Goal: Task Accomplishment & Management: Use online tool/utility

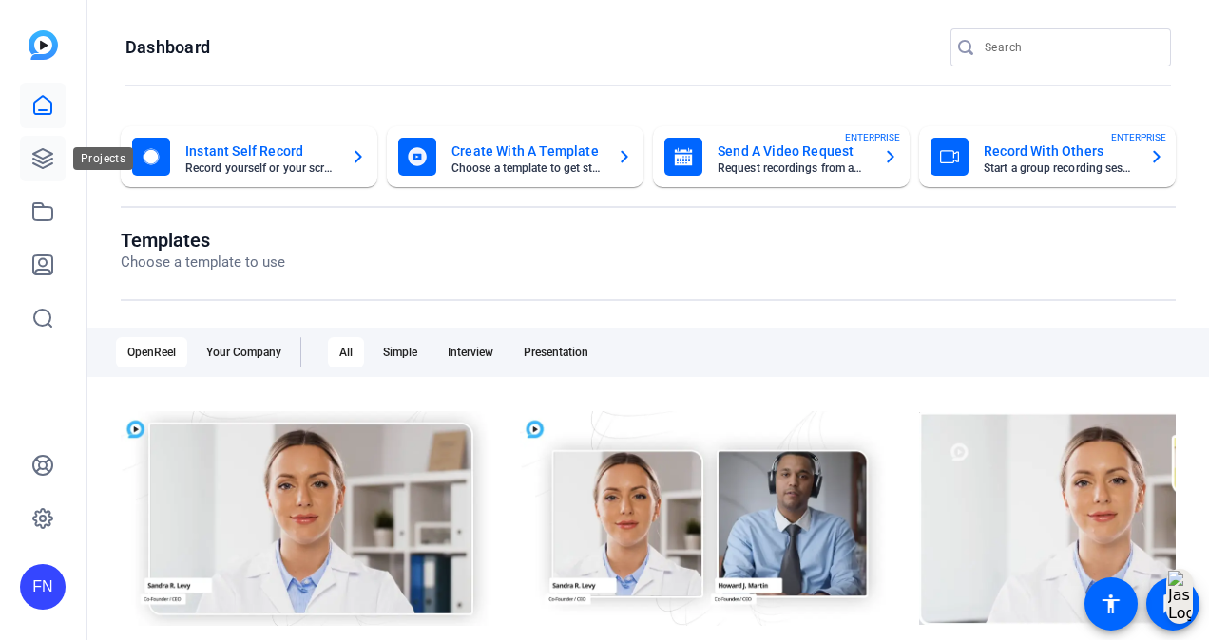
click at [50, 153] on icon at bounding box center [42, 158] width 19 height 19
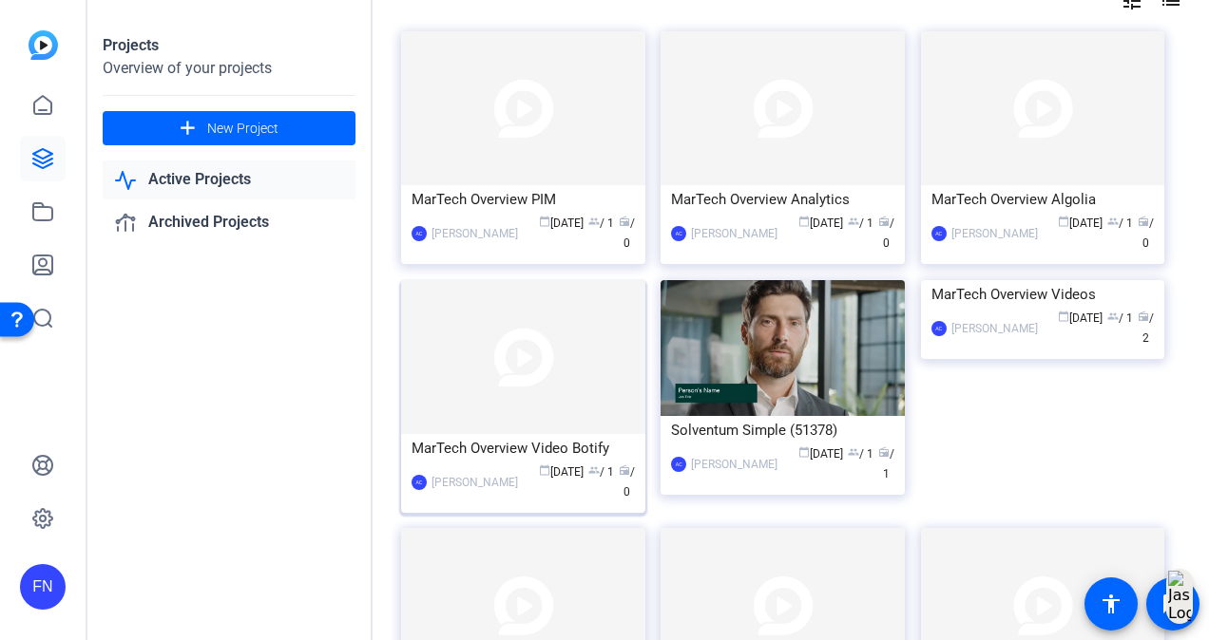
scroll to position [285, 0]
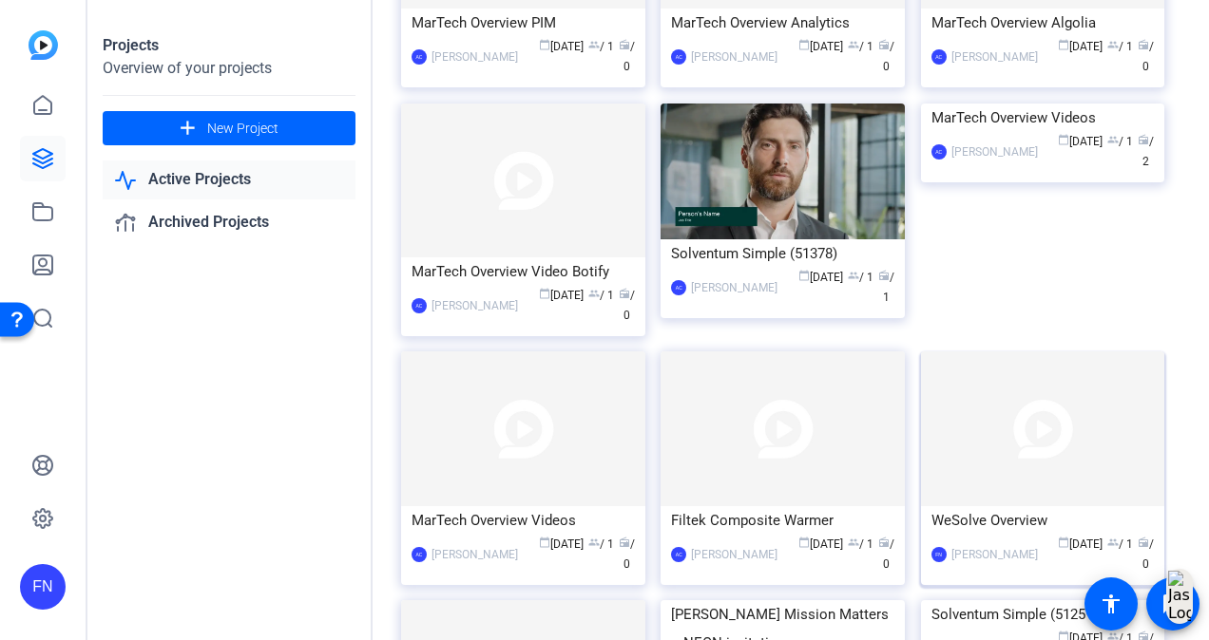
click at [1056, 428] on img at bounding box center [1043, 429] width 244 height 154
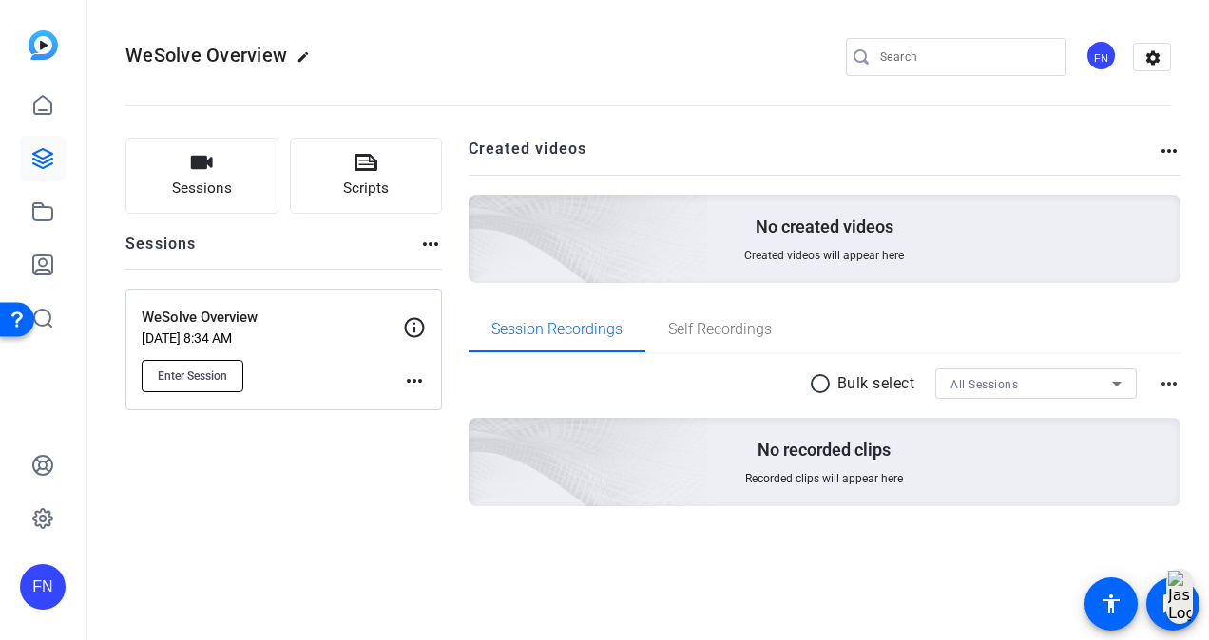
click at [214, 376] on span "Enter Session" at bounding box center [192, 376] width 69 height 15
click at [382, 191] on span "Scripts" at bounding box center [366, 189] width 46 height 22
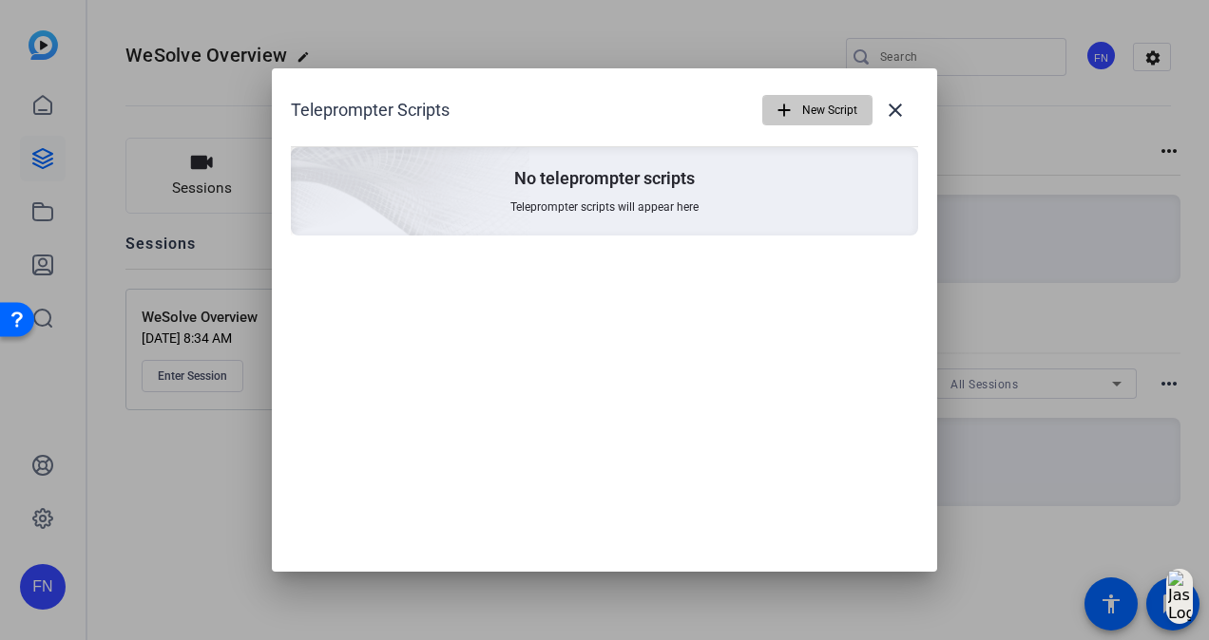
click at [833, 114] on span "New Script" at bounding box center [829, 110] width 55 height 36
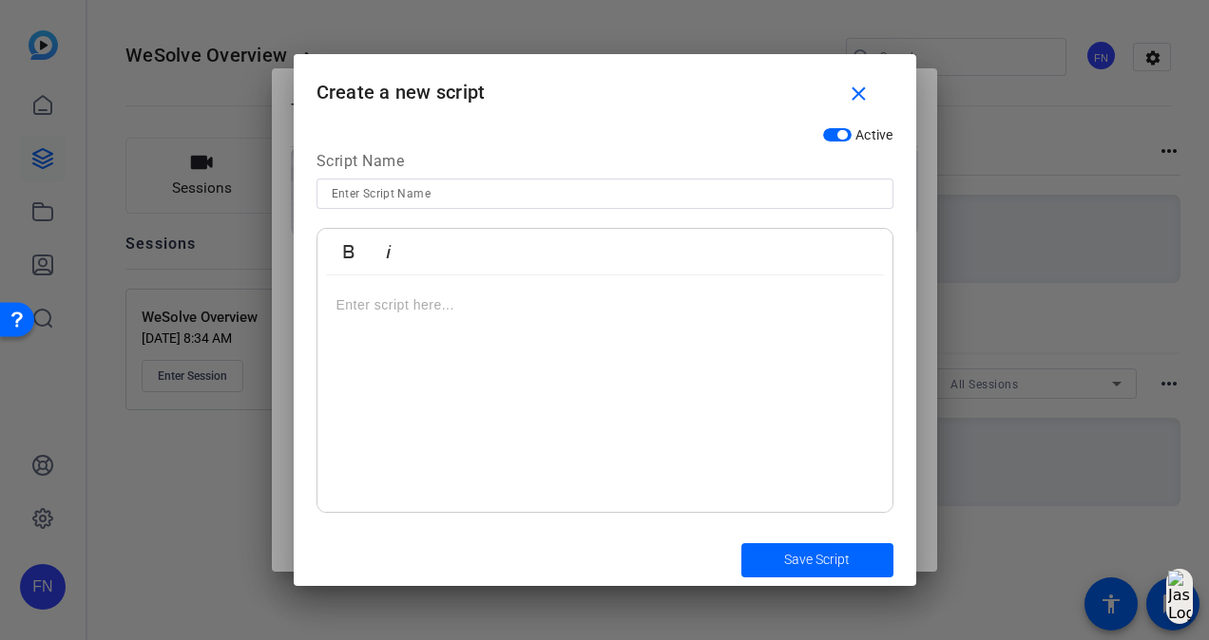
click at [597, 345] on div at bounding box center [604, 395] width 575 height 238
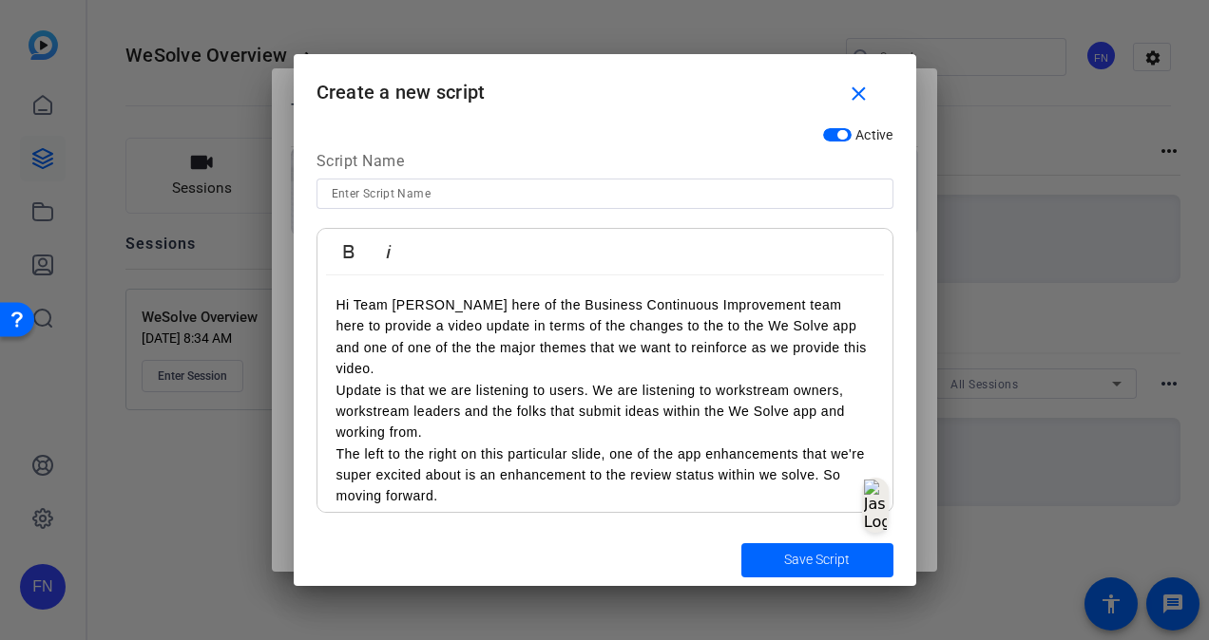
click at [584, 368] on p "Hi Team Adrian Thompkins here of the Business Continuous Improvement team here …" at bounding box center [604, 338] width 537 height 86
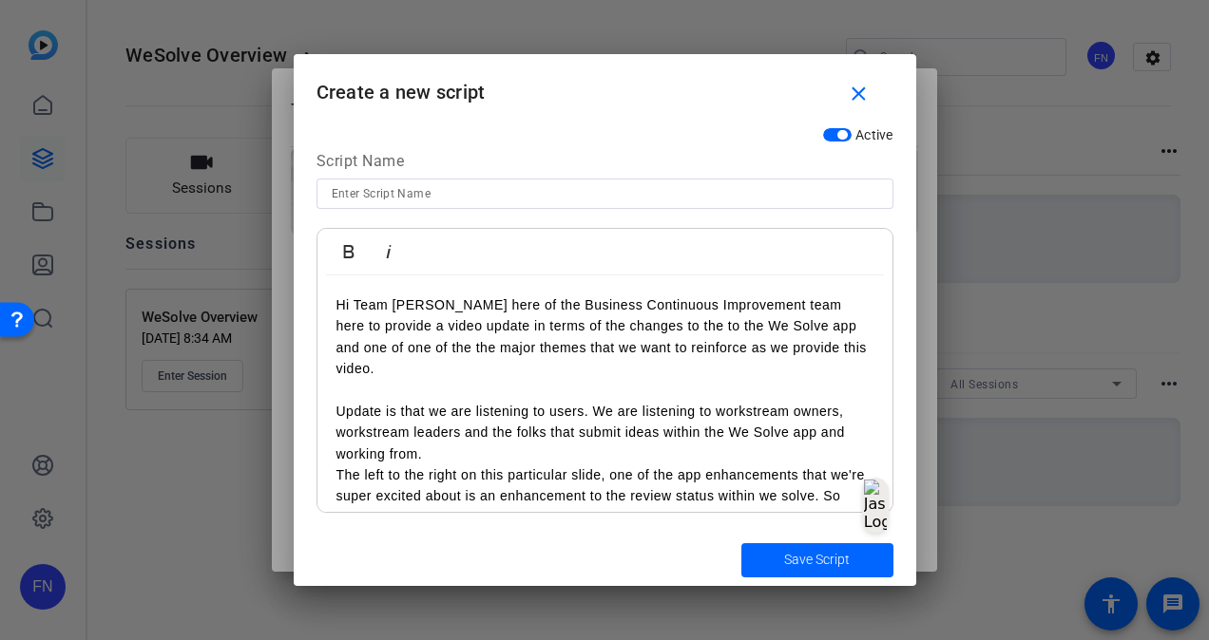
click at [454, 454] on p "Update is that we are listening to users. We are listening to workstream owners…" at bounding box center [604, 433] width 537 height 64
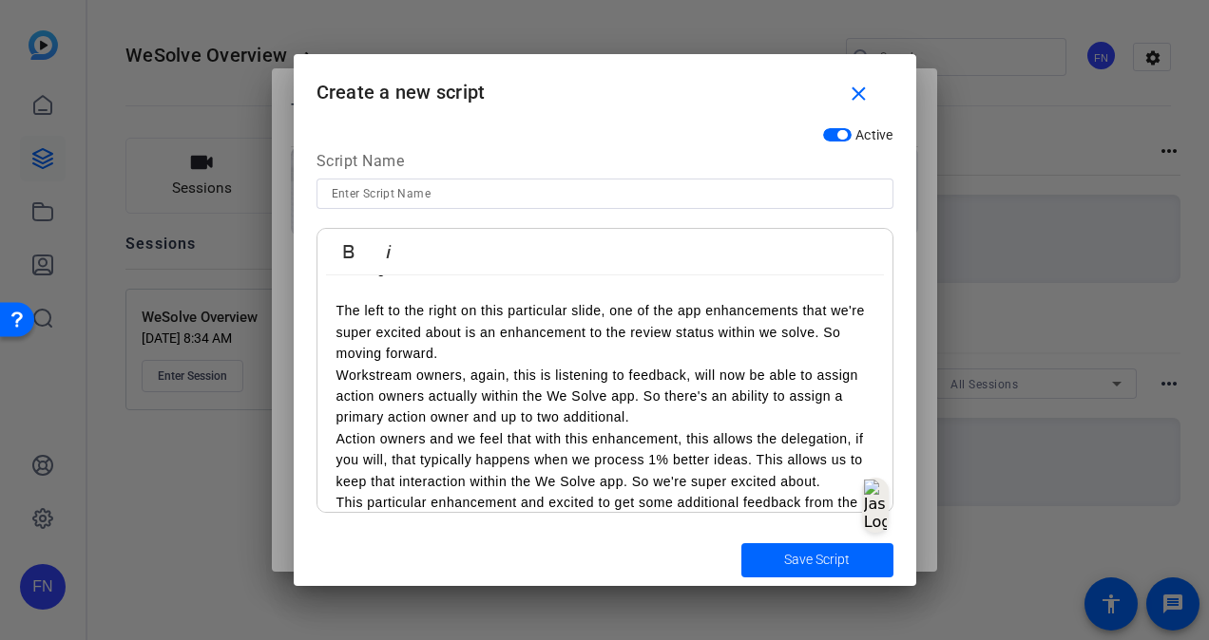
scroll to position [191, 0]
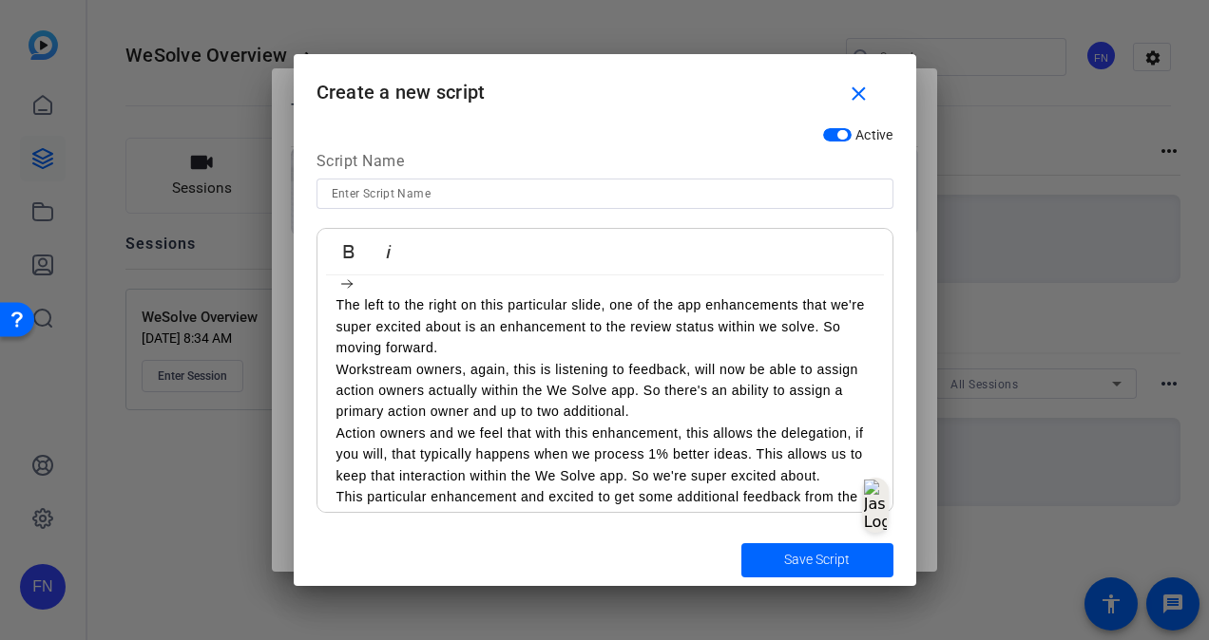
click at [490, 348] on p "The left to the right on this particular slide, one of the app enhancements tha…" at bounding box center [604, 327] width 537 height 64
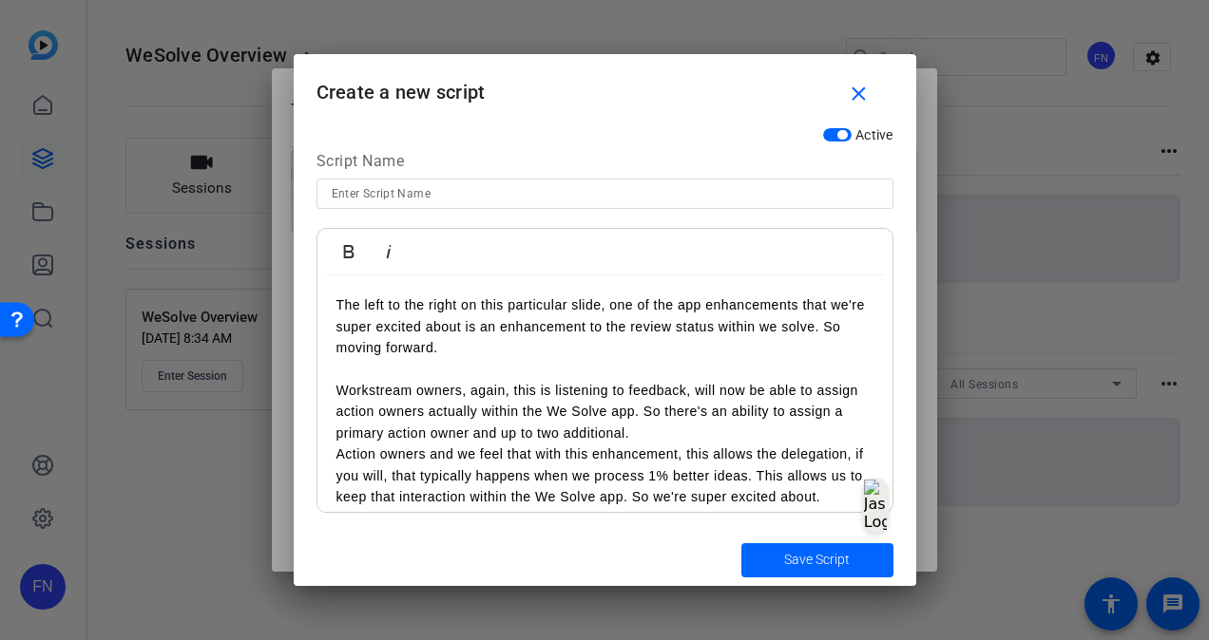
click at [688, 435] on p "Workstream owners, again, this is listening to feedback, will now be able to as…" at bounding box center [604, 412] width 537 height 64
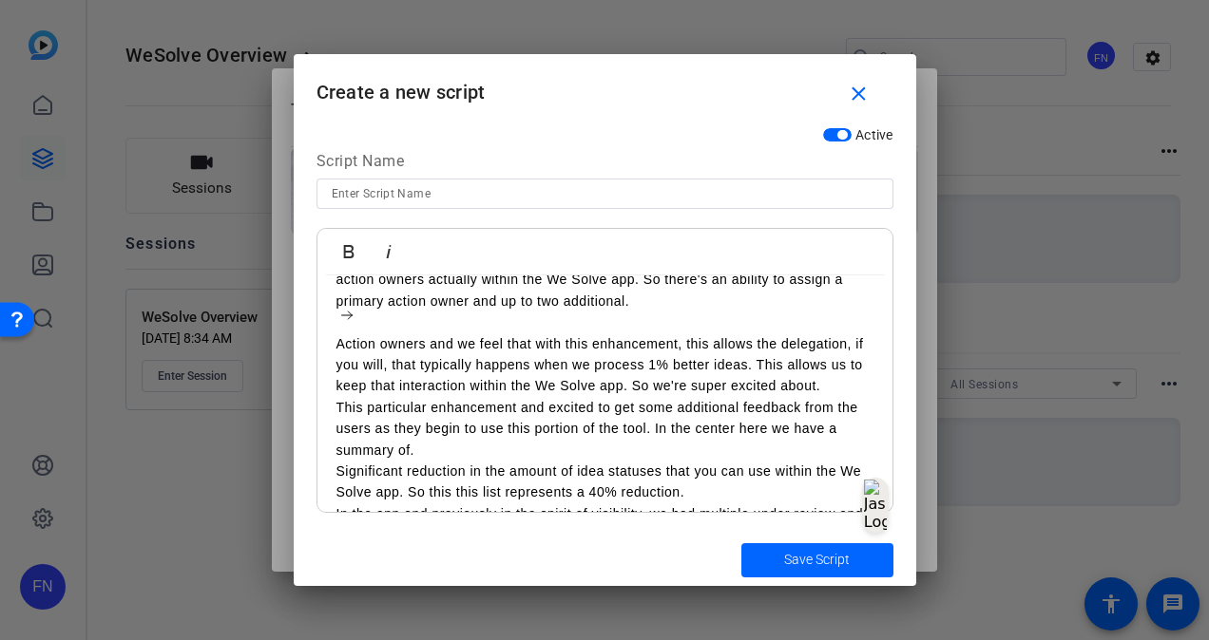
scroll to position [333, 0]
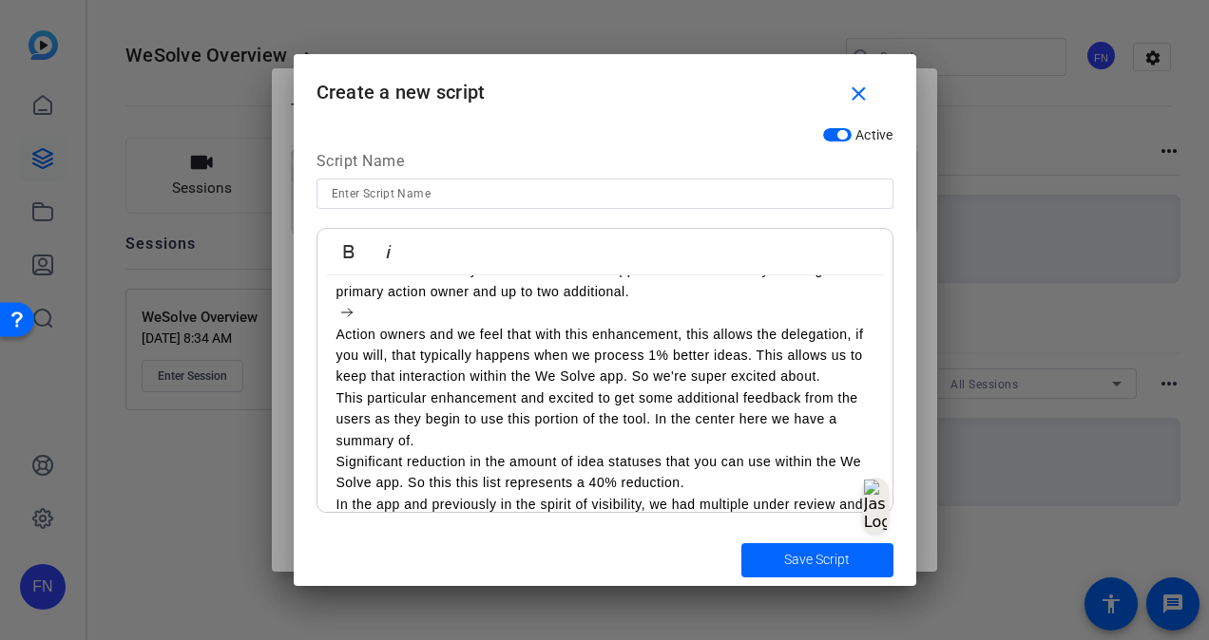
click at [688, 435] on p "This particular enhancement and excited to get some additional feedback from th…" at bounding box center [604, 420] width 537 height 64
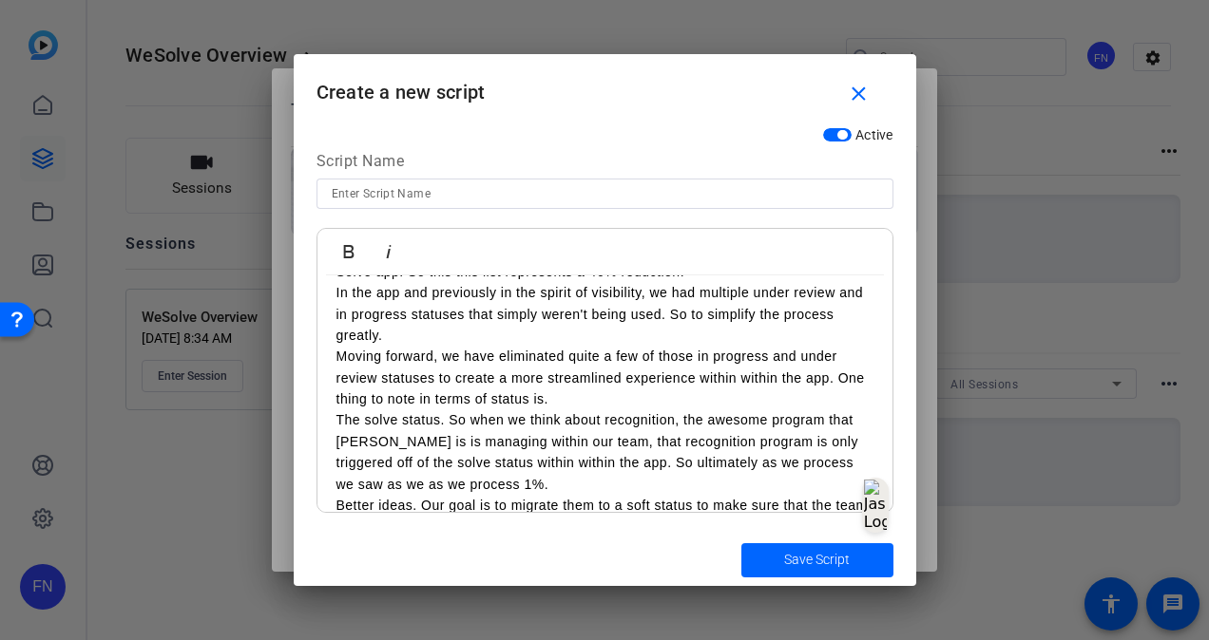
scroll to position [564, 0]
click at [667, 407] on p "Moving forward, we have eliminated quite a few of those in progress and under r…" at bounding box center [604, 379] width 537 height 64
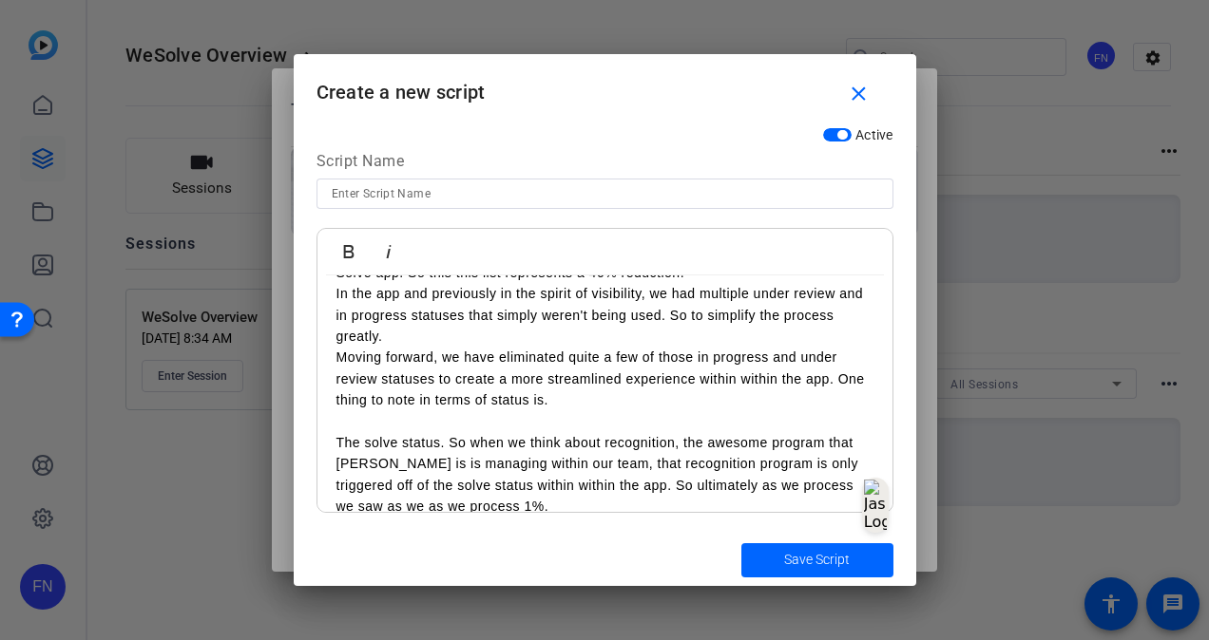
scroll to position [630, 0]
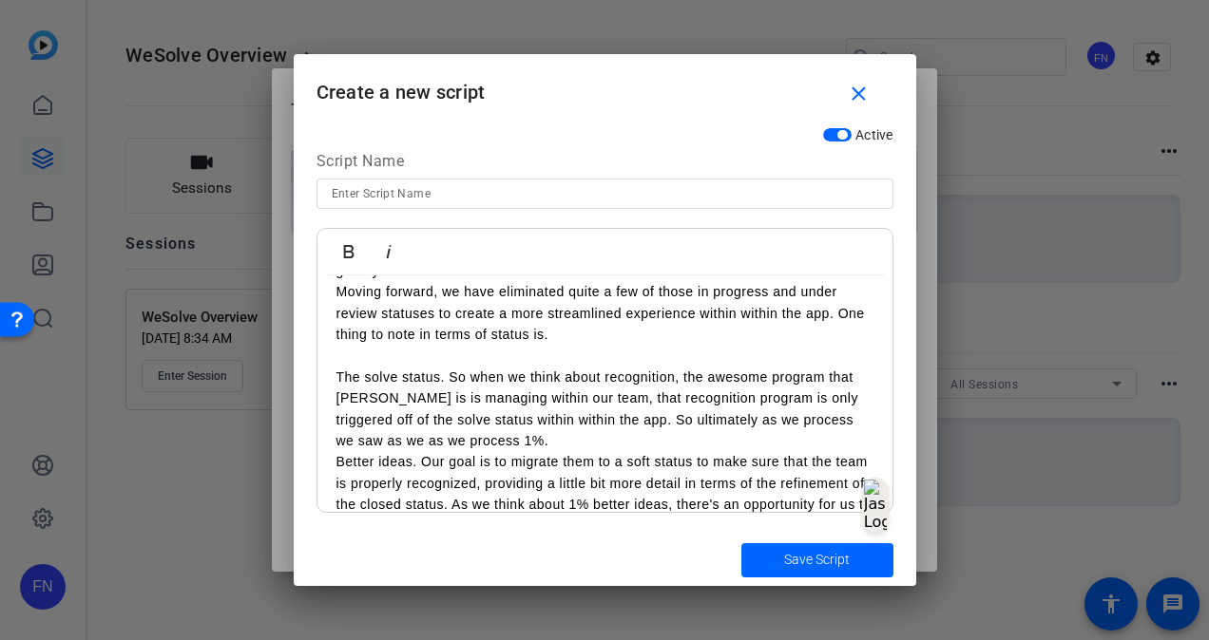
click at [551, 447] on p "The solve status. So when we think about recognition, the awesome program that …" at bounding box center [604, 410] width 537 height 86
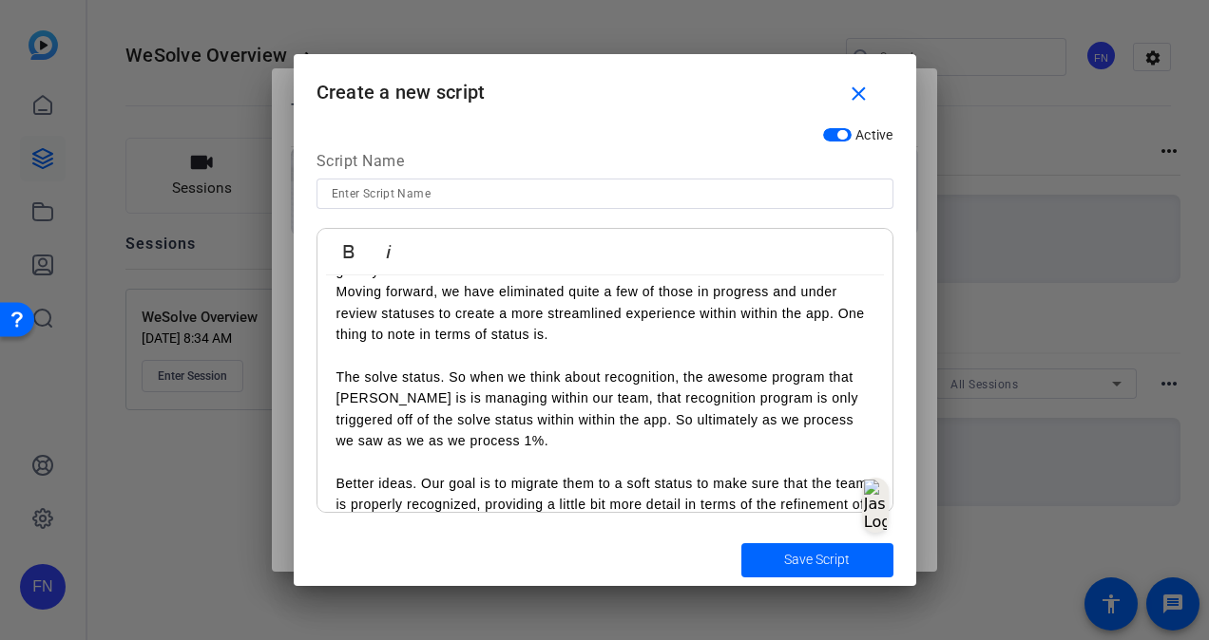
scroll to position [799, 0]
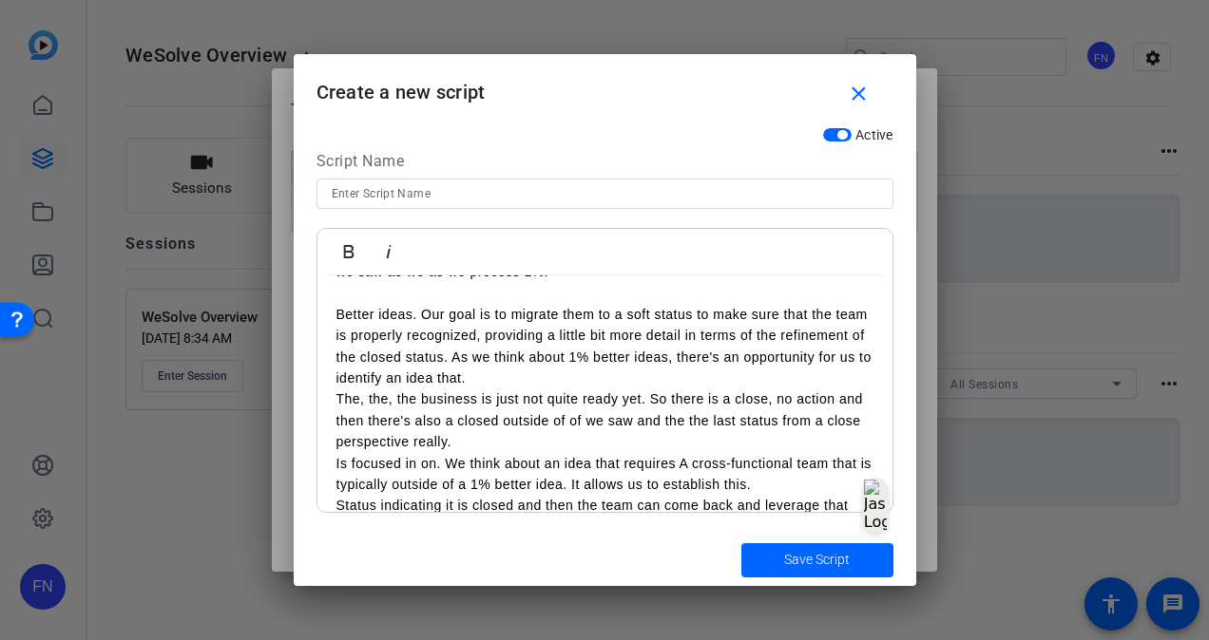
click at [619, 378] on p "Better ideas. Our goal is to migrate them to a soft status to make sure that th…" at bounding box center [604, 347] width 537 height 86
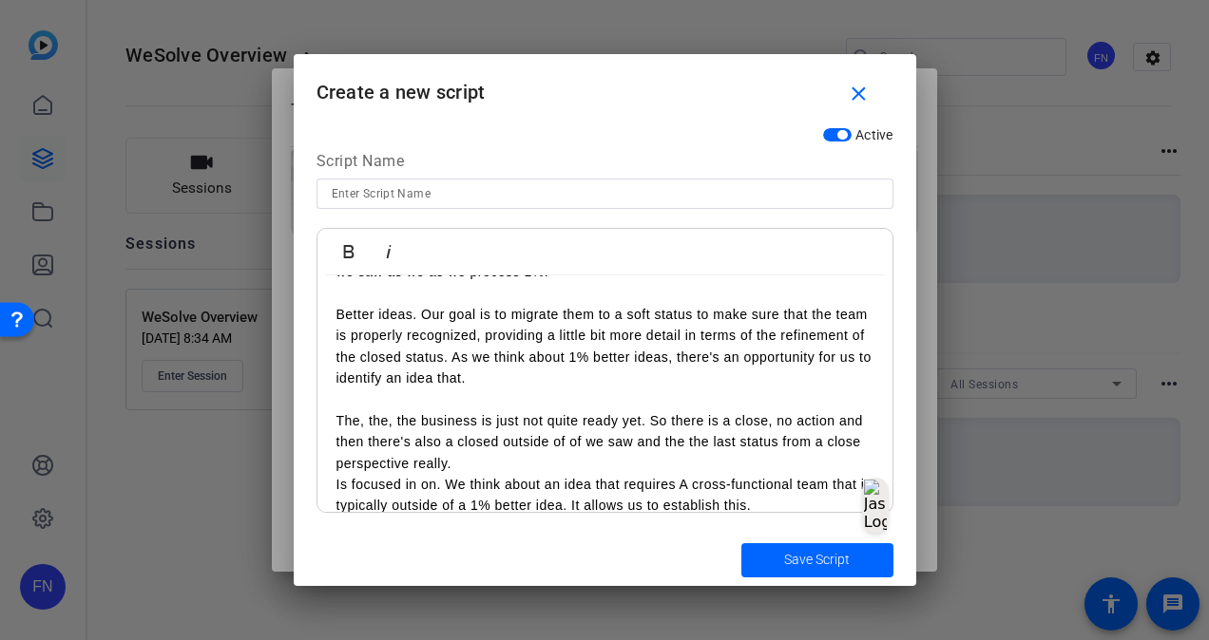
click at [477, 474] on p "Is focused in on. We think about an idea that requires A cross-functional team …" at bounding box center [604, 495] width 537 height 43
click at [460, 466] on p "The, the, the business is just not quite ready yet. So there is a close, no act…" at bounding box center [604, 442] width 537 height 64
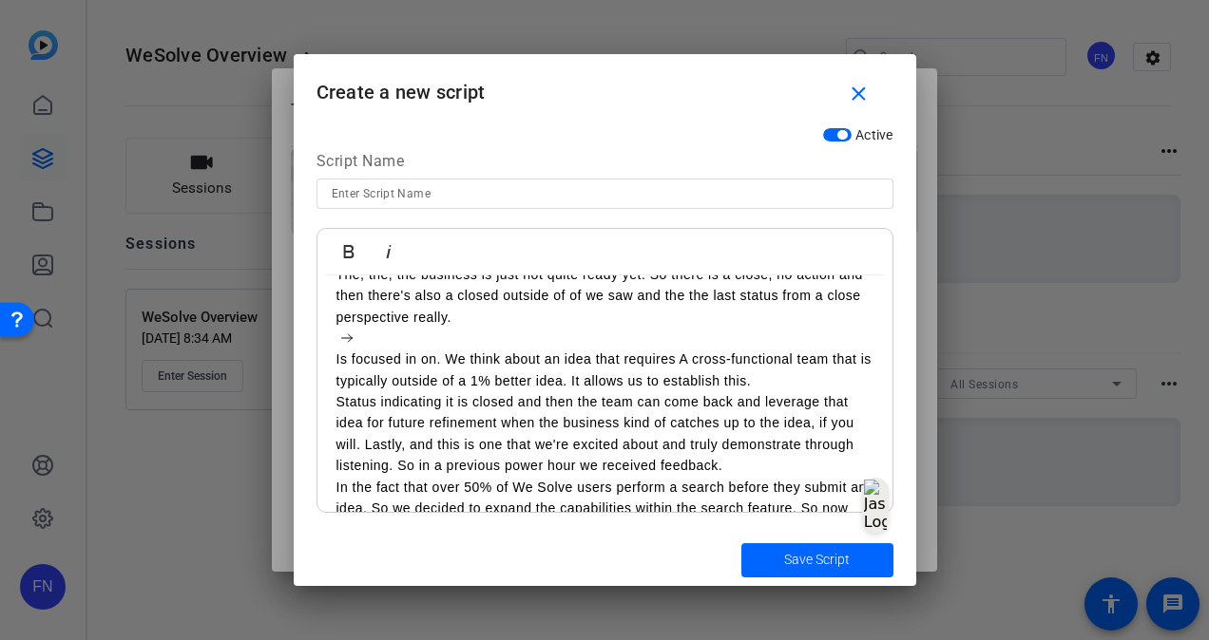
scroll to position [945, 0]
click at [758, 466] on p "Status indicating it is closed and then the team can come back and leverage tha…" at bounding box center [604, 434] width 537 height 86
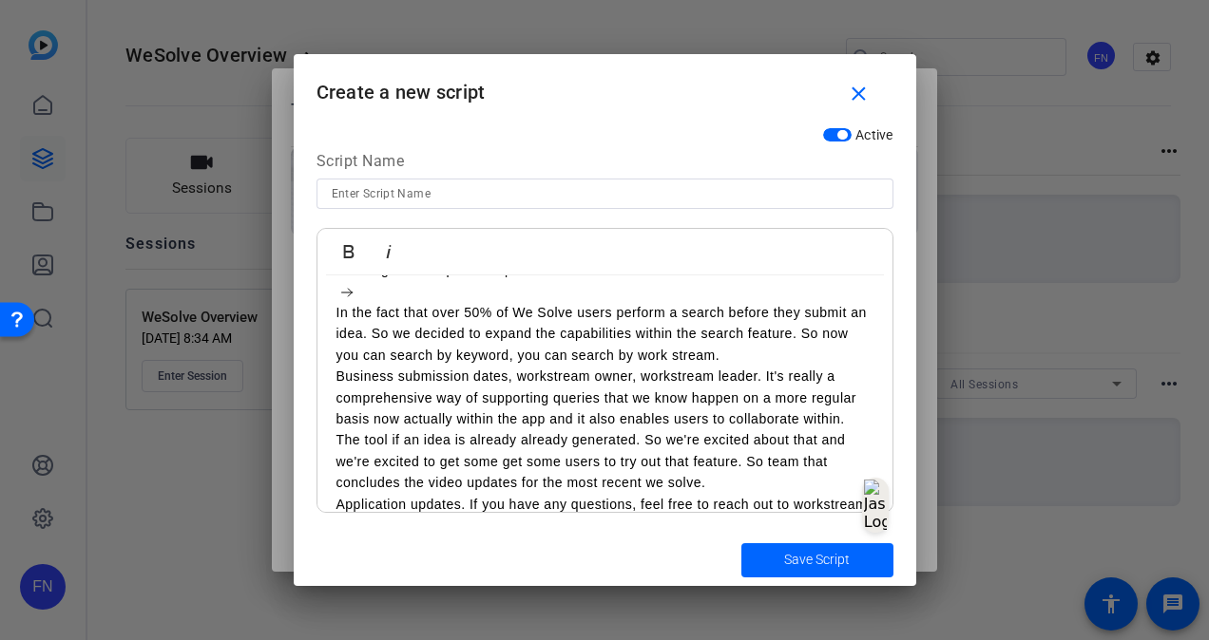
scroll to position [1141, 0]
click at [728, 485] on p "The tool if an idea is already already generated. So we're excited about that a…" at bounding box center [604, 461] width 537 height 64
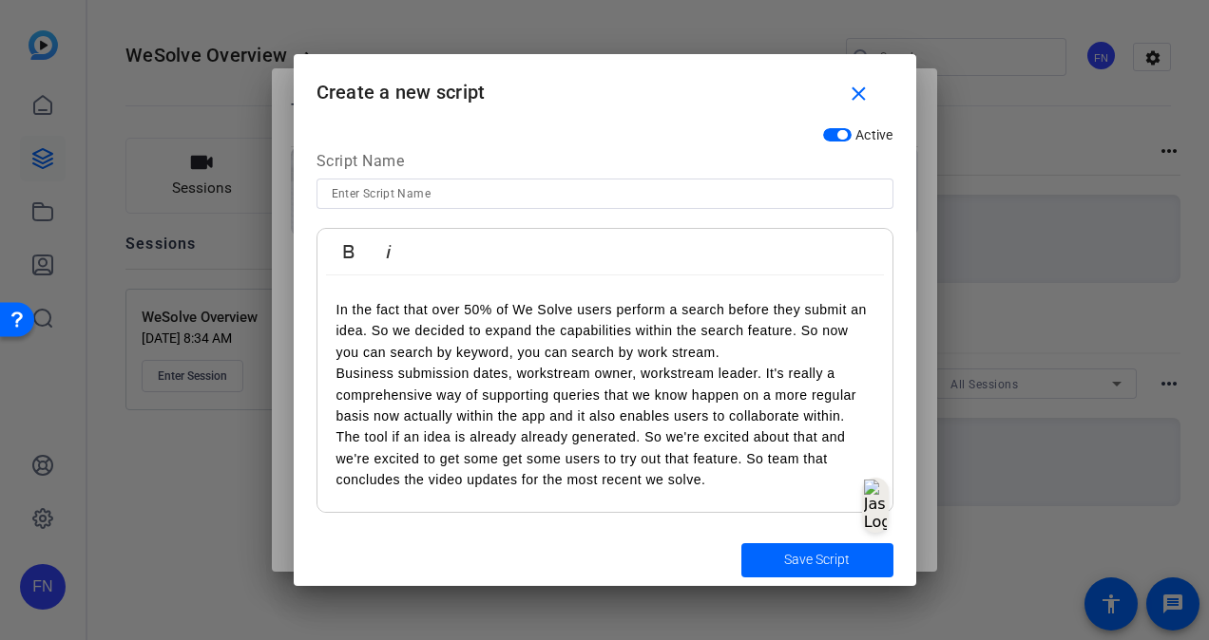
scroll to position [1254, 0]
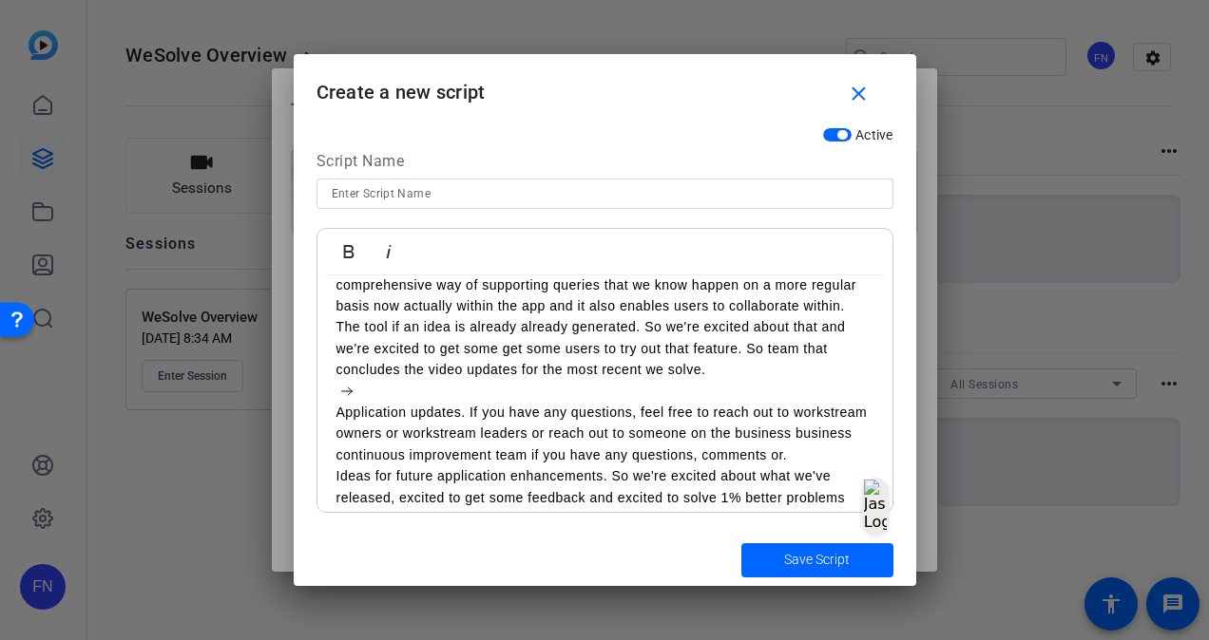
click at [700, 466] on p "Application updates. If you have any questions, feel free to reach out to works…" at bounding box center [604, 434] width 537 height 64
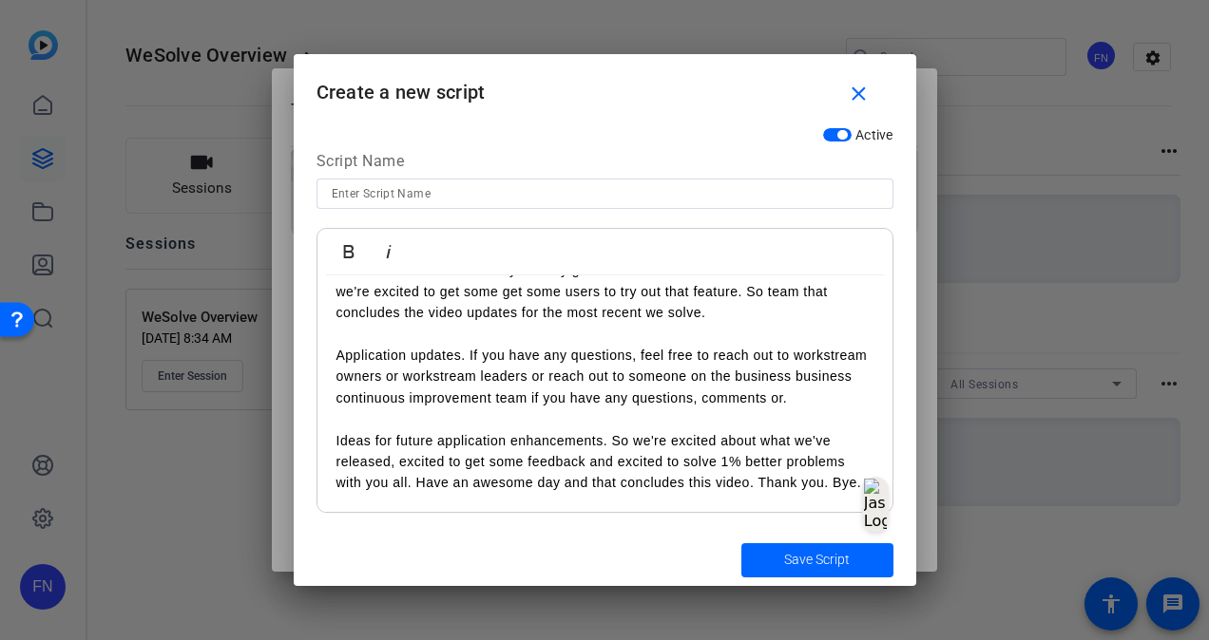
scroll to position [1353, 0]
click at [756, 466] on p "Ideas for future application enhancements. So we're excited about what we've re…" at bounding box center [604, 462] width 537 height 64
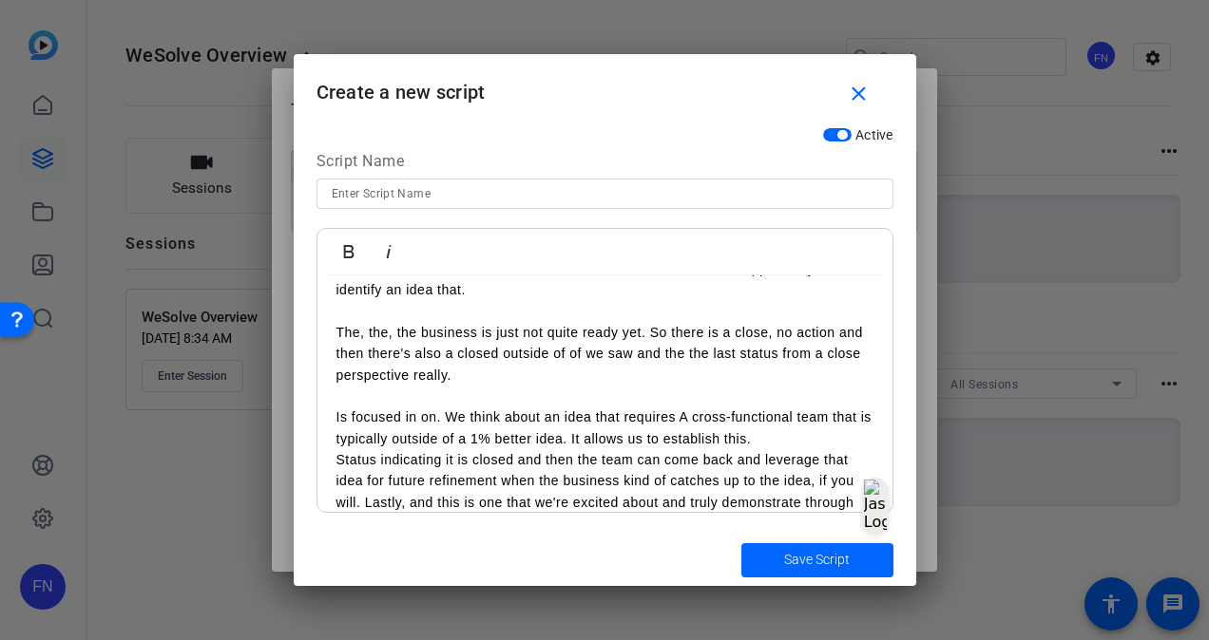
scroll to position [1072, 0]
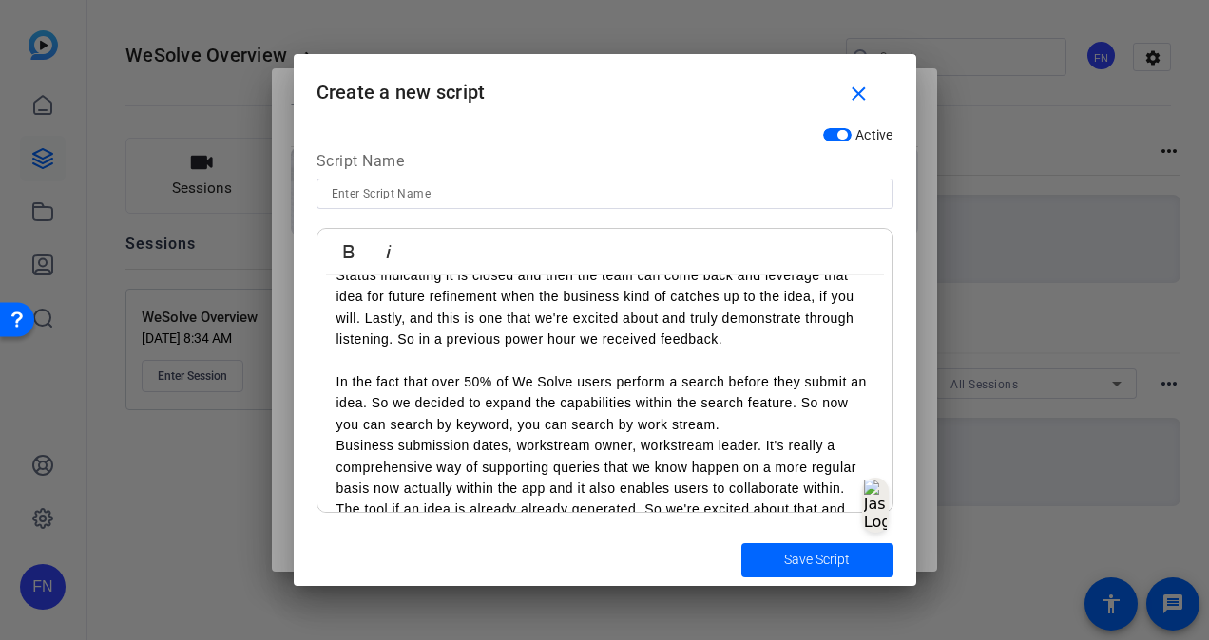
click at [789, 416] on p "In the fact that over 50% of We Solve users perform a search before they submit…" at bounding box center [604, 403] width 537 height 64
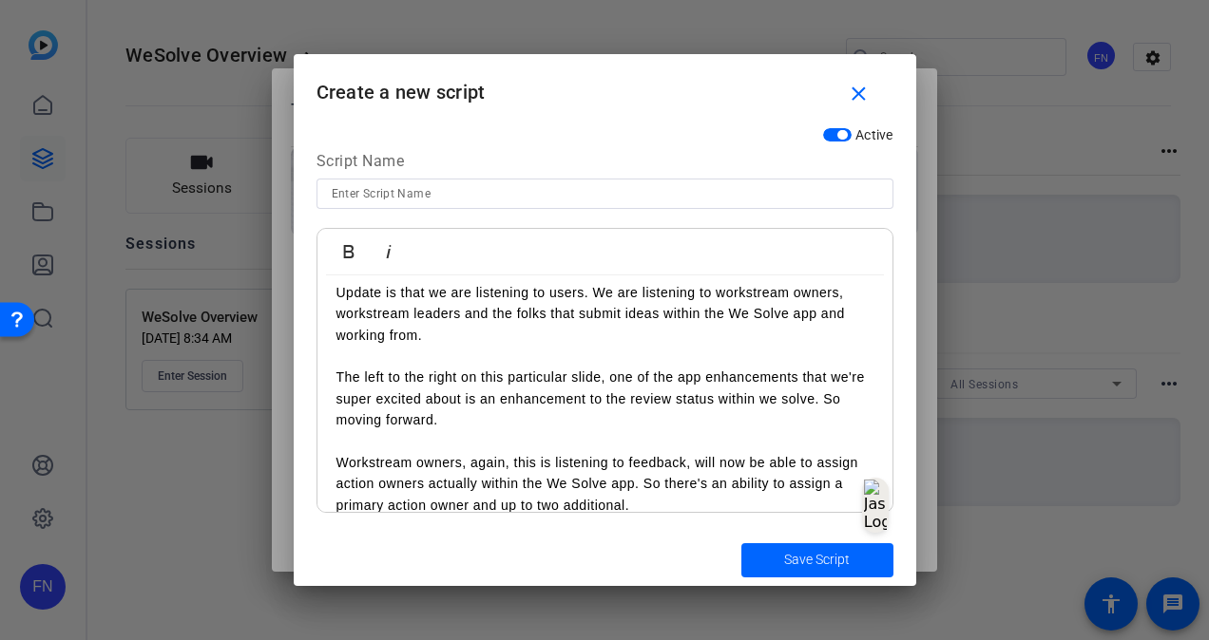
scroll to position [0, 0]
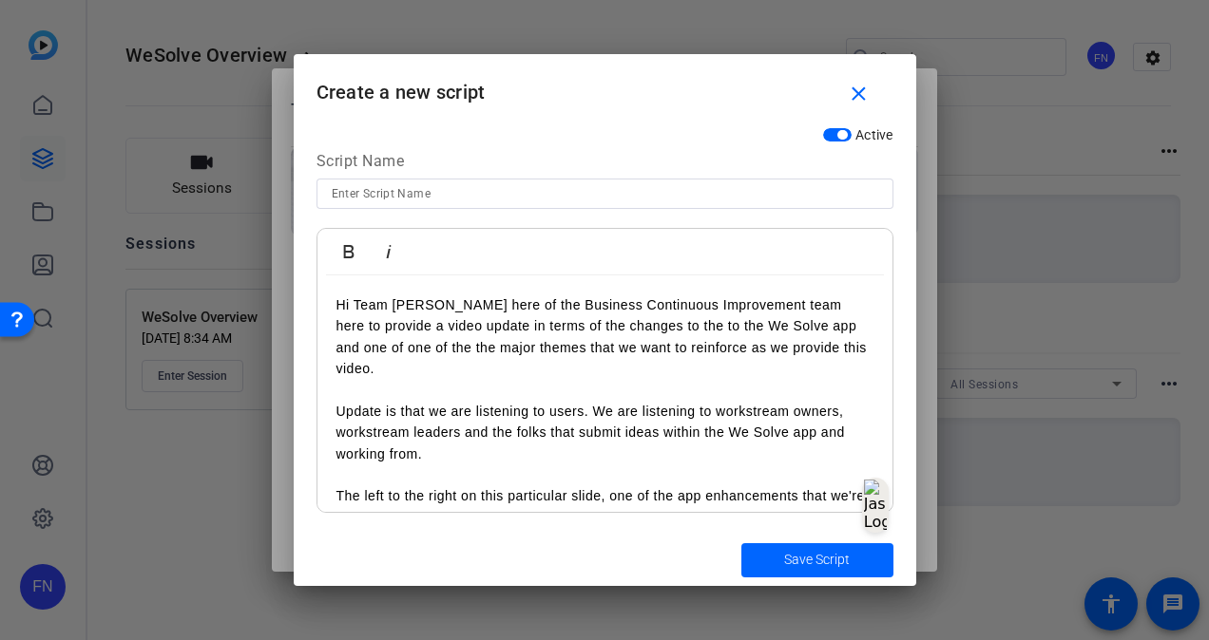
click at [521, 205] on input at bounding box center [605, 193] width 546 height 23
type input "Adrian's Script"
click at [570, 382] on p "Hi Team Adrian Thompkins here of the Business Continuous Improvement team here …" at bounding box center [604, 348] width 537 height 106
click at [588, 371] on p "Hi Team Adrian Thompkins here of the Business Continuous Improvement team here …" at bounding box center [604, 348] width 537 height 106
click at [552, 388] on p "Hi Team Adrian Thompkins here of the Business Continuous Improvement team here …" at bounding box center [604, 348] width 537 height 106
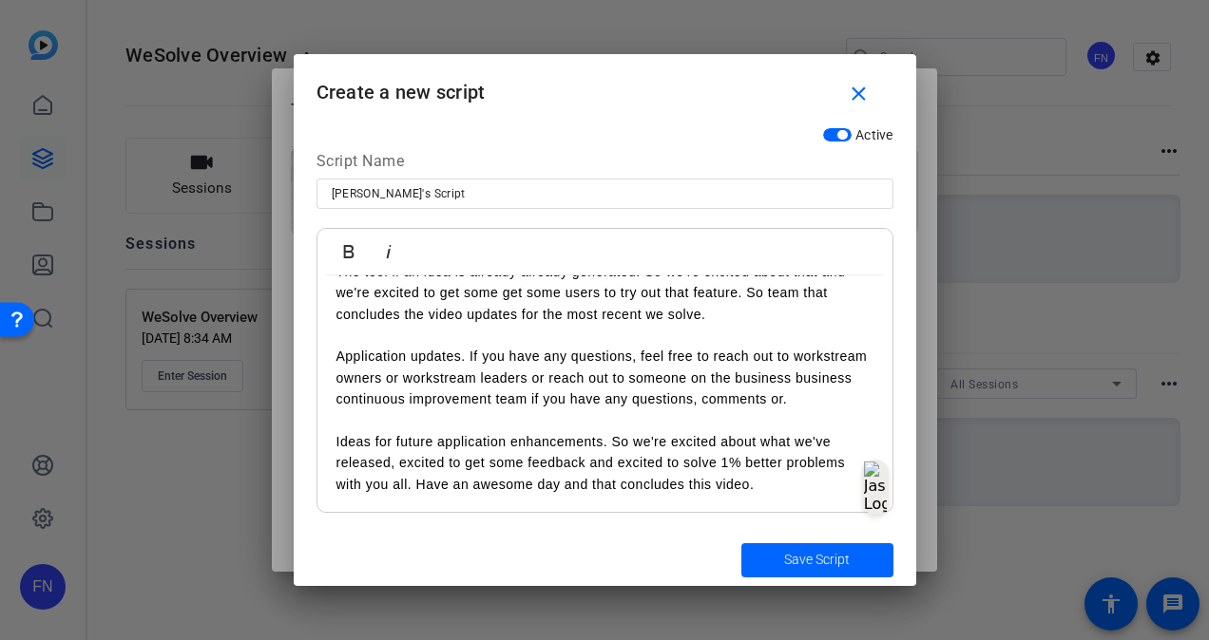
scroll to position [1396, 0]
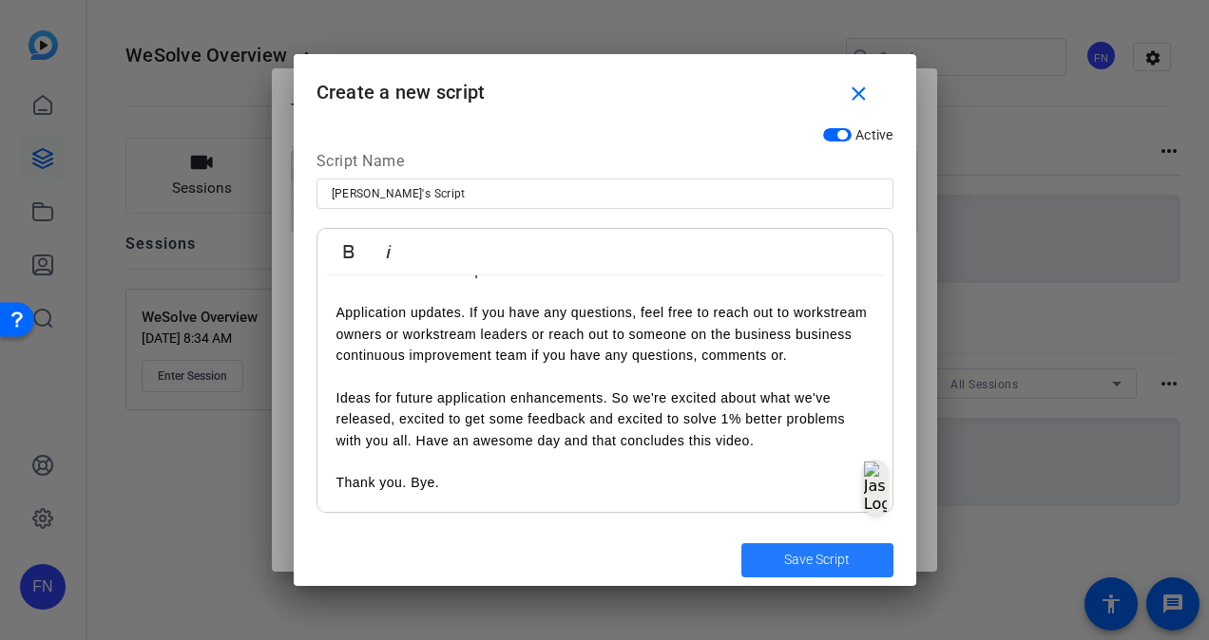
click at [786, 559] on span "Save Script" at bounding box center [817, 560] width 66 height 20
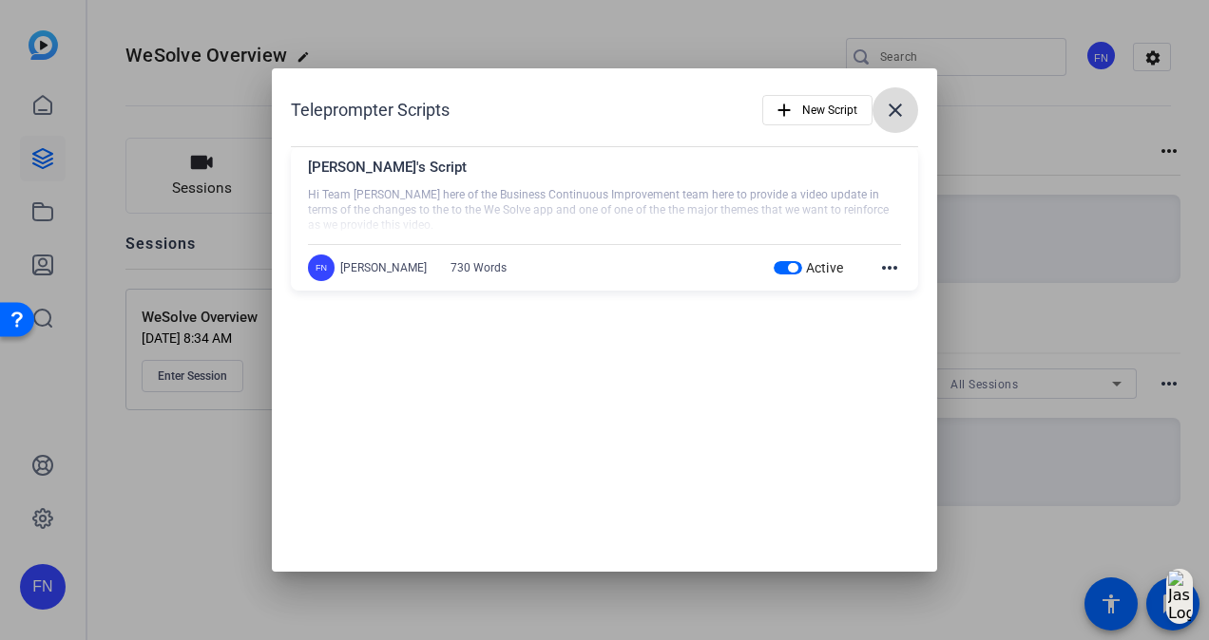
click at [902, 118] on mat-icon "close" at bounding box center [895, 110] width 23 height 23
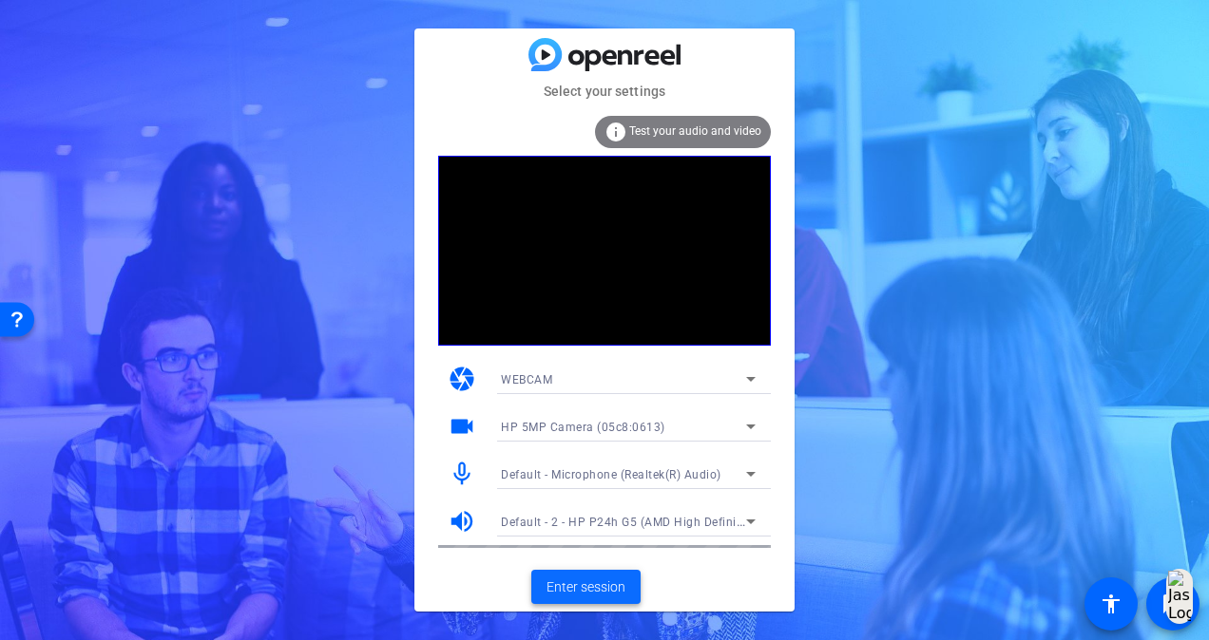
click at [572, 594] on span "Enter session" at bounding box center [585, 588] width 79 height 20
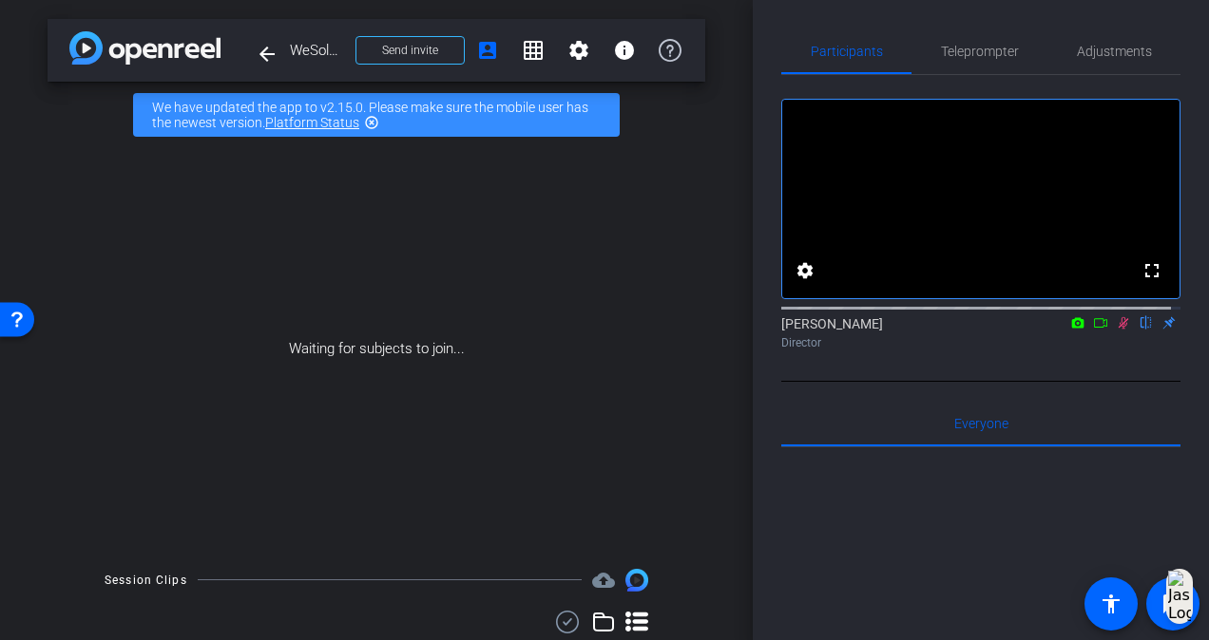
click at [1118, 330] on icon at bounding box center [1122, 322] width 15 height 13
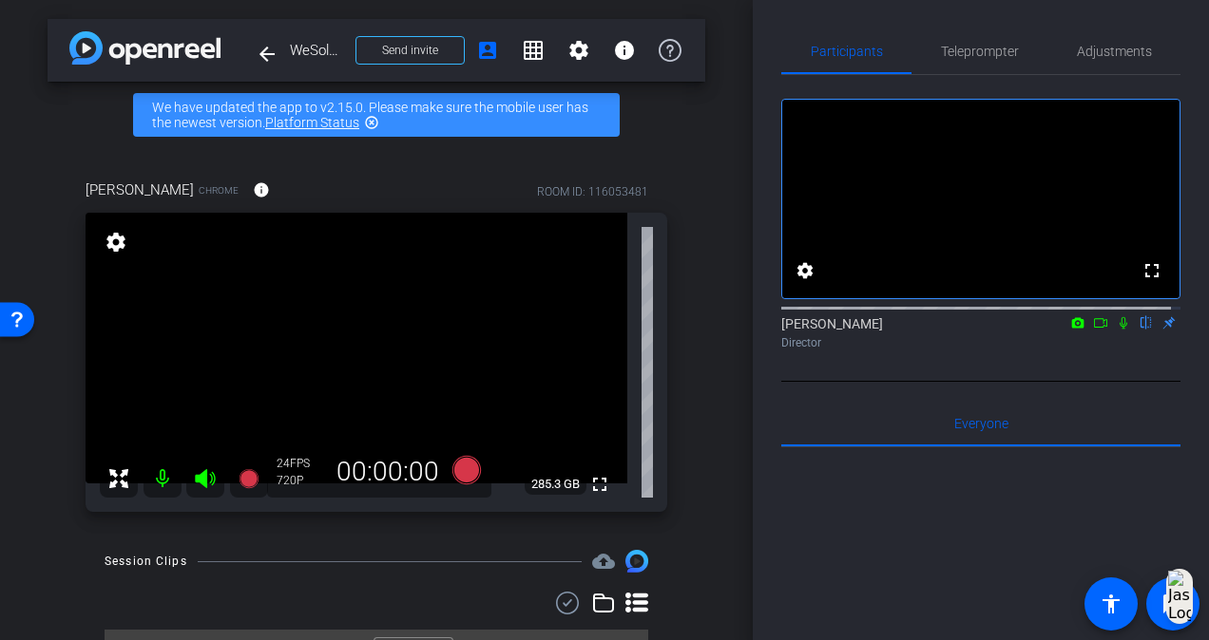
click at [711, 309] on div "arrow_back WeSolve Overview Back to project Send invite account_box grid_on set…" at bounding box center [376, 320] width 752 height 640
click at [974, 53] on span "Teleprompter" at bounding box center [980, 51] width 78 height 13
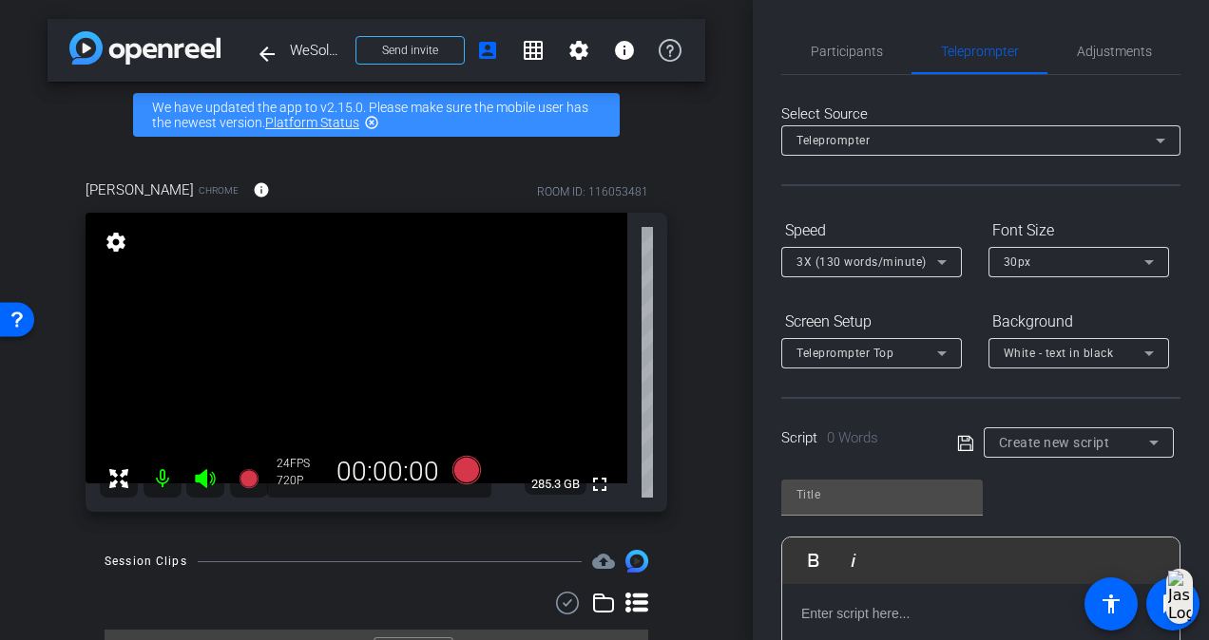
scroll to position [285, 0]
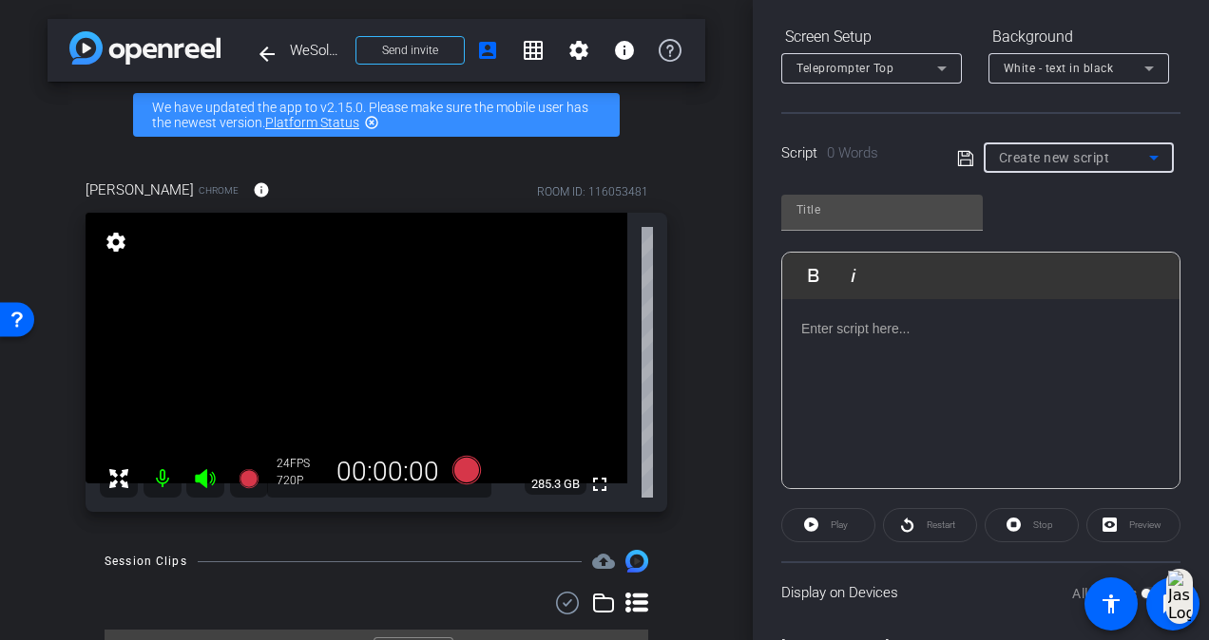
click at [1032, 151] on span "Create new script" at bounding box center [1054, 157] width 111 height 15
click at [1043, 222] on div at bounding box center [604, 320] width 1209 height 640
click at [925, 347] on div at bounding box center [980, 394] width 397 height 190
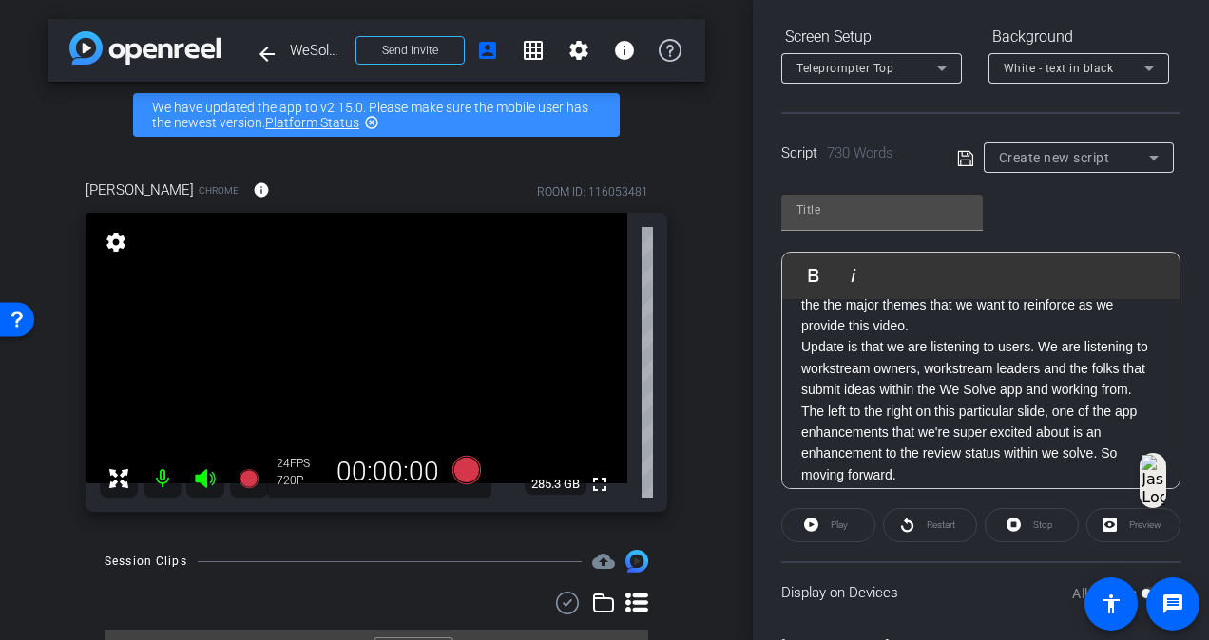
scroll to position [0, 0]
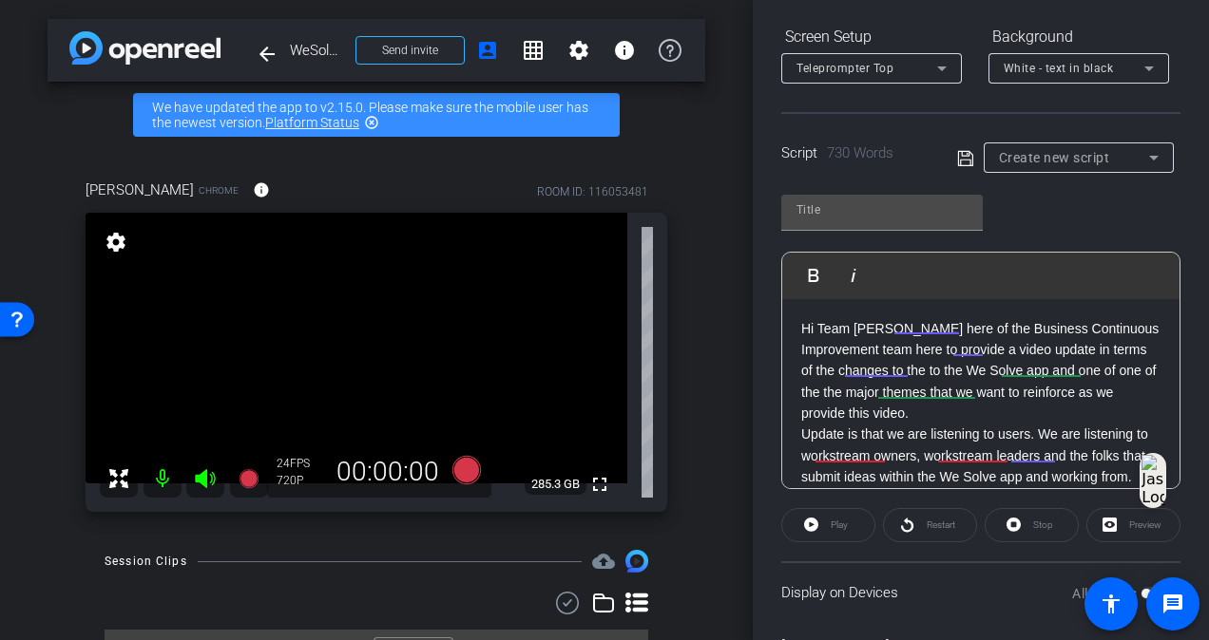
click at [1059, 414] on p "Hi Team [PERSON_NAME] here of the Business Continuous Improvement team here to …" at bounding box center [980, 371] width 359 height 106
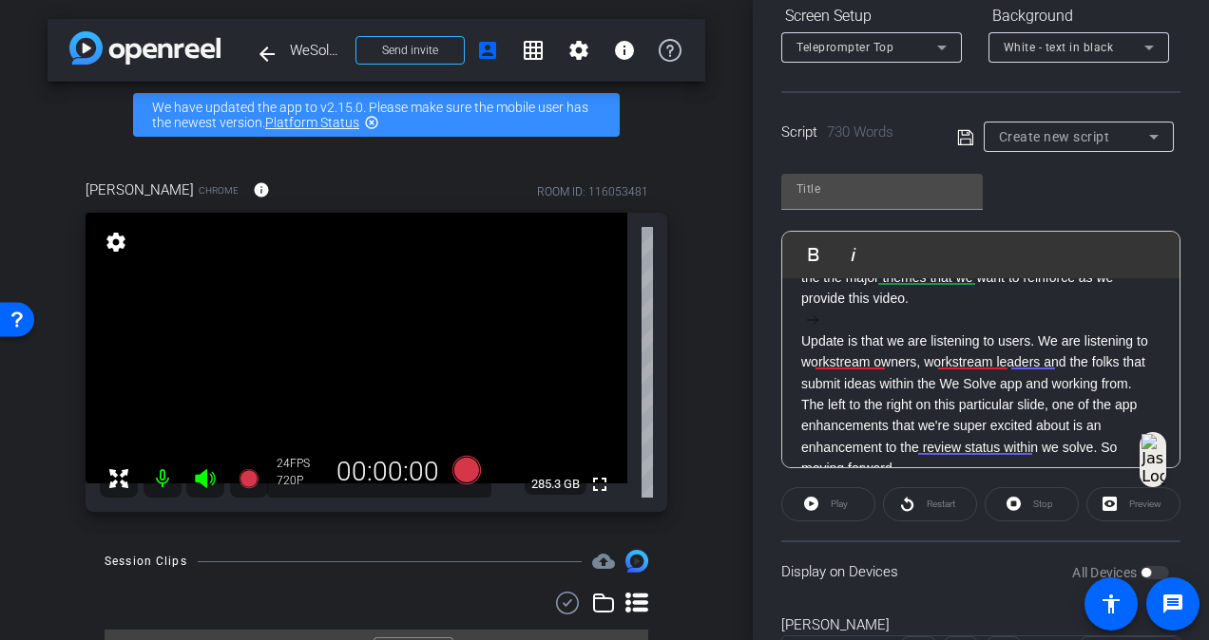
scroll to position [93, 0]
click at [1059, 395] on p "Update is that we are listening to users. We are listening to workstream owners…" at bounding box center [980, 364] width 359 height 64
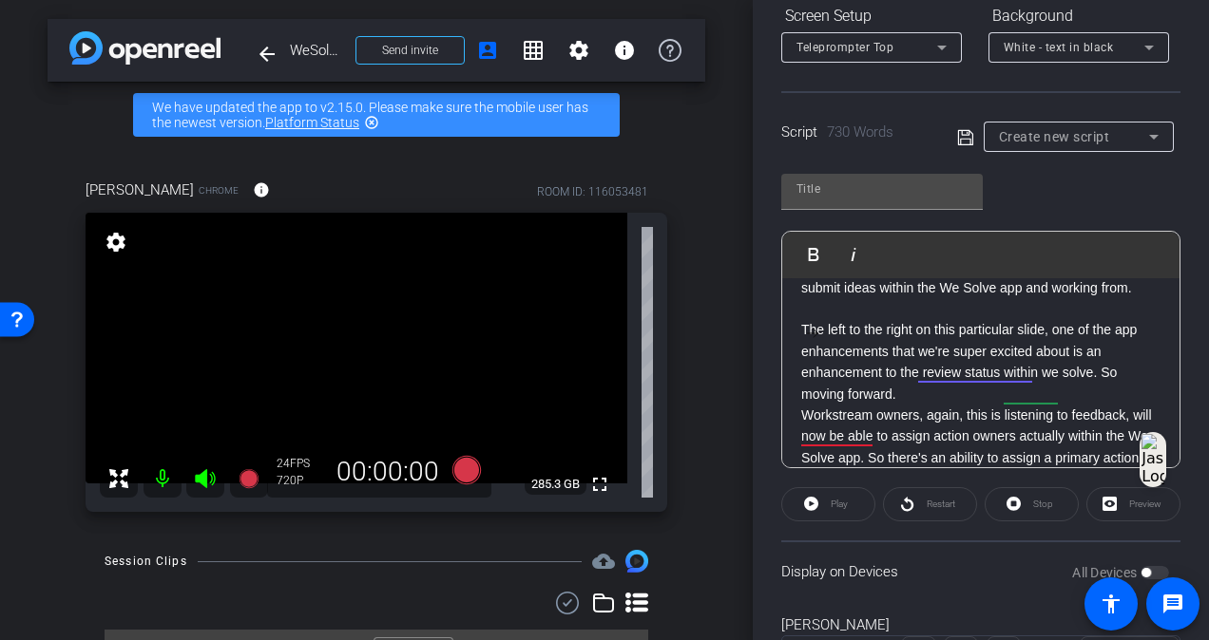
scroll to position [186, 0]
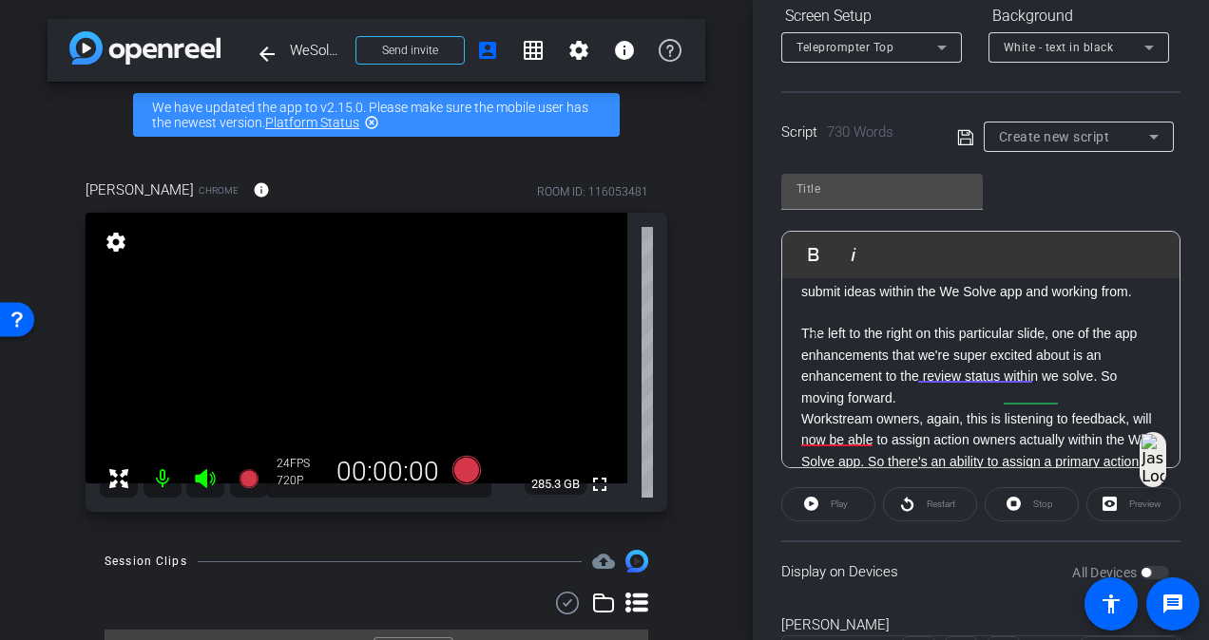
click at [1059, 409] on p "The left to the right on this particular slide, one of the app enhancements tha…" at bounding box center [980, 366] width 359 height 86
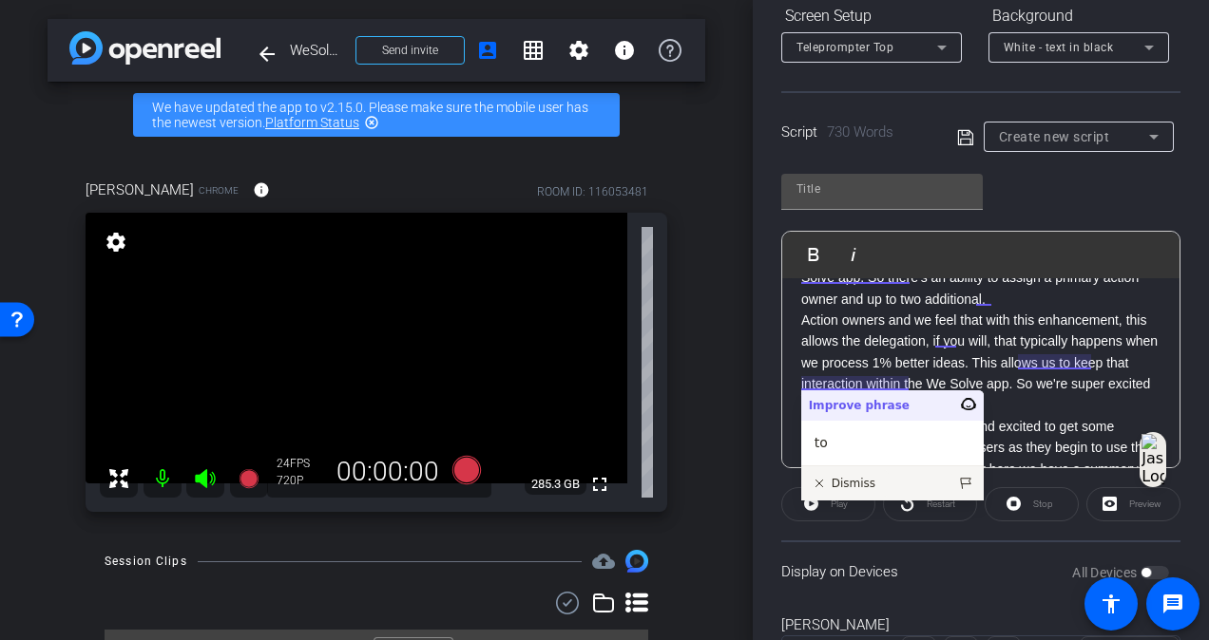
scroll to position [392, 0]
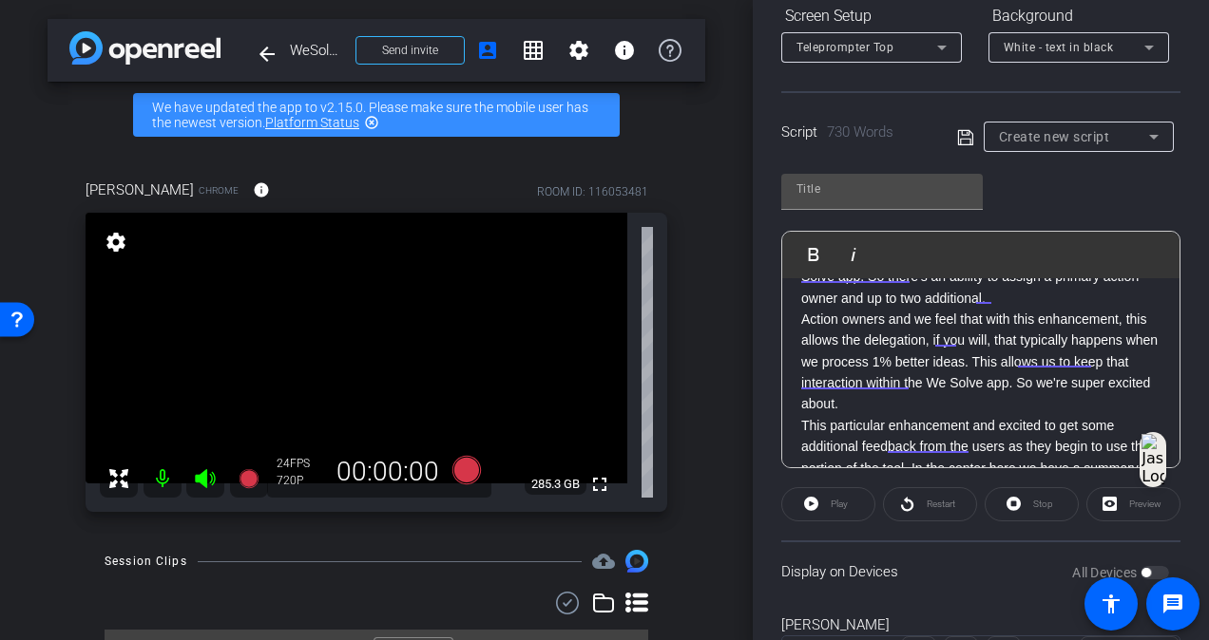
click at [1049, 415] on p "Action owners and we feel that with this enhancement, this allows the delegatio…" at bounding box center [980, 362] width 359 height 106
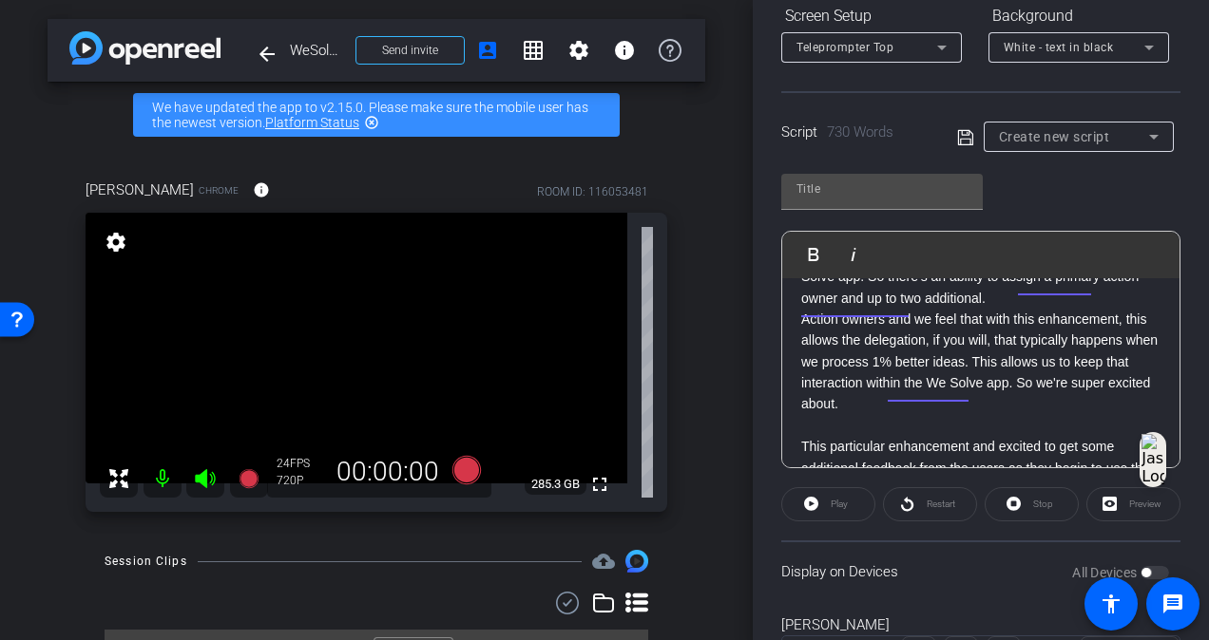
scroll to position [495, 0]
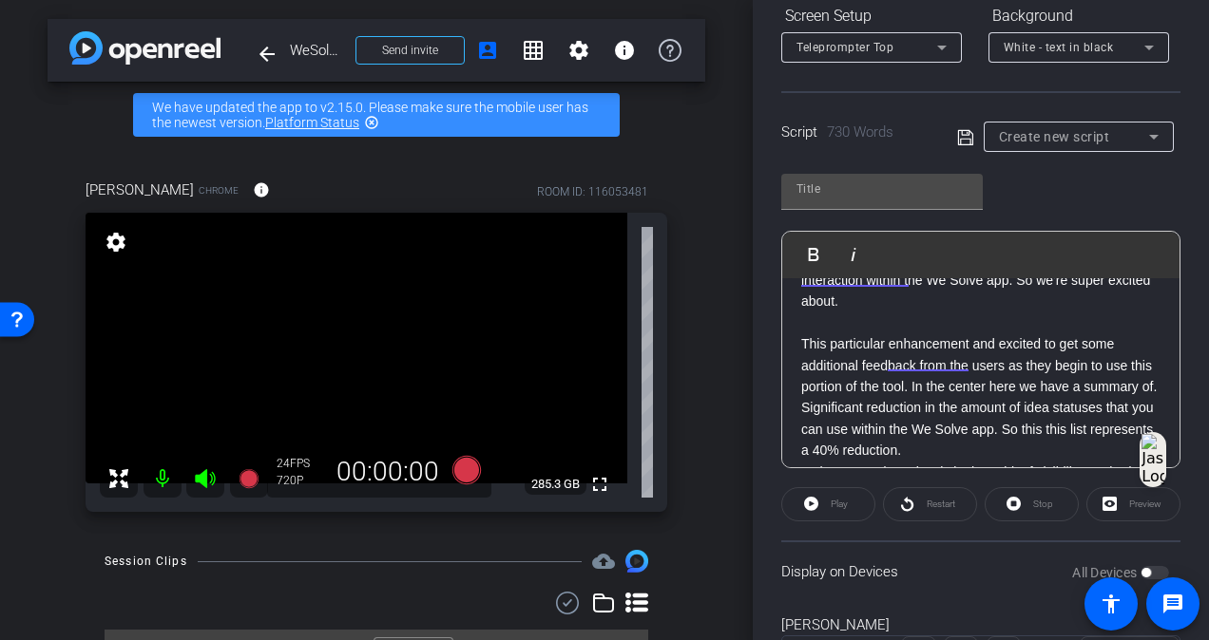
click at [1049, 397] on p "This particular enhancement and excited to get some additional feedback from th…" at bounding box center [980, 365] width 359 height 64
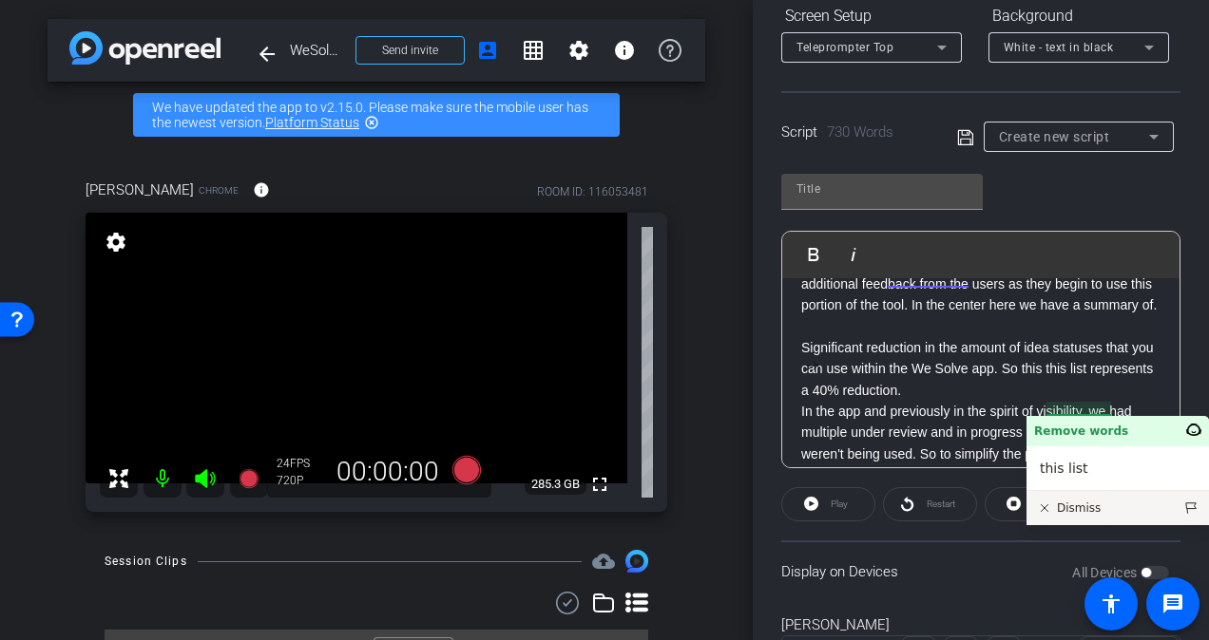
scroll to position [600, 0]
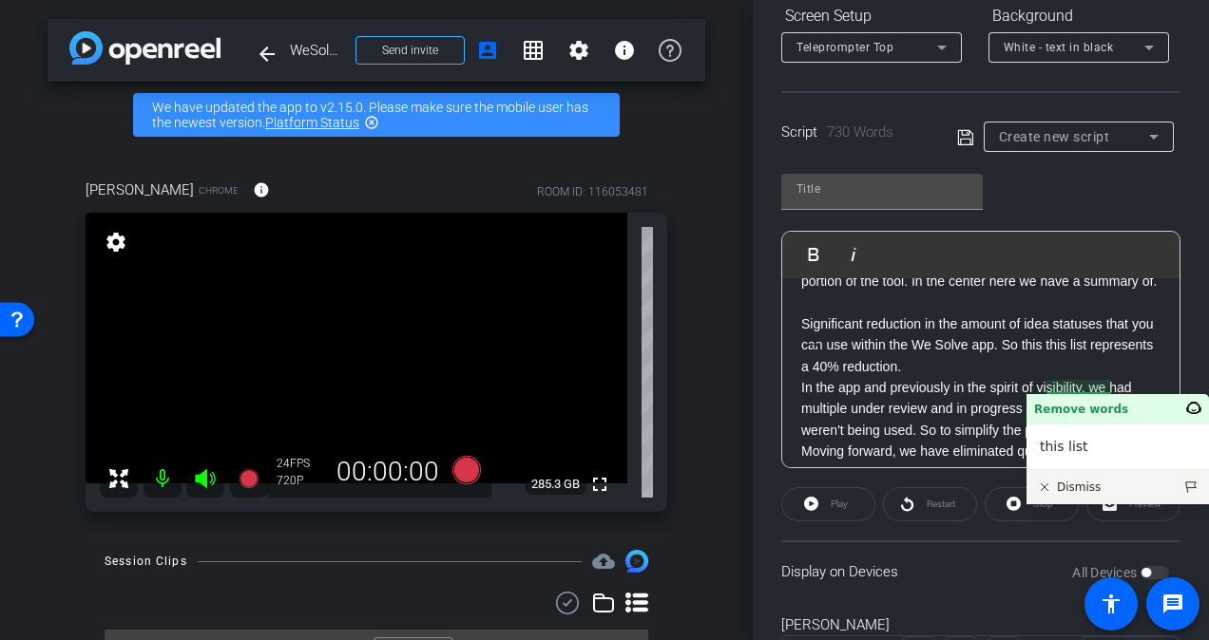
click at [989, 377] on p "Significant reduction in the amount of idea statuses that you can use within th…" at bounding box center [980, 346] width 359 height 64
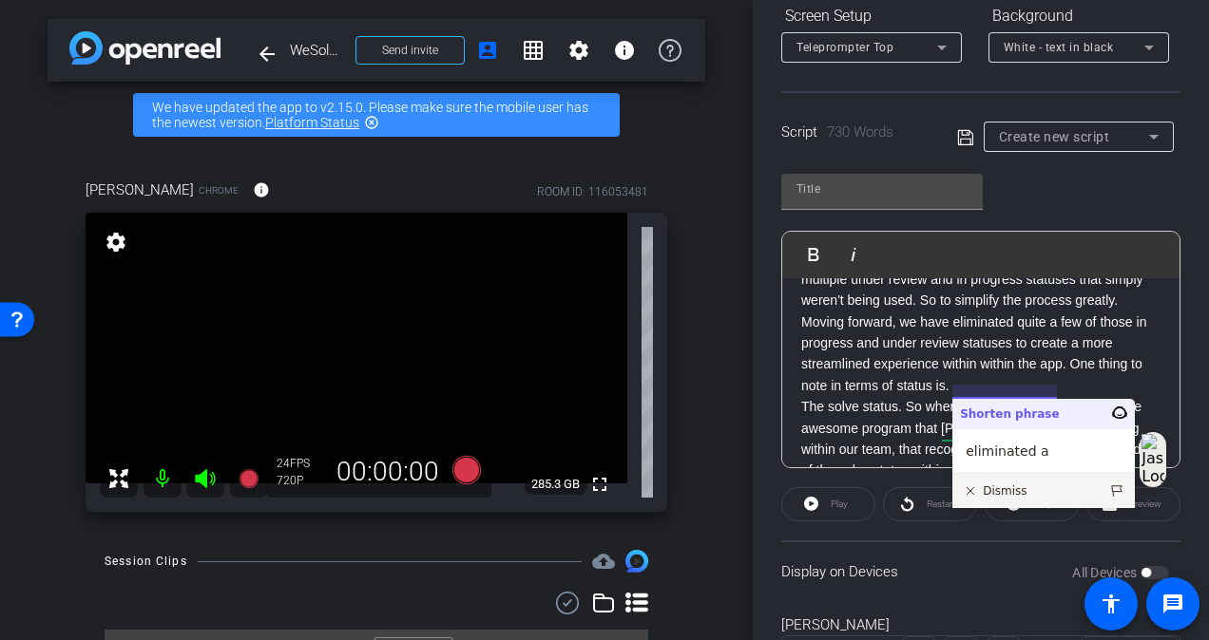
scroll to position [764, 0]
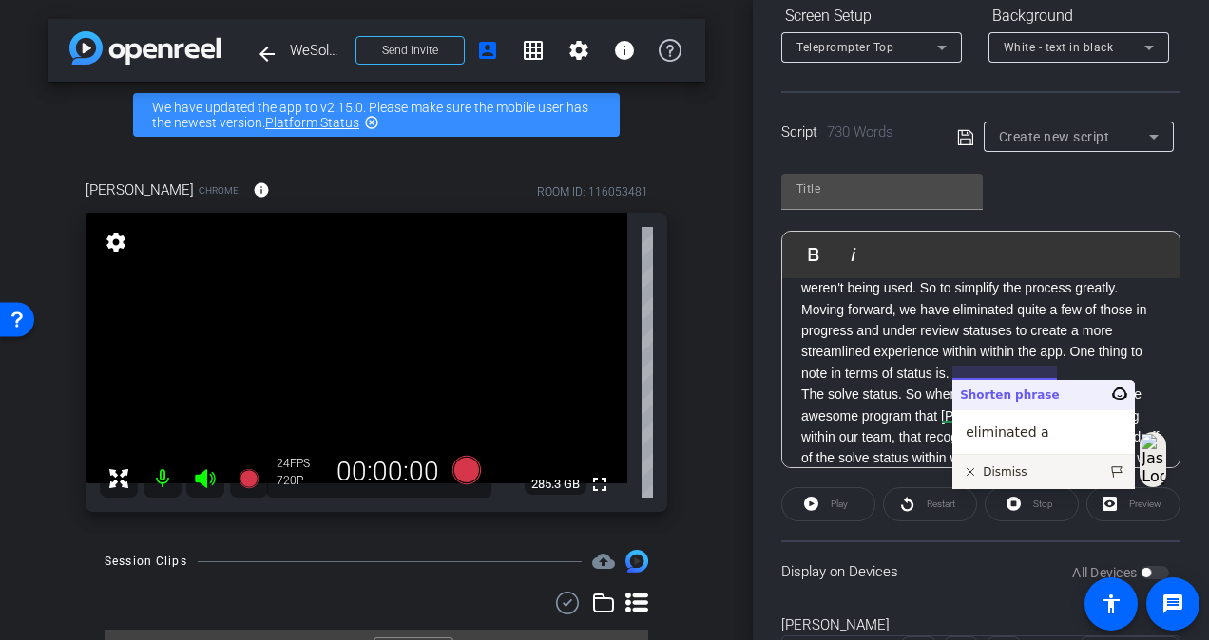
click at [898, 298] on p "In the app and previously in the spirit of visibility, we had multiple under re…" at bounding box center [980, 267] width 359 height 64
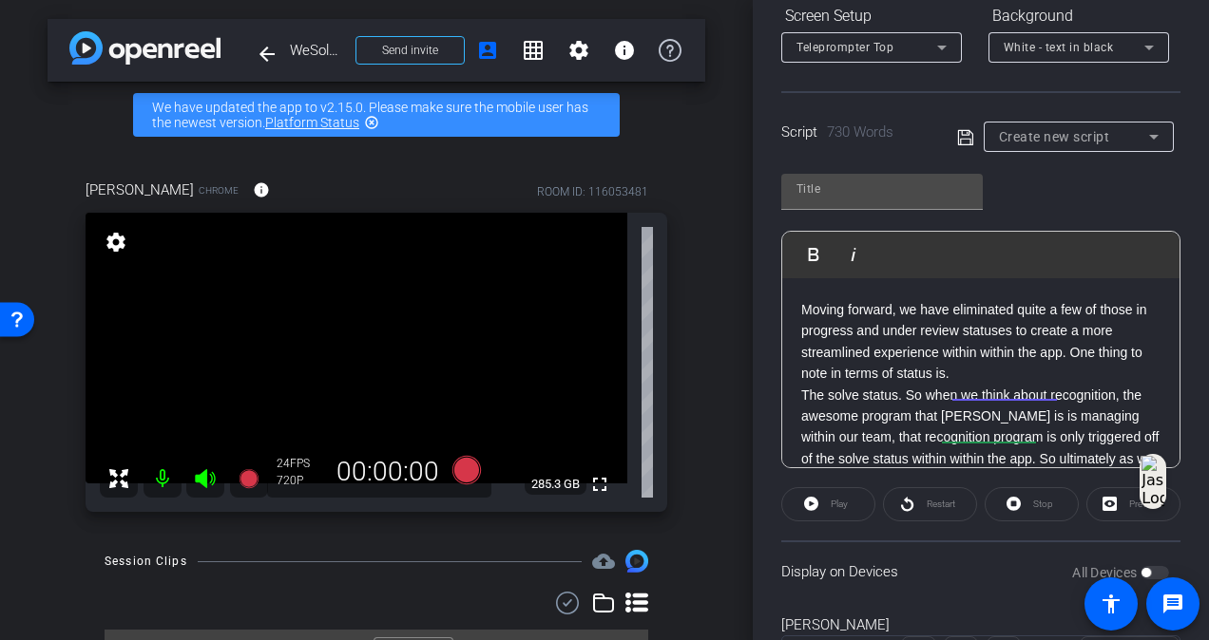
scroll to position [284, 0]
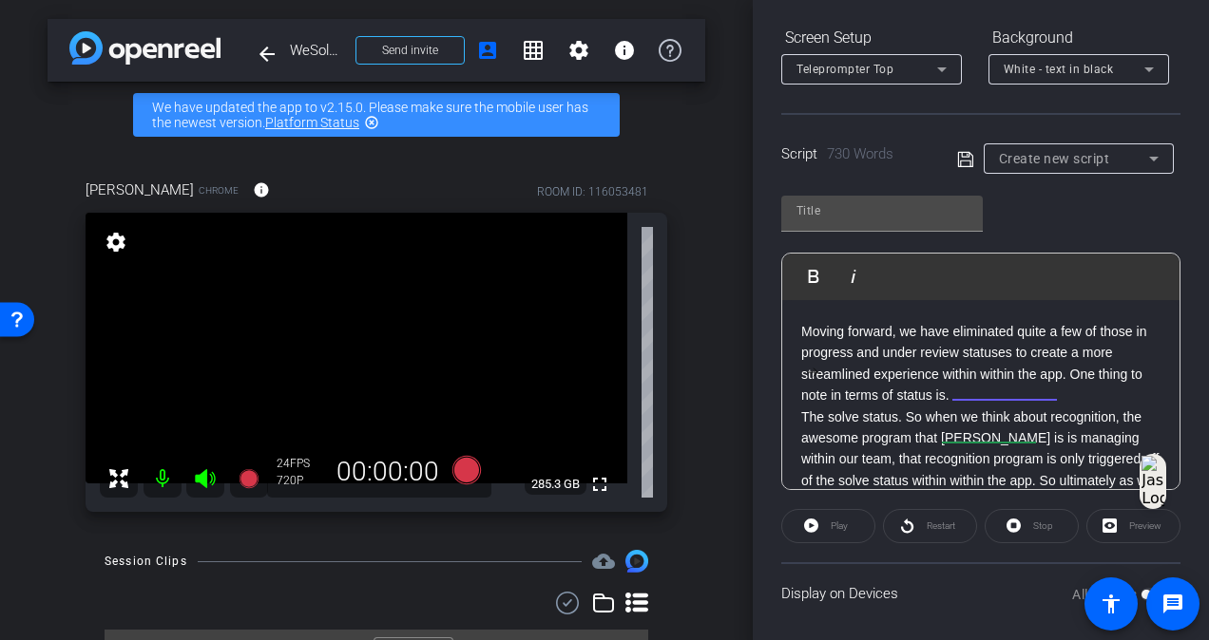
click at [977, 407] on p "Moving forward, we have eliminated quite a few of those in progress and under r…" at bounding box center [980, 364] width 359 height 86
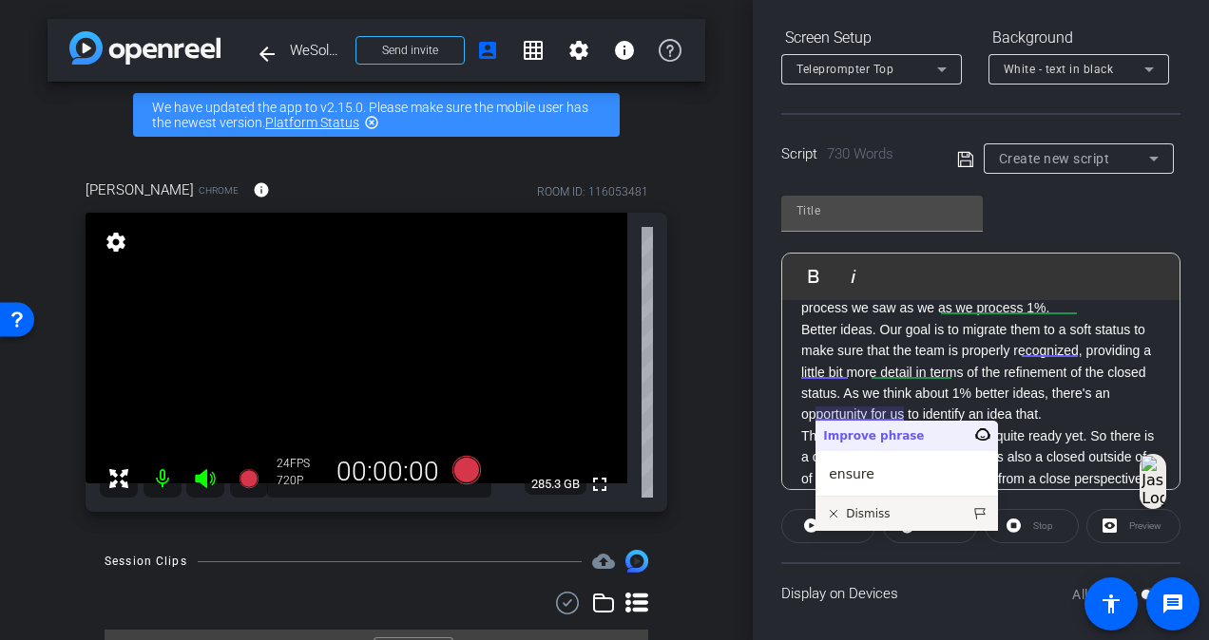
scroll to position [999, 0]
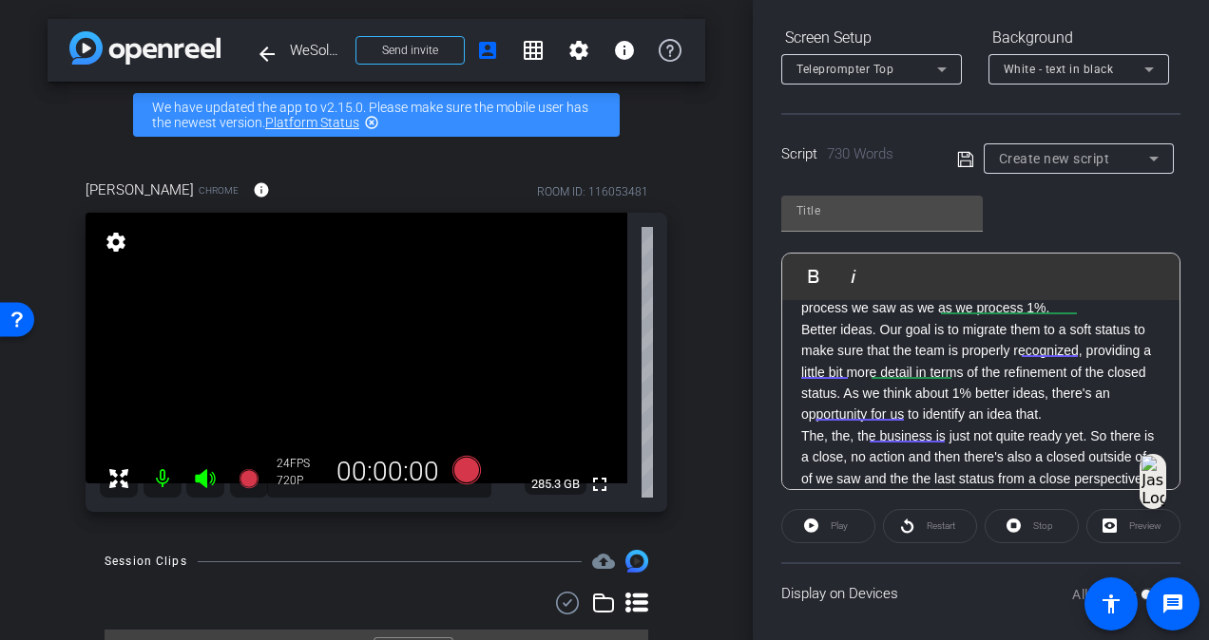
click at [1075, 319] on p "The solve status. So when we think about recognition, the awesome program that …" at bounding box center [980, 266] width 359 height 106
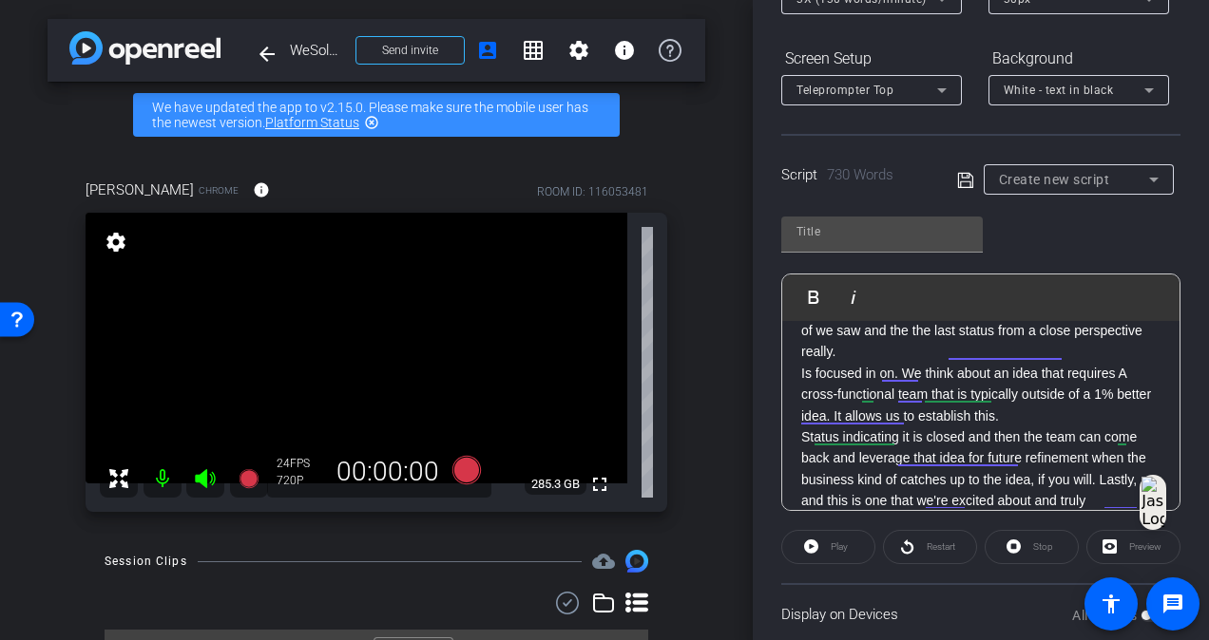
scroll to position [1188, 0]
click at [1028, 365] on p "The, the, the business is just not quite ready yet. So there is a close, no act…" at bounding box center [980, 322] width 359 height 86
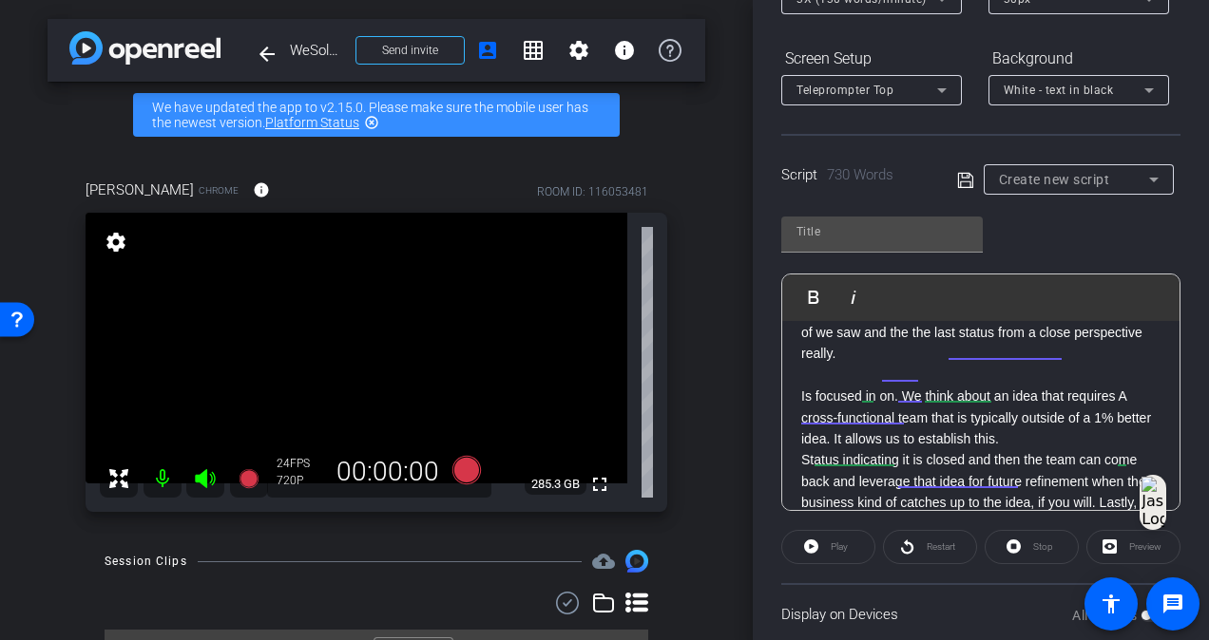
scroll to position [1273, 0]
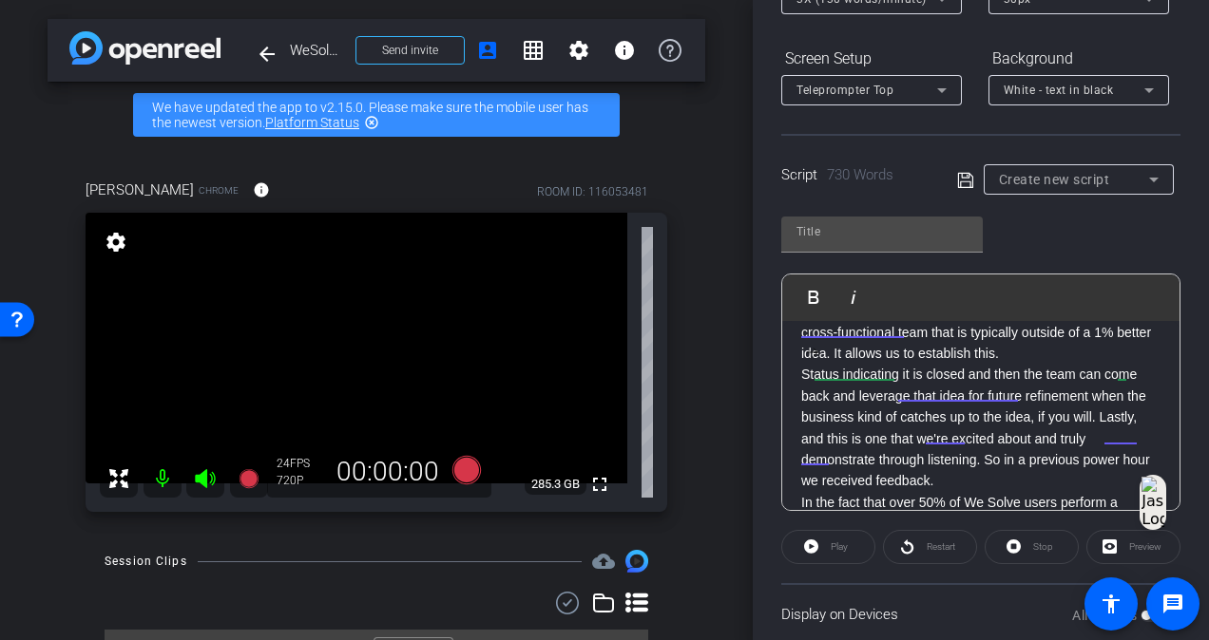
click at [1059, 364] on p "Is focused in on. We think about an idea that requires A cross-functional team …" at bounding box center [980, 332] width 359 height 64
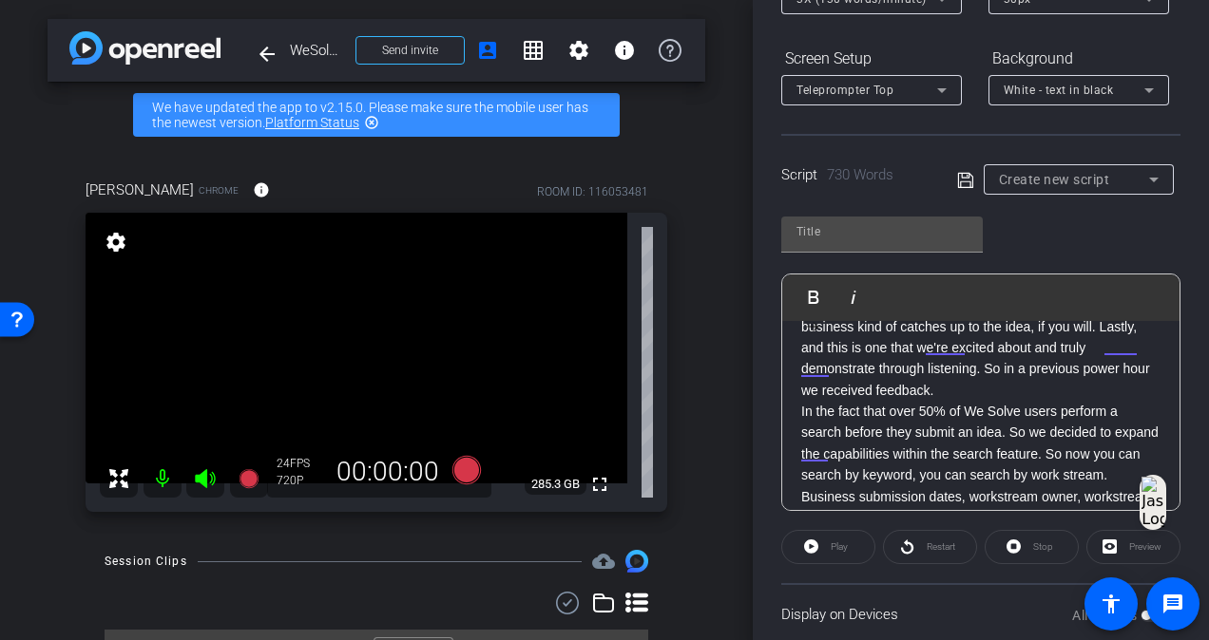
scroll to position [1383, 0]
click at [979, 403] on p "Status indicating it is closed and then the team can come back and leverage tha…" at bounding box center [980, 339] width 359 height 127
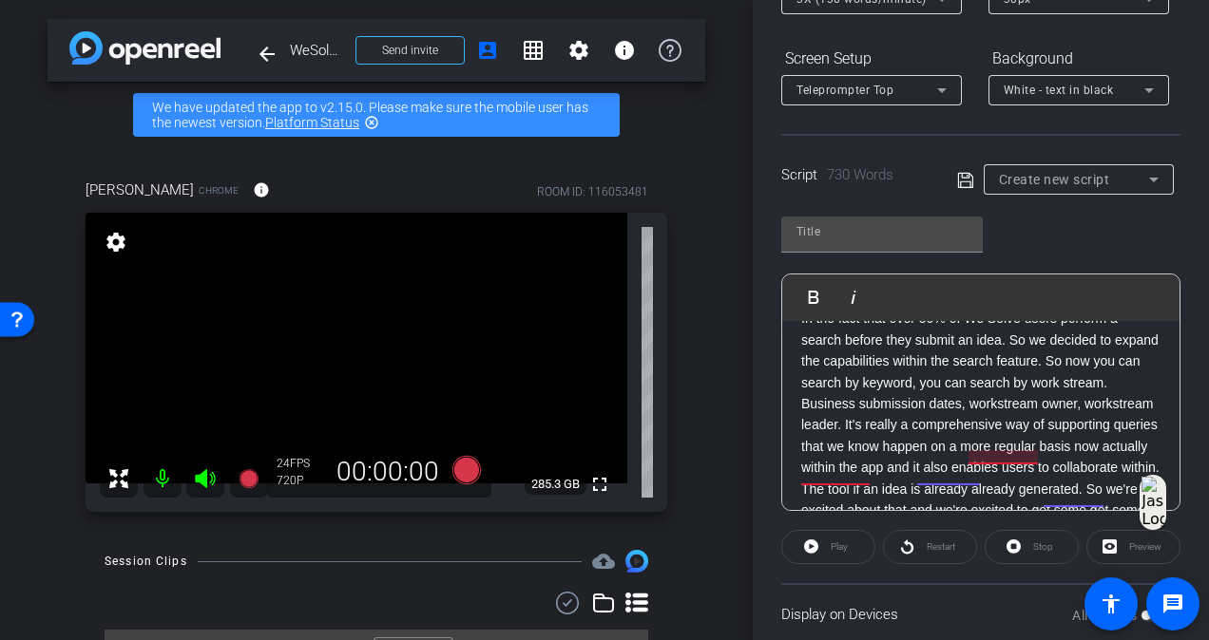
scroll to position [1530, 0]
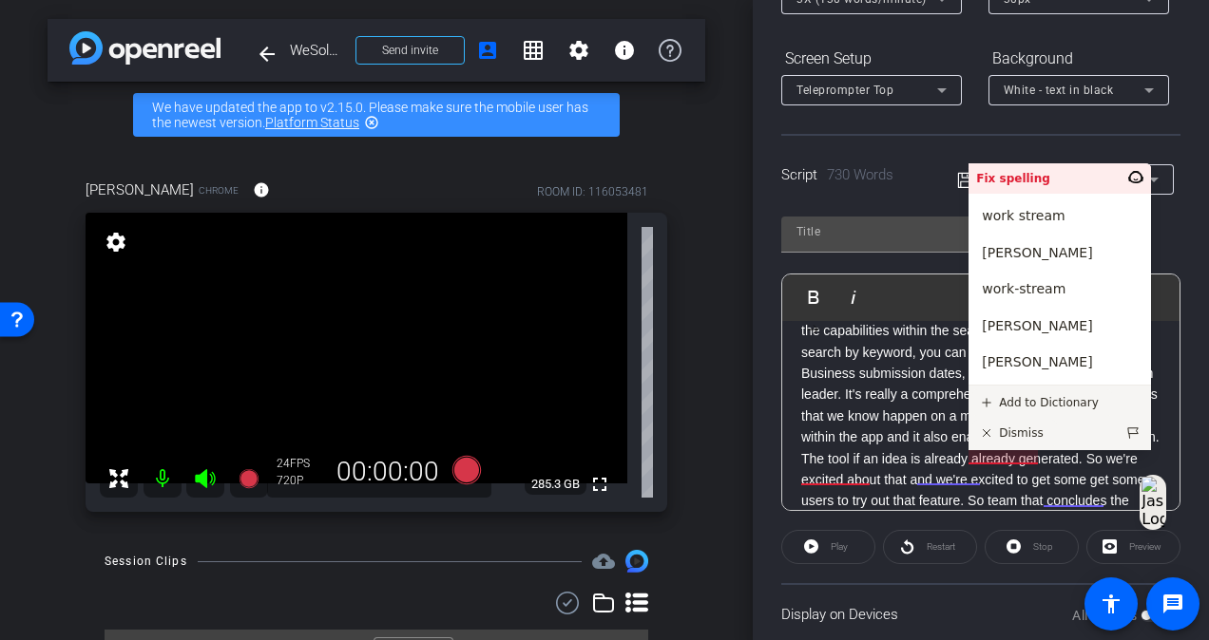
click at [916, 363] on p "In the fact that over 50% of We Solve users perform a search before they submit…" at bounding box center [980, 320] width 359 height 86
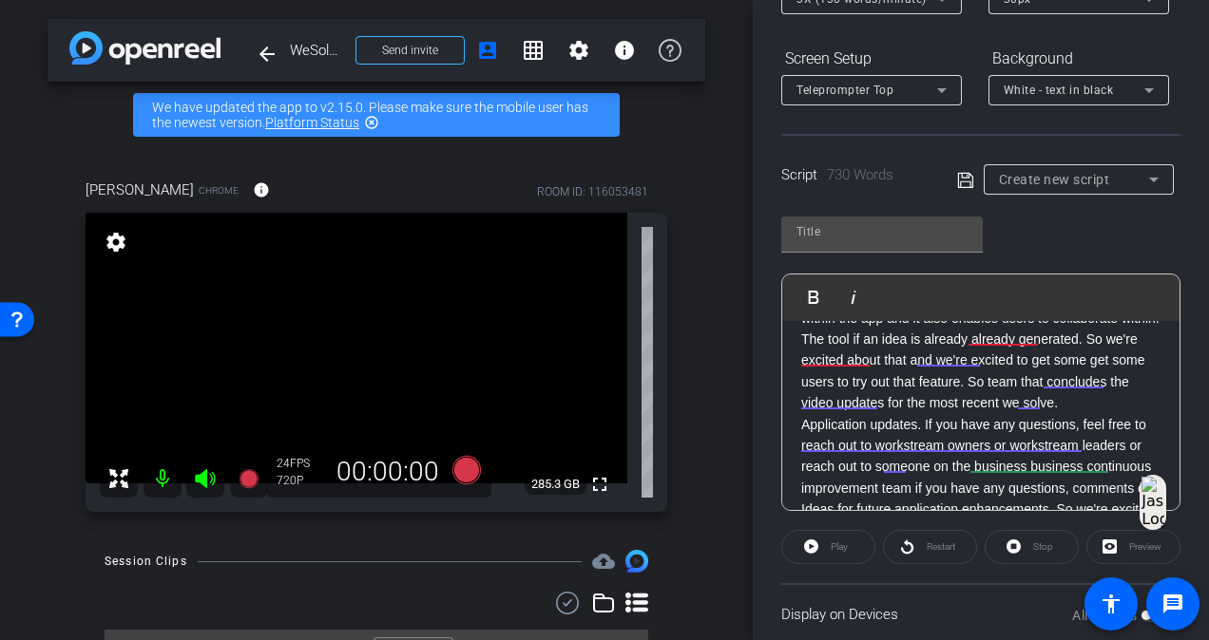
scroll to position [1665, 0]
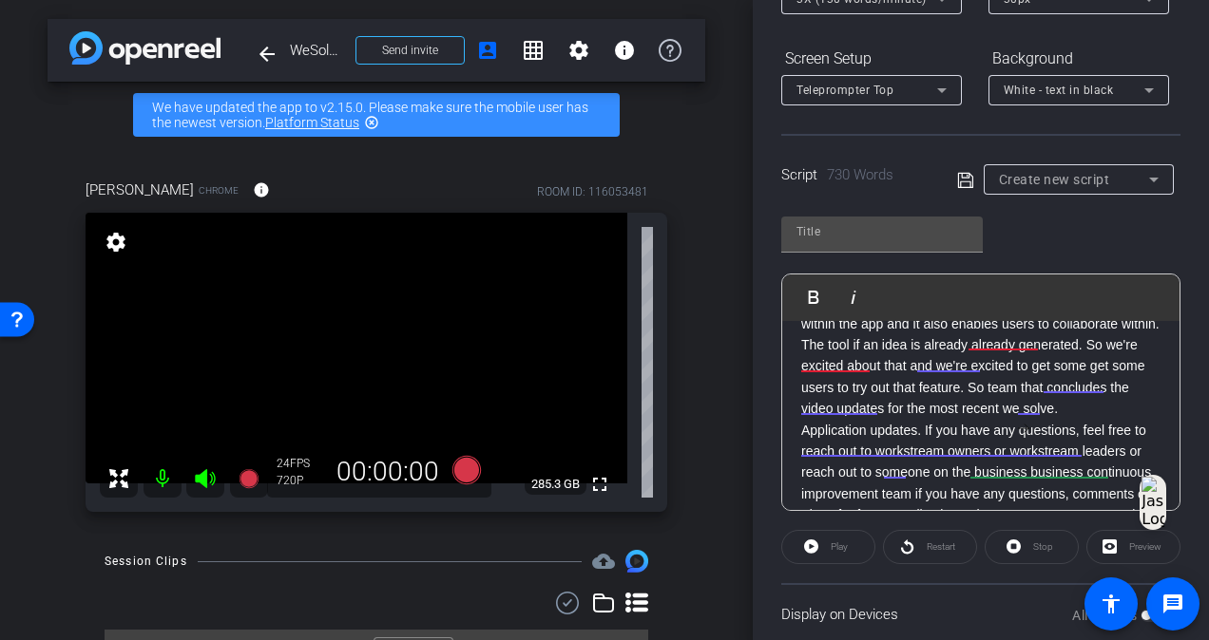
click at [1047, 334] on p "Business submission dates, workstream owner, workstream leader. It's really a c…" at bounding box center [980, 292] width 359 height 86
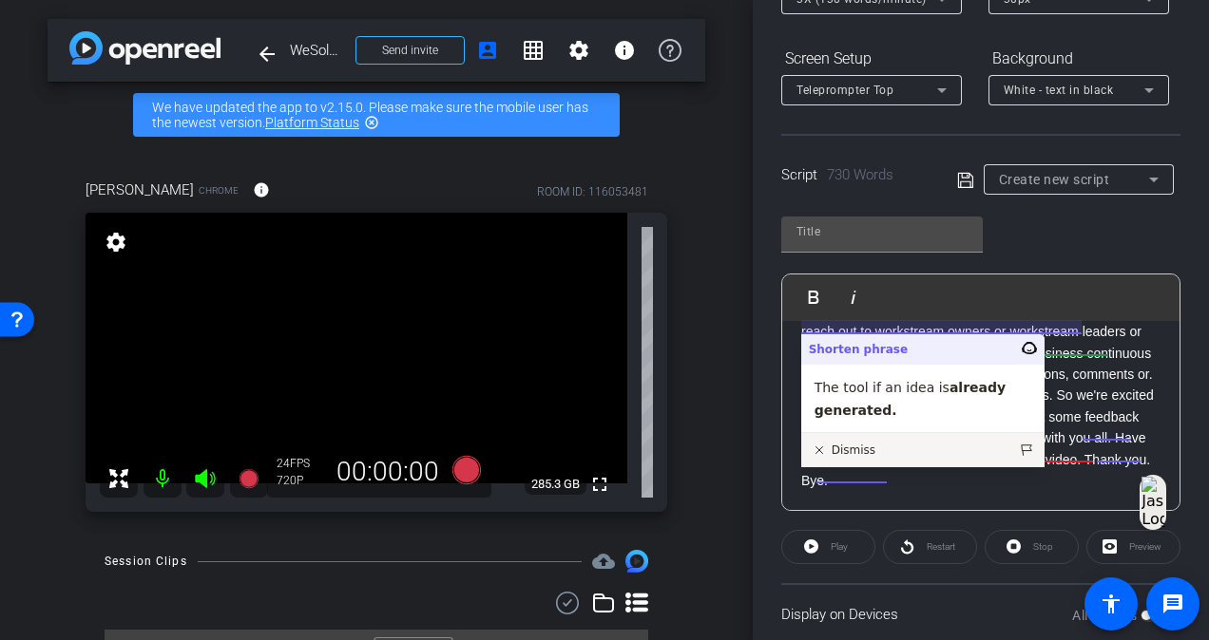
scroll to position [1807, 0]
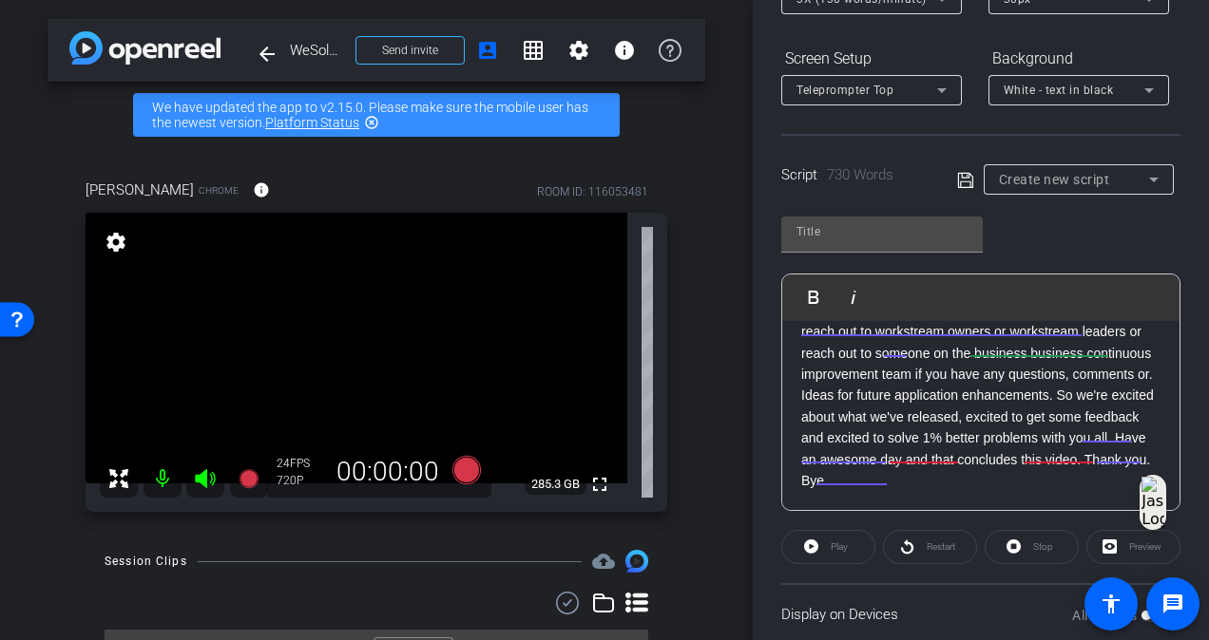
click at [1055, 300] on p "The tool if an idea is already already generated. So we're excited about that a…" at bounding box center [980, 258] width 359 height 86
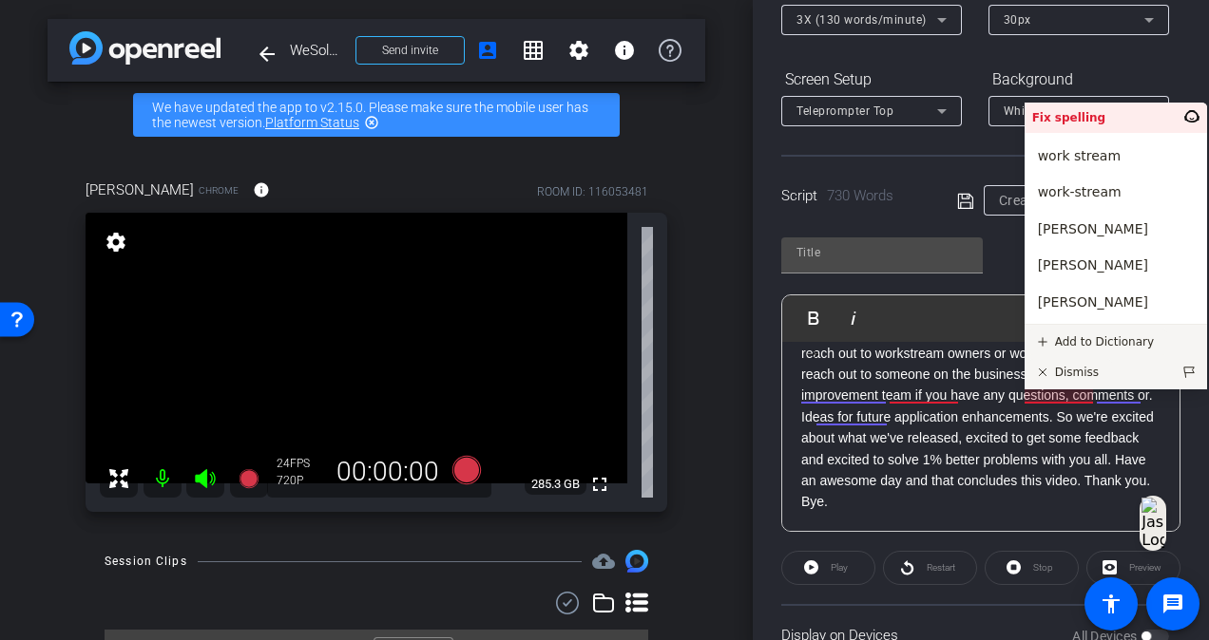
scroll to position [1908, 0]
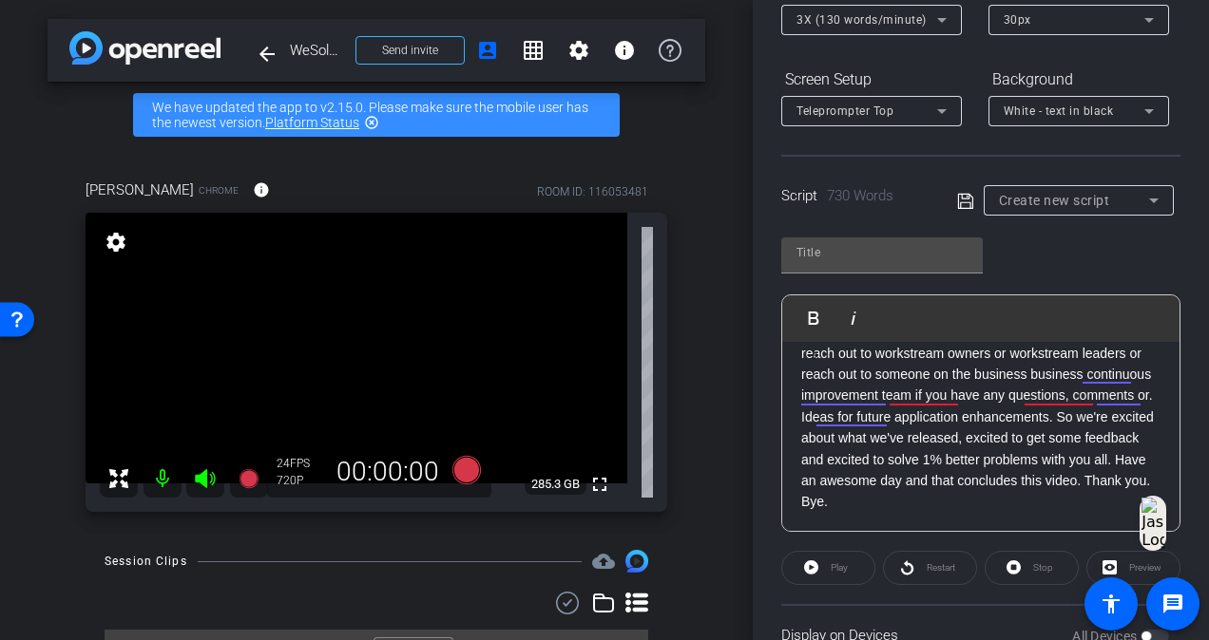
click at [890, 407] on p "Application updates. If you have any questions, feel free to reach out to works…" at bounding box center [980, 364] width 359 height 86
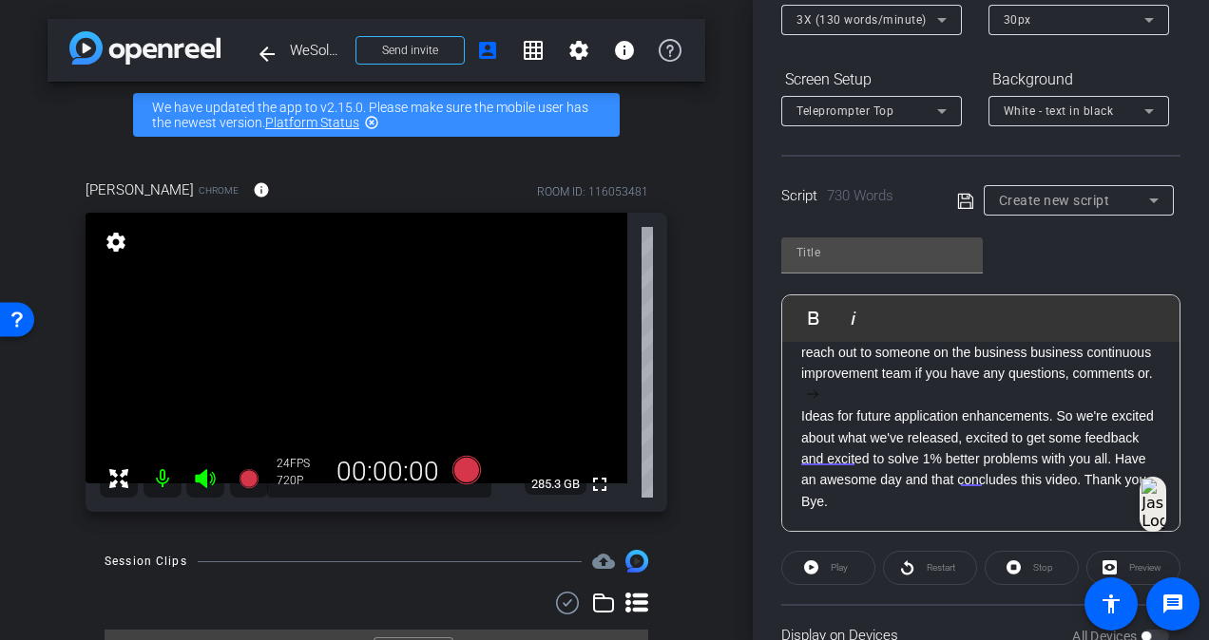
scroll to position [1995, 0]
click at [873, 260] on input "text" at bounding box center [881, 252] width 171 height 23
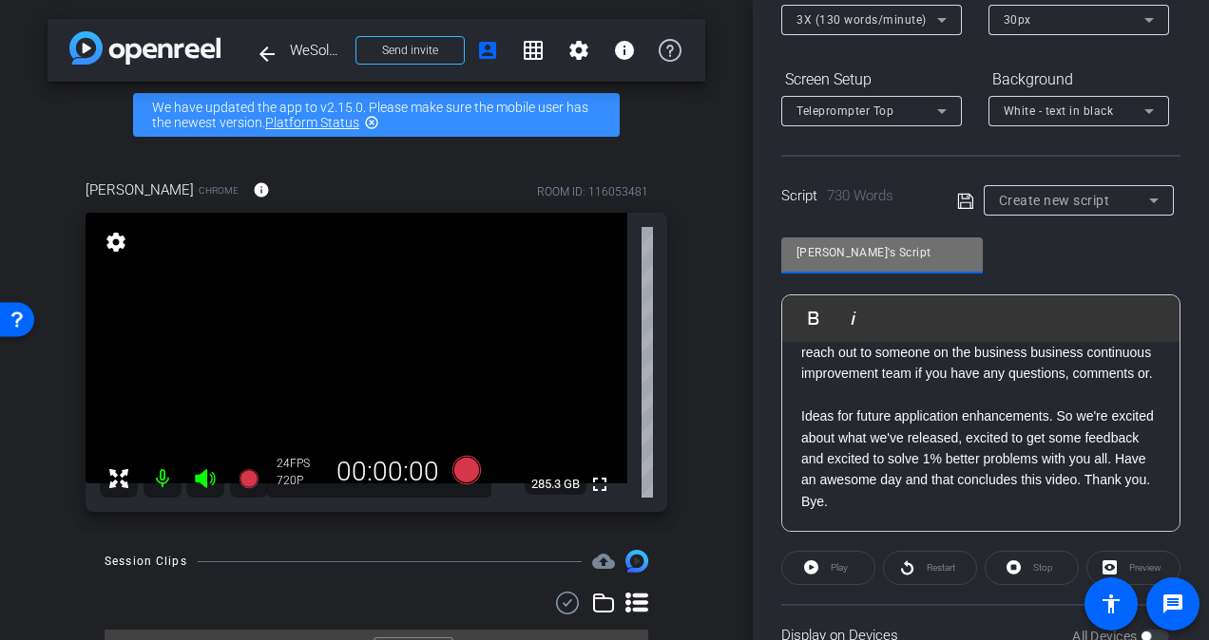
type input "[PERSON_NAME]'s Script"
click at [1028, 263] on div "Adrian's Script Play Play from this location Play Selected Play and display the…" at bounding box center [980, 377] width 399 height 309
click at [1056, 265] on div "Adrian's Script Play Play from this location Play Selected Play and display the…" at bounding box center [980, 377] width 399 height 309
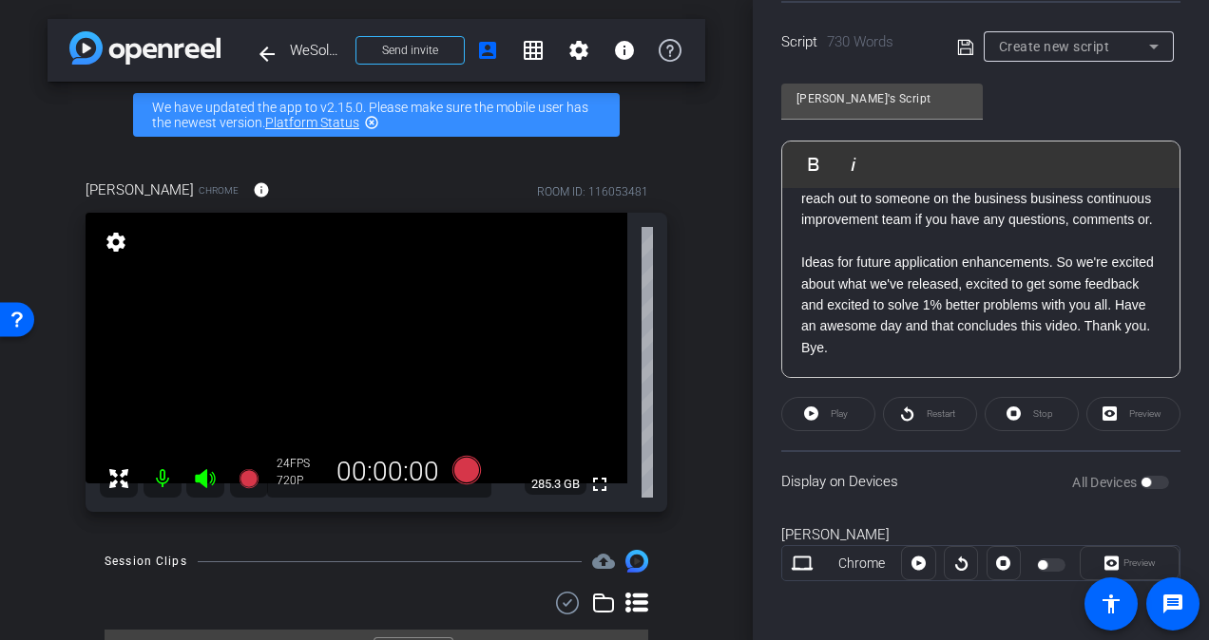
scroll to position [1997, 0]
click at [1043, 562] on div at bounding box center [1053, 565] width 32 height 13
click at [1127, 488] on label "All Devices" at bounding box center [1106, 482] width 68 height 19
click at [1130, 483] on div "All Devices" at bounding box center [1120, 482] width 97 height 19
click at [1125, 477] on label "All Devices" at bounding box center [1106, 482] width 68 height 19
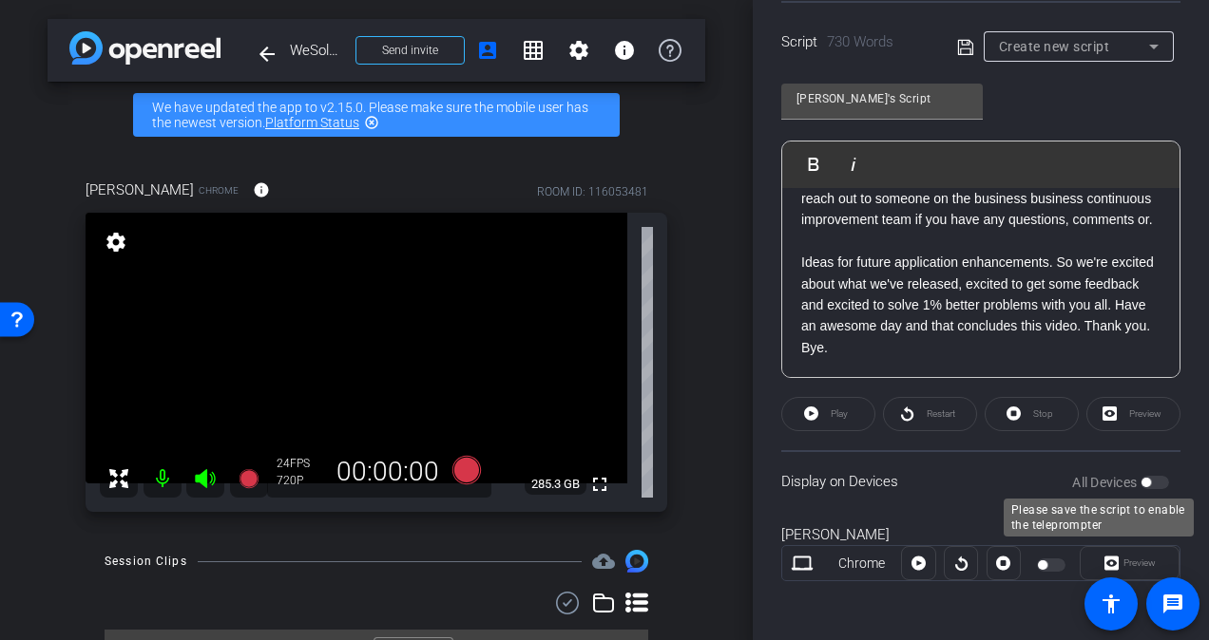
click at [1133, 474] on div "All Devices" at bounding box center [1120, 482] width 97 height 19
click at [836, 410] on div "Play" at bounding box center [828, 414] width 94 height 34
click at [817, 554] on div at bounding box center [802, 563] width 40 height 23
click at [802, 564] on icon at bounding box center [801, 563] width 23 height 23
click at [916, 562] on div at bounding box center [918, 563] width 34 height 34
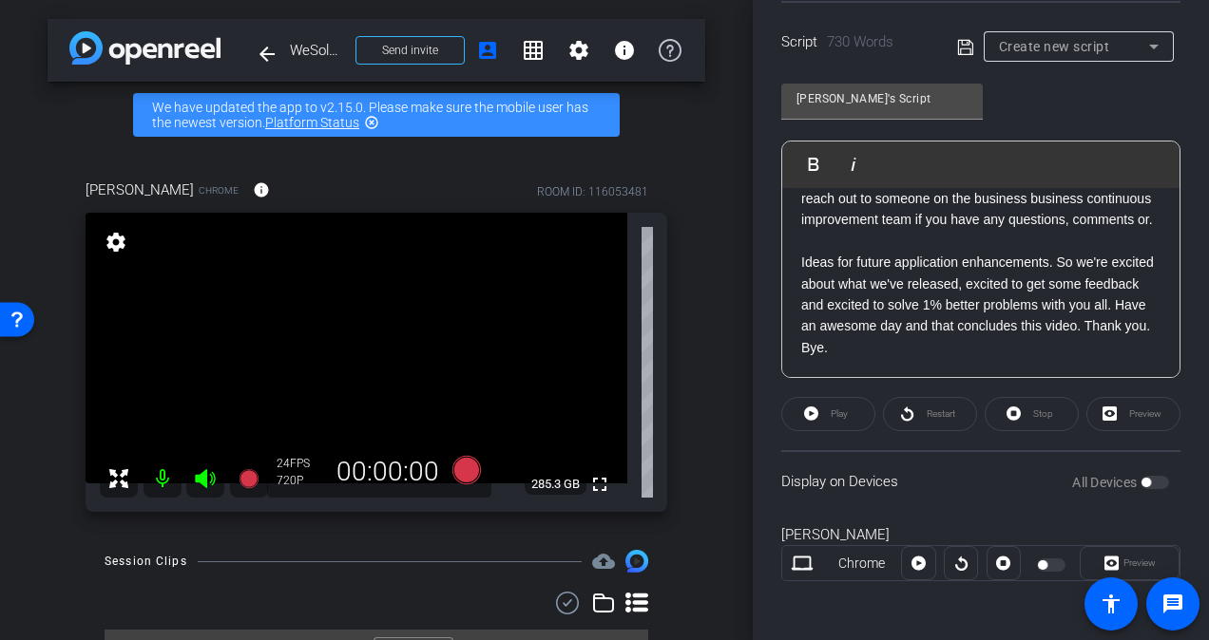
click at [952, 343] on p "Ideas for future application enhancements. So we're excited about what we've re…" at bounding box center [980, 305] width 359 height 106
click at [938, 348] on p "Ideas for future application enhancements. So we're excited about what we've re…" at bounding box center [980, 305] width 359 height 106
click at [257, 53] on mat-icon "arrow_back" at bounding box center [267, 54] width 23 height 23
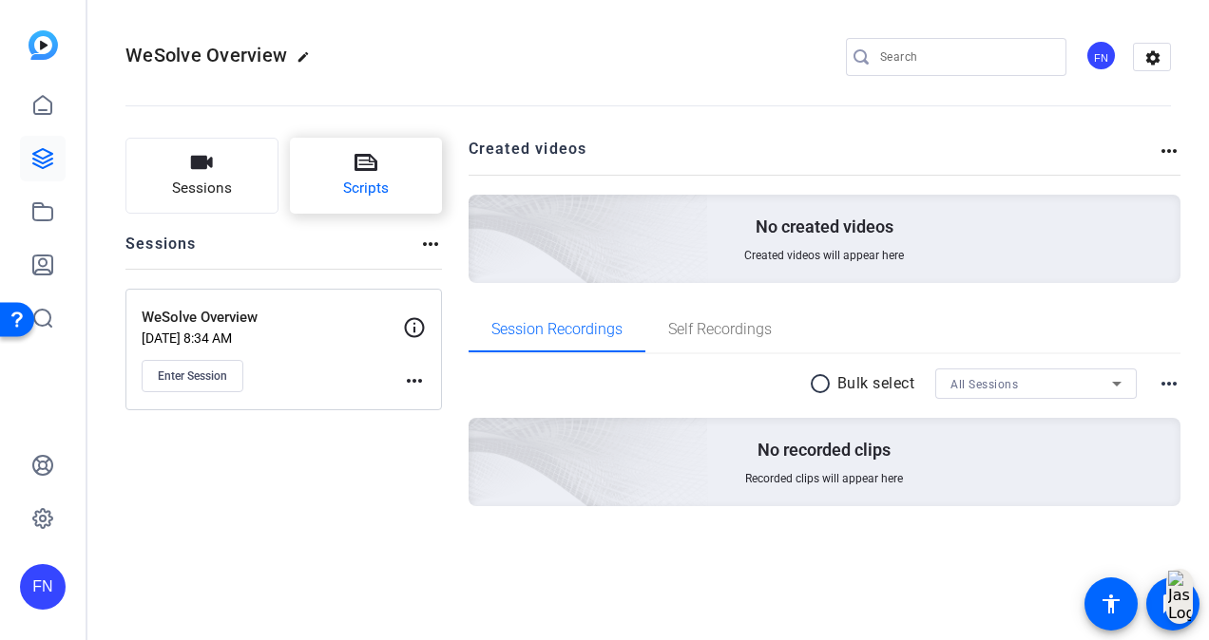
click at [363, 190] on span "Scripts" at bounding box center [366, 189] width 46 height 22
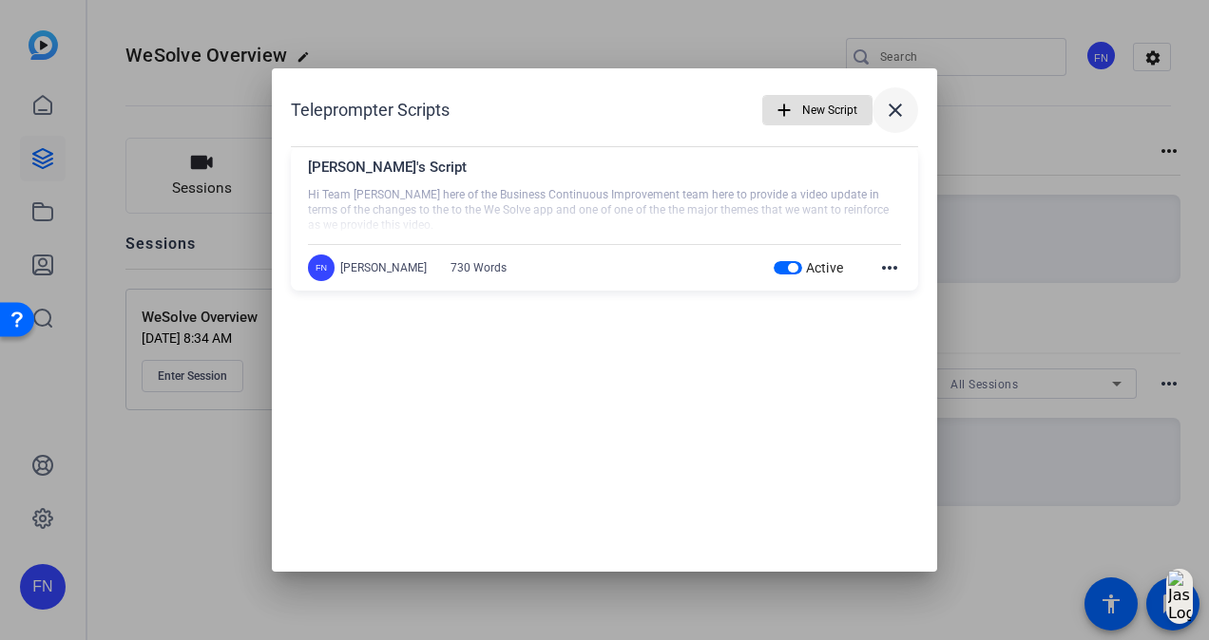
click at [906, 108] on span at bounding box center [895, 110] width 46 height 46
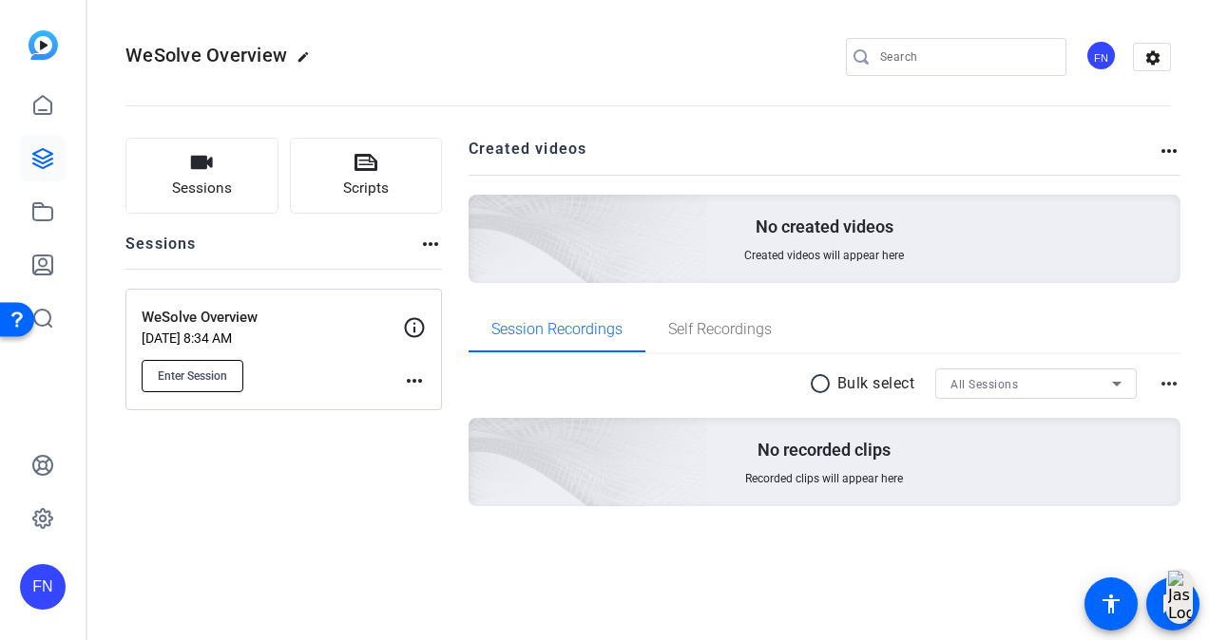
click at [218, 369] on span "Enter Session" at bounding box center [192, 376] width 69 height 15
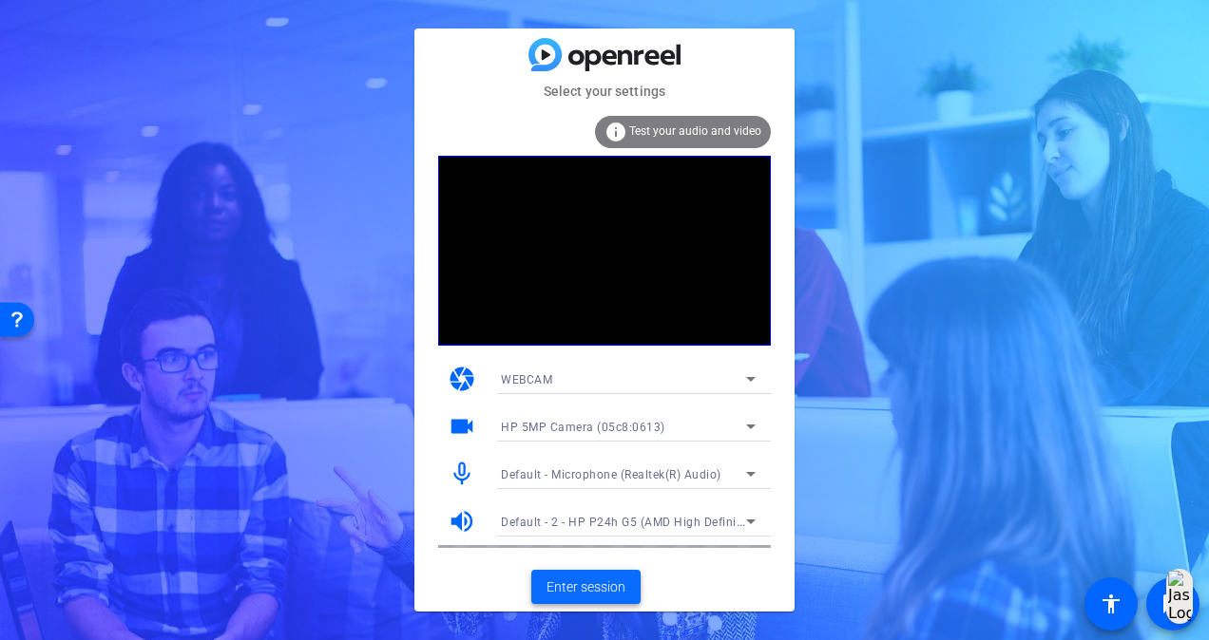
click at [607, 585] on span "Enter session" at bounding box center [585, 588] width 79 height 20
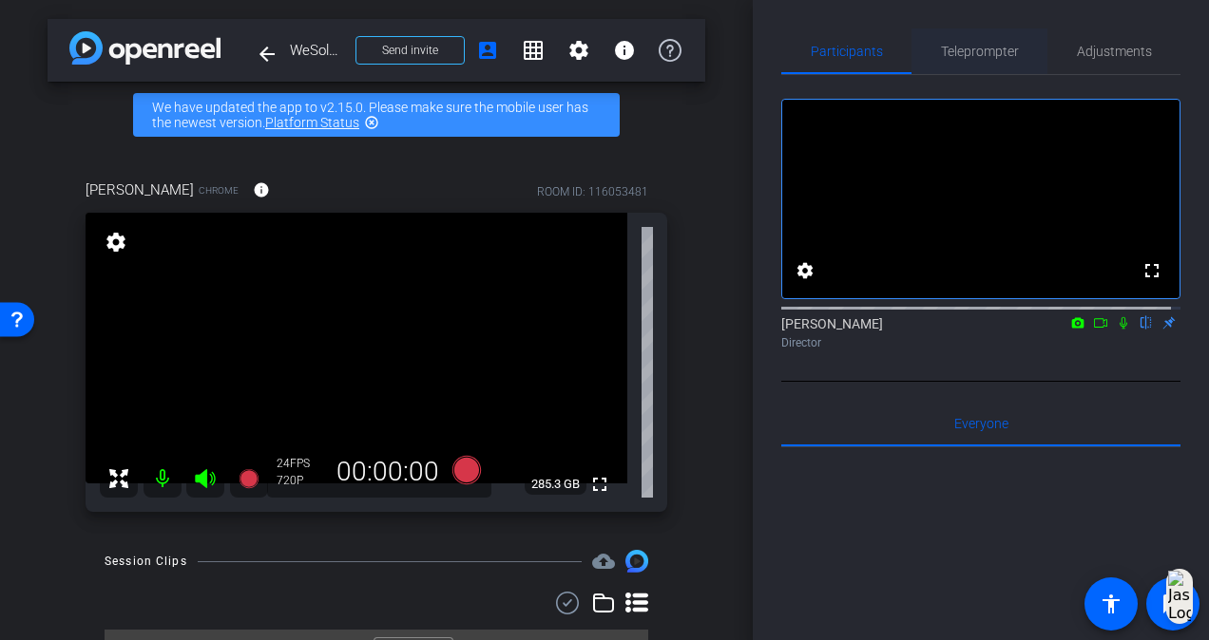
click at [990, 51] on span "Teleprompter" at bounding box center [980, 51] width 78 height 13
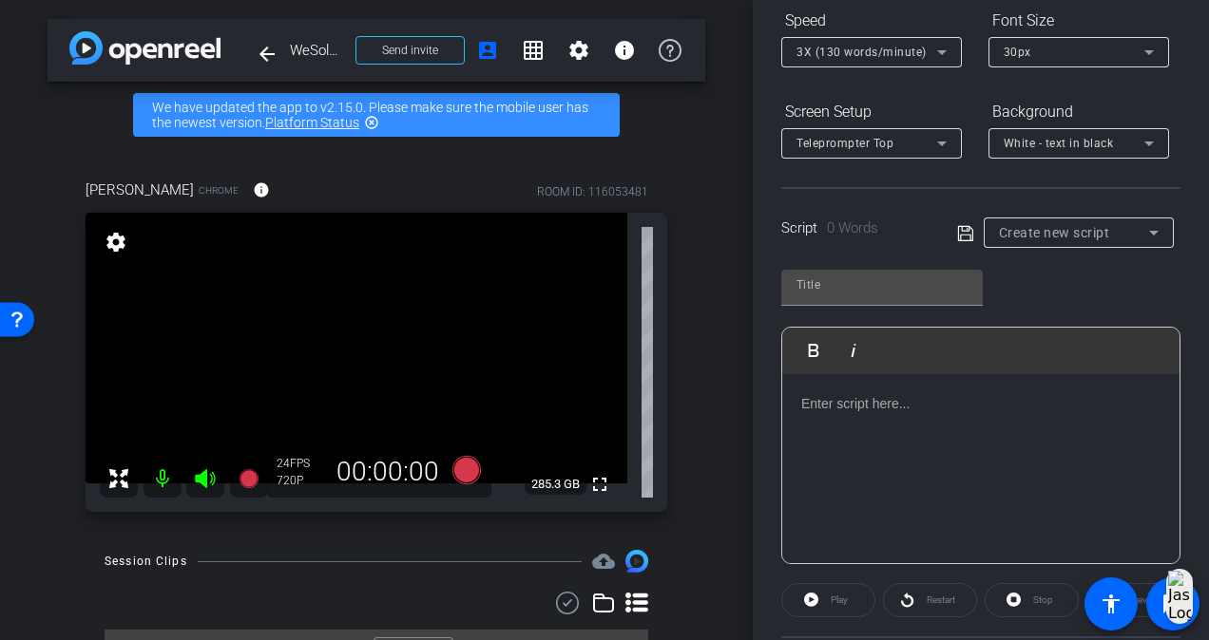
scroll to position [285, 0]
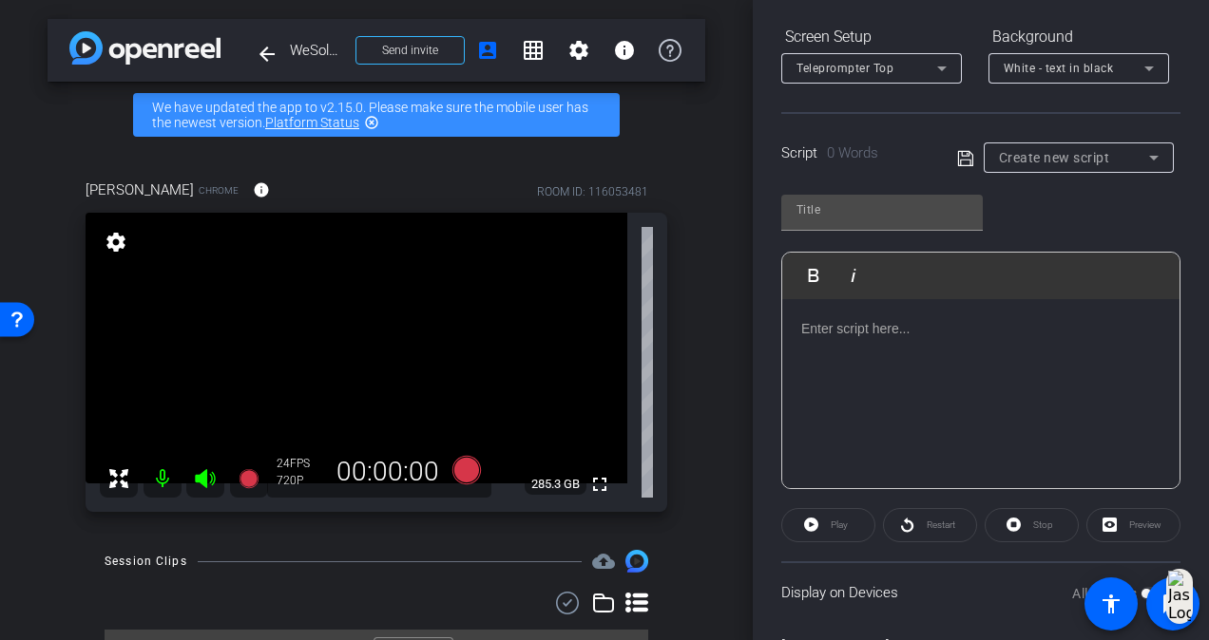
click at [1088, 158] on span "Create new script" at bounding box center [1054, 157] width 111 height 15
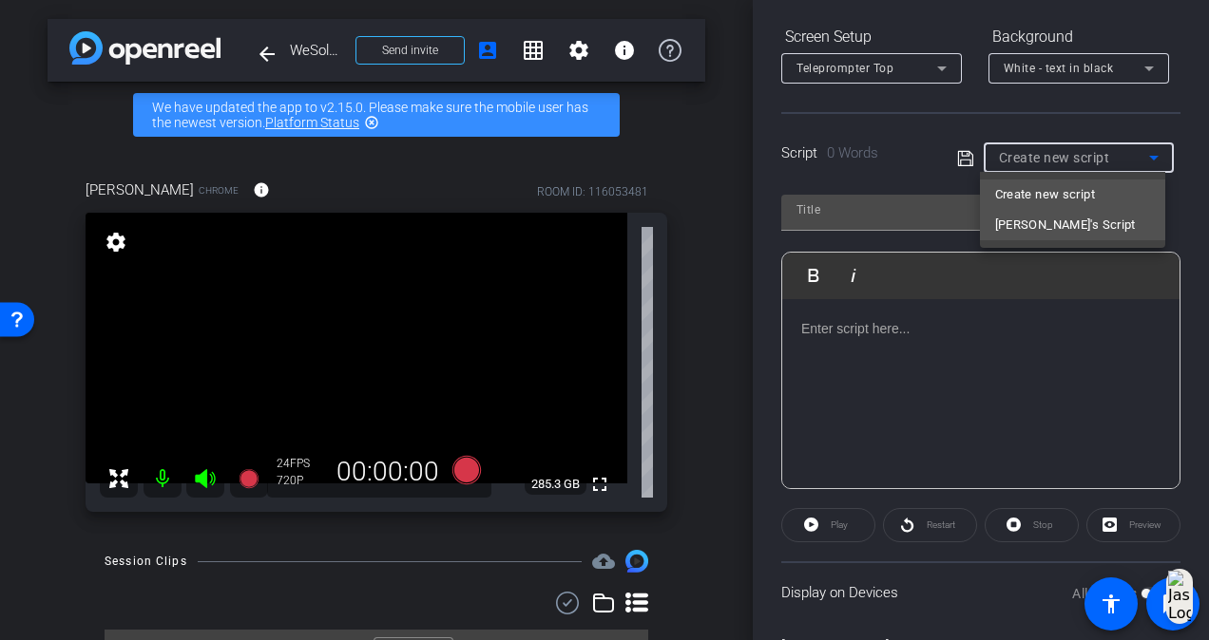
click at [1068, 230] on span "[PERSON_NAME]'s Script" at bounding box center [1065, 225] width 141 height 23
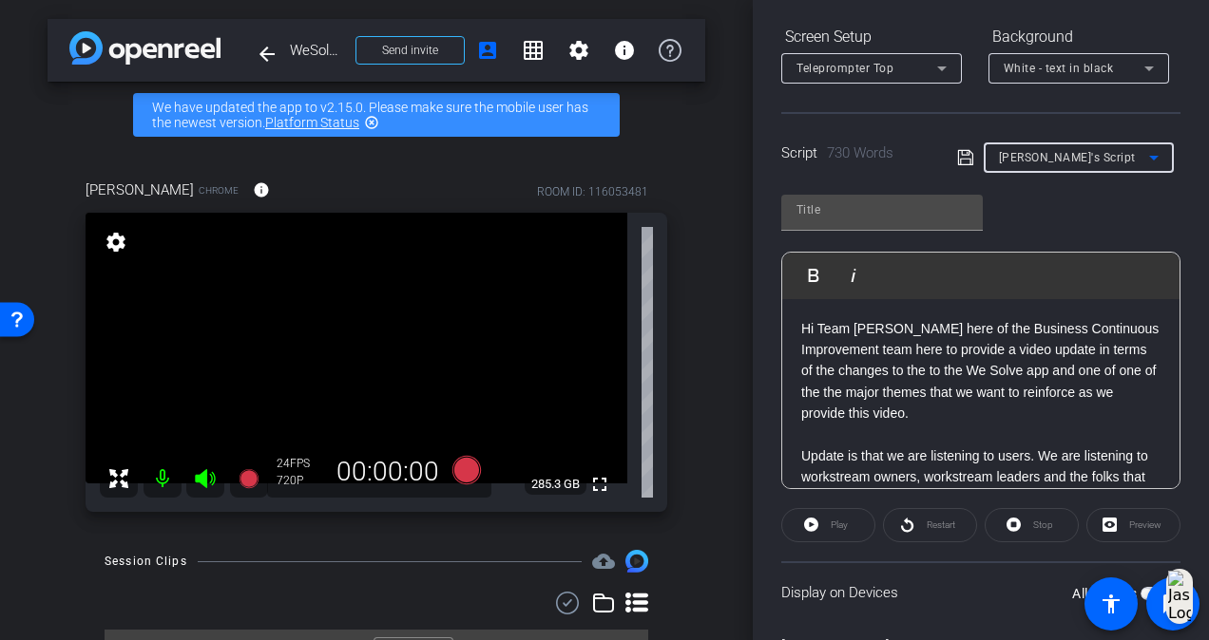
type input "[PERSON_NAME]'s Script"
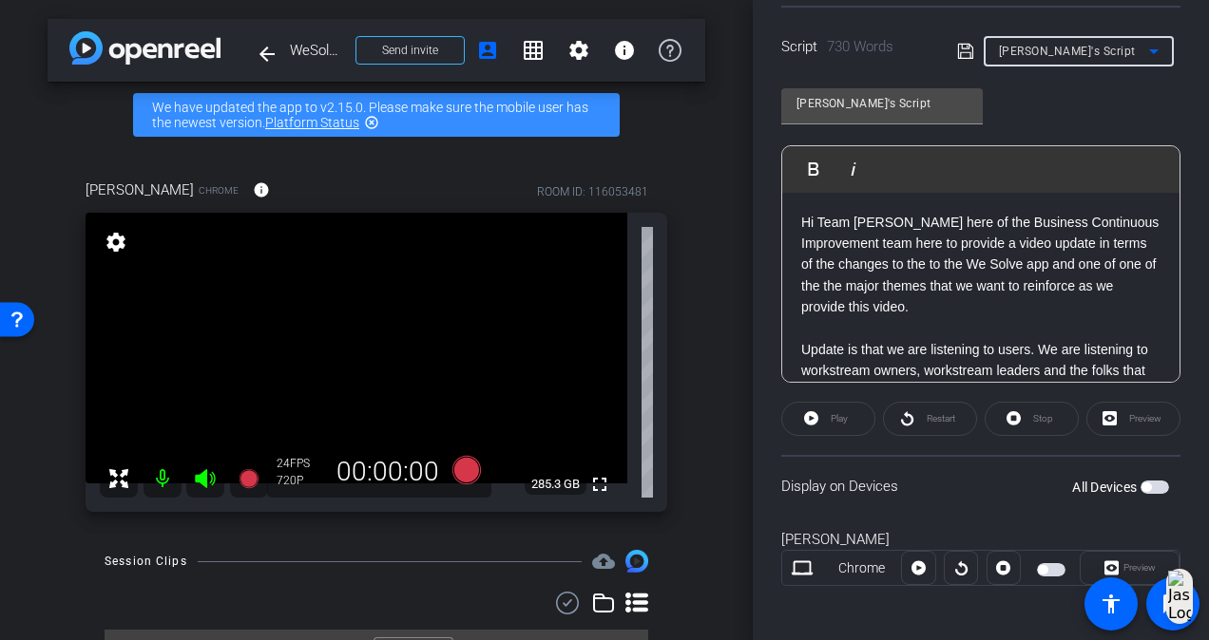
scroll to position [396, 0]
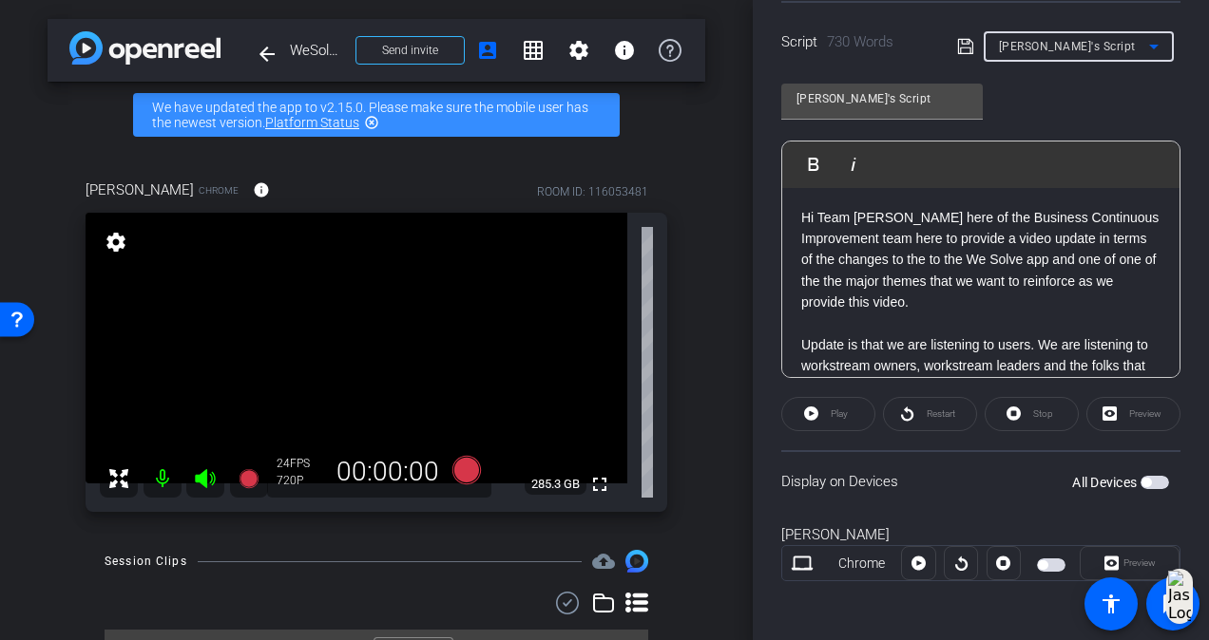
click at [1143, 481] on span "button" at bounding box center [1154, 482] width 29 height 13
click at [1022, 323] on p "Hi Team [PERSON_NAME] here of the Business Continuous Improvement team here to …" at bounding box center [980, 270] width 359 height 127
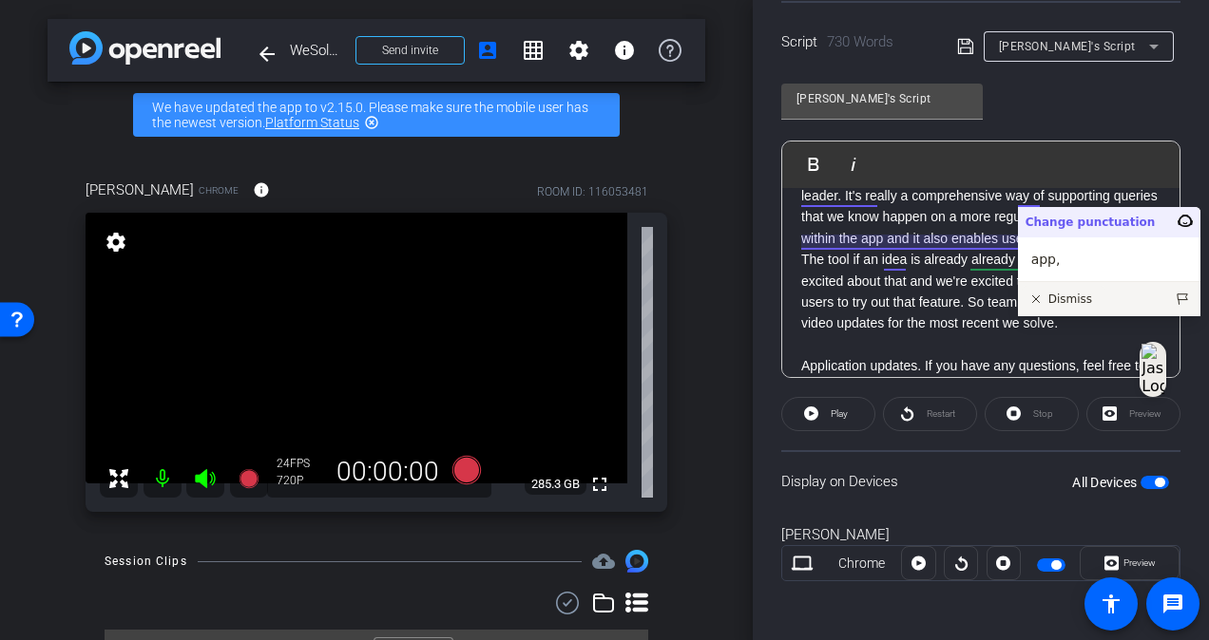
scroll to position [1710, 0]
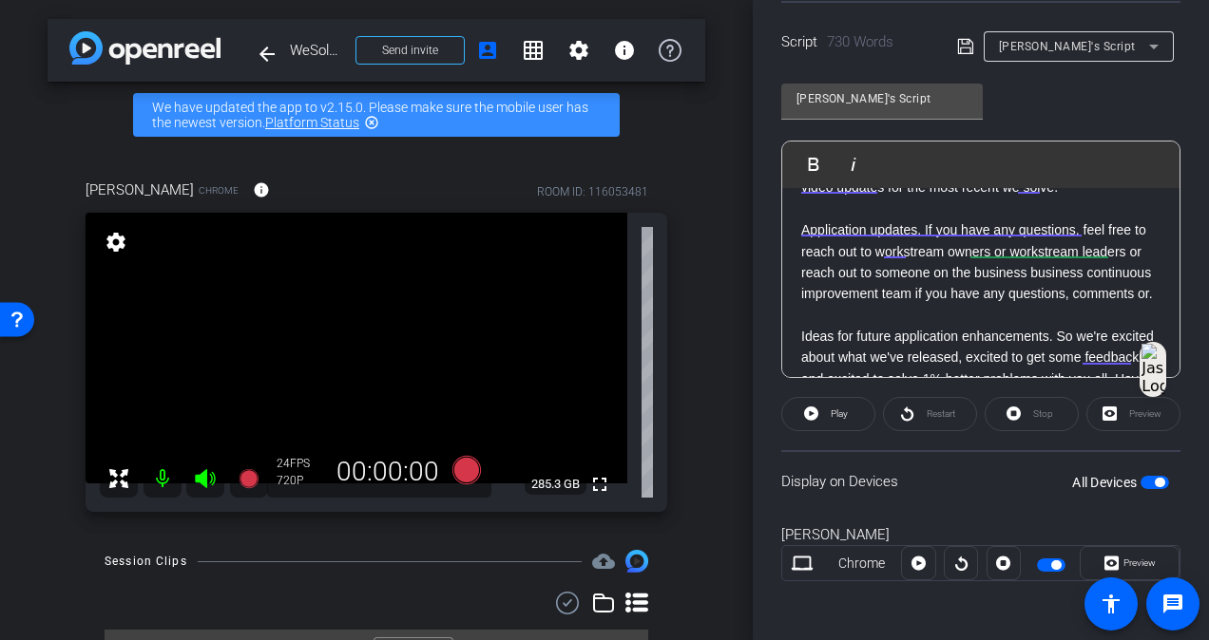
click at [1042, 114] on p "Business submission dates, workstream owner, workstream leader. It's really a c…" at bounding box center [980, 72] width 359 height 86
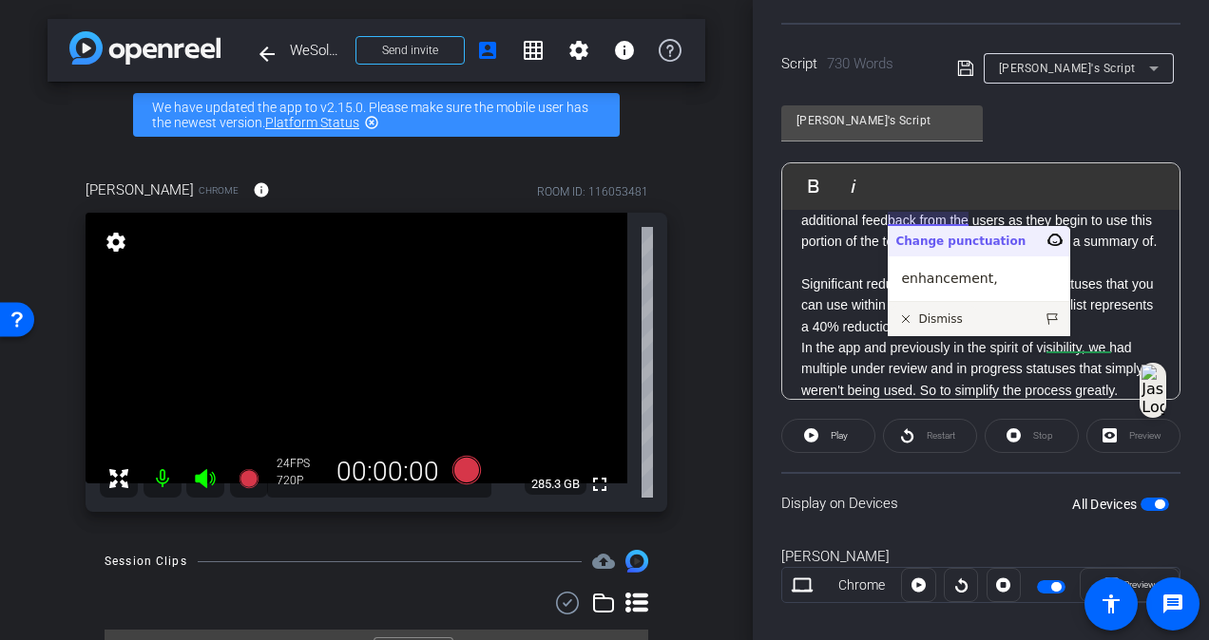
scroll to position [477, 0]
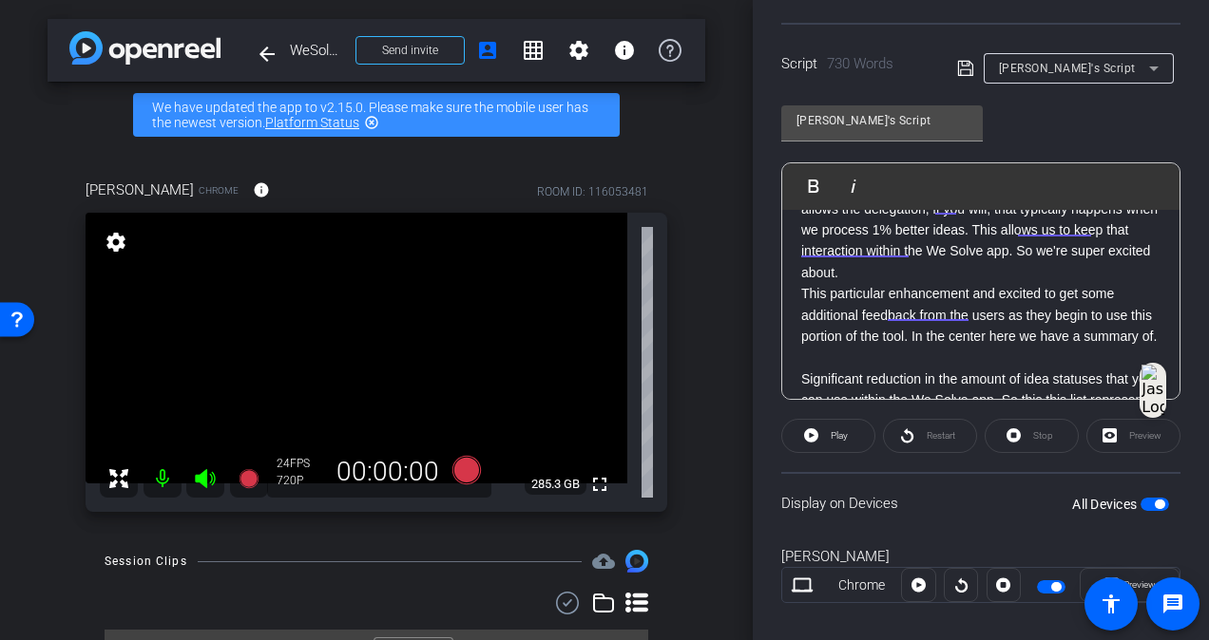
click at [994, 283] on p "Action owners and we feel that with this enhancement, this allows the delegatio…" at bounding box center [980, 230] width 359 height 106
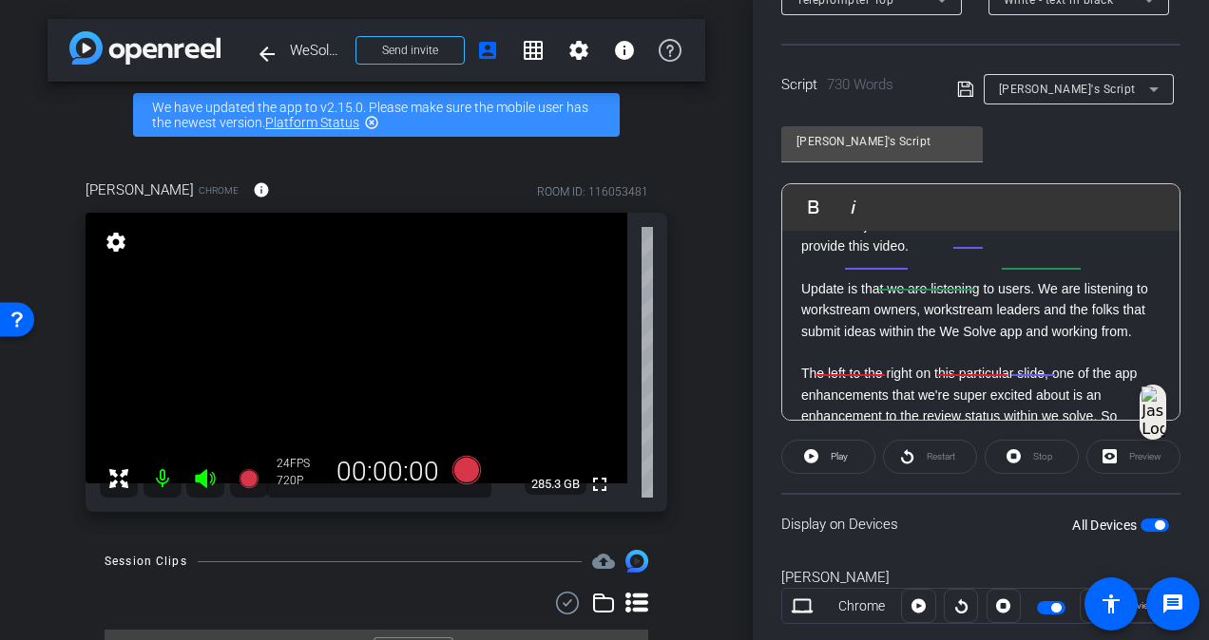
scroll to position [0, 0]
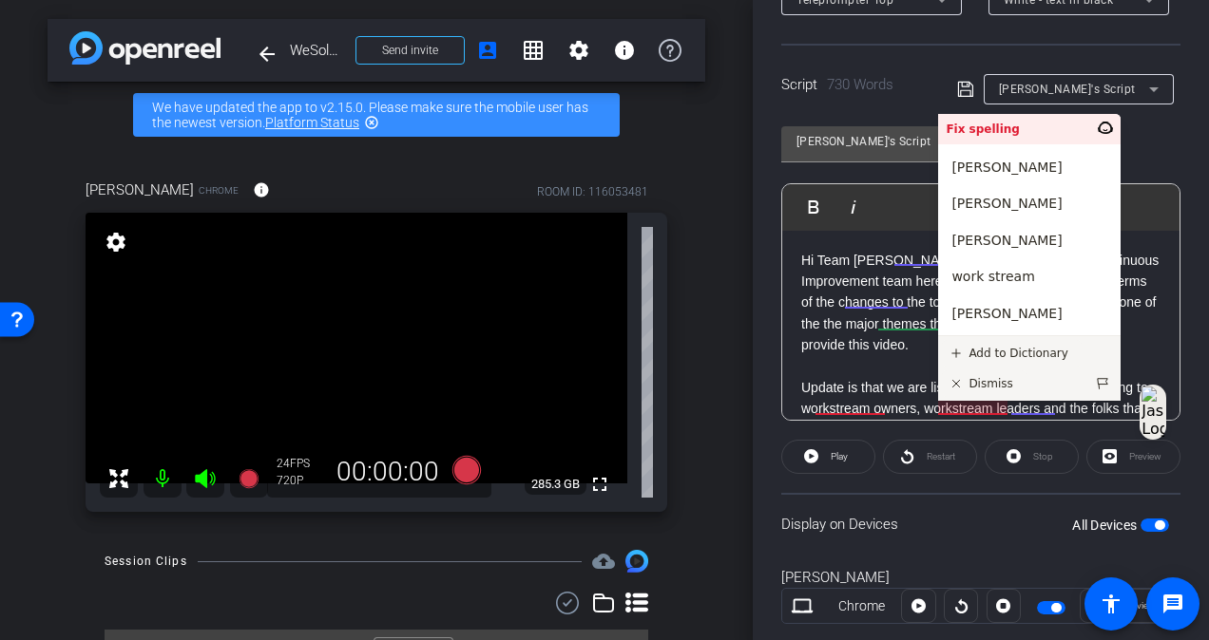
click at [764, 259] on div "Participants Teleprompter Adjustments settings Fiona Nath flip Director Everyon…" at bounding box center [980, 320] width 456 height 640
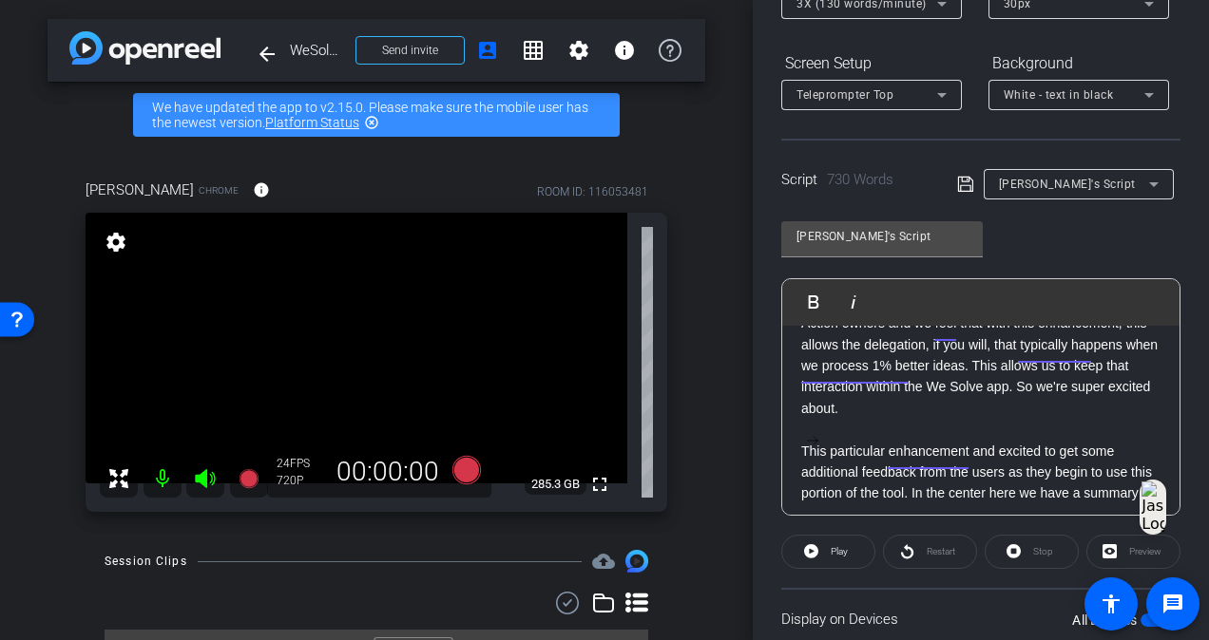
scroll to position [475, 0]
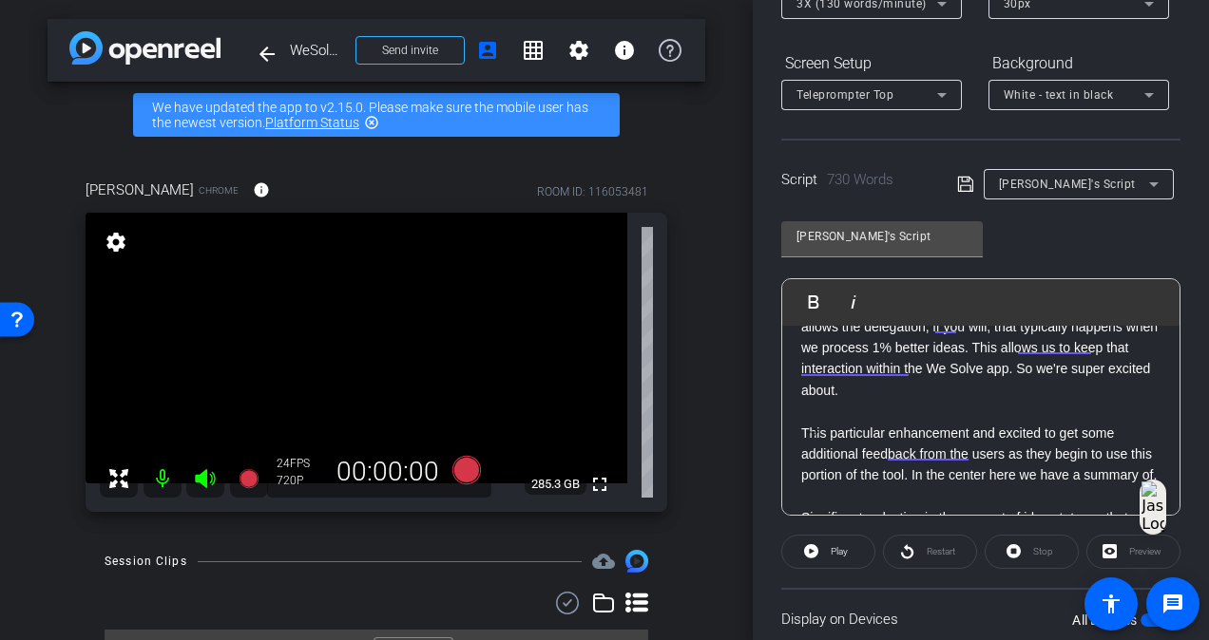
click at [977, 422] on p "Action owners and we feel that with this enhancement, this allows the delegatio…" at bounding box center [980, 358] width 359 height 127
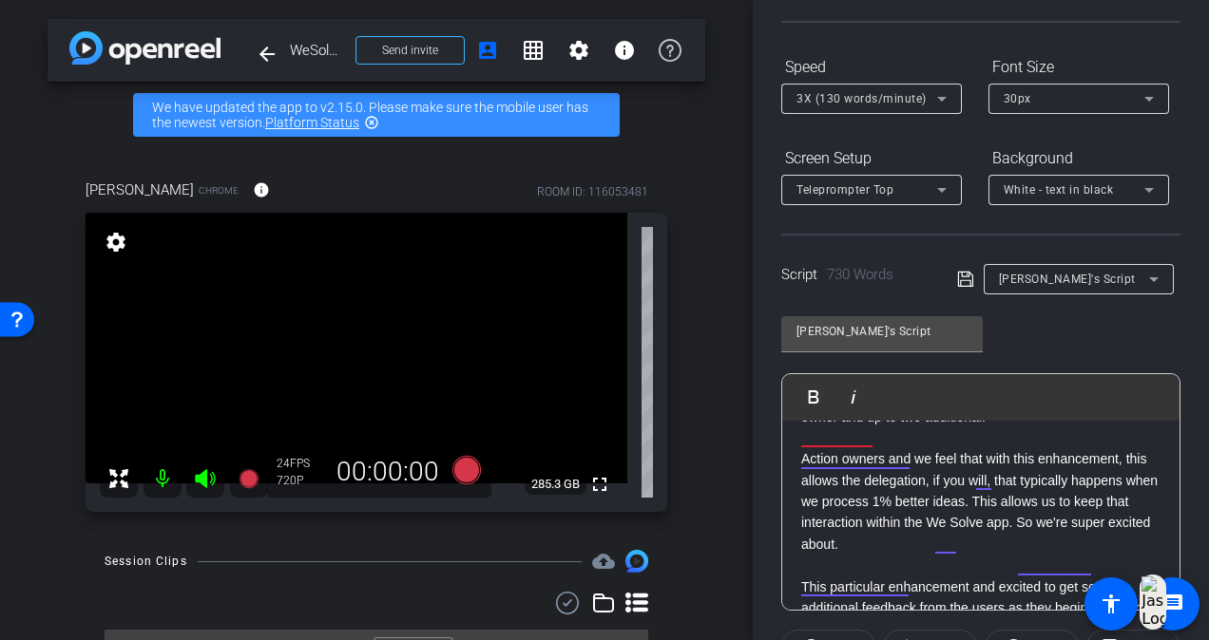
scroll to position [0, 0]
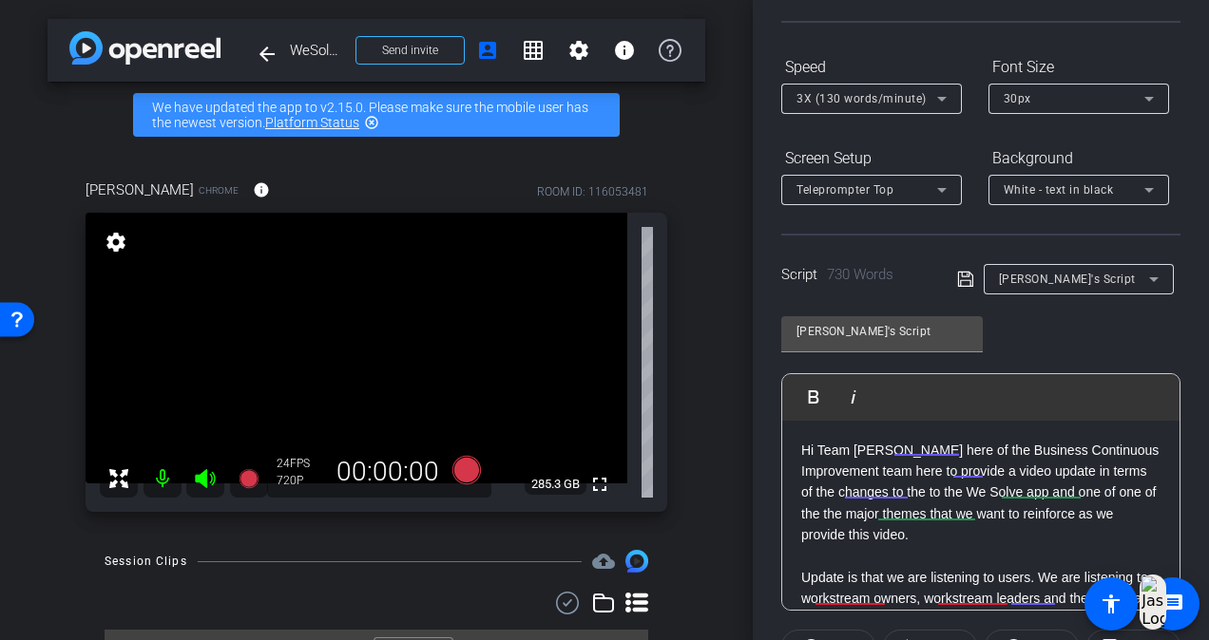
drag, startPoint x: 910, startPoint y: 581, endPoint x: 799, endPoint y: 583, distance: 111.2
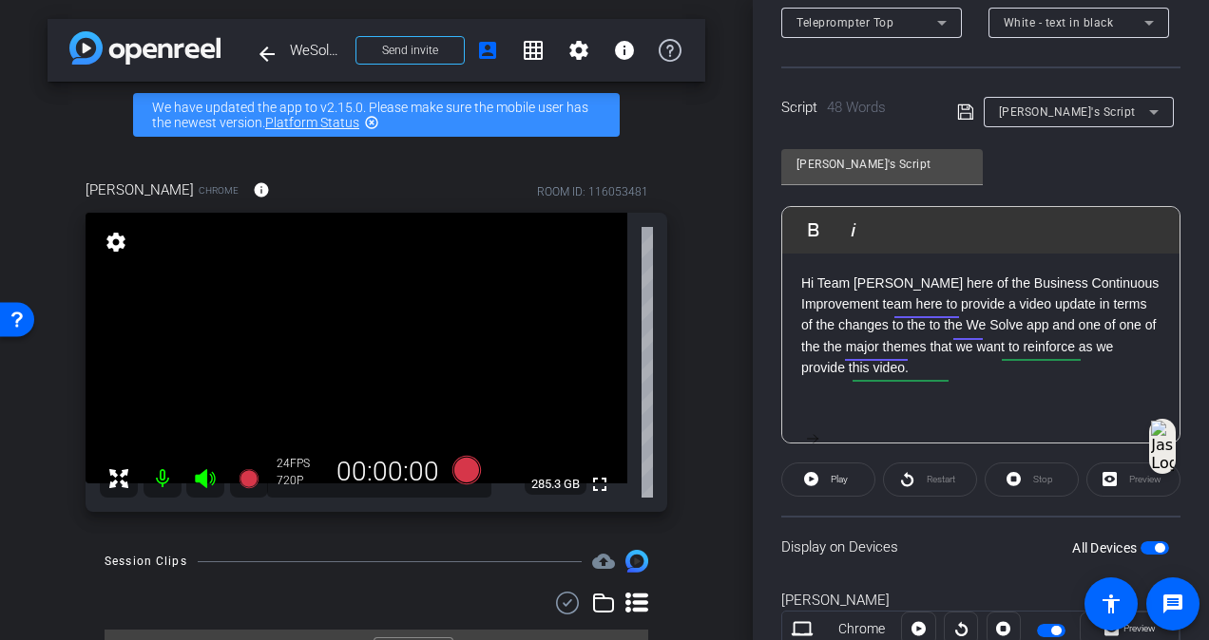
scroll to position [301, 0]
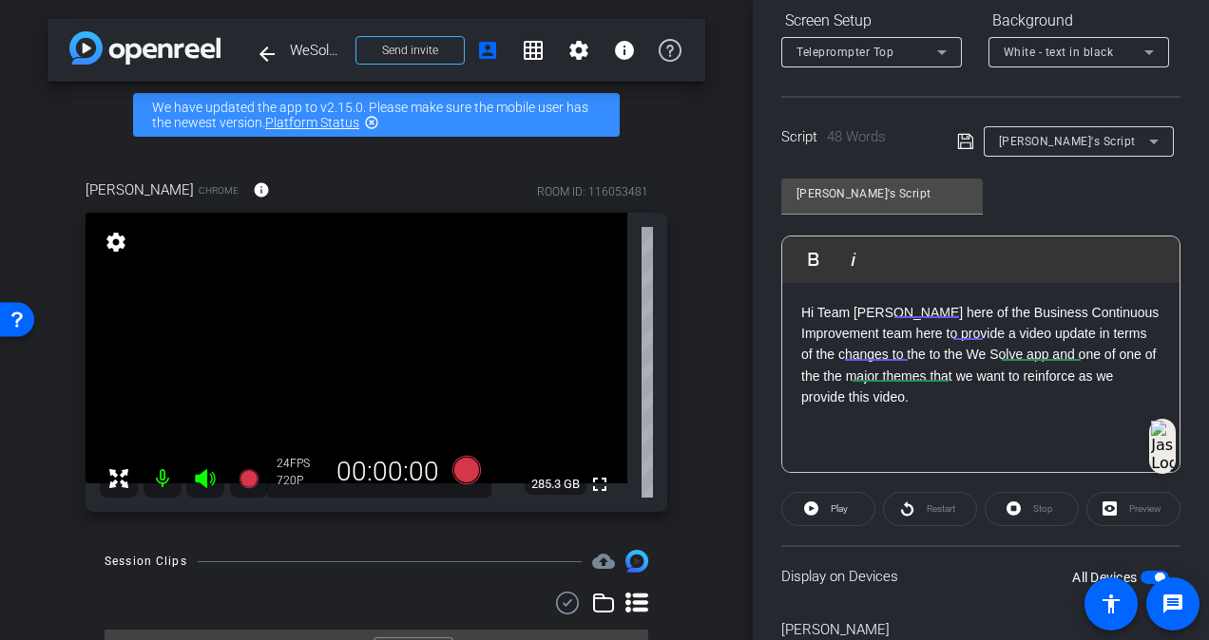
click at [904, 335] on p "Hi Team Adrian Thompkins here of the Business Continuous Improvement team here …" at bounding box center [980, 365] width 359 height 127
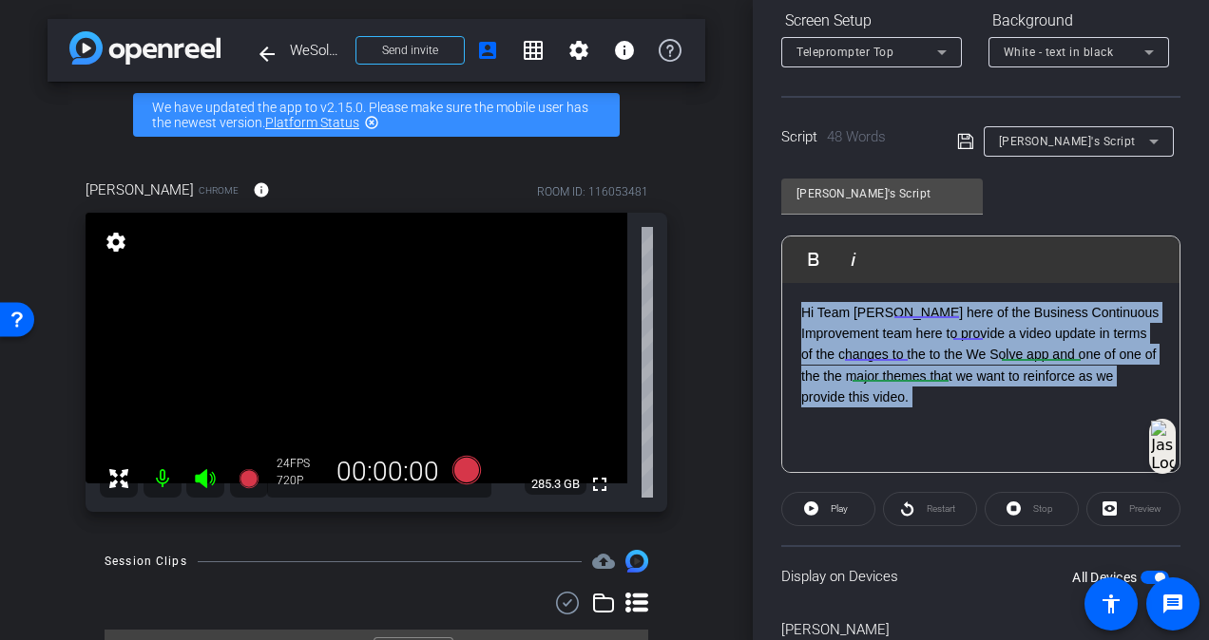
click at [904, 335] on p "Hi Team Adrian Thompkins here of the Business Continuous Improvement team here …" at bounding box center [980, 365] width 359 height 127
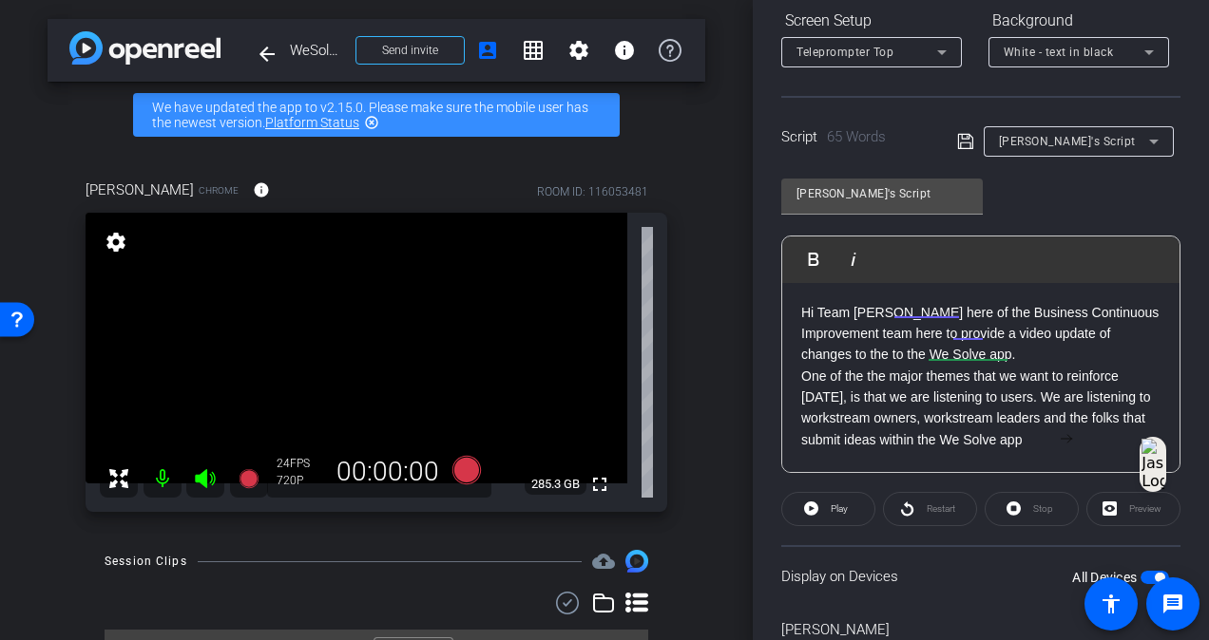
click at [1109, 350] on p "Hi Team [PERSON_NAME] here of the Business Continuous Improvement team here to …" at bounding box center [980, 334] width 359 height 64
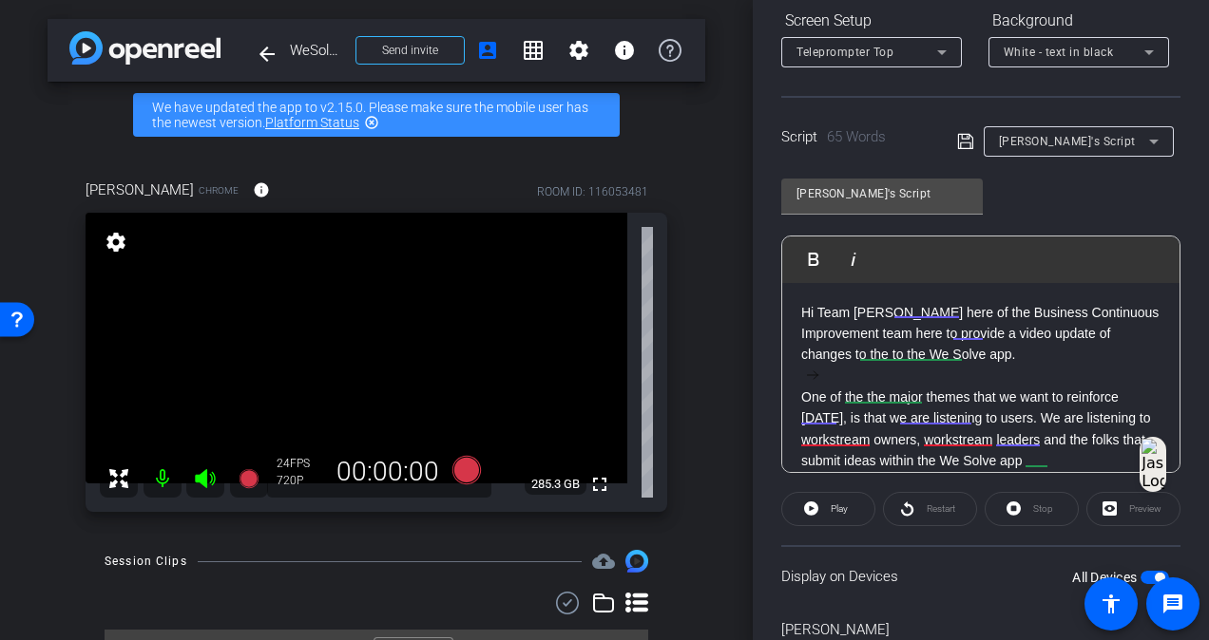
click at [1093, 459] on p "One of the the major themes that we want to reinforce today, is that we are lis…" at bounding box center [980, 430] width 359 height 86
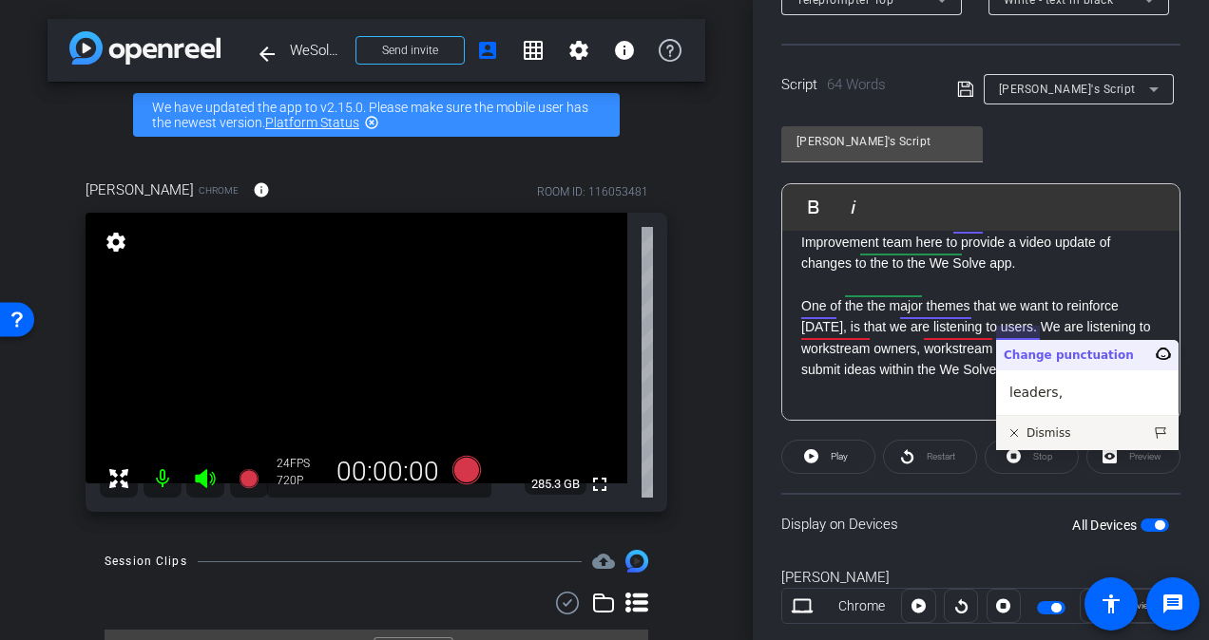
scroll to position [396, 0]
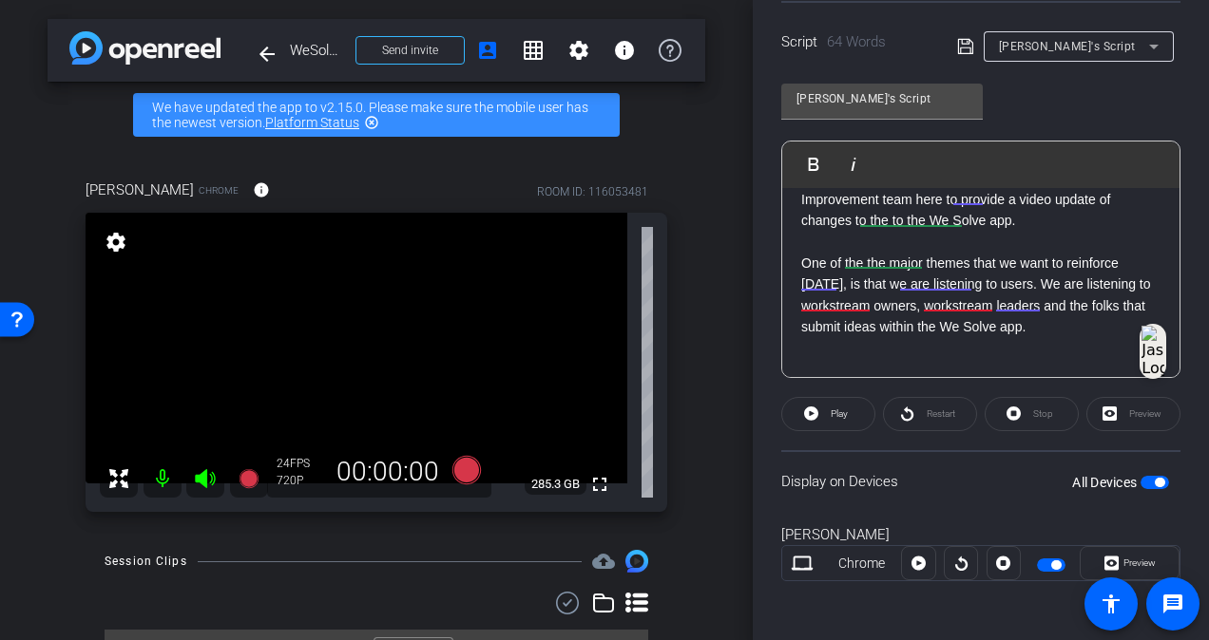
click at [797, 304] on div "Hi Team Adrian Thompkins here of the Business Continuous Improvement team here …" at bounding box center [980, 264] width 397 height 230
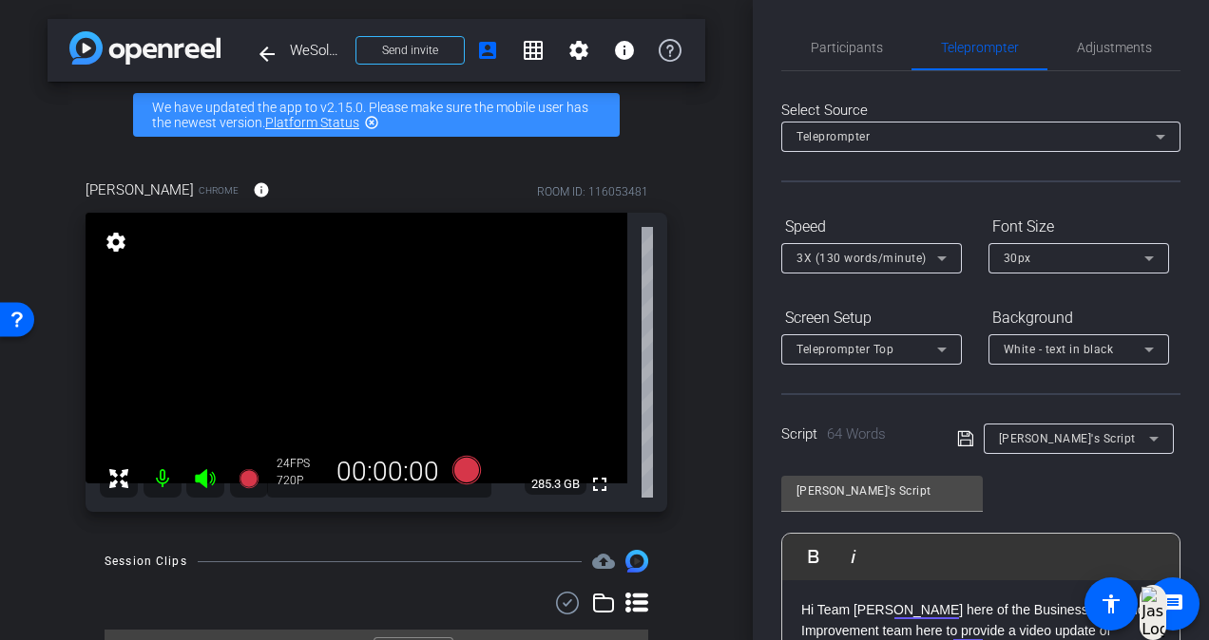
scroll to position [0, 0]
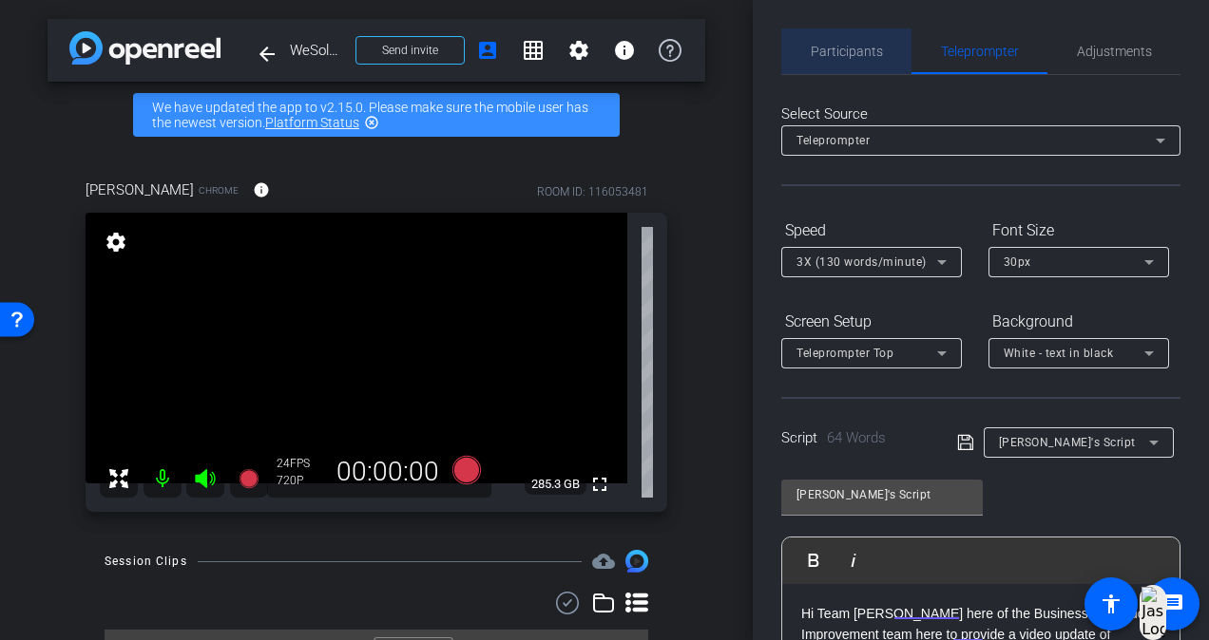
click at [854, 43] on span "Participants" at bounding box center [846, 52] width 72 height 46
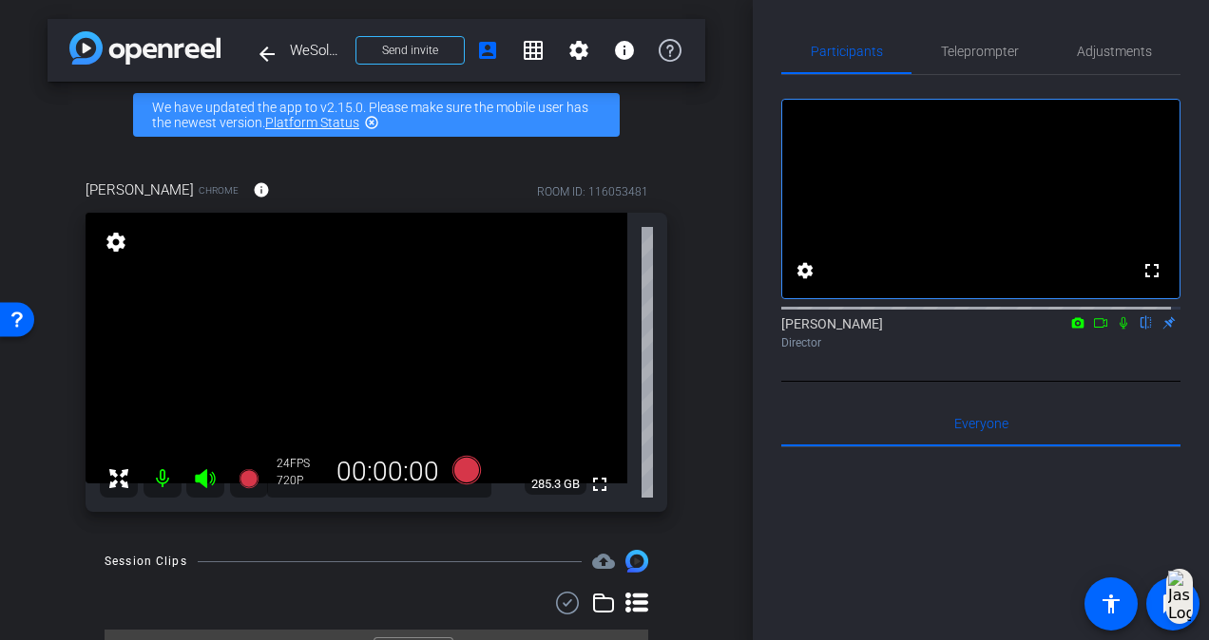
click at [702, 242] on div "arrow_back WeSolve Overview Back to project Send invite account_box grid_on set…" at bounding box center [376, 320] width 752 height 640
click at [81, 148] on div "Adrian Thompkins Chrome info ROOM ID: 116053481 fullscreen settings 285.3 GB 24…" at bounding box center [376, 339] width 657 height 383
click at [268, 53] on mat-icon "arrow_back" at bounding box center [267, 54] width 23 height 23
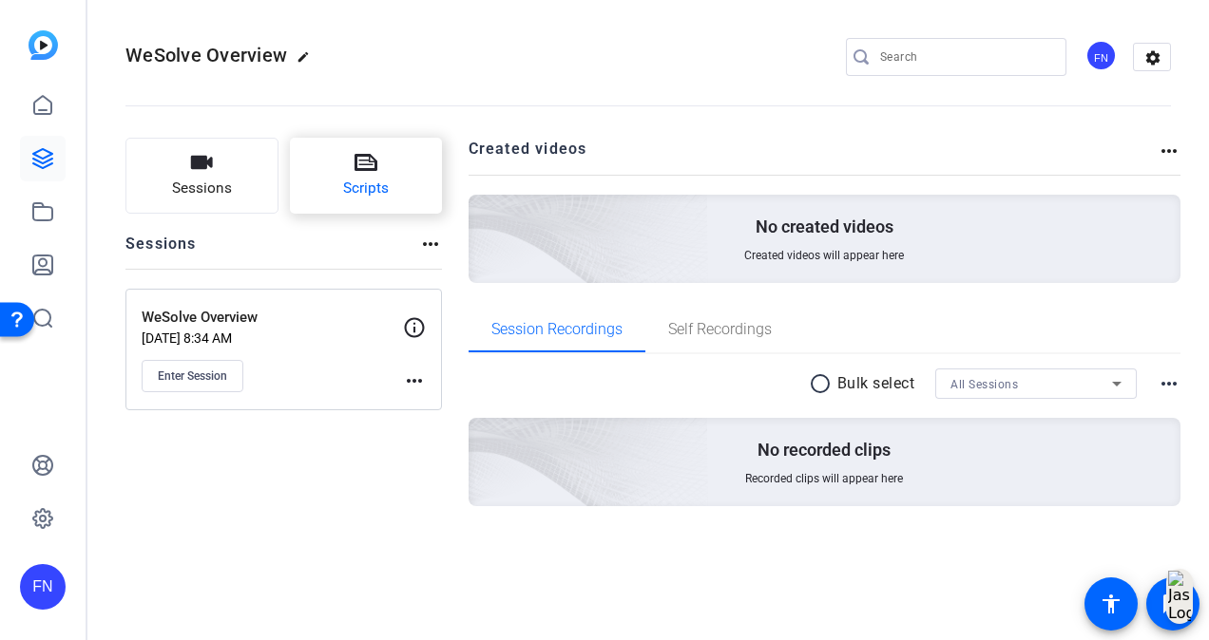
click at [345, 198] on span "Scripts" at bounding box center [366, 189] width 46 height 22
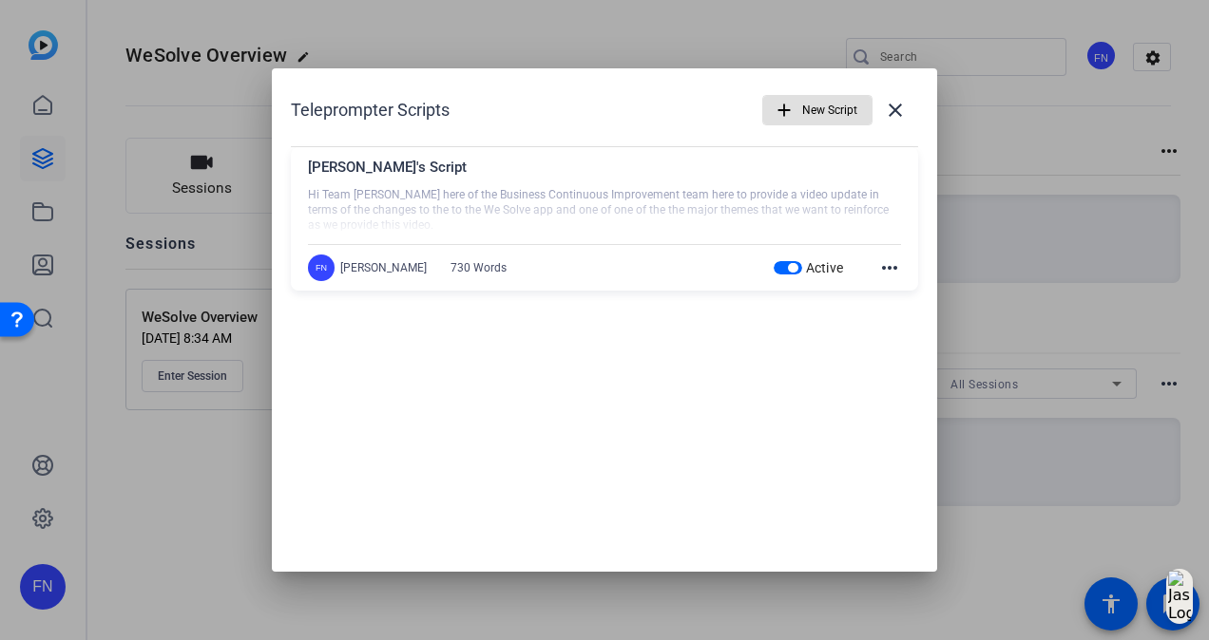
click at [828, 190] on div at bounding box center [604, 211] width 593 height 48
click at [886, 264] on mat-icon "more_horiz" at bounding box center [889, 268] width 23 height 23
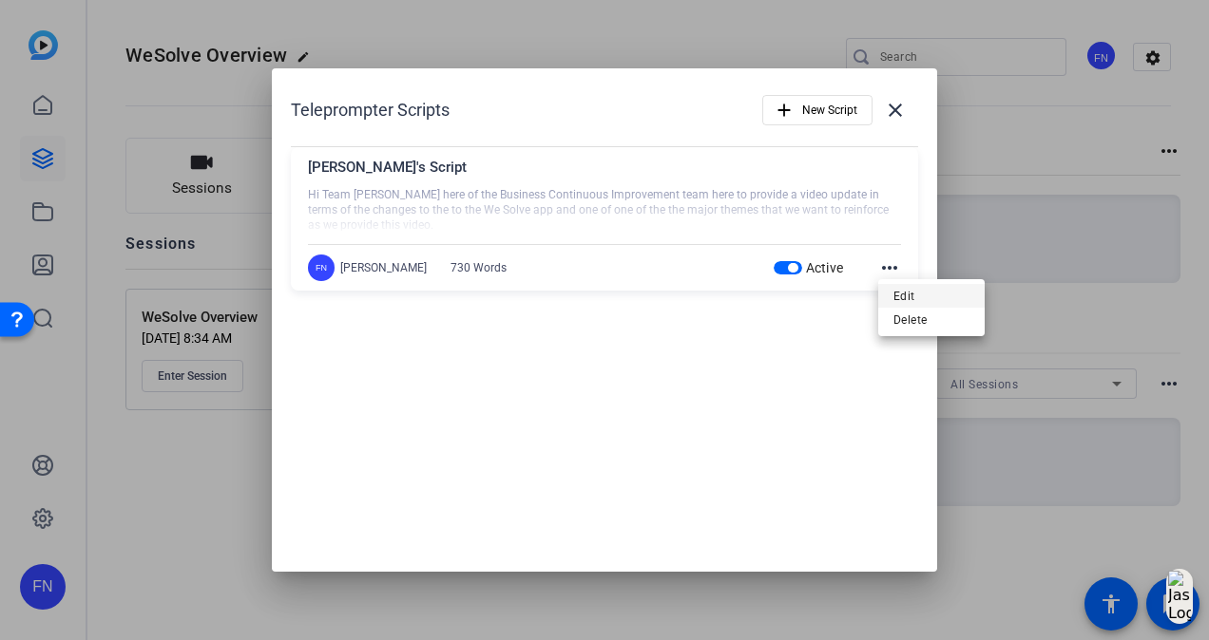
click at [887, 289] on button "Edit" at bounding box center [931, 296] width 106 height 24
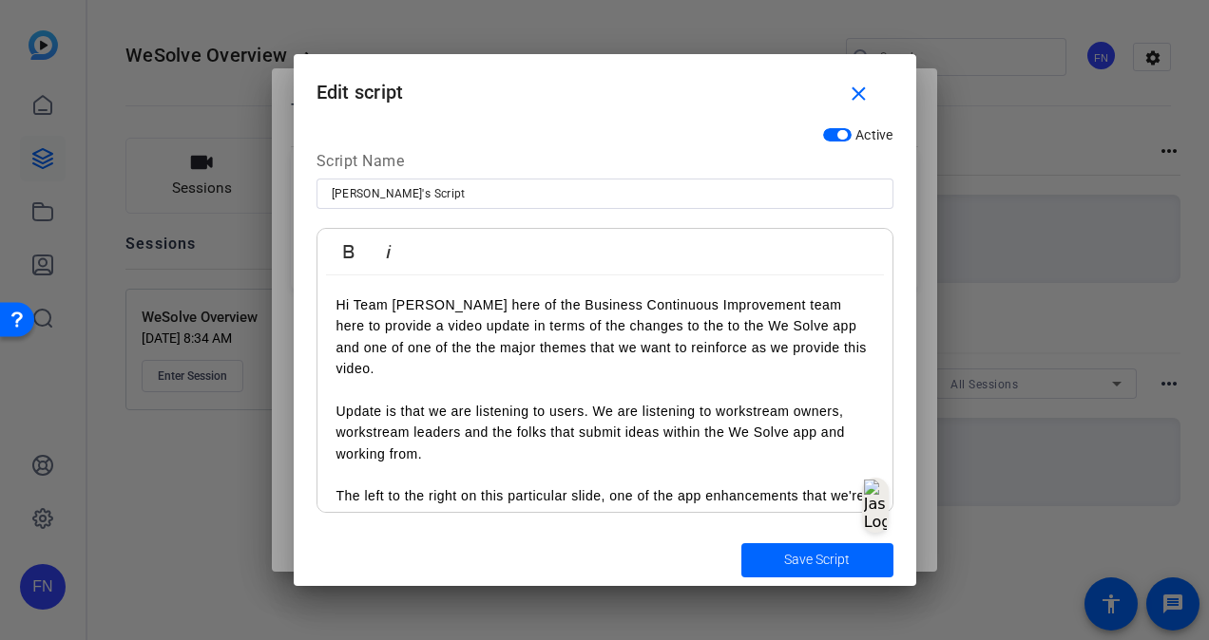
drag, startPoint x: 503, startPoint y: 480, endPoint x: 296, endPoint y: 287, distance: 282.3
click at [296, 287] on div "Active Script Name Adrian's Script Bold Italic Hi Team Adrian Thompkins here of…" at bounding box center [605, 325] width 622 height 416
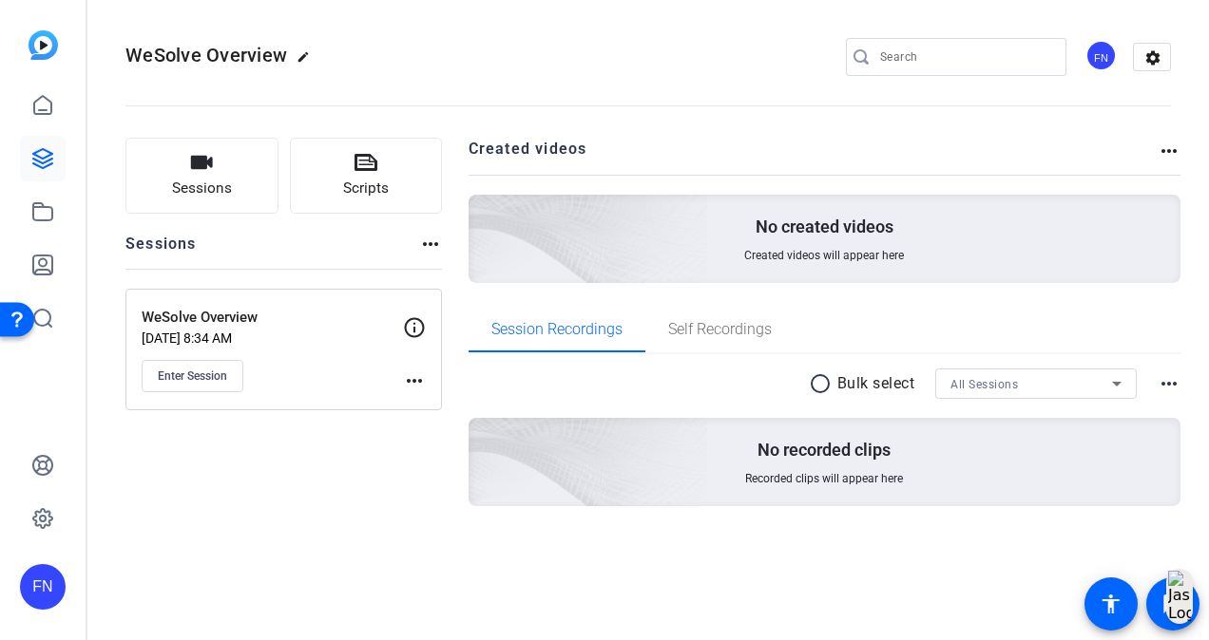
click at [643, 80] on openreel-divider-bar at bounding box center [647, 100] width 1045 height 58
click at [371, 194] on span "Scripts" at bounding box center [366, 189] width 46 height 22
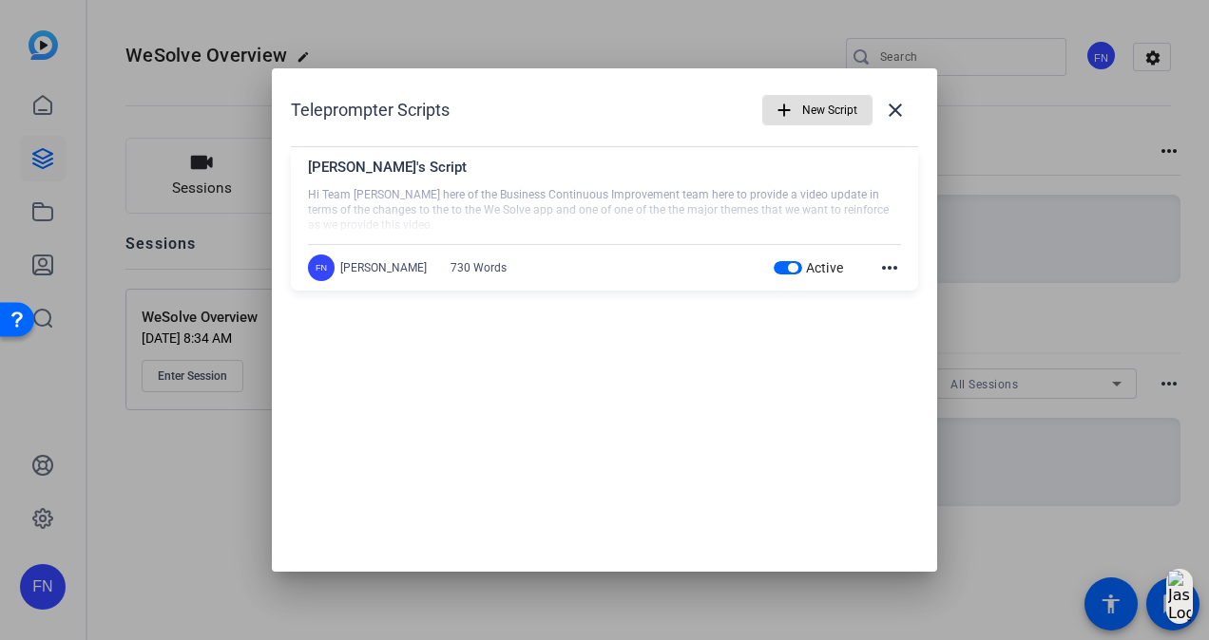
click at [893, 266] on mat-icon "more_horiz" at bounding box center [889, 268] width 23 height 23
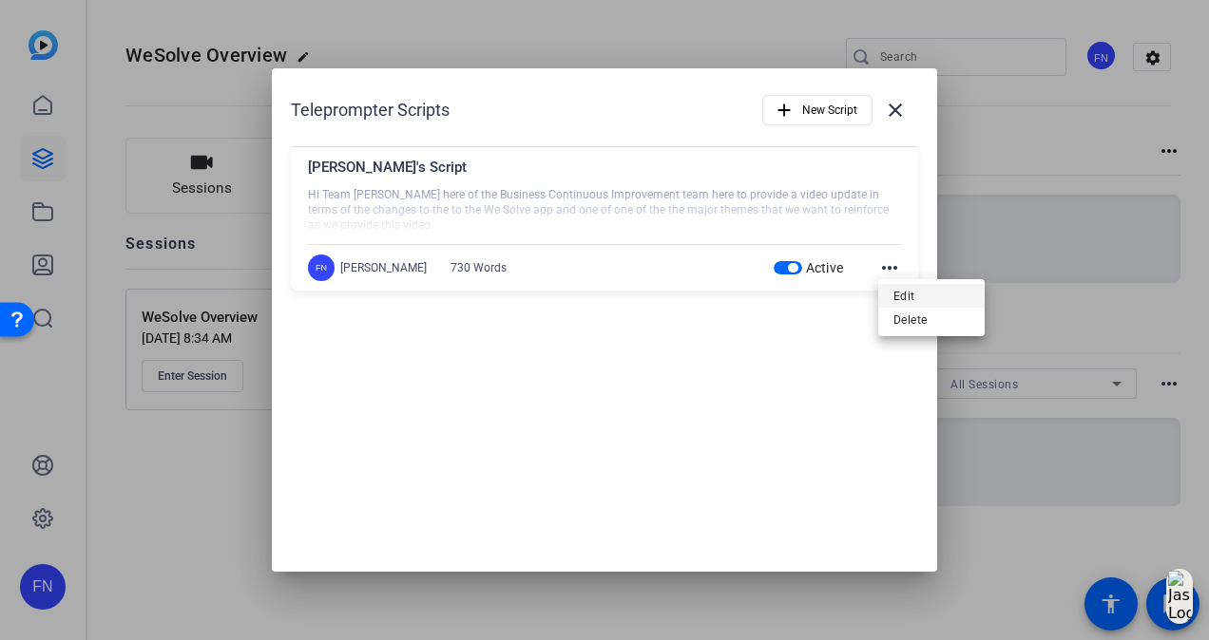
click at [884, 296] on button "Edit" at bounding box center [931, 296] width 106 height 24
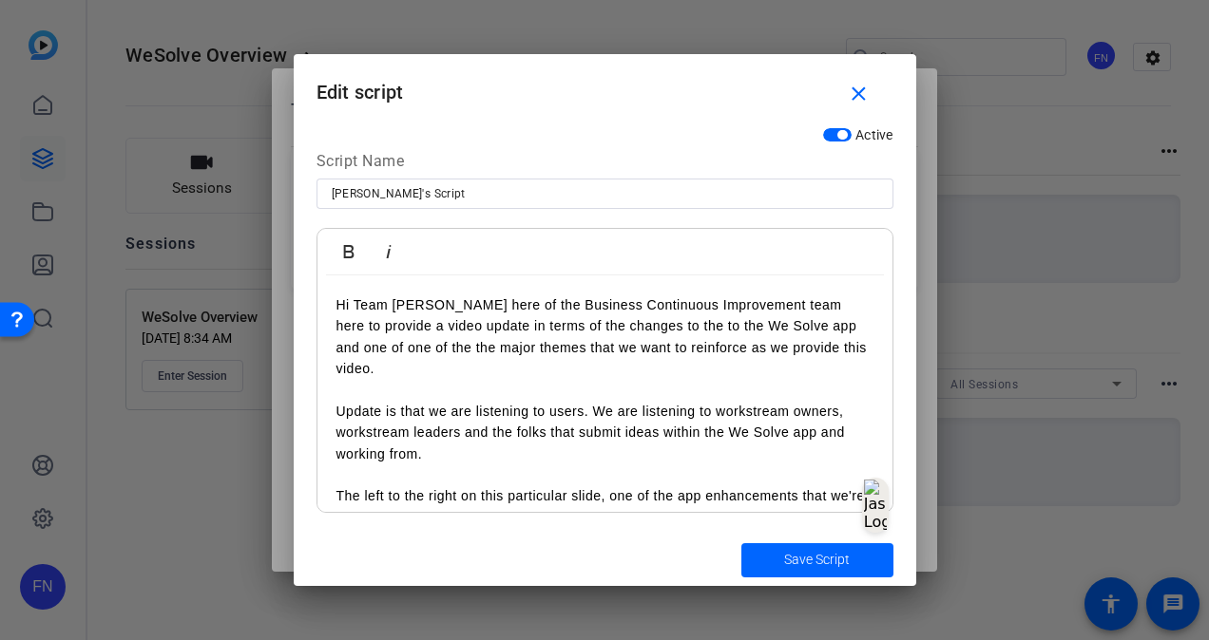
click at [358, 334] on p "Hi Team [PERSON_NAME] here of the Business Continuous Improvement team here to …" at bounding box center [604, 348] width 537 height 106
click at [353, 328] on p "Hi Team [PERSON_NAME] here of the Business Continuous Improvement team here to …" at bounding box center [604, 348] width 537 height 106
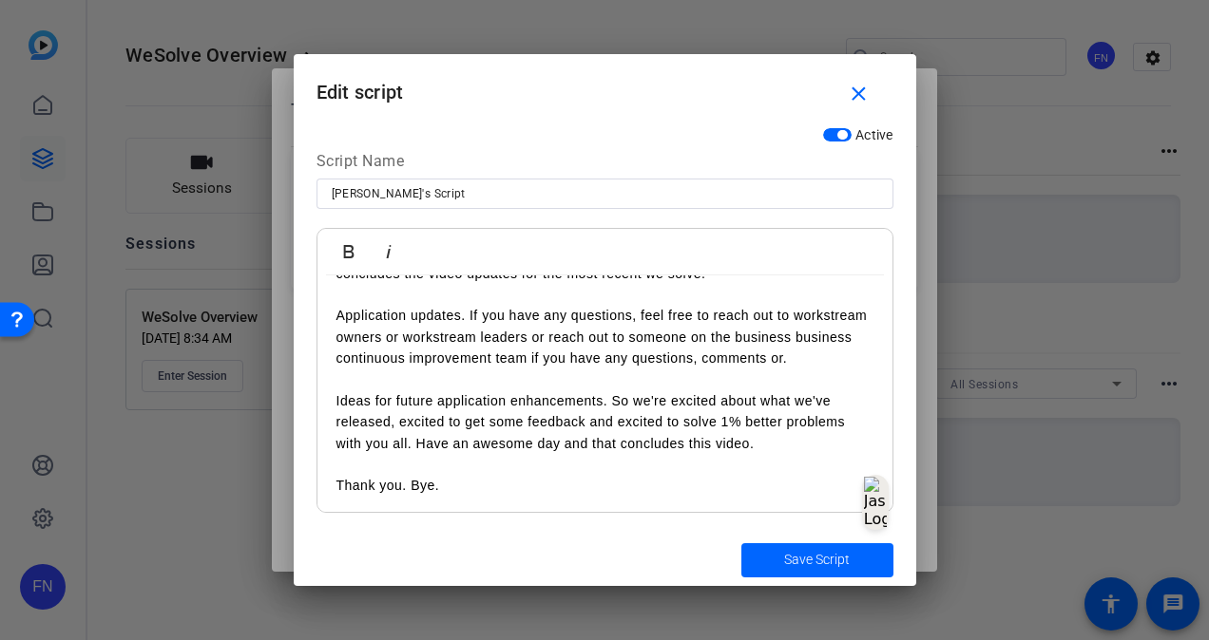
scroll to position [1396, 0]
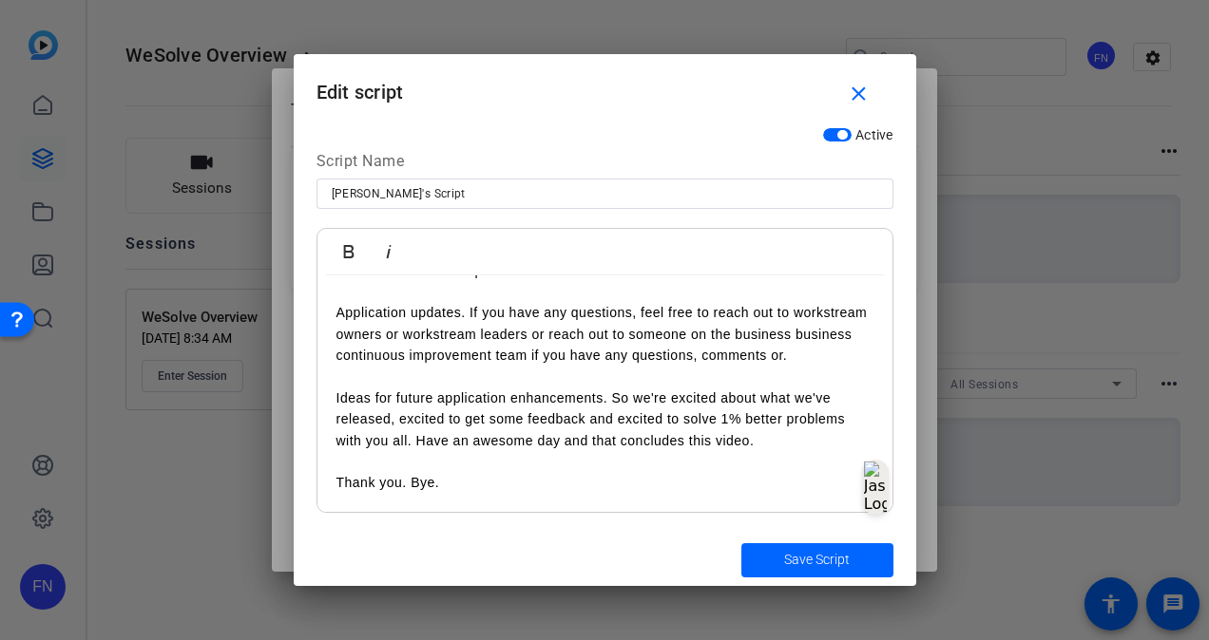
drag, startPoint x: 333, startPoint y: 303, endPoint x: 561, endPoint y: 501, distance: 302.5
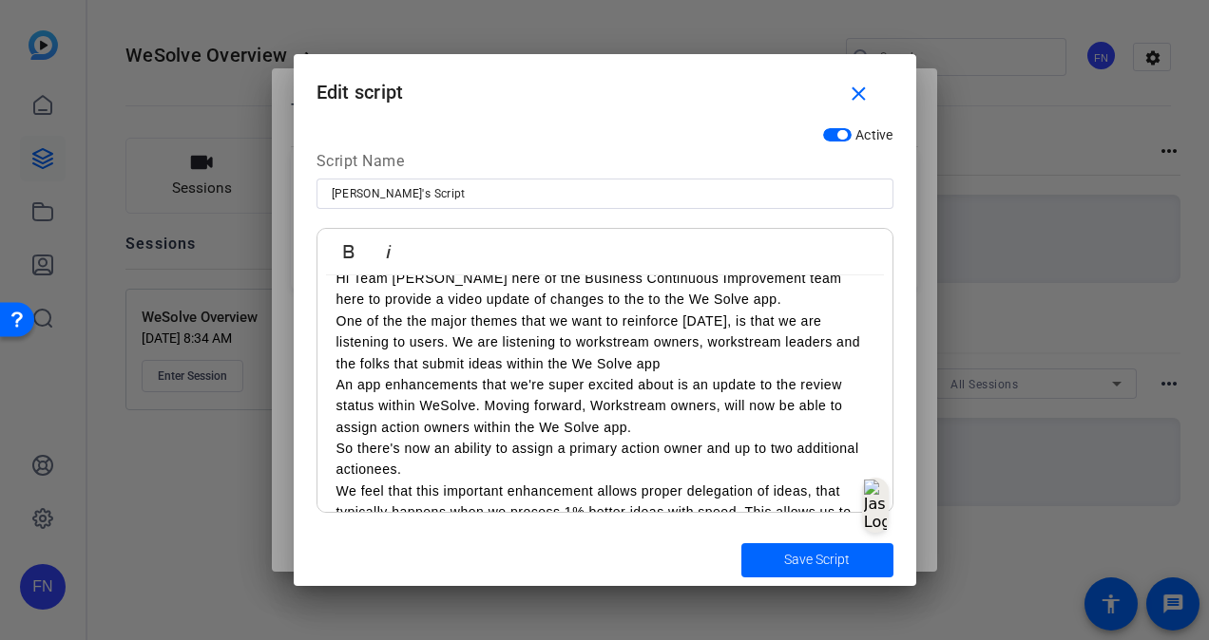
scroll to position [0, 0]
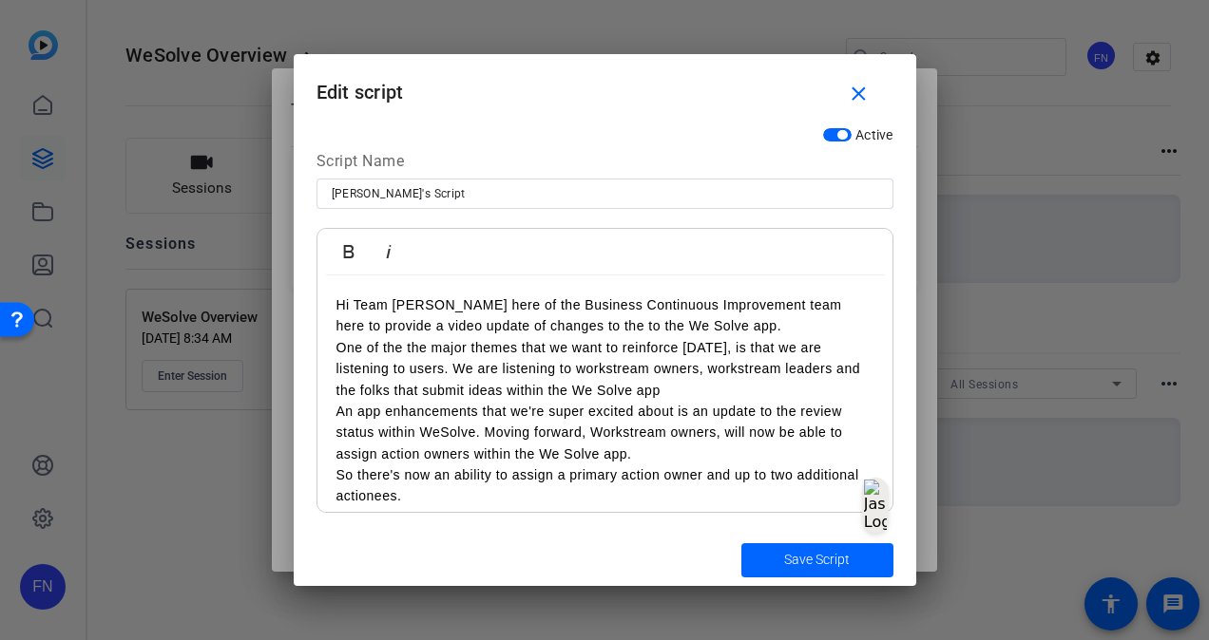
click at [794, 337] on p "One of the the major themes that we want to reinforce today, is that we are lis…" at bounding box center [604, 369] width 537 height 64
click at [794, 331] on p "Hi Team Adrian Thompkins here of the Business Continuous Improvement team here …" at bounding box center [604, 316] width 537 height 43
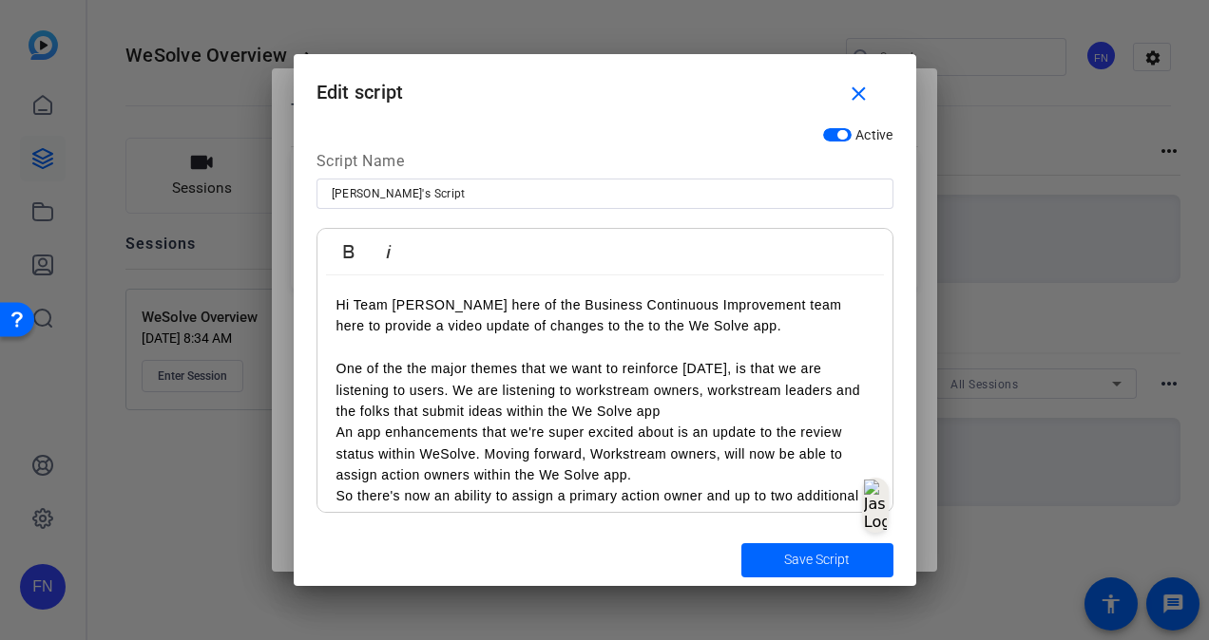
click at [695, 413] on p "One of the the major themes that we want to reinforce today, is that we are lis…" at bounding box center [604, 390] width 537 height 64
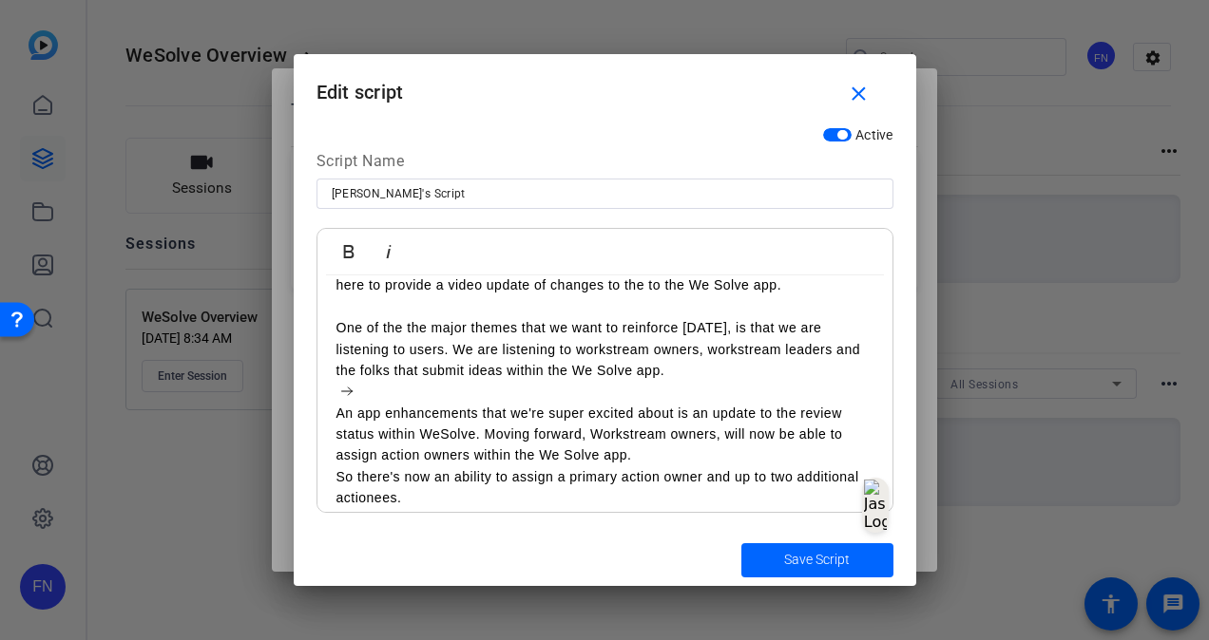
scroll to position [42, 0]
click at [669, 458] on p "An app enhancements that we're super excited about is an update to the review s…" at bounding box center [604, 434] width 537 height 64
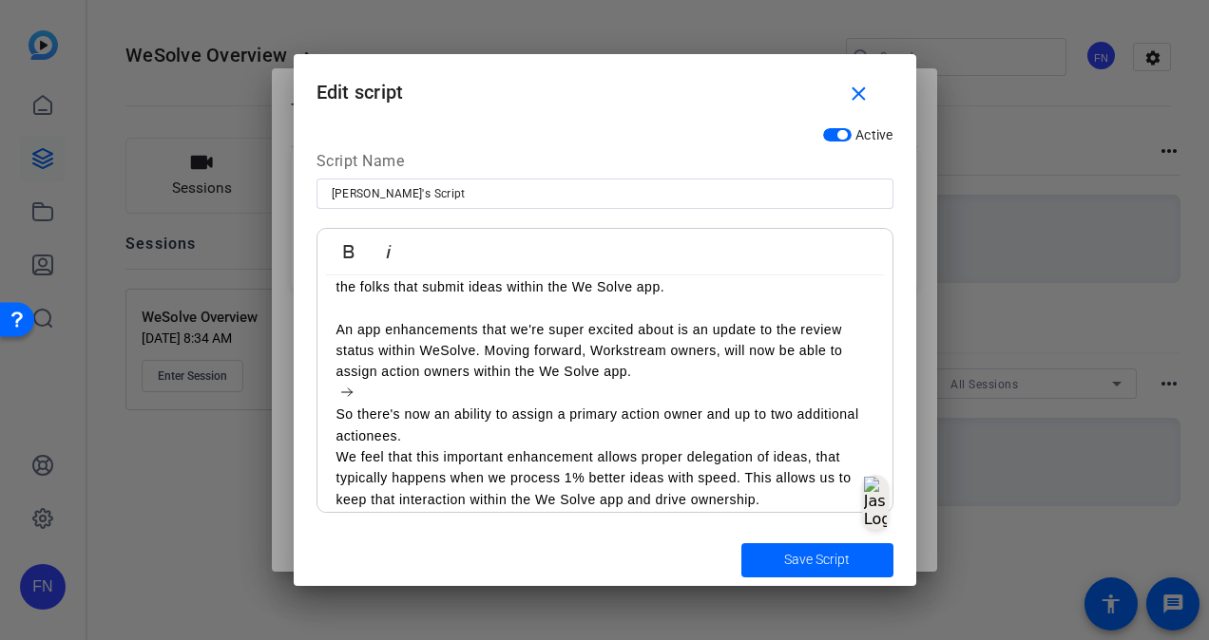
scroll to position [125, 0]
click at [653, 440] on p "So there's now an ability to assign a primary action owner and up to two additi…" at bounding box center [604, 424] width 537 height 43
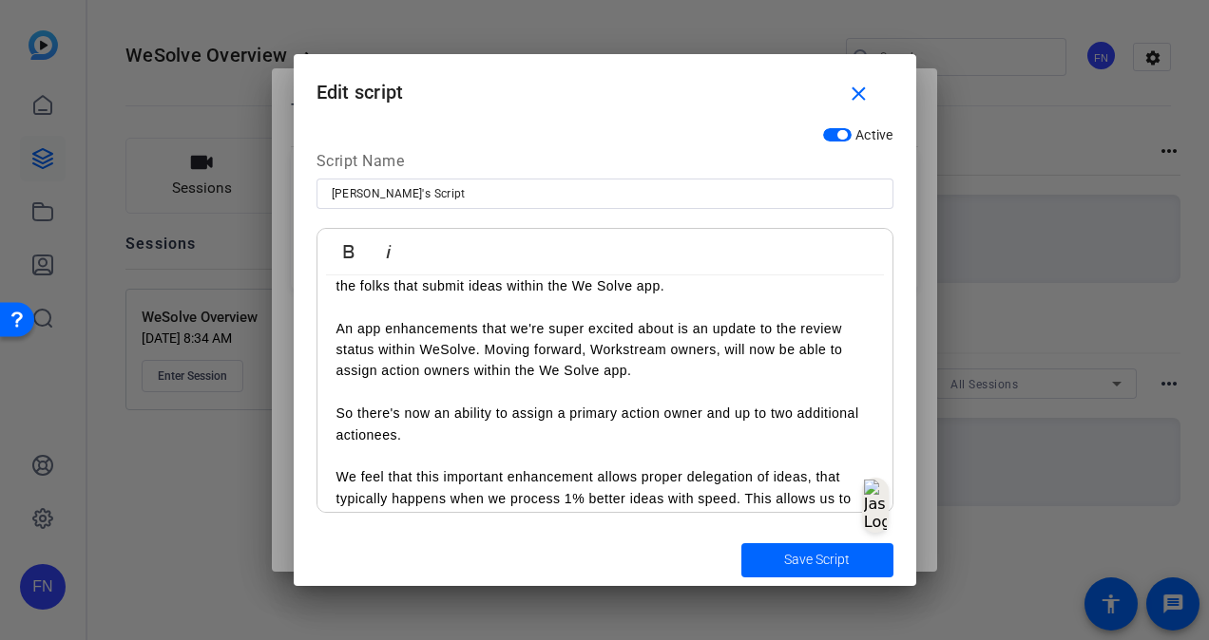
click at [464, 188] on input "[PERSON_NAME]'s Script" at bounding box center [605, 193] width 546 height 23
click at [373, 200] on input "[PERSON_NAME]'s Script" at bounding box center [605, 193] width 546 height 23
click at [444, 194] on input "Adrian Script" at bounding box center [605, 193] width 546 height 23
type input "Adrian Script 1"
click at [834, 562] on span "Save Script" at bounding box center [817, 560] width 66 height 20
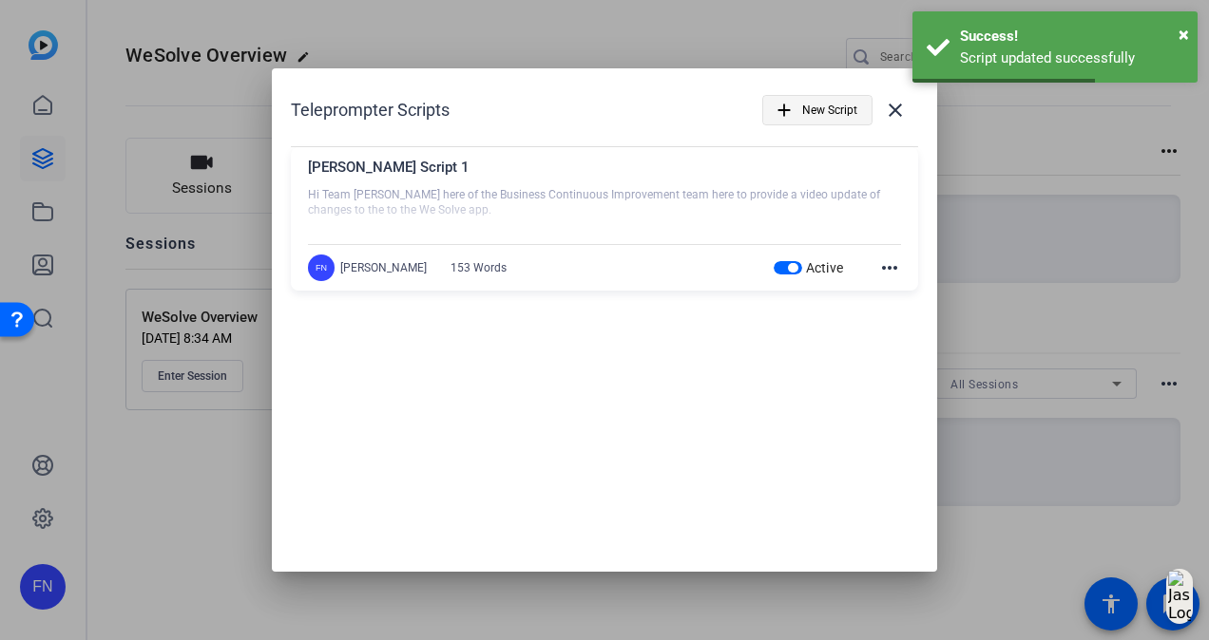
click at [836, 108] on span "New Script" at bounding box center [829, 110] width 55 height 36
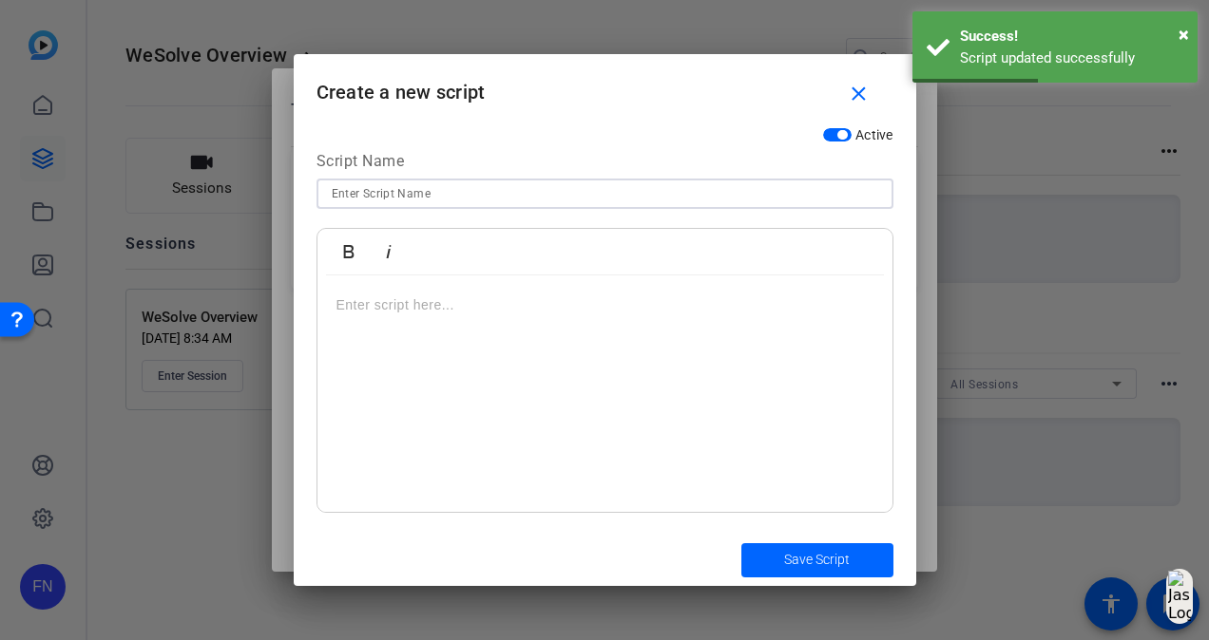
click at [566, 200] on input at bounding box center [605, 193] width 546 height 23
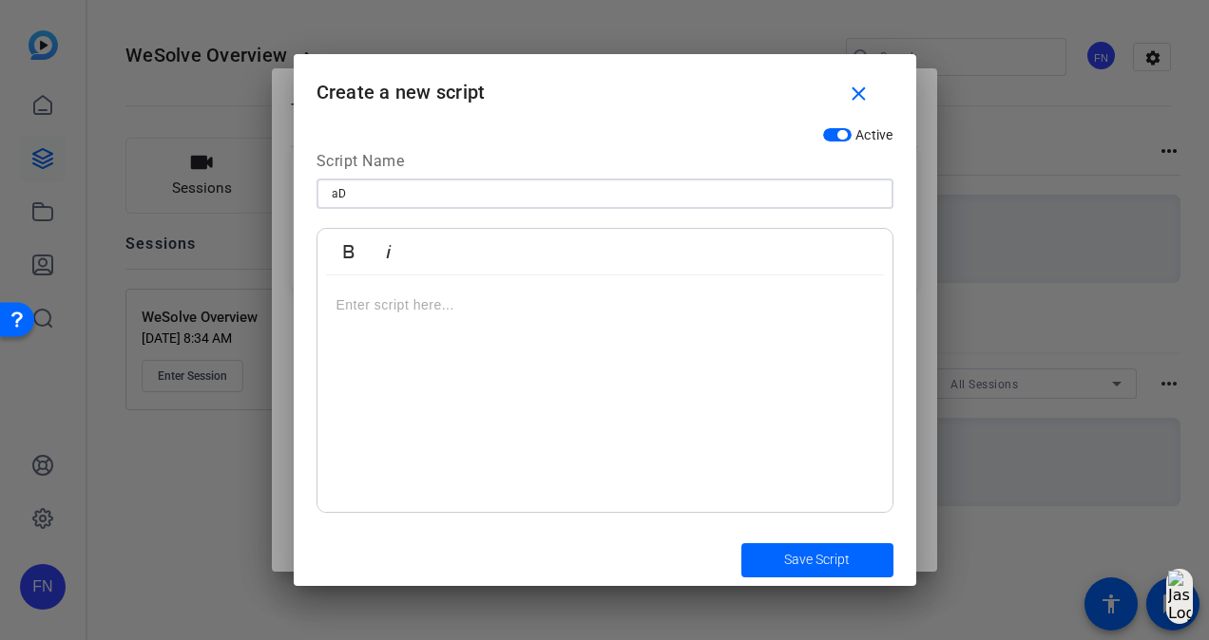
type input "a"
type input "Adrian Script 2"
click at [551, 334] on div at bounding box center [604, 395] width 575 height 238
click at [542, 307] on p at bounding box center [604, 305] width 537 height 21
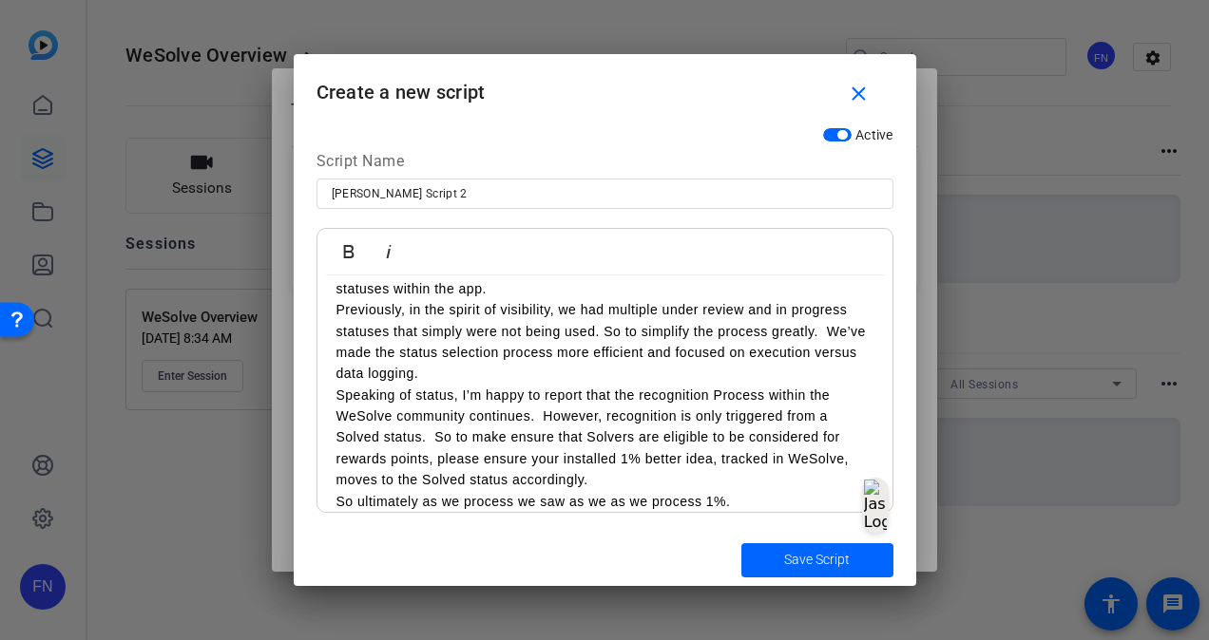
scroll to position [0, 0]
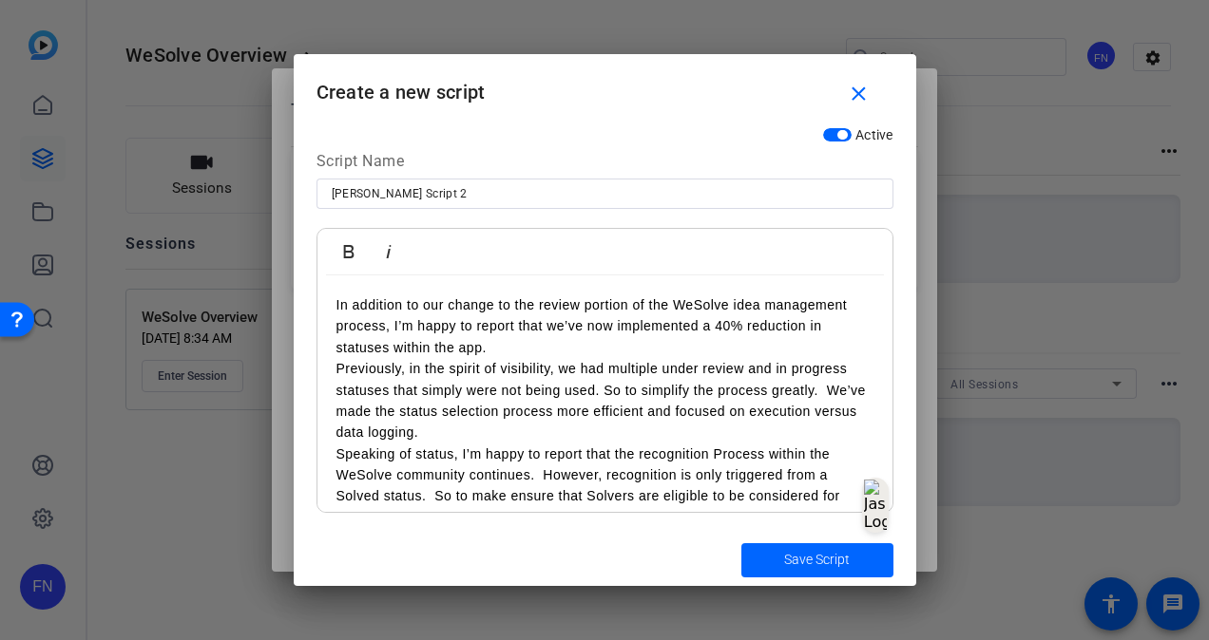
click at [556, 343] on p "In addition to our change to the review portion of the WeSolve idea management …" at bounding box center [604, 327] width 537 height 64
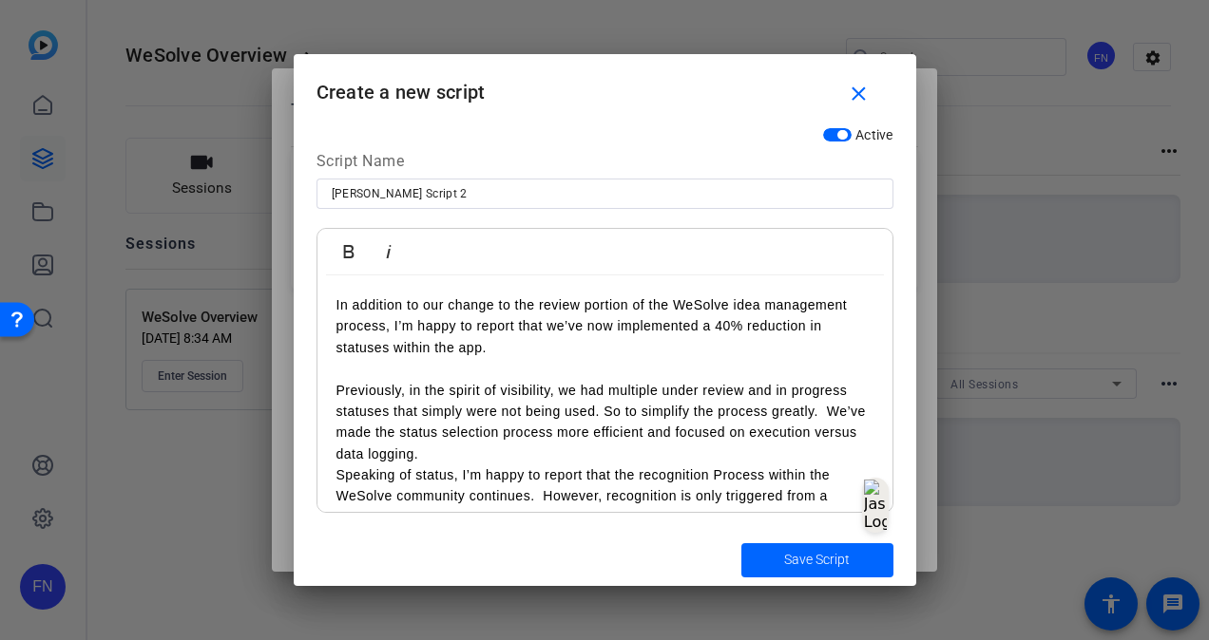
click at [339, 434] on p "Previously, in the spirit of visibility, we had multiple under review and in pr…" at bounding box center [604, 423] width 537 height 86
click at [460, 462] on p "Previously, in the spirit of visibility, we had multiple under review and in pr…" at bounding box center [604, 423] width 537 height 86
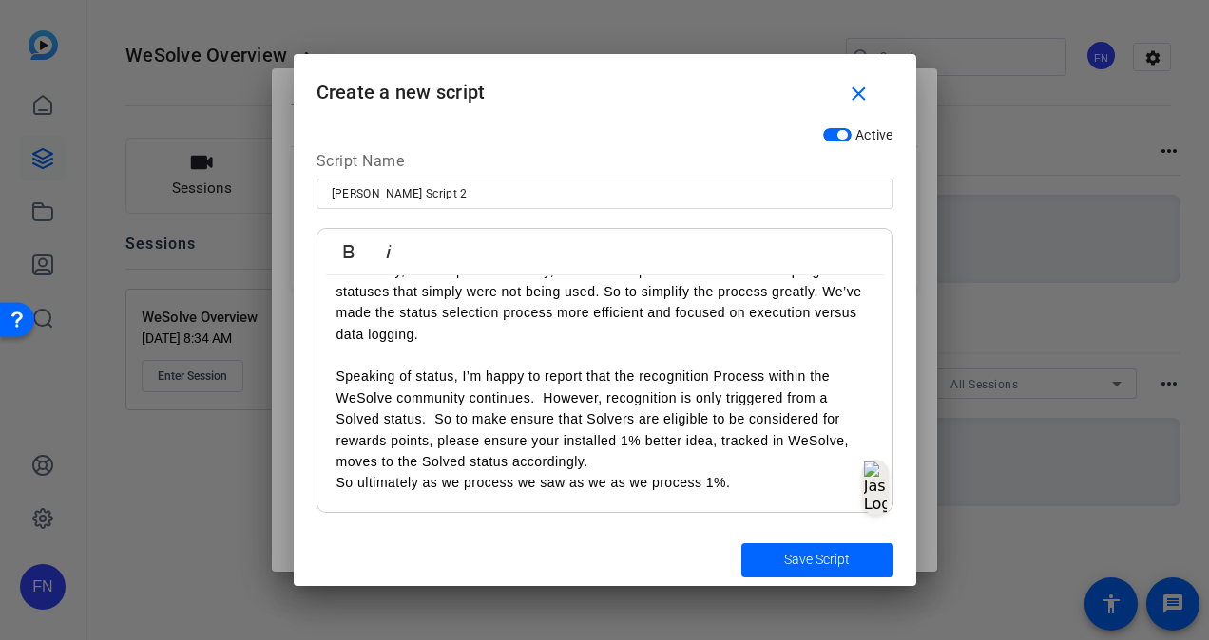
scroll to position [119, 0]
click at [630, 460] on p "Speaking of status, I’m happy to report that the recognition Process within the…" at bounding box center [604, 420] width 537 height 106
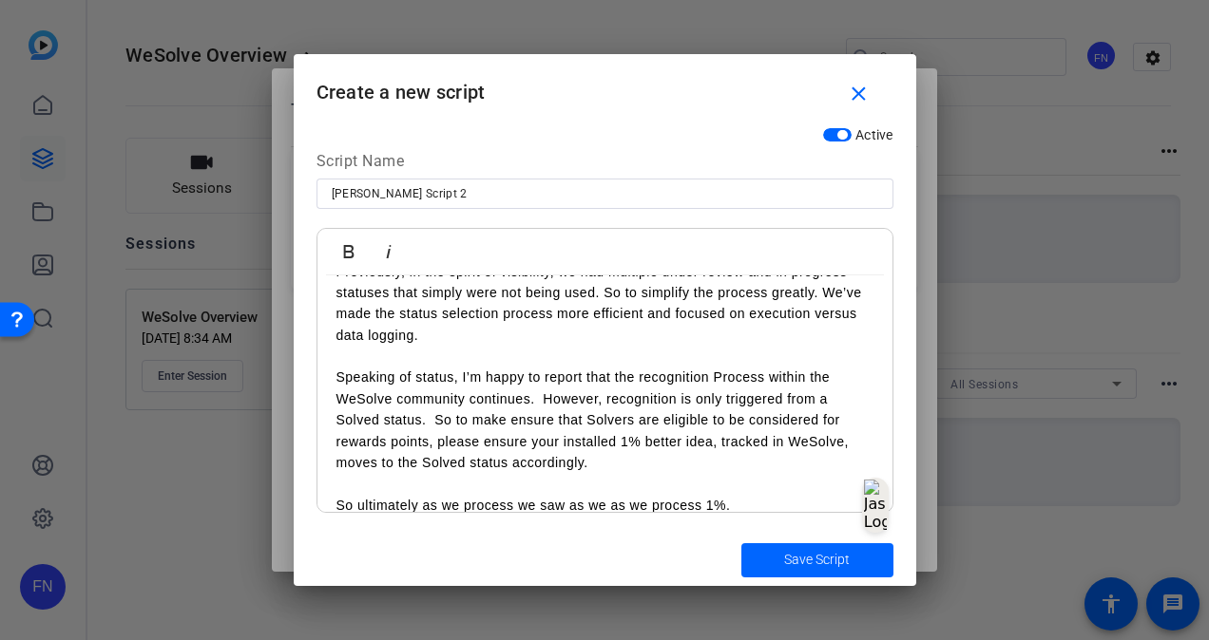
scroll to position [0, 0]
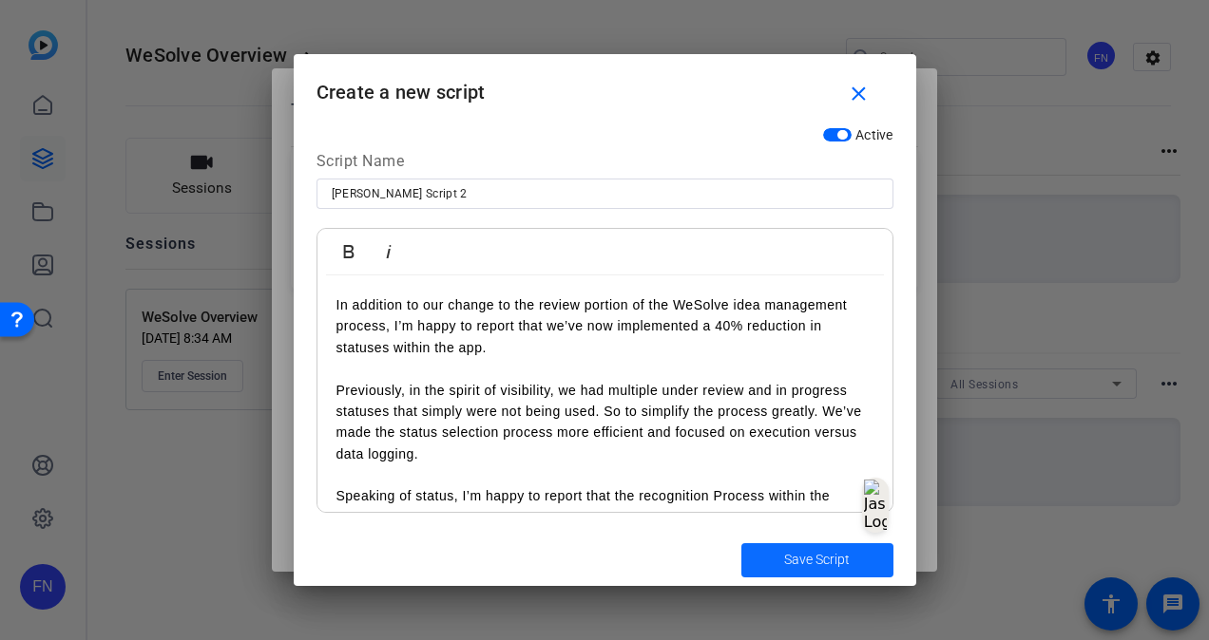
click at [771, 544] on span "submit" at bounding box center [817, 561] width 152 height 46
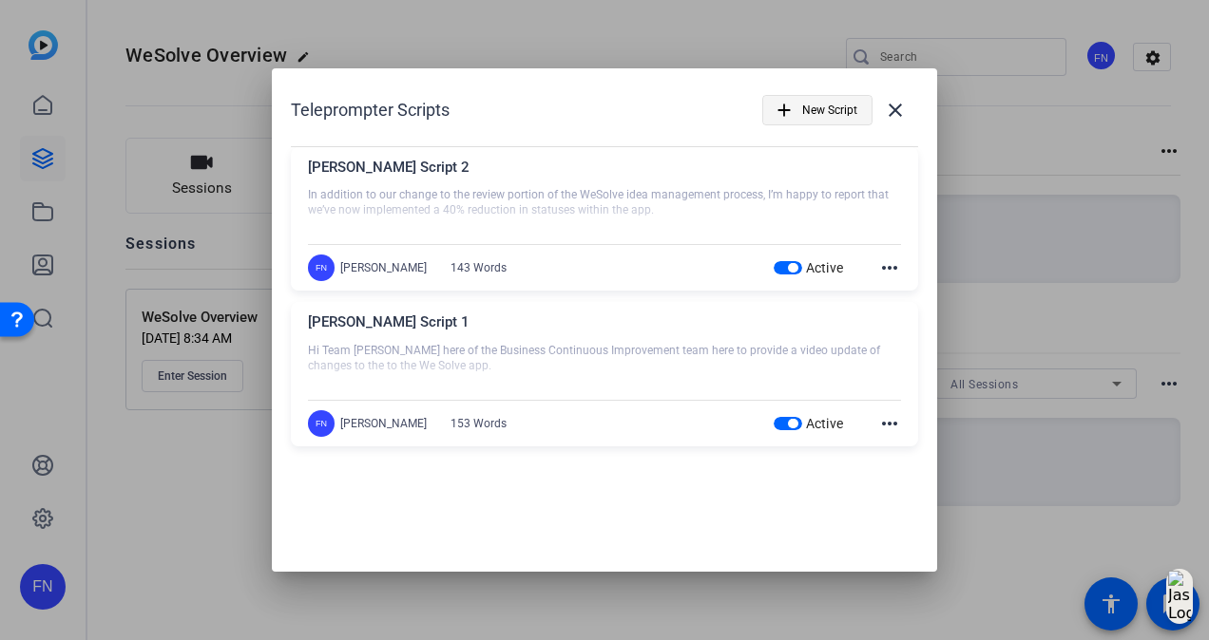
click at [835, 122] on span "New Script" at bounding box center [829, 110] width 55 height 36
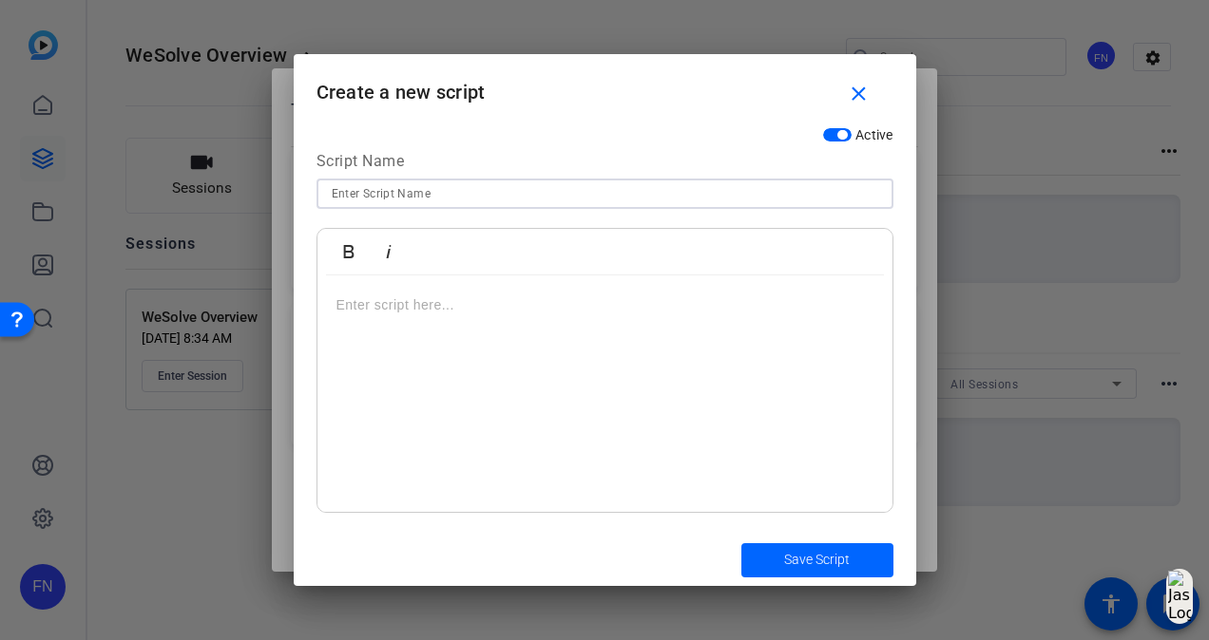
click at [621, 200] on input at bounding box center [605, 193] width 546 height 23
type input "Adrian Script 3"
click at [606, 385] on div at bounding box center [604, 395] width 575 height 238
click at [629, 308] on p at bounding box center [604, 305] width 537 height 21
click at [642, 352] on div at bounding box center [604, 395] width 575 height 238
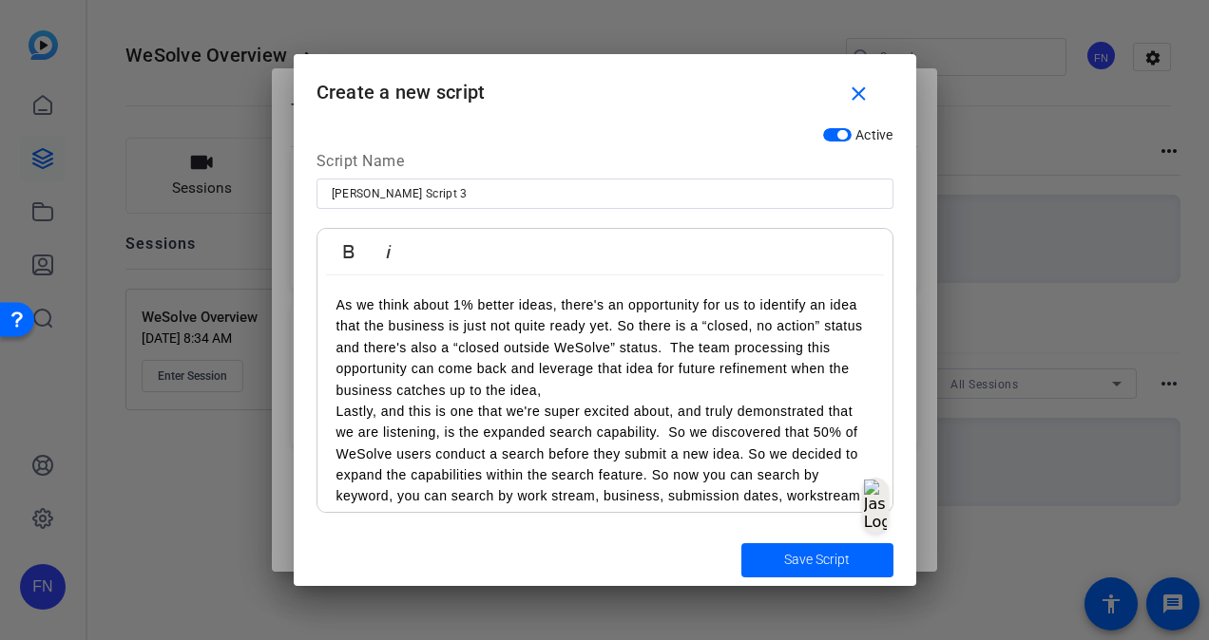
click at [558, 391] on p "As we think about 1% better ideas, there's an opportunity for us to identify an…" at bounding box center [604, 348] width 537 height 106
click at [673, 355] on p "As we think about 1% better ideas, there's an opportunity for us to identify an…" at bounding box center [604, 348] width 537 height 106
click at [653, 402] on p "Lastly, and this is one that we're super excited about, and truly demonstrated …" at bounding box center [604, 486] width 537 height 170
click at [653, 394] on p "As we think about 1% better ideas, there's an opportunity for us to identify an…" at bounding box center [604, 348] width 537 height 106
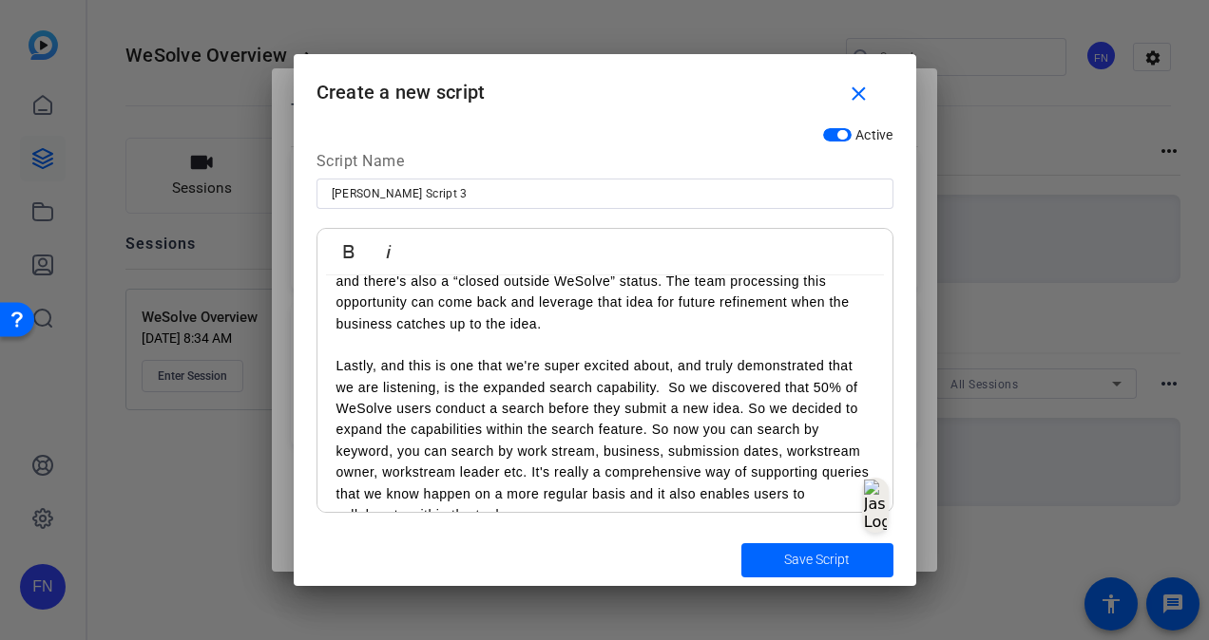
scroll to position [95, 0]
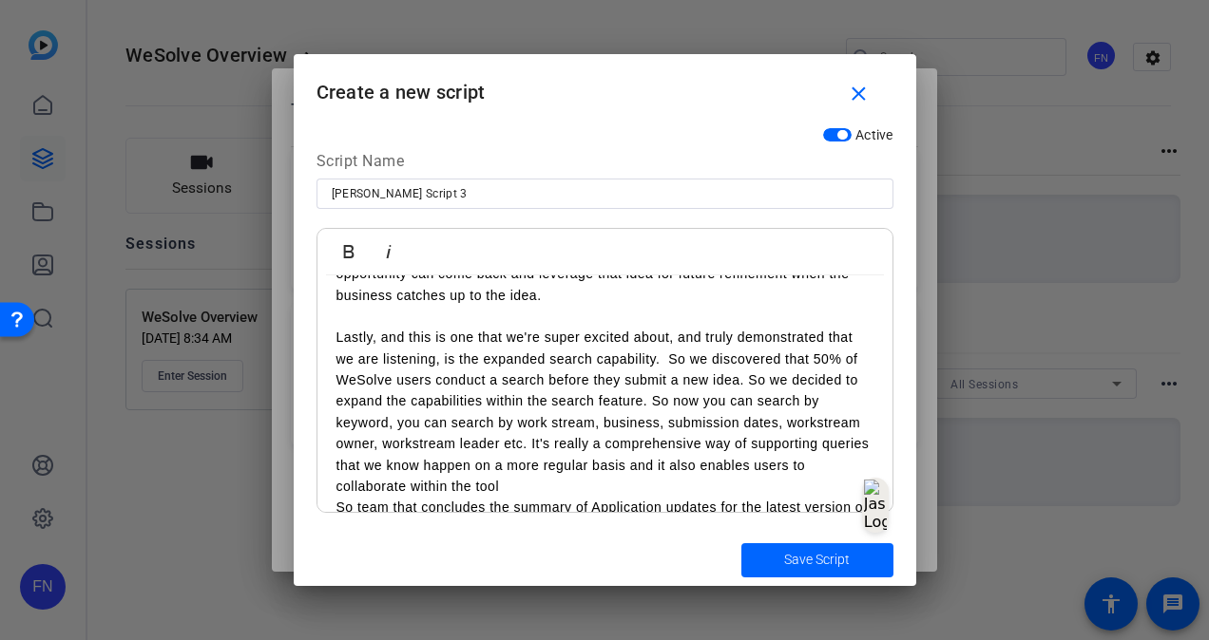
click at [596, 488] on p "Lastly, and this is one that we're super excited about, and truly demonstrated …" at bounding box center [604, 412] width 537 height 170
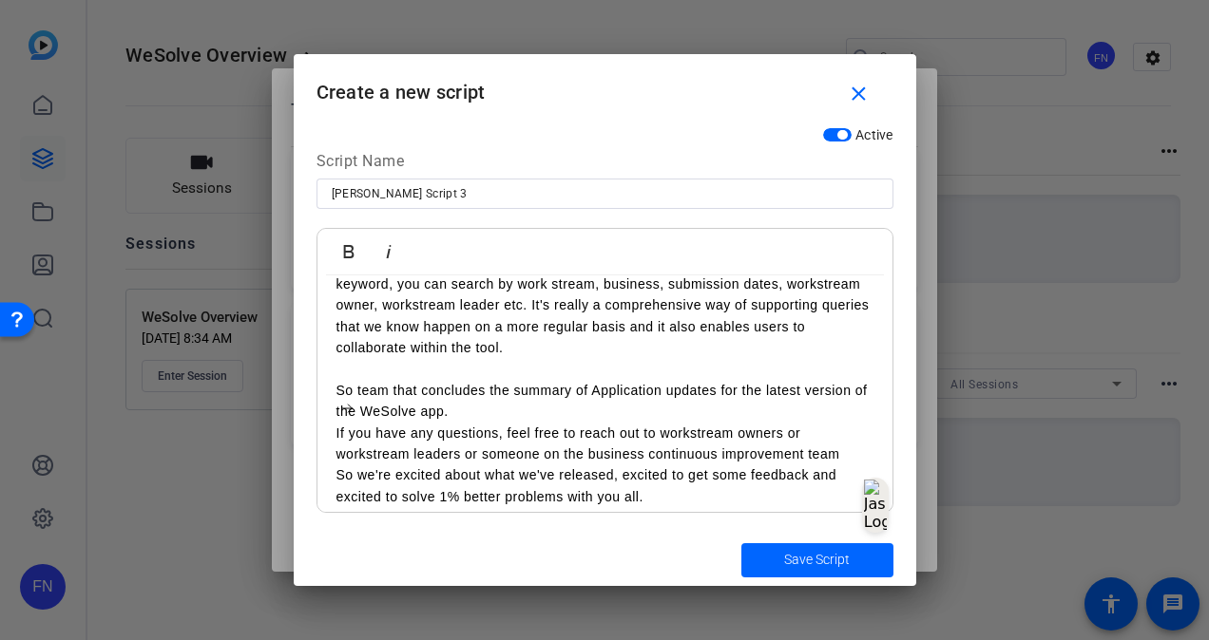
scroll to position [194, 0]
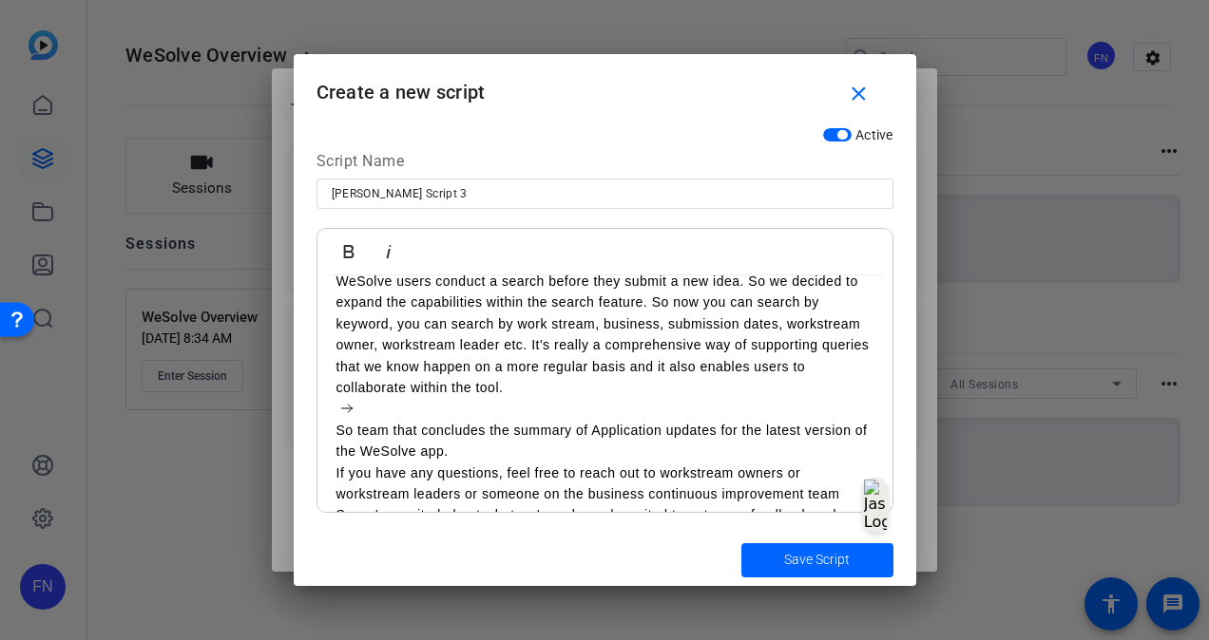
click at [570, 453] on p "So team that concludes the summary of Application updates for the latest versio…" at bounding box center [604, 441] width 537 height 43
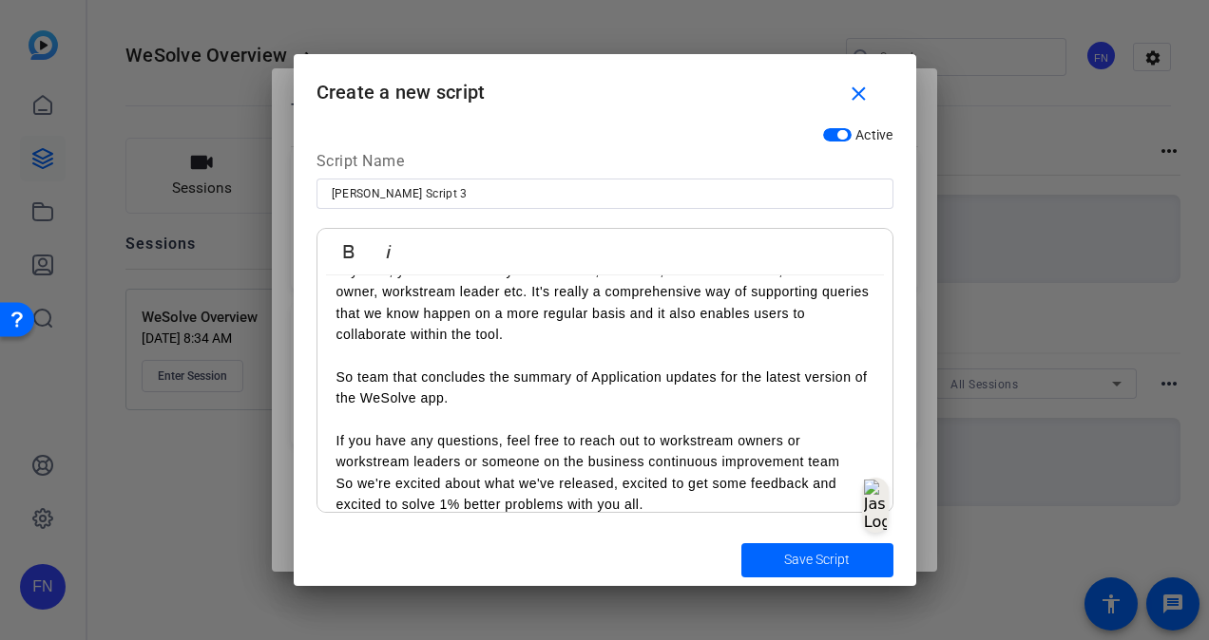
scroll to position [289, 0]
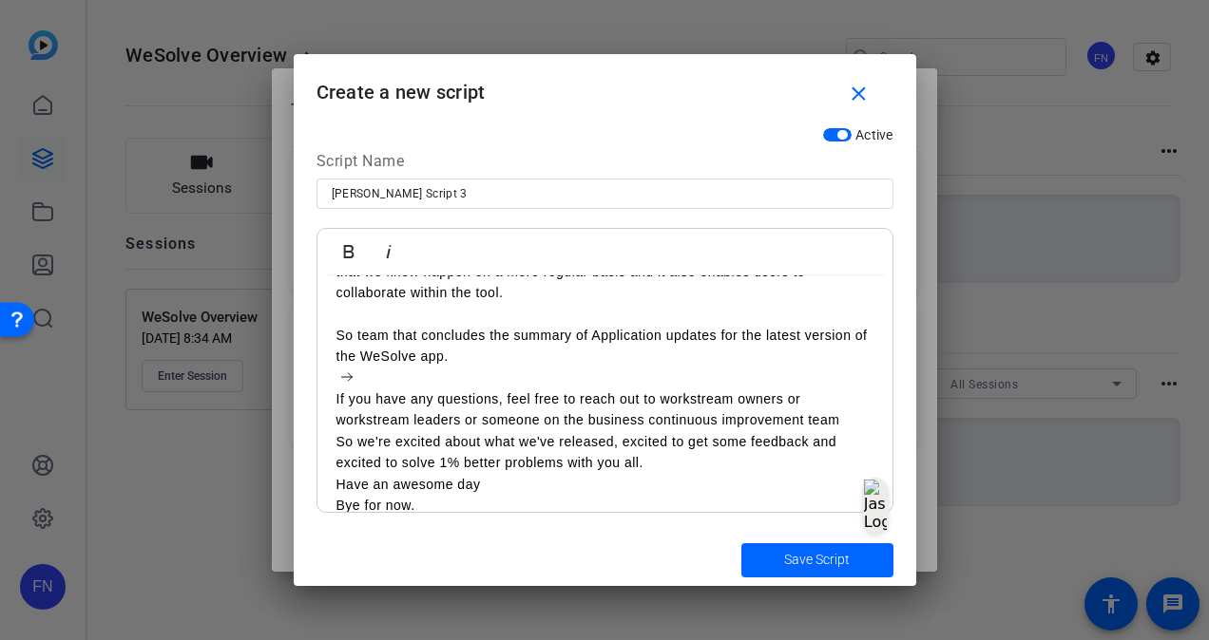
click at [699, 471] on p "So we're excited about what we've released, excited to get some feedback and ex…" at bounding box center [604, 452] width 537 height 43
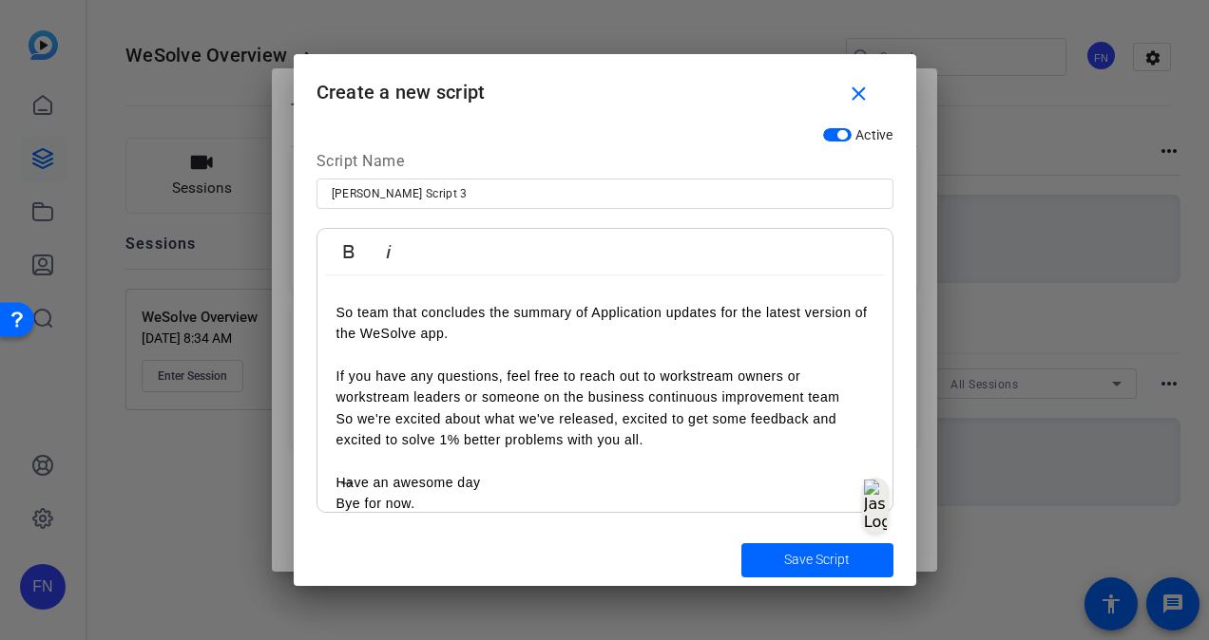
scroll to position [333, 0]
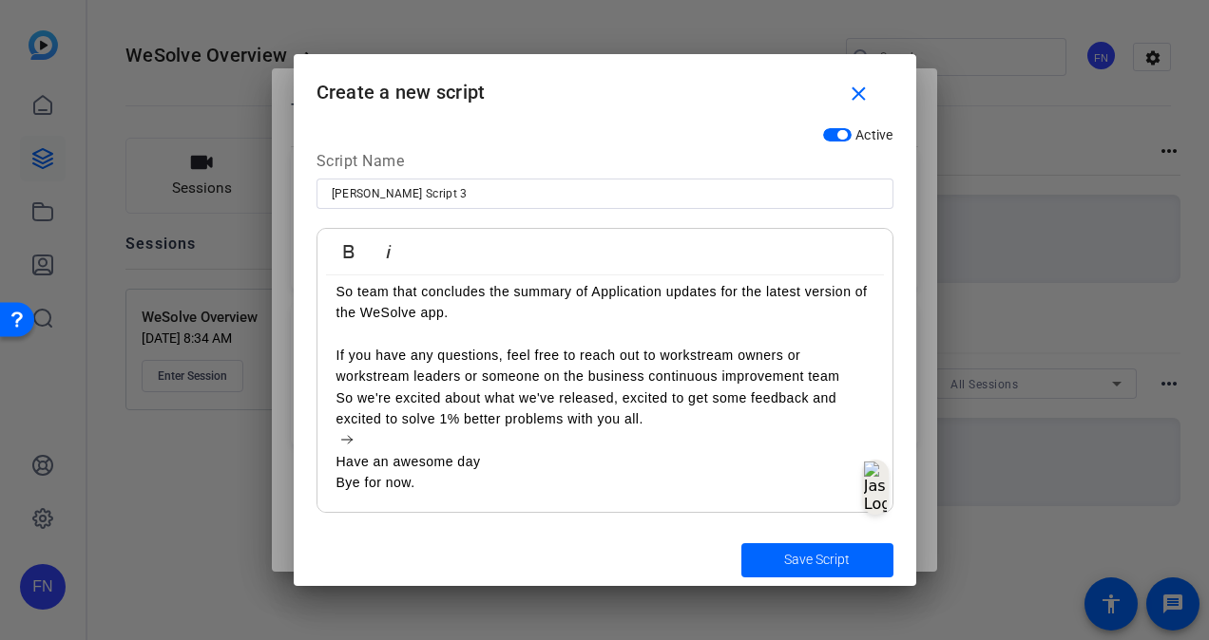
click at [768, 562] on span "submit" at bounding box center [817, 561] width 152 height 46
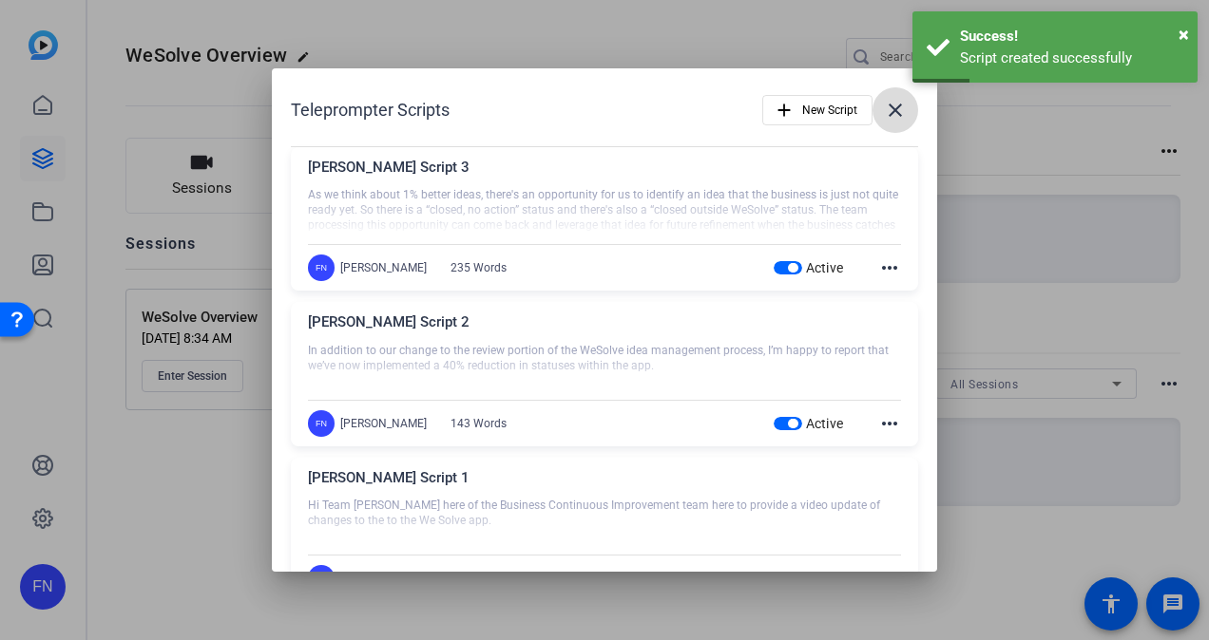
click at [884, 116] on mat-icon "close" at bounding box center [895, 110] width 23 height 23
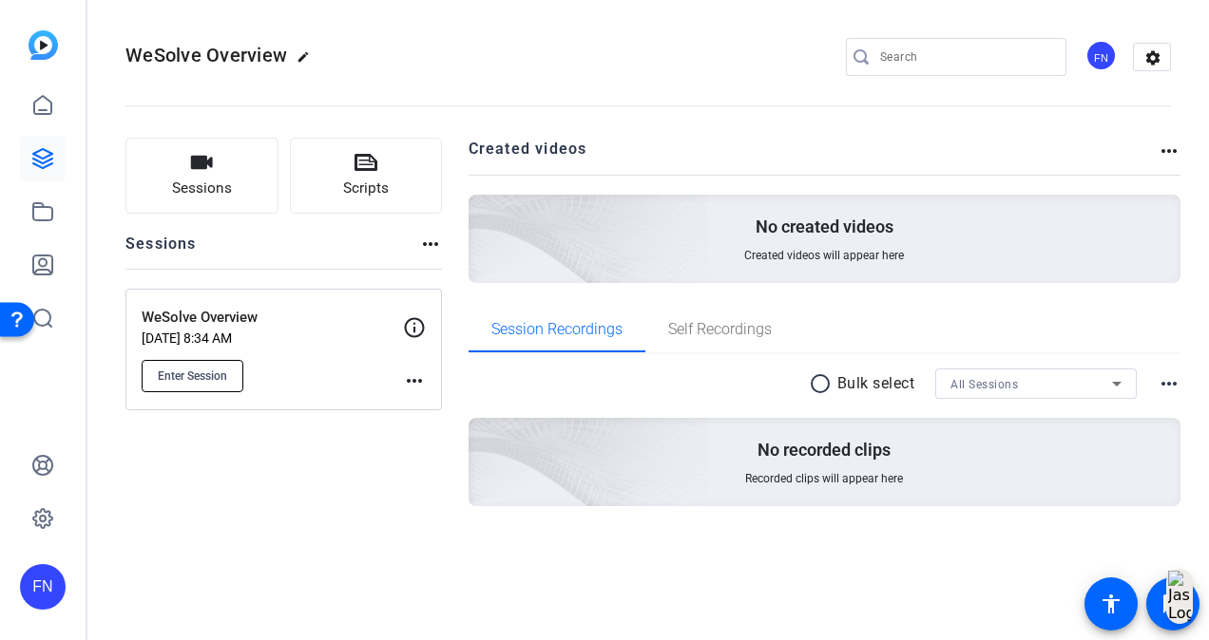
click at [190, 382] on button "Enter Session" at bounding box center [193, 376] width 102 height 32
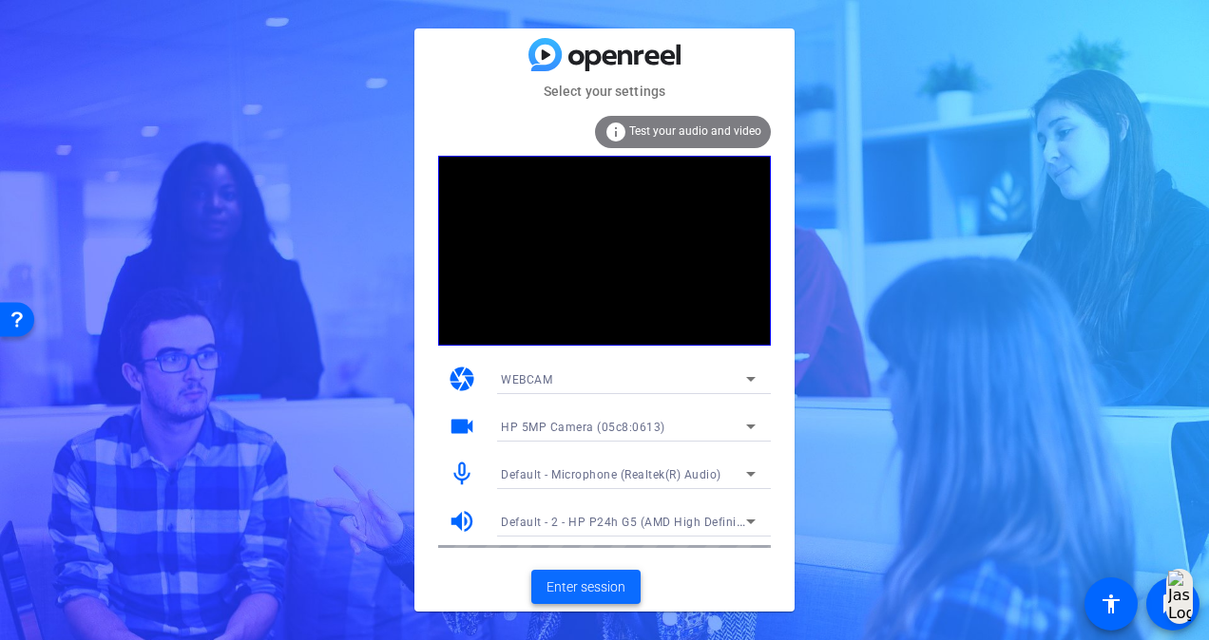
click at [589, 581] on span "Enter session" at bounding box center [585, 588] width 79 height 20
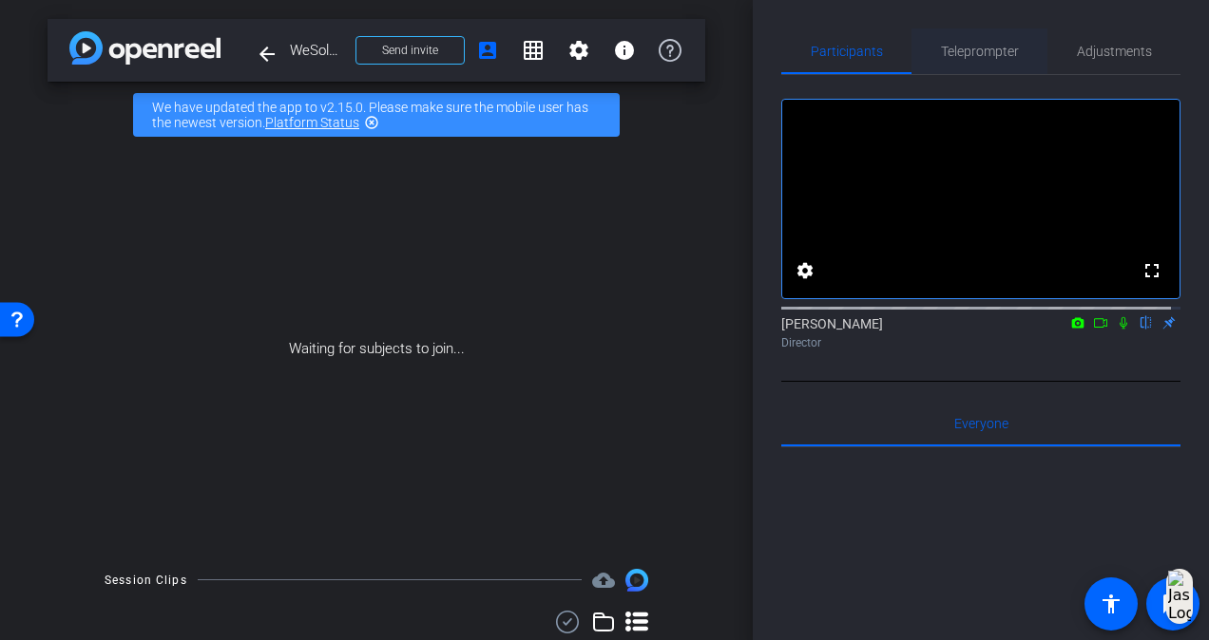
click at [968, 64] on span "Teleprompter" at bounding box center [980, 52] width 78 height 46
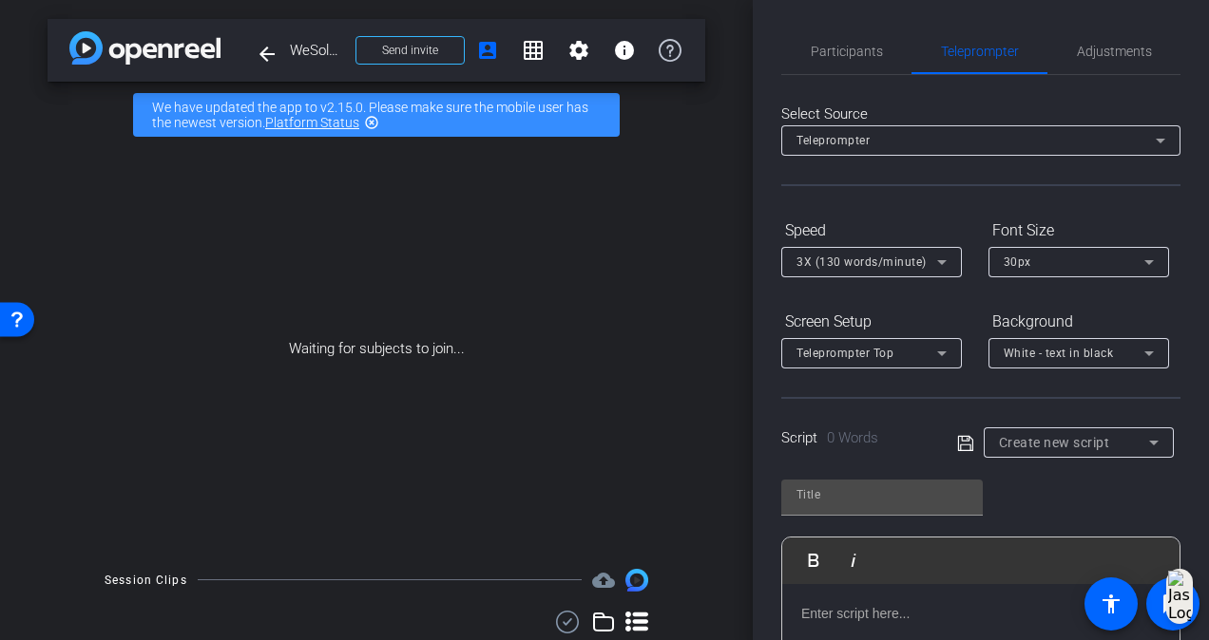
click at [1039, 442] on span "Create new script" at bounding box center [1054, 442] width 111 height 15
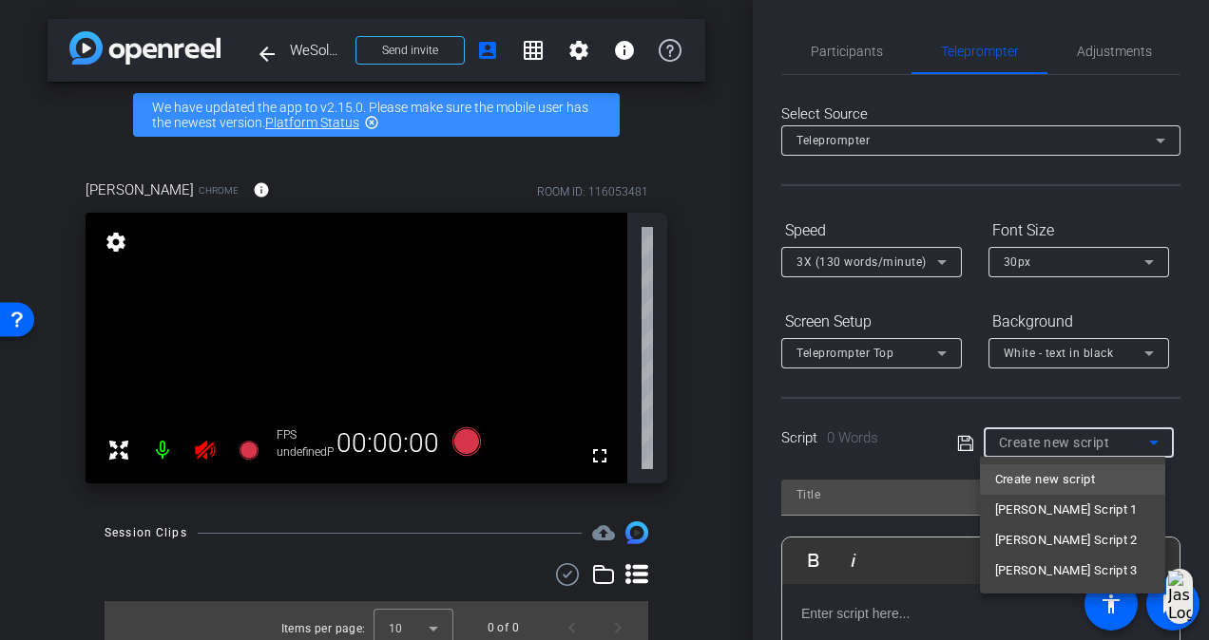
click at [917, 436] on div at bounding box center [604, 320] width 1209 height 640
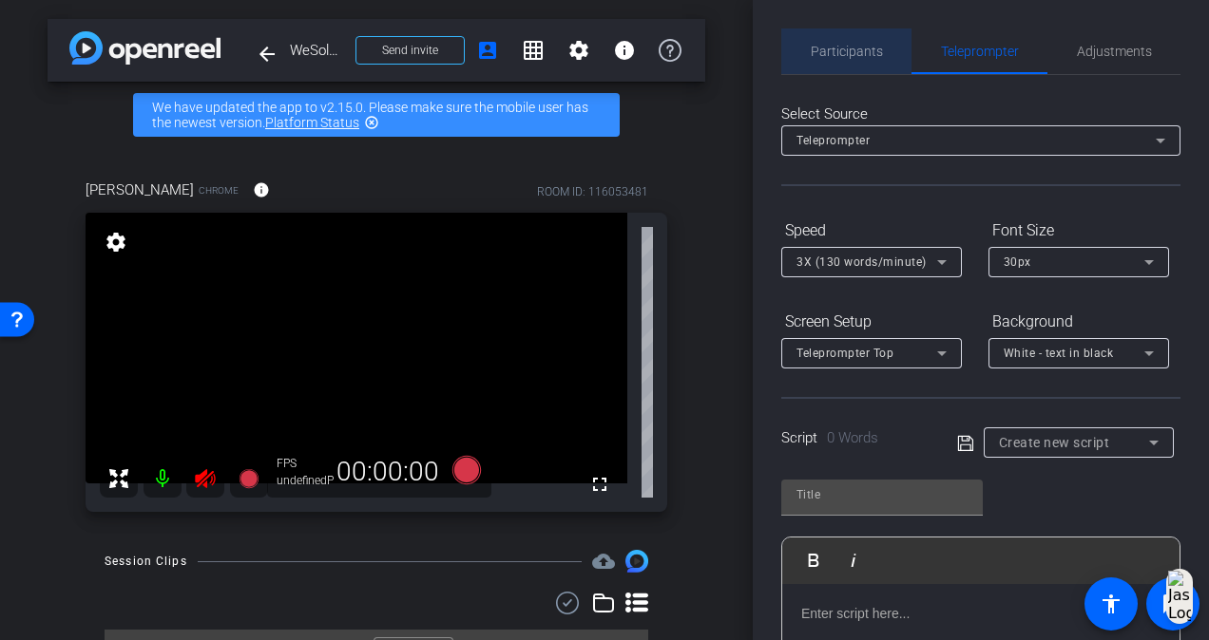
click at [889, 53] on div "Participants" at bounding box center [846, 52] width 130 height 46
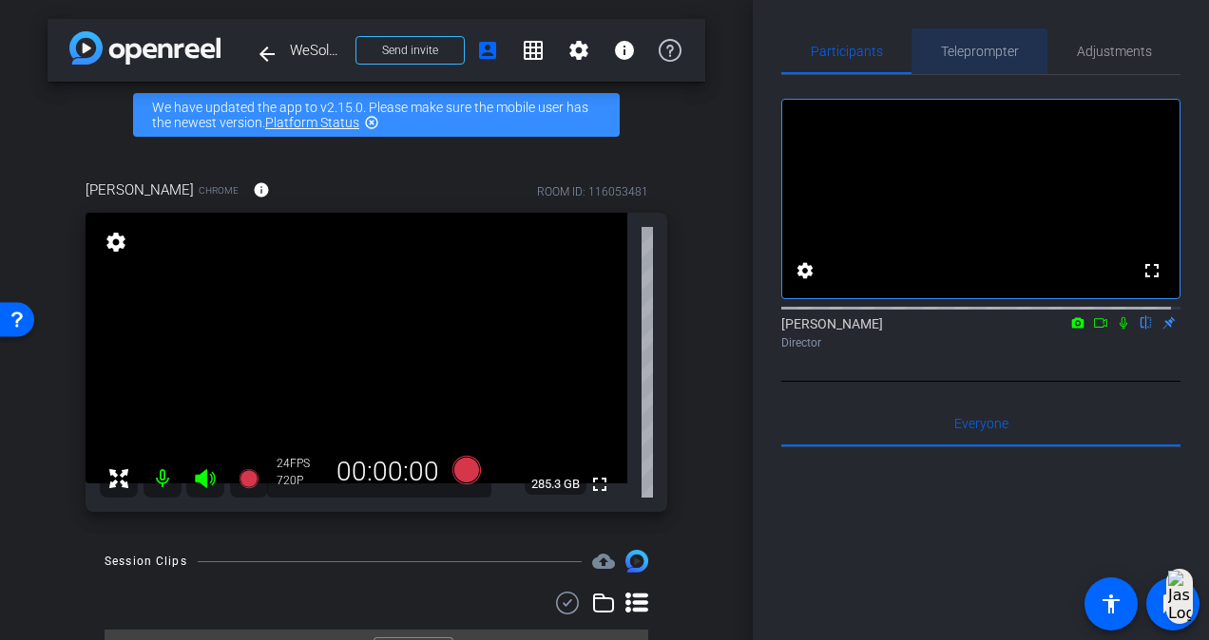
click at [973, 61] on span "Teleprompter" at bounding box center [980, 52] width 78 height 46
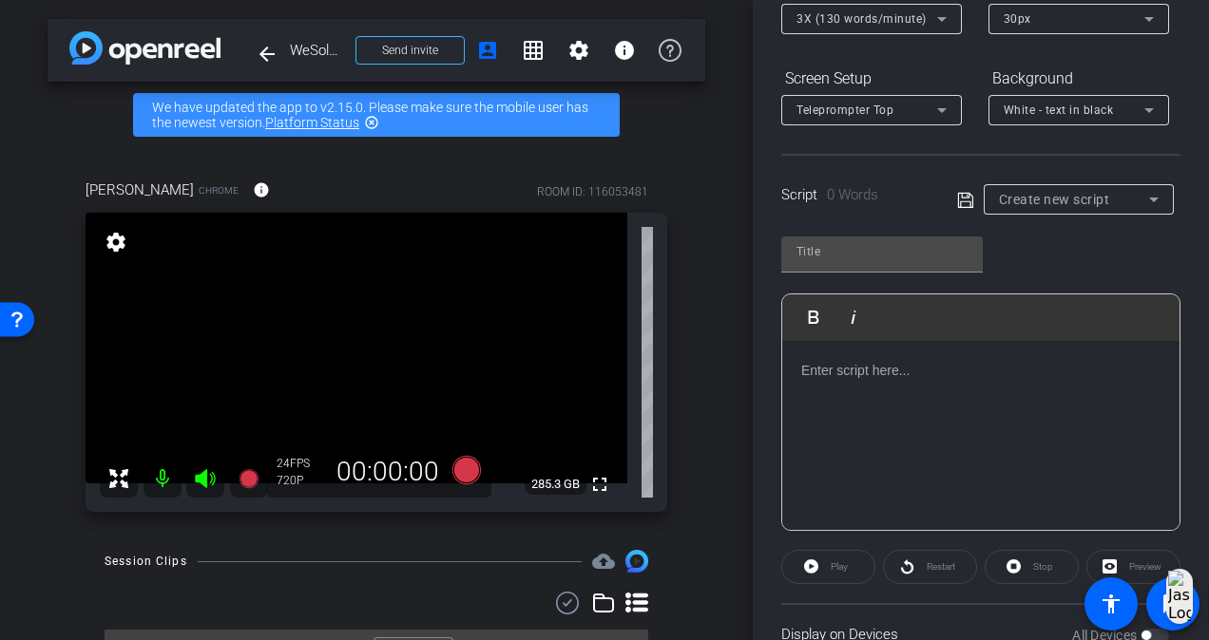
scroll to position [396, 0]
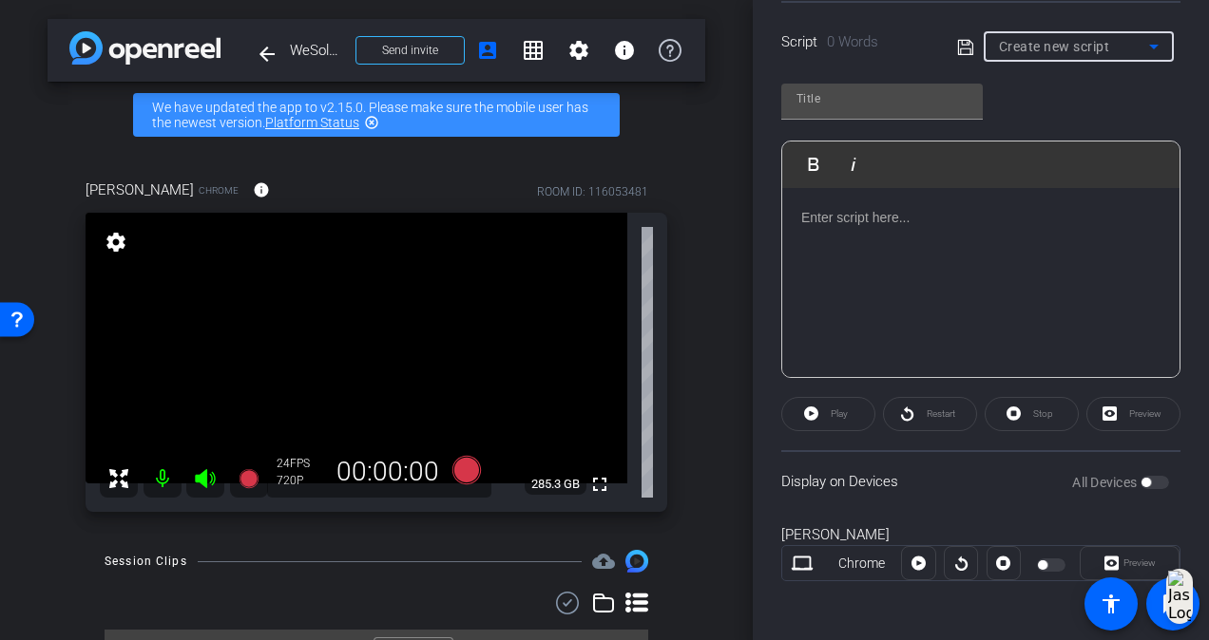
click at [1043, 49] on span "Create new script" at bounding box center [1054, 46] width 111 height 15
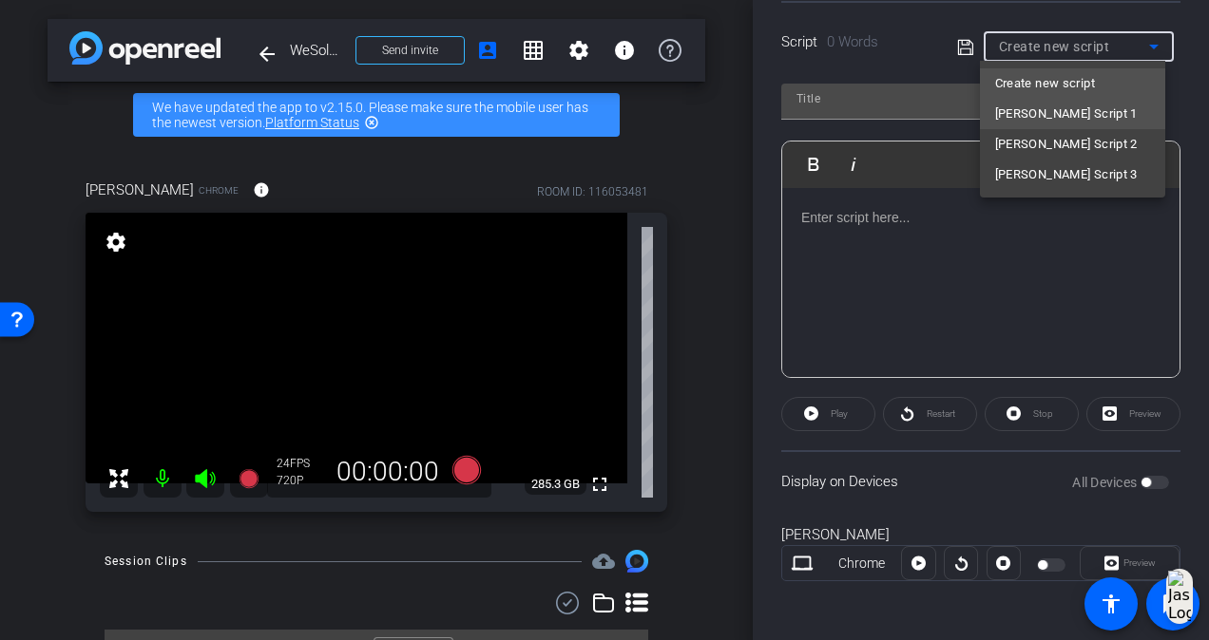
click at [1064, 108] on span "[PERSON_NAME] Script 1" at bounding box center [1066, 114] width 143 height 23
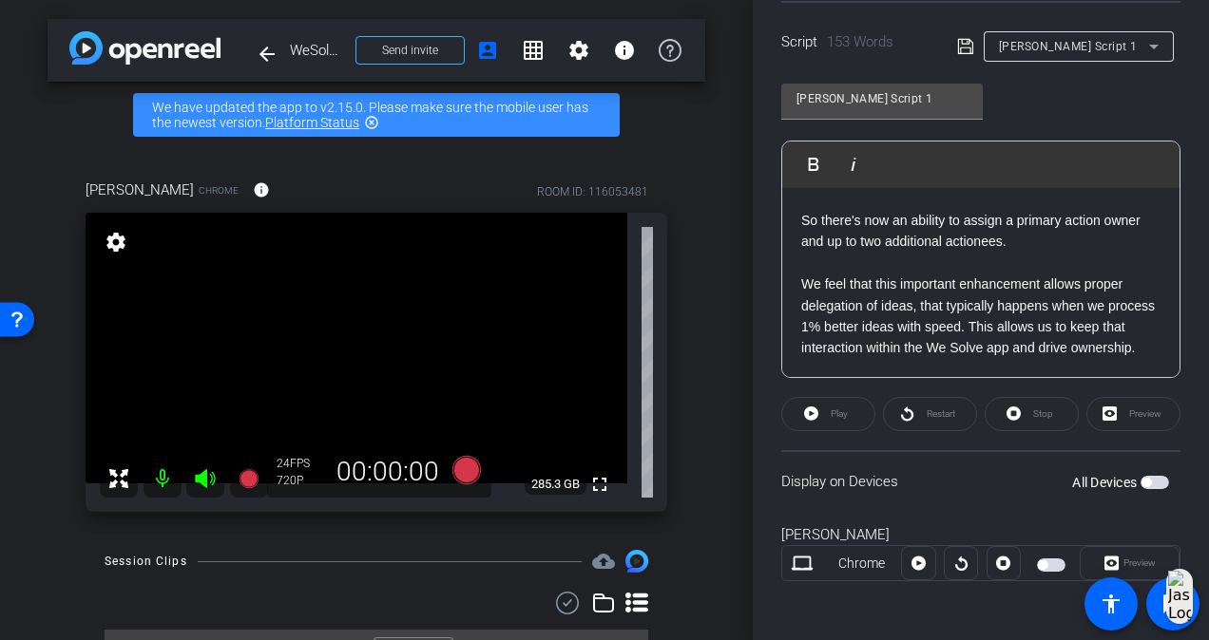
click at [1153, 483] on span "button" at bounding box center [1154, 482] width 29 height 13
click at [958, 502] on div "Display on Devices All Devices" at bounding box center [980, 481] width 399 height 62
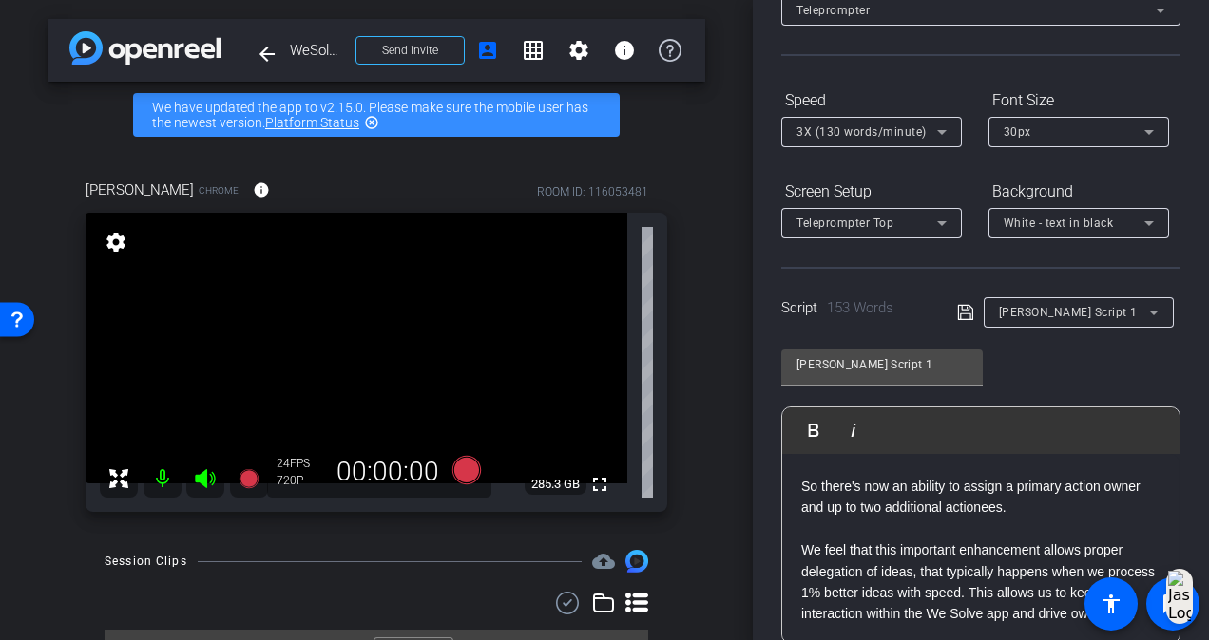
scroll to position [0, 0]
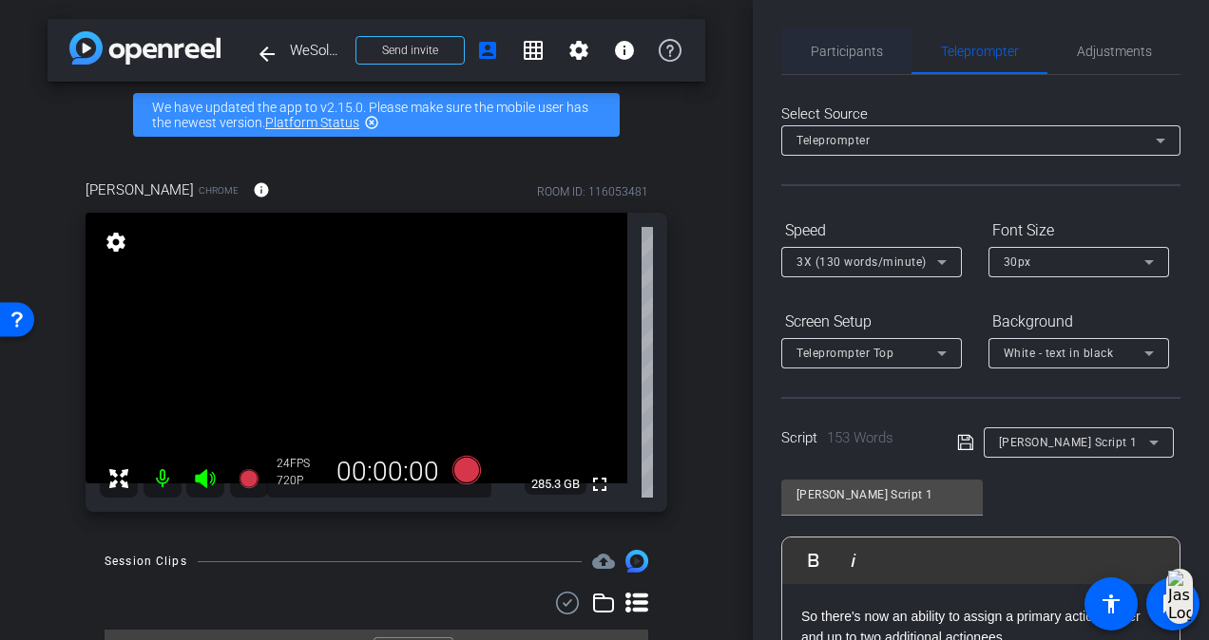
click at [859, 50] on span "Participants" at bounding box center [846, 51] width 72 height 13
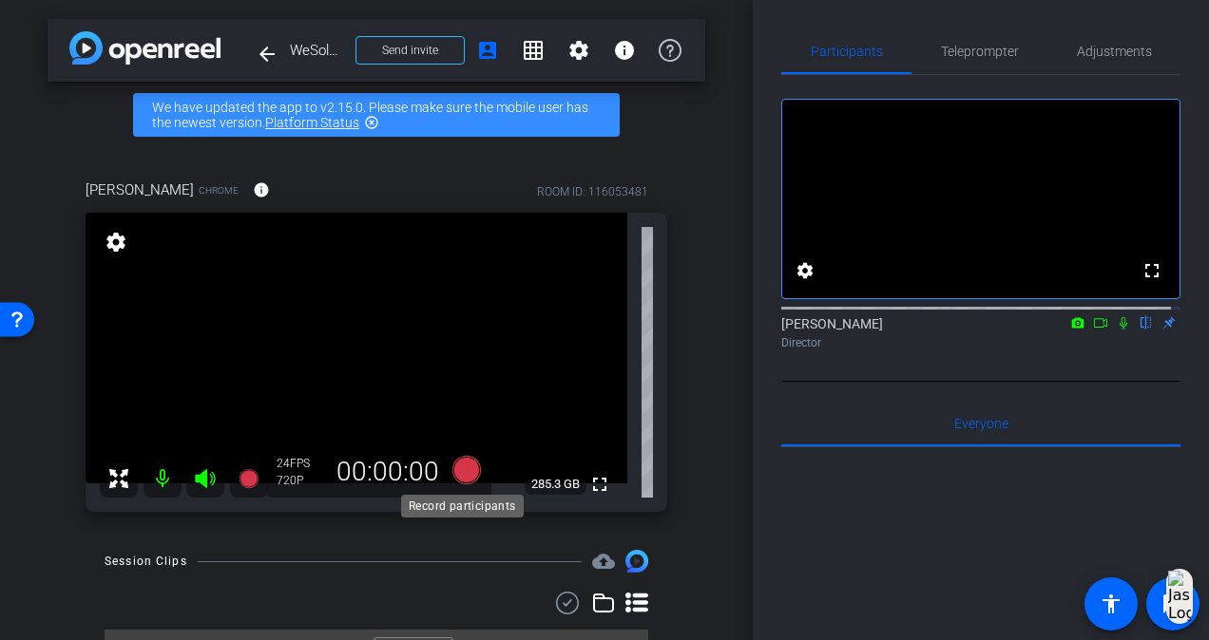
click at [465, 475] on icon at bounding box center [466, 470] width 29 height 29
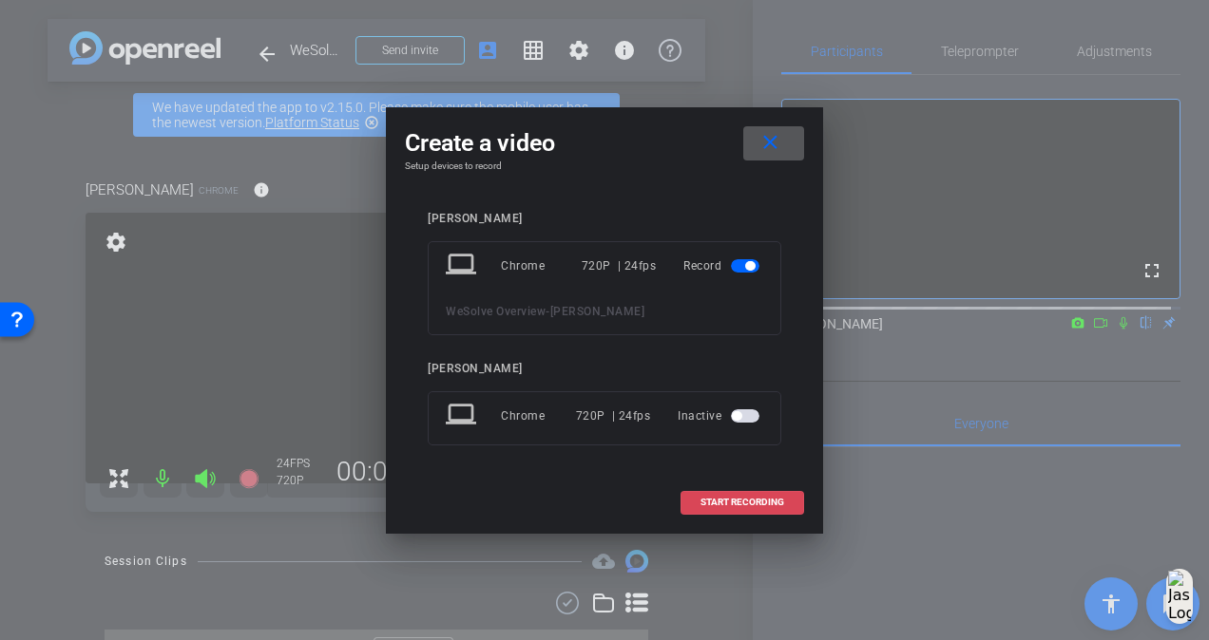
click at [726, 502] on span "START RECORDING" at bounding box center [742, 503] width 84 height 10
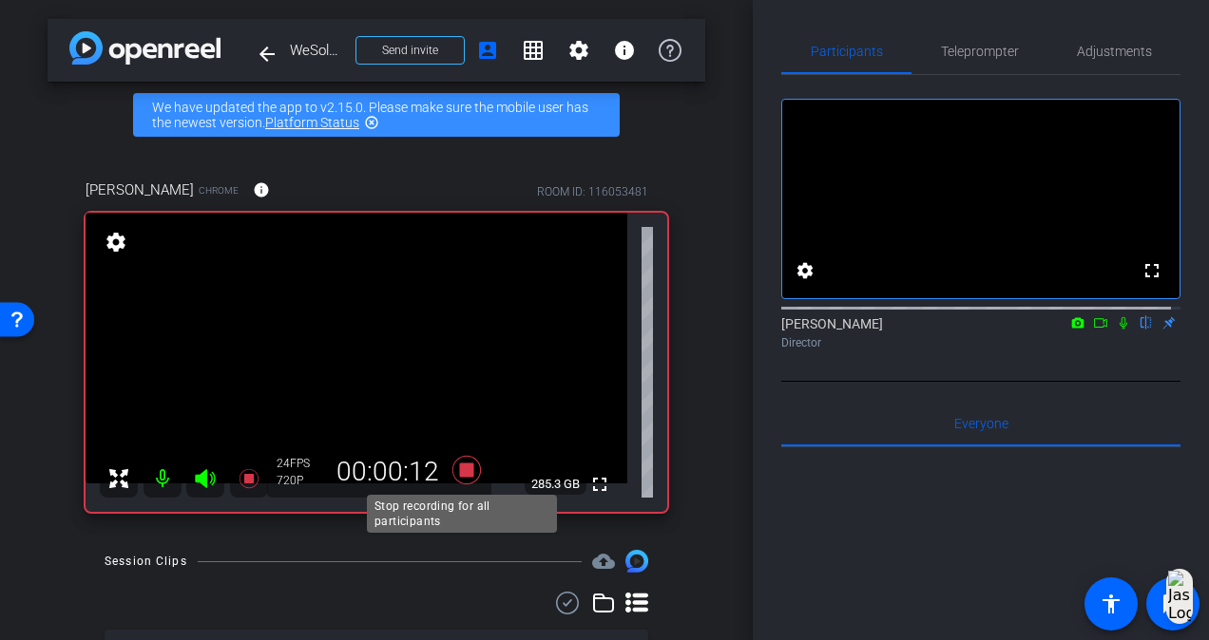
click at [467, 467] on icon at bounding box center [466, 470] width 29 height 29
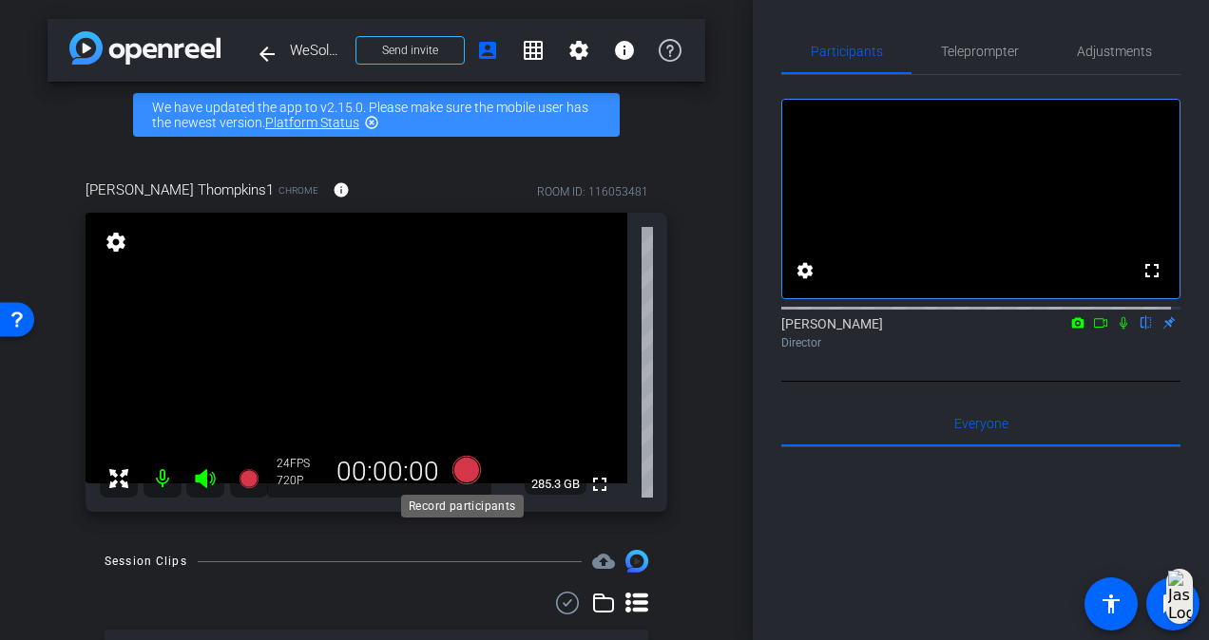
click at [464, 481] on icon at bounding box center [466, 470] width 29 height 29
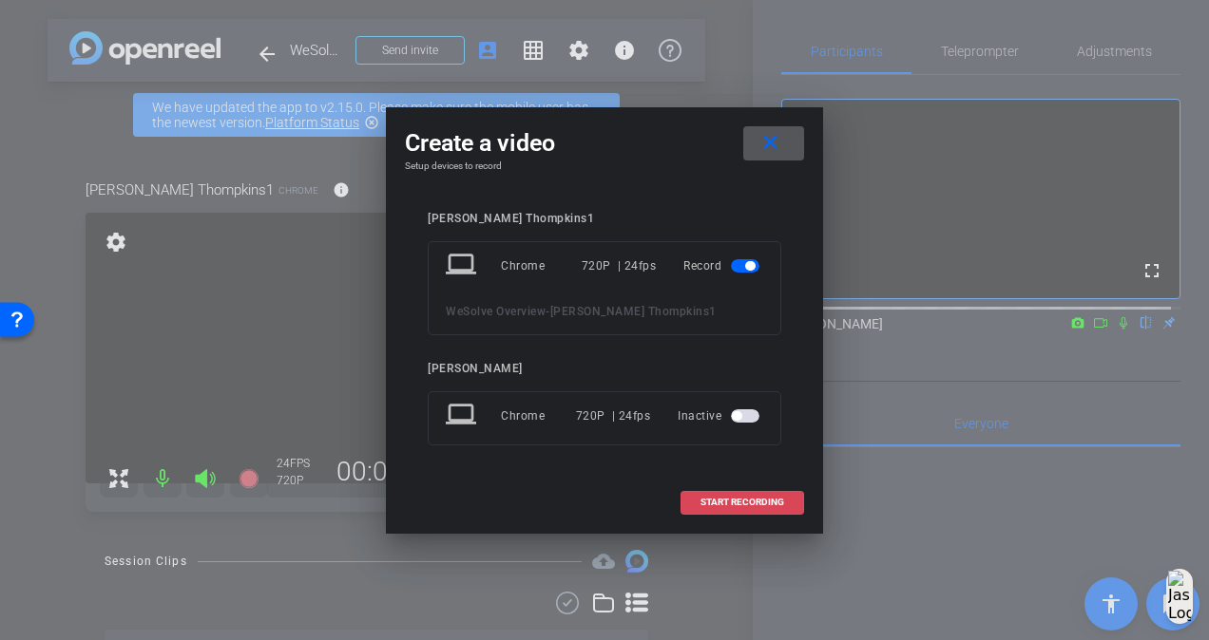
click at [764, 509] on span at bounding box center [742, 503] width 122 height 46
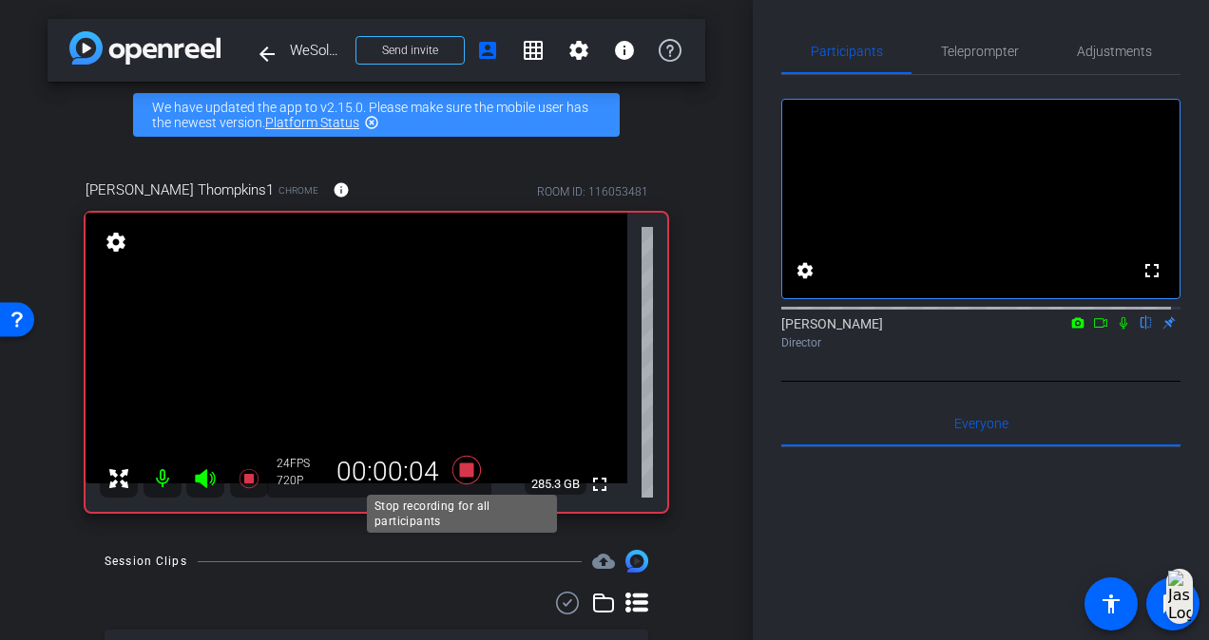
click at [469, 479] on icon at bounding box center [467, 470] width 46 height 34
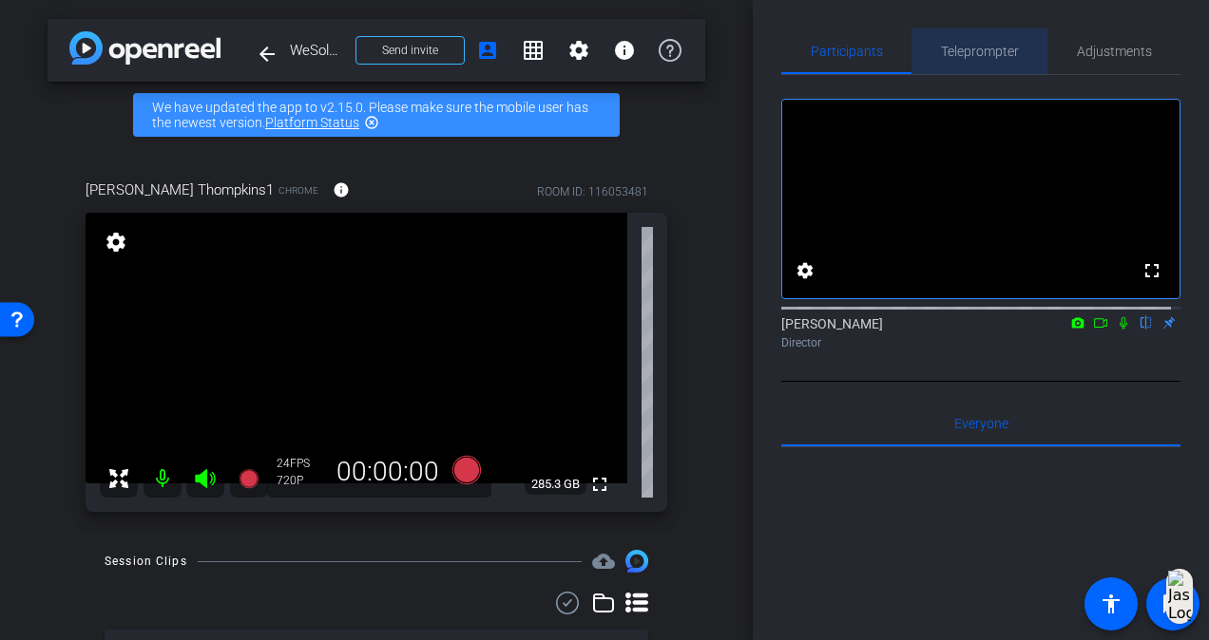
click at [986, 55] on span "Teleprompter" at bounding box center [980, 51] width 78 height 13
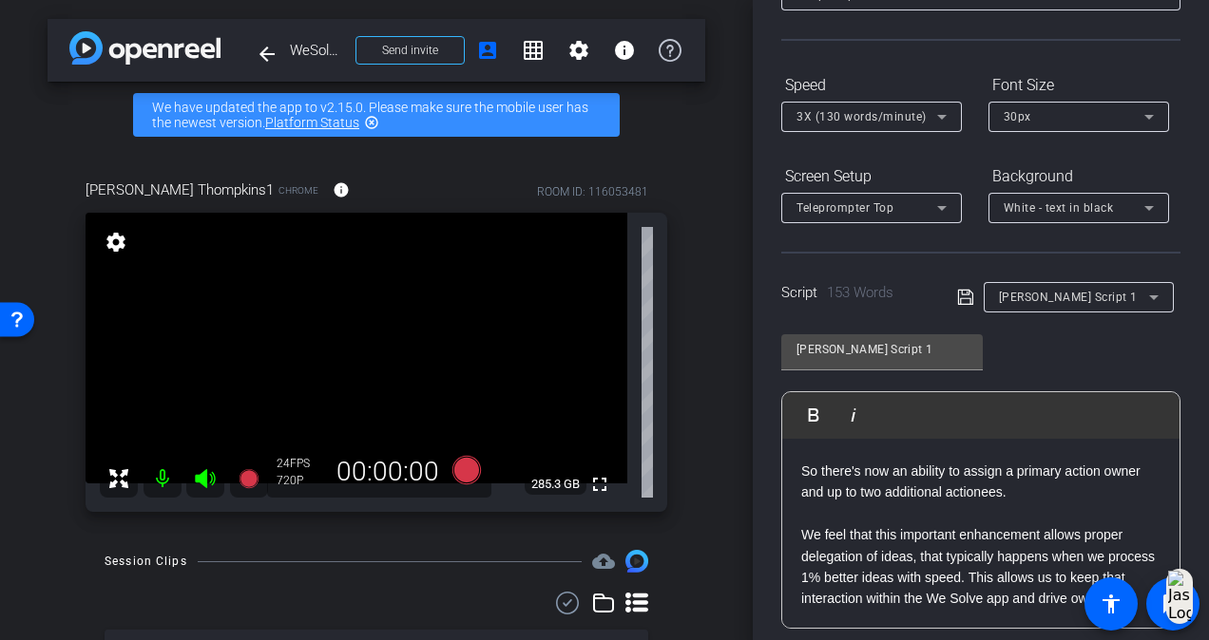
scroll to position [380, 0]
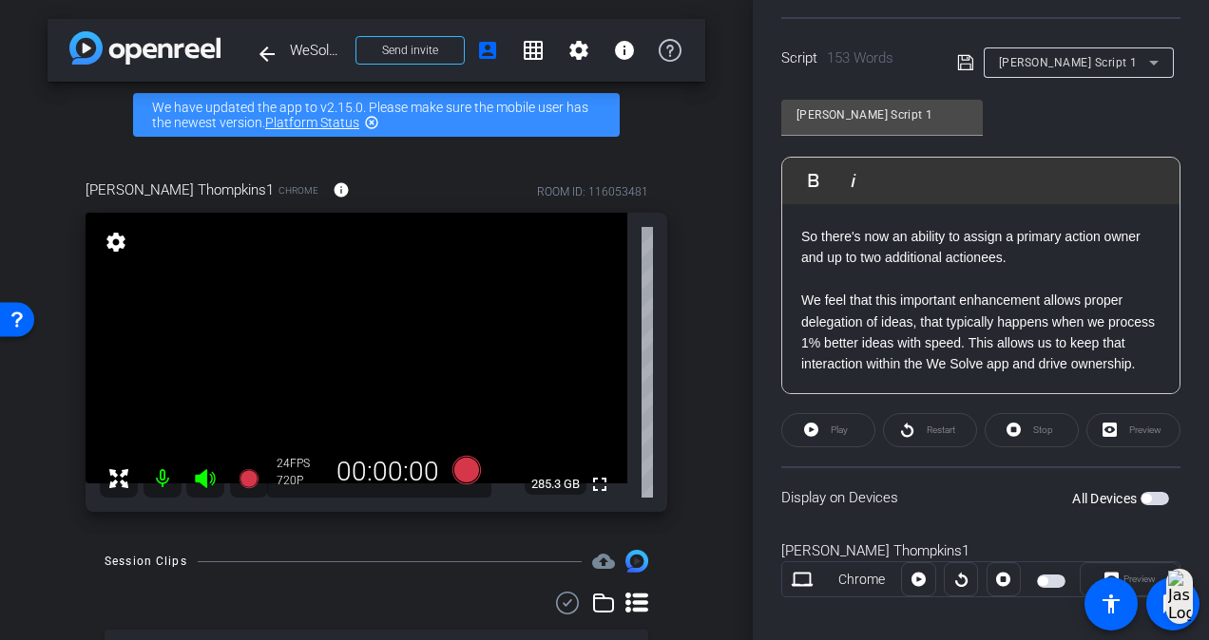
click at [1140, 492] on span "button" at bounding box center [1154, 498] width 29 height 13
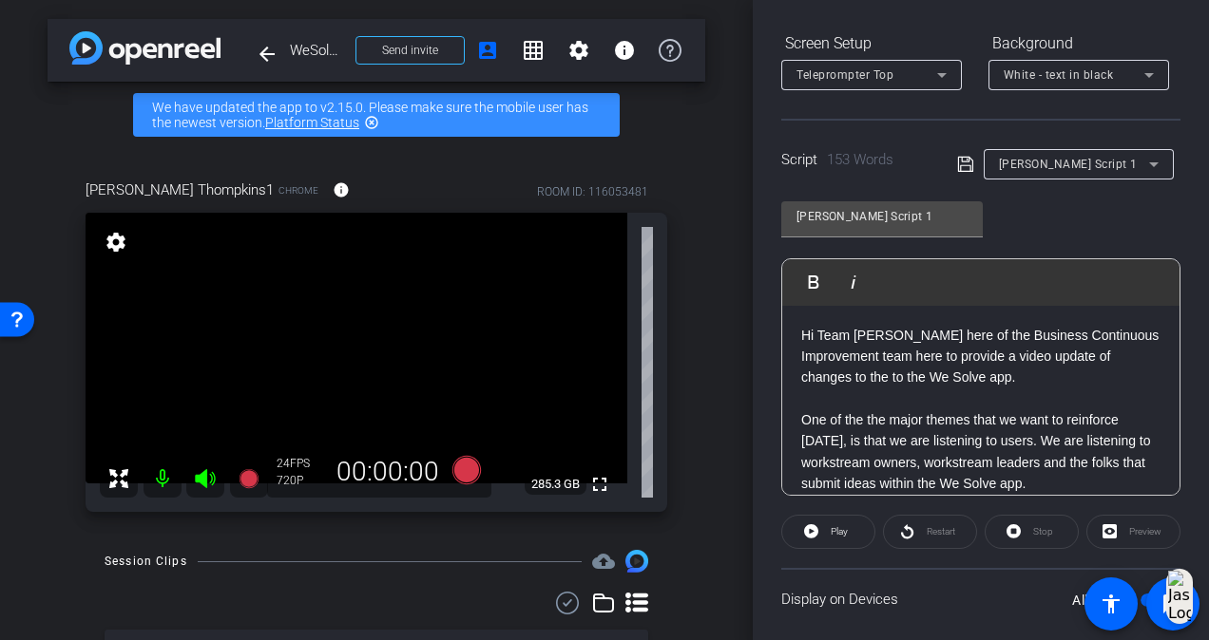
scroll to position [0, 0]
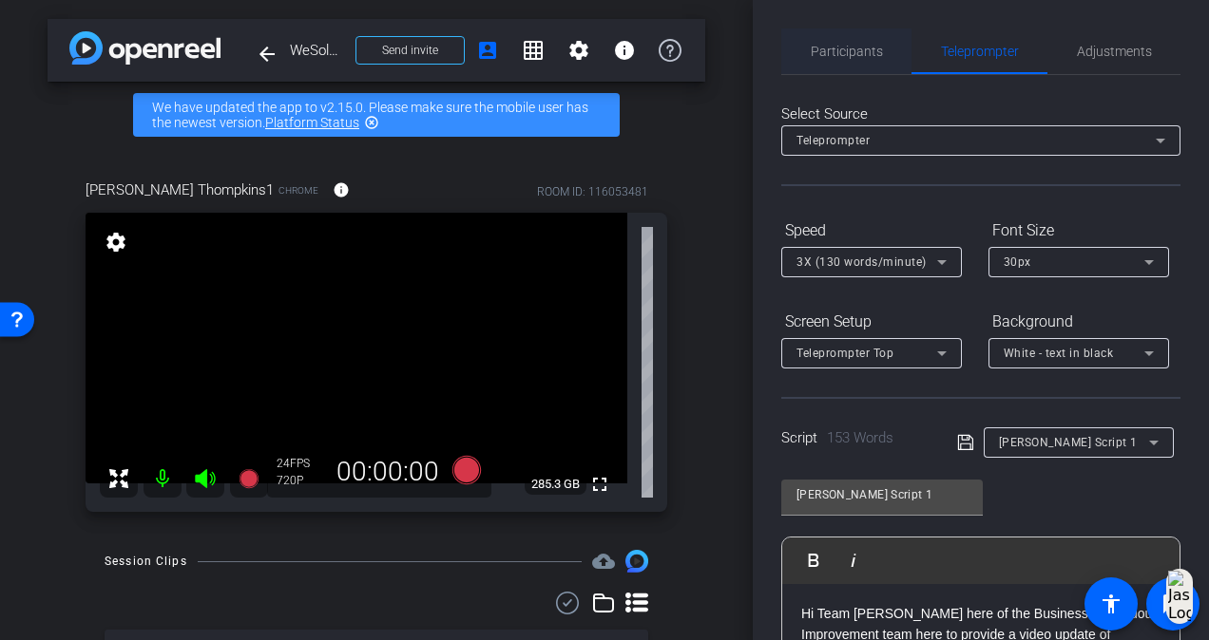
click at [849, 50] on span "Participants" at bounding box center [846, 51] width 72 height 13
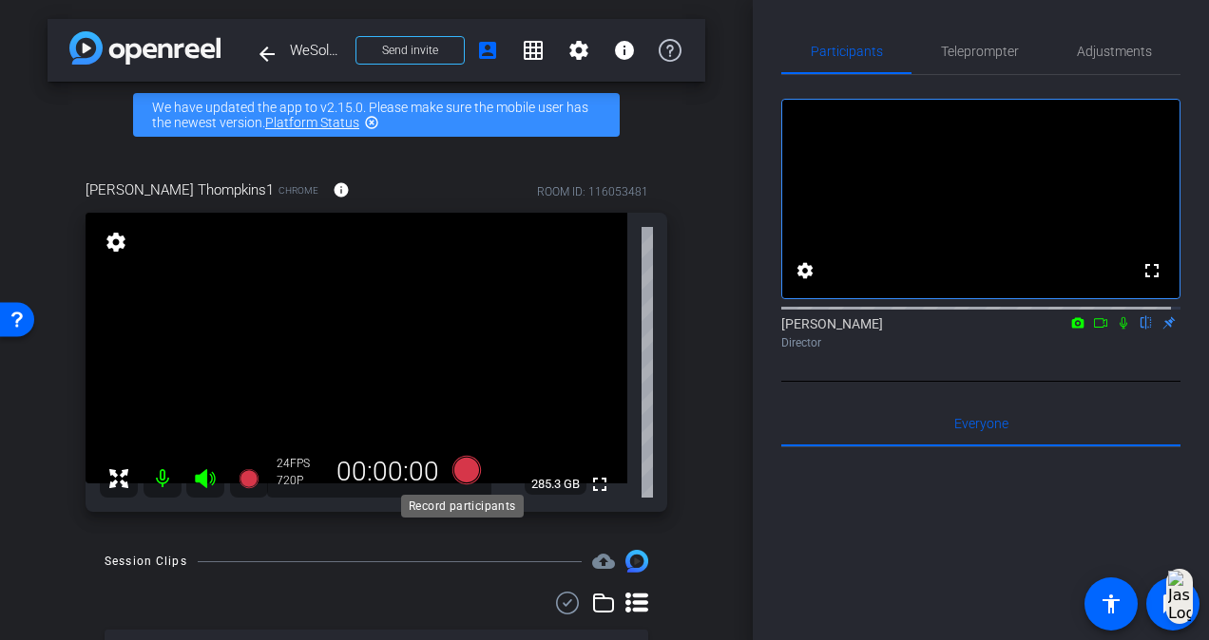
click at [458, 460] on icon at bounding box center [466, 470] width 29 height 29
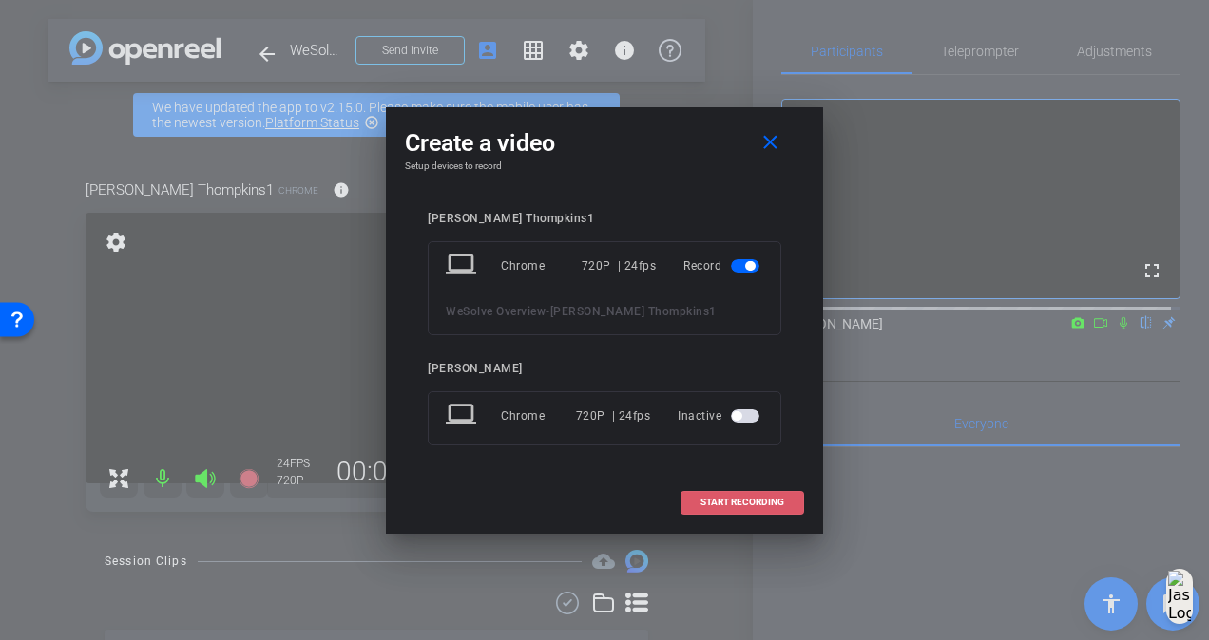
click at [728, 505] on span "START RECORDING" at bounding box center [742, 503] width 84 height 10
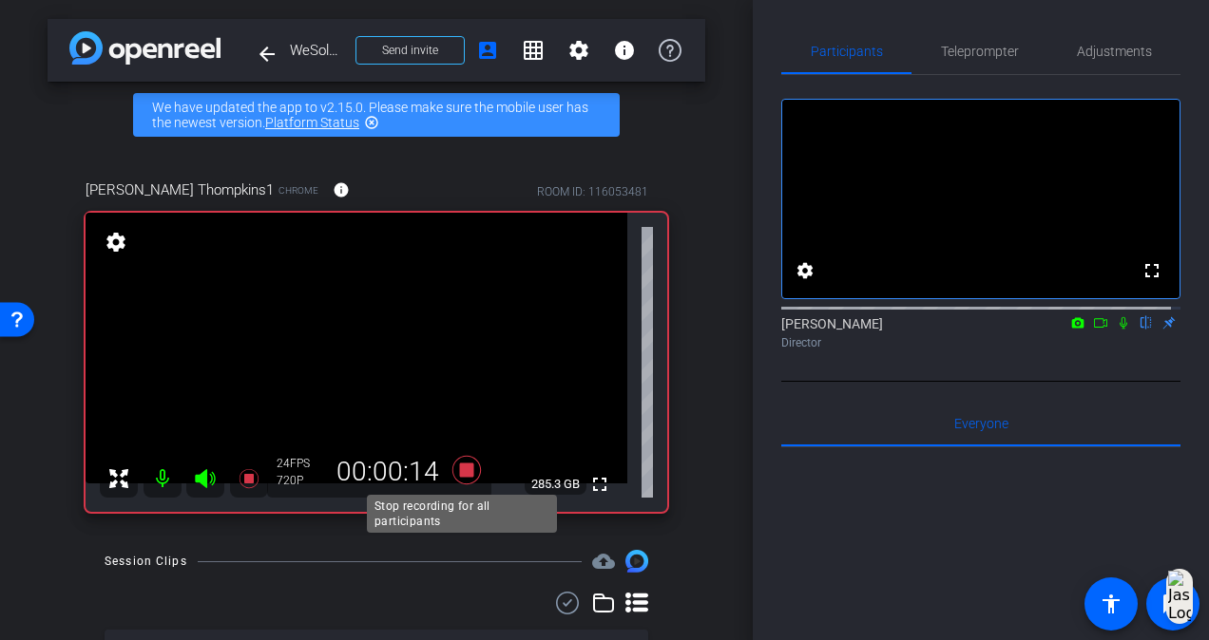
click at [462, 471] on icon at bounding box center [466, 470] width 29 height 29
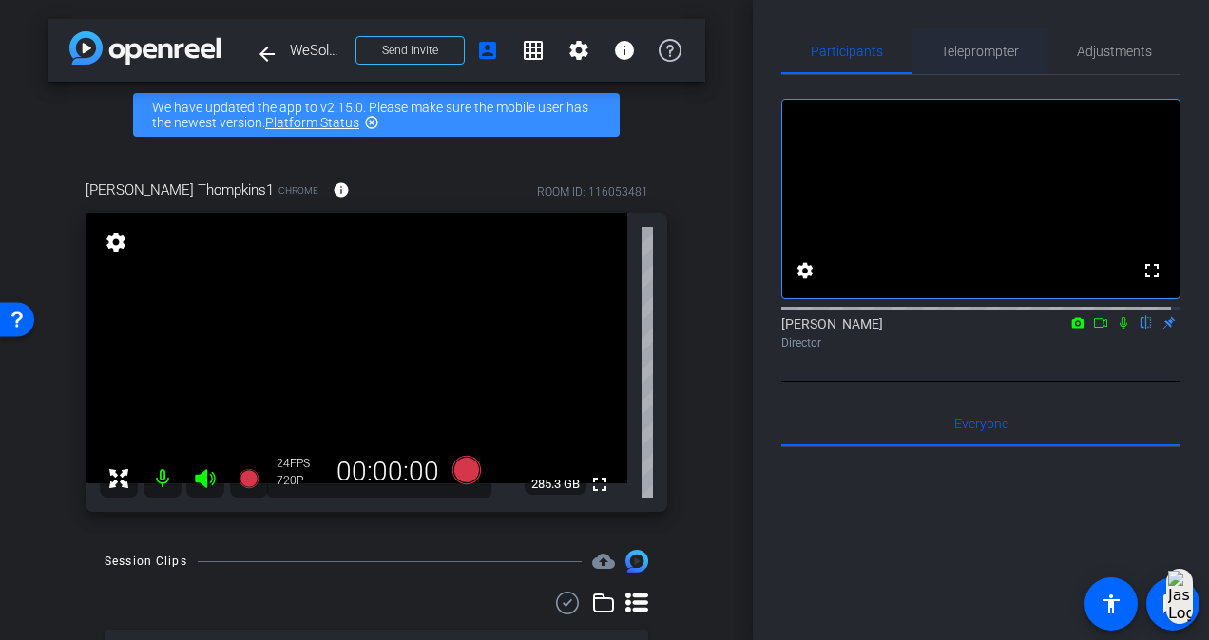
click at [977, 56] on span "Teleprompter" at bounding box center [980, 51] width 78 height 13
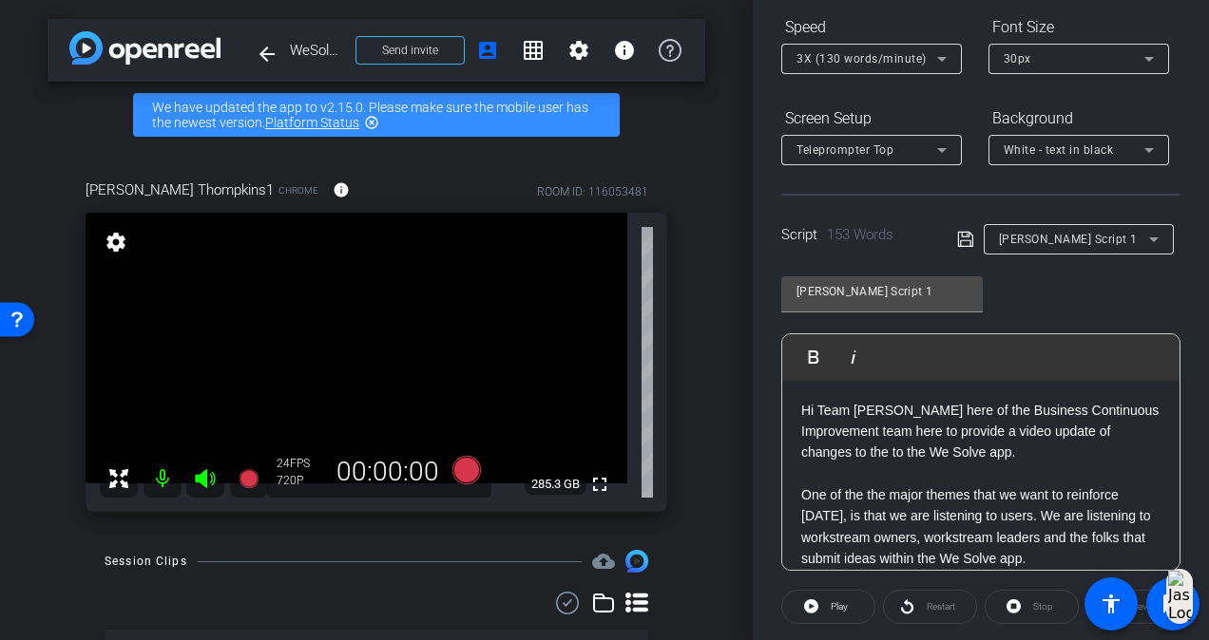
scroll to position [396, 0]
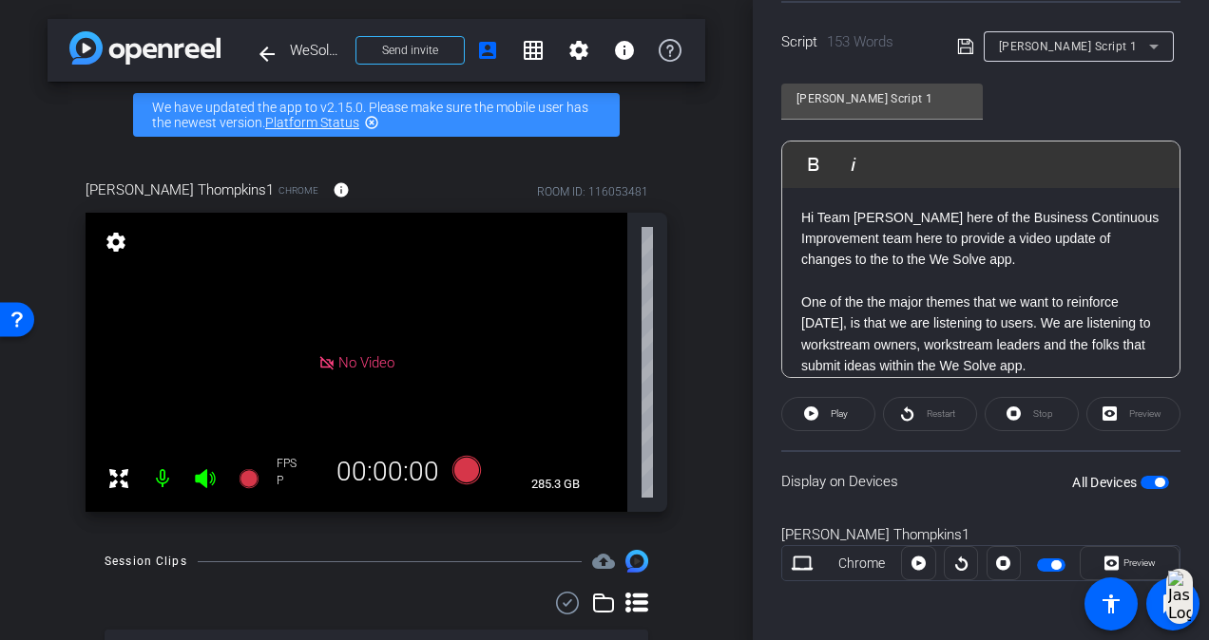
click at [1148, 476] on span "button" at bounding box center [1154, 482] width 29 height 13
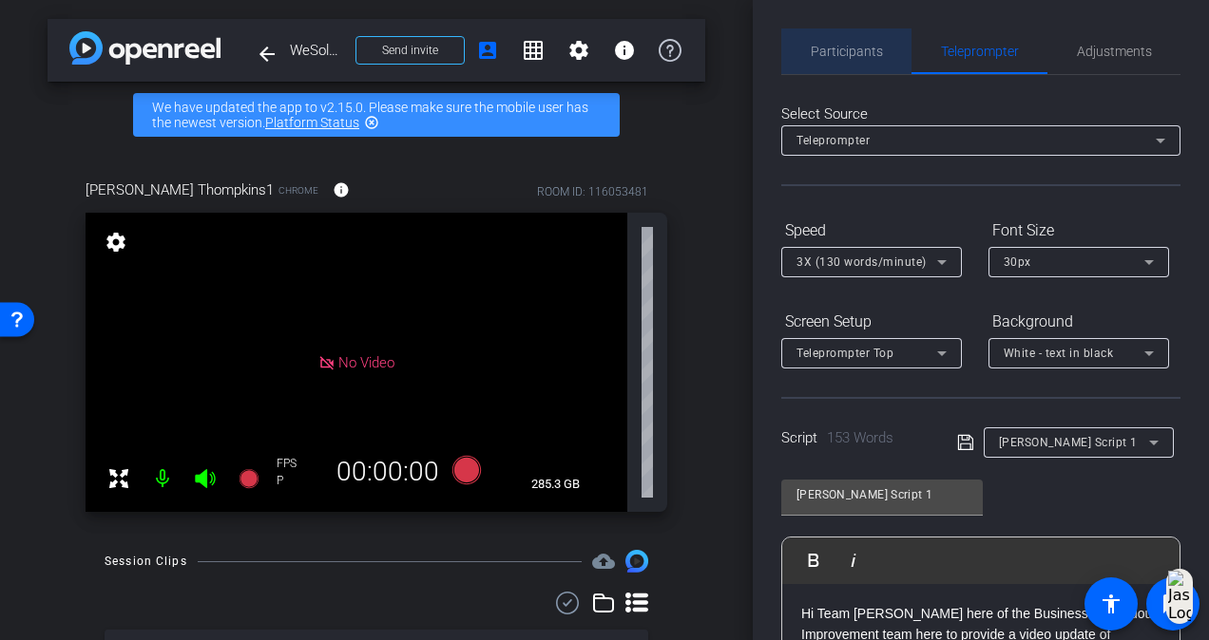
click at [859, 61] on span "Participants" at bounding box center [846, 52] width 72 height 46
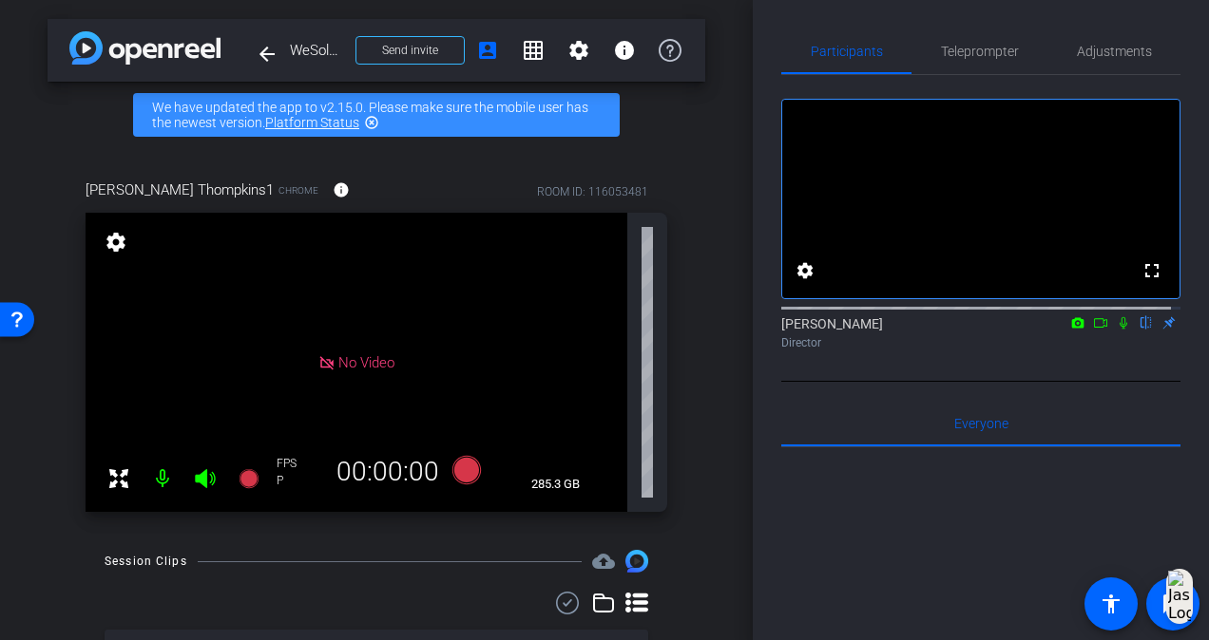
click at [727, 327] on div "arrow_back WeSolve Overview Back to project Send invite account_box grid_on set…" at bounding box center [376, 320] width 752 height 640
click at [688, 188] on div "[PERSON_NAME] Thompkins1 Chrome info ROOM ID: 116053481 No Video settings 285.3…" at bounding box center [376, 339] width 657 height 383
click at [23, 249] on div "arrow_back WeSolve Overview Back to project Send invite account_box grid_on set…" at bounding box center [376, 320] width 752 height 640
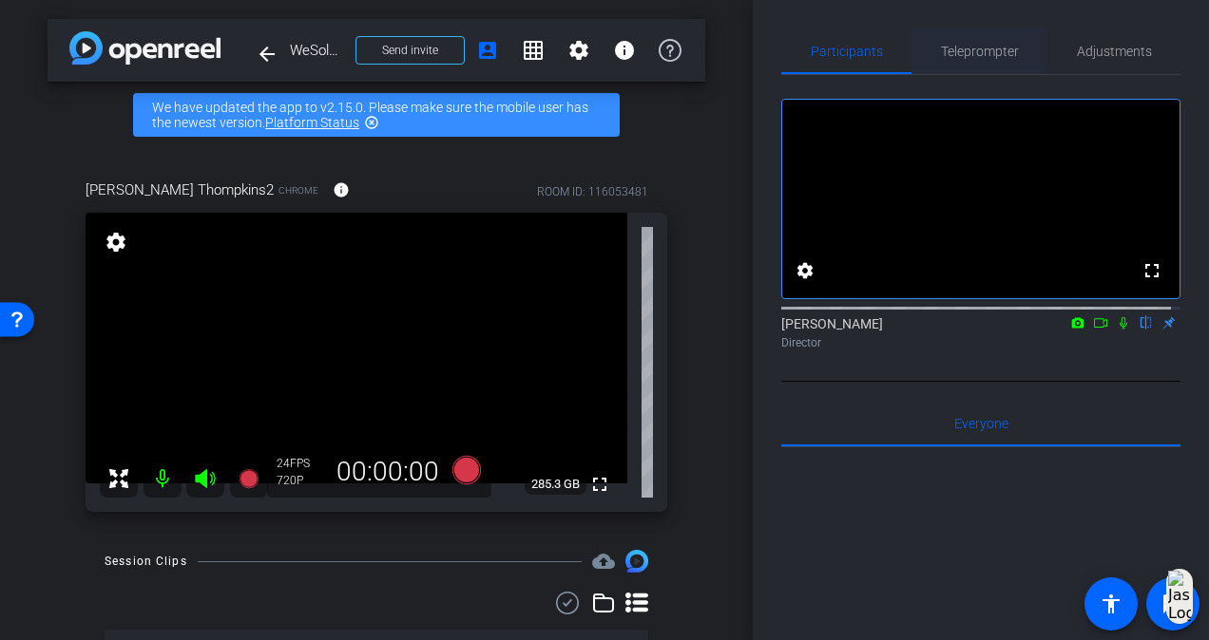
click at [998, 63] on span "Teleprompter" at bounding box center [980, 52] width 78 height 46
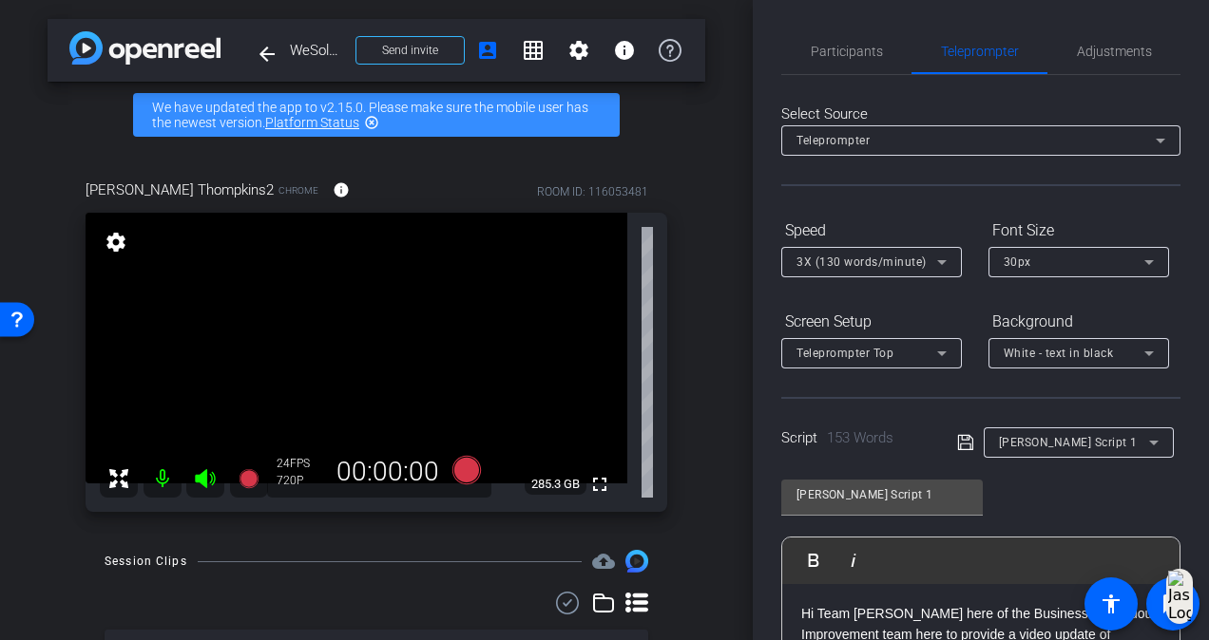
scroll to position [396, 0]
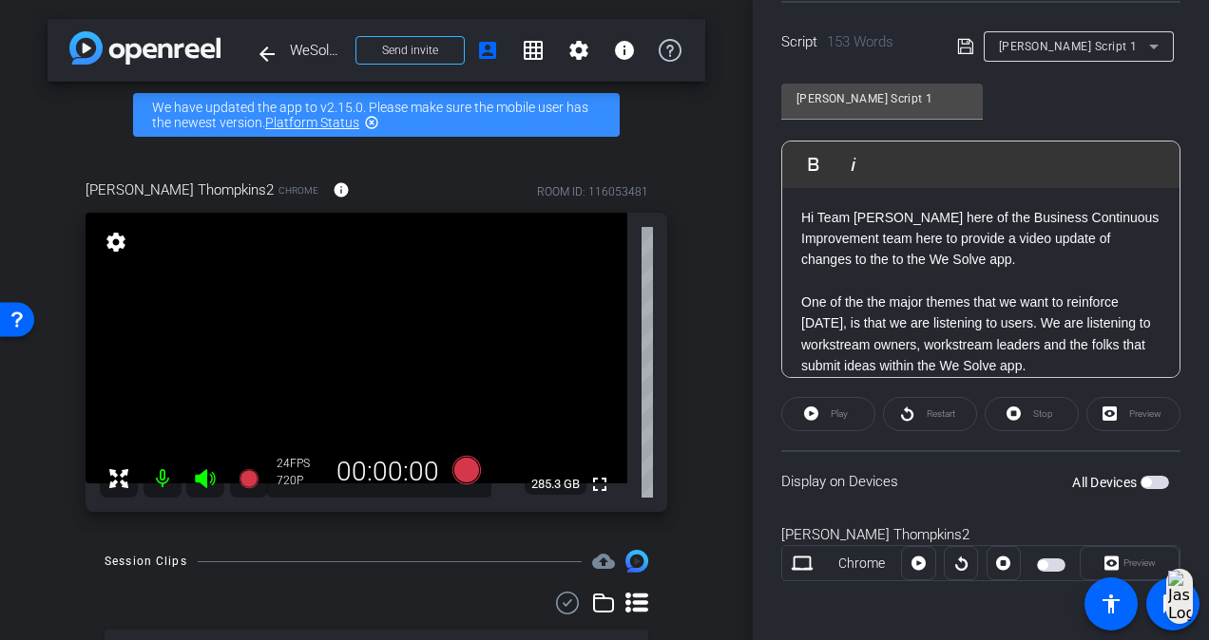
click at [1143, 480] on span "button" at bounding box center [1154, 482] width 29 height 13
click at [462, 458] on icon at bounding box center [467, 470] width 46 height 34
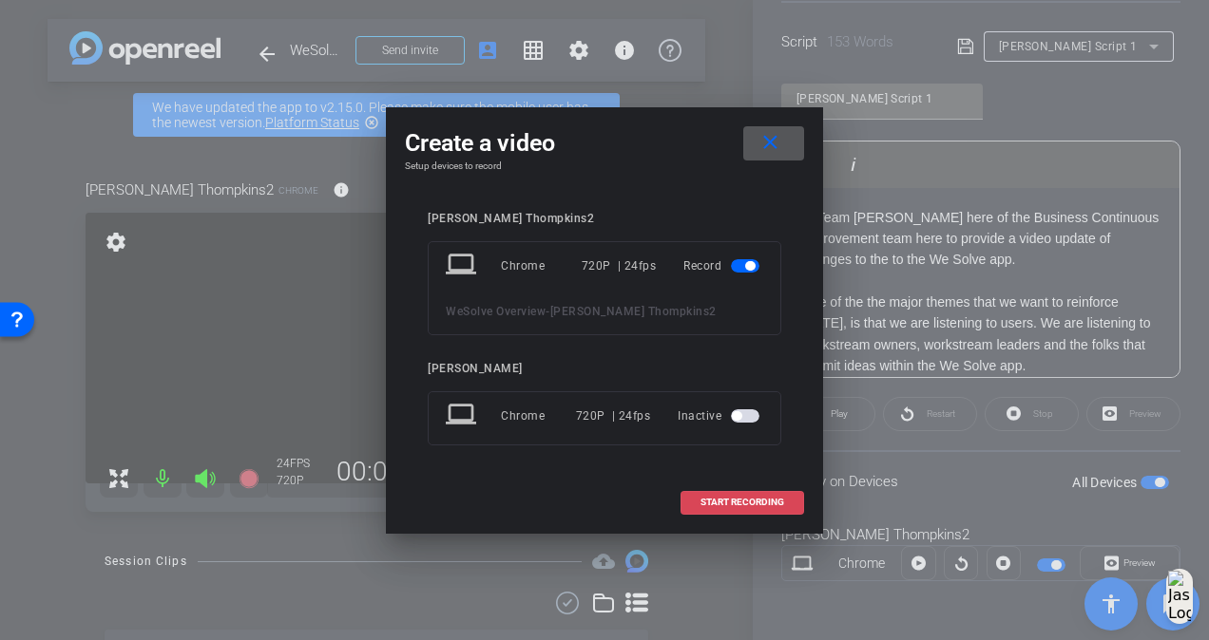
click at [706, 498] on span "START RECORDING" at bounding box center [742, 503] width 84 height 10
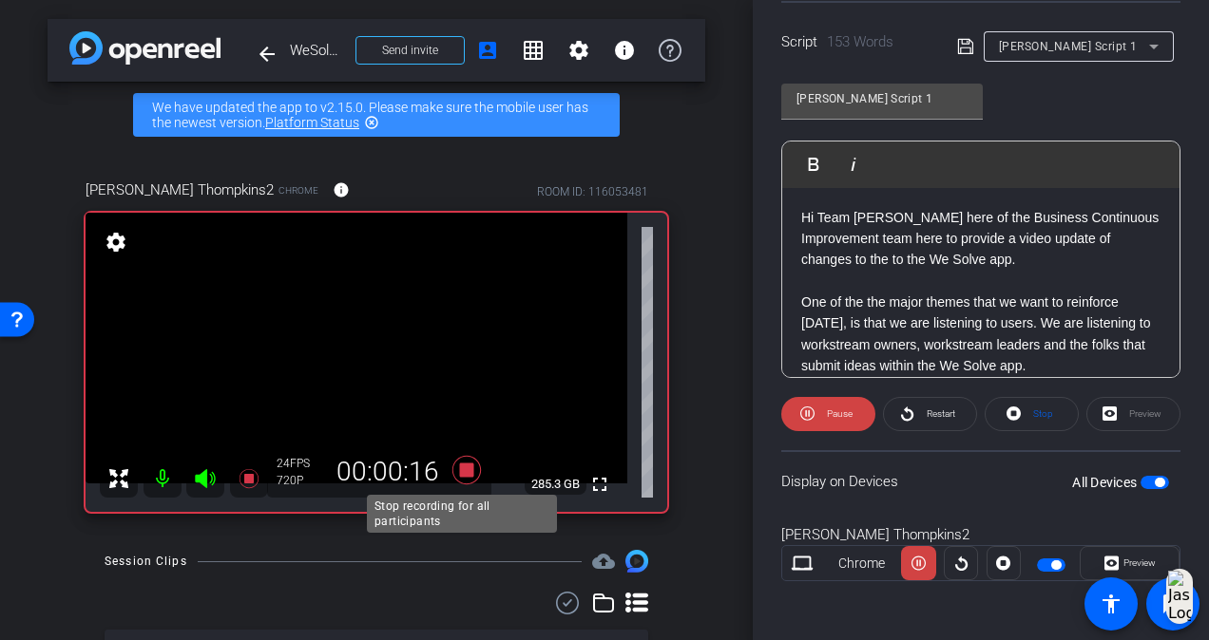
click at [469, 474] on icon at bounding box center [467, 470] width 46 height 34
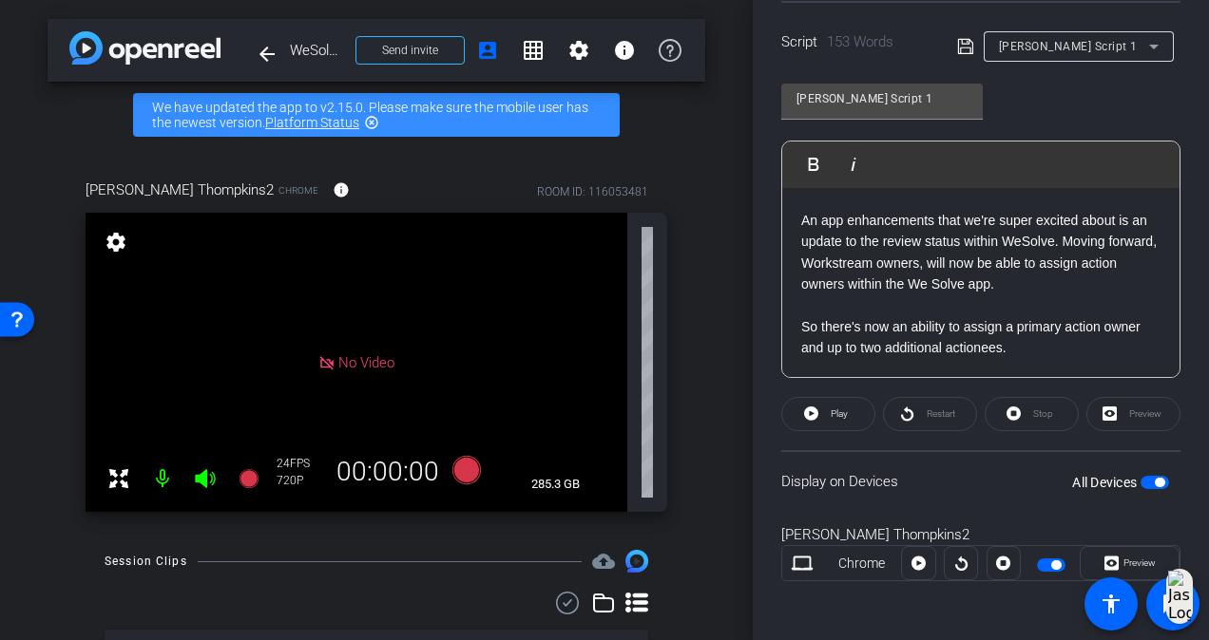
scroll to position [315, 0]
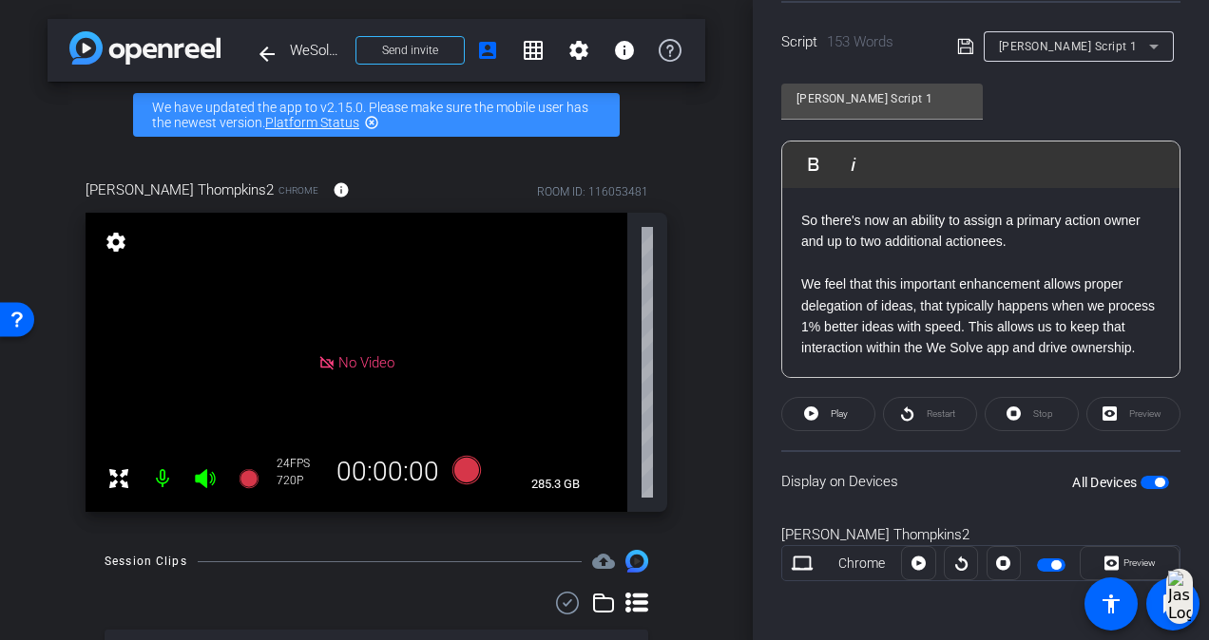
click at [700, 416] on div "arrow_back WeSolve Overview Back to project Send invite account_box grid_on set…" at bounding box center [376, 320] width 752 height 640
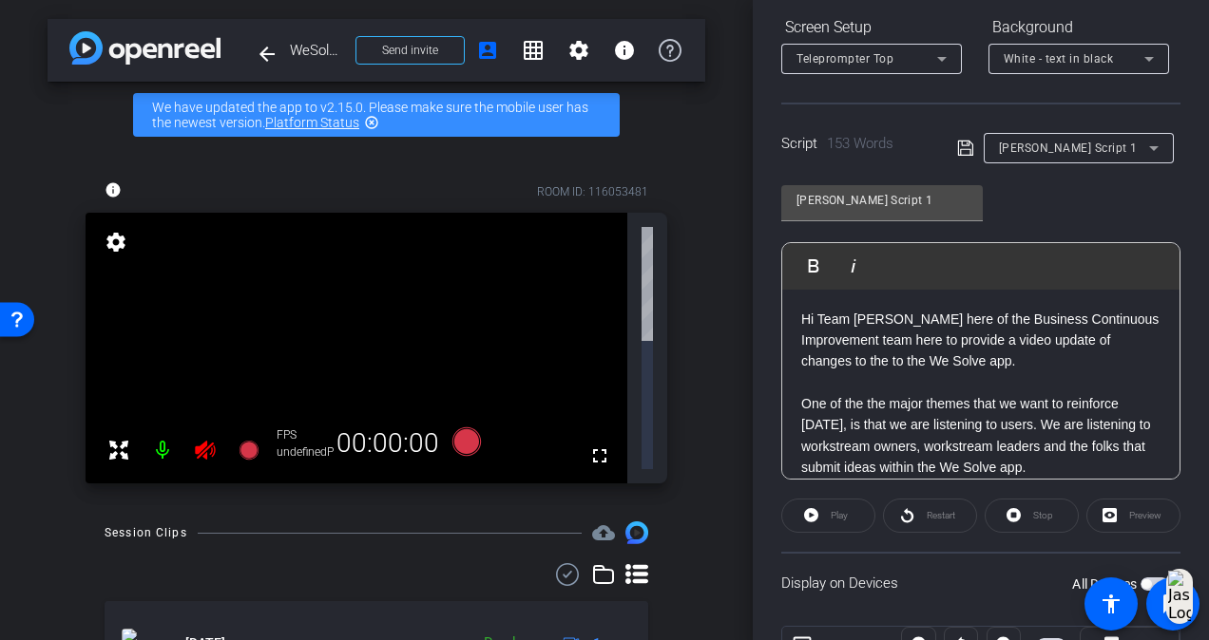
scroll to position [396, 0]
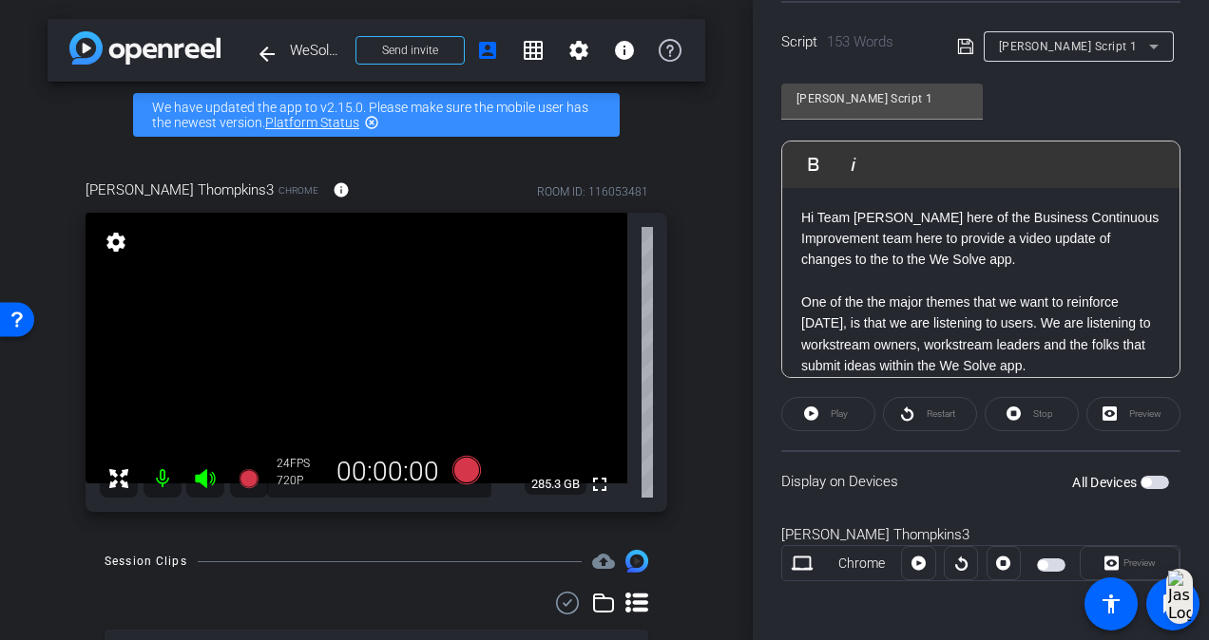
click at [1145, 481] on span "button" at bounding box center [1154, 482] width 29 height 13
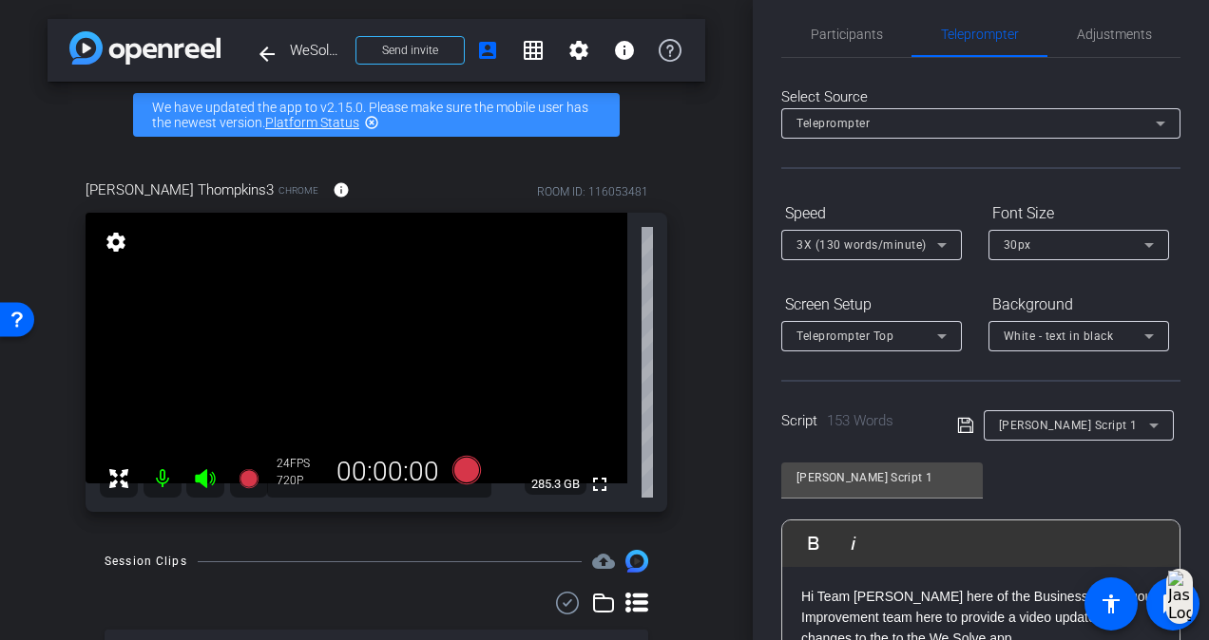
scroll to position [16, 0]
click at [856, 42] on span "Participants" at bounding box center [846, 35] width 72 height 13
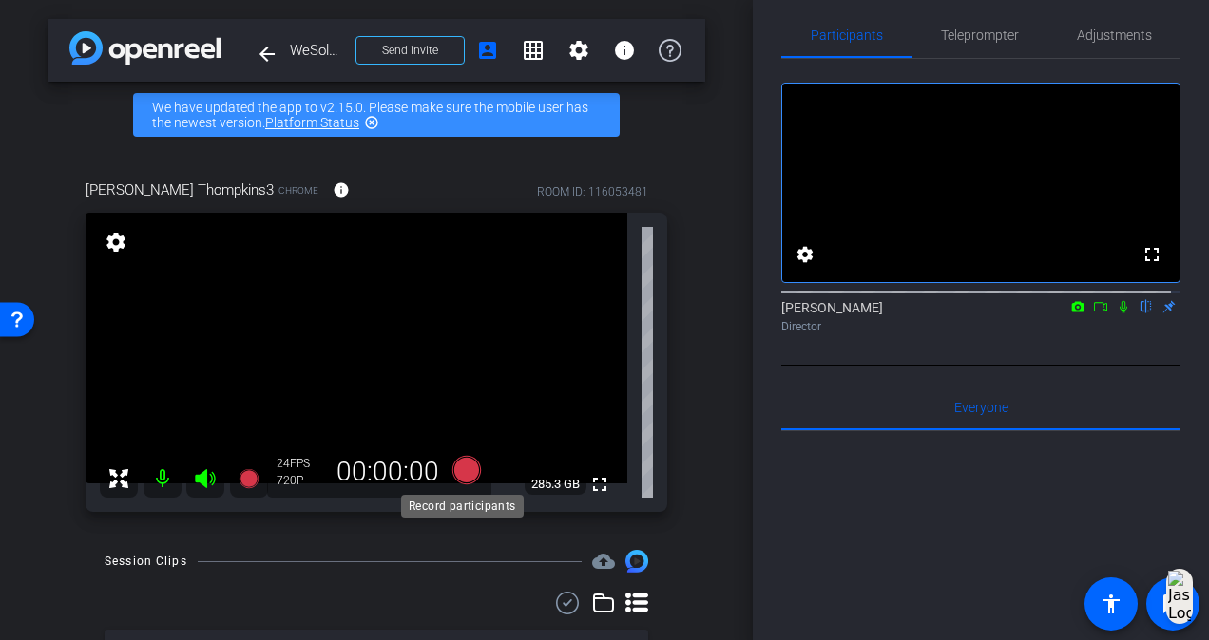
click at [469, 471] on icon at bounding box center [466, 470] width 29 height 29
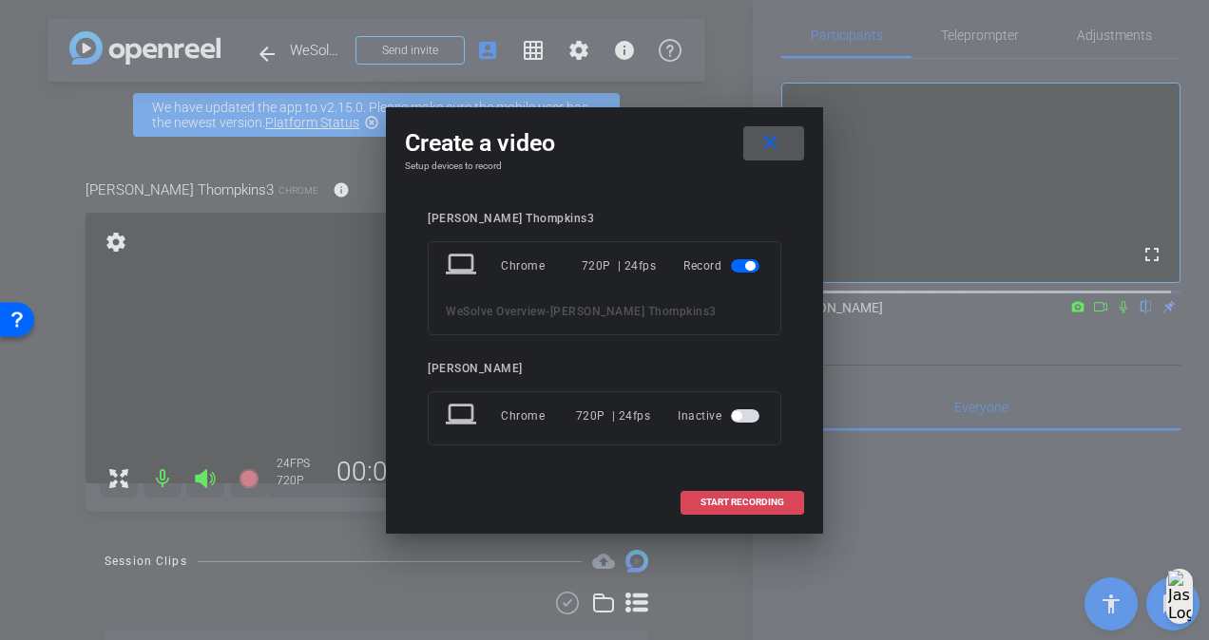
click at [741, 498] on span "START RECORDING" at bounding box center [742, 503] width 84 height 10
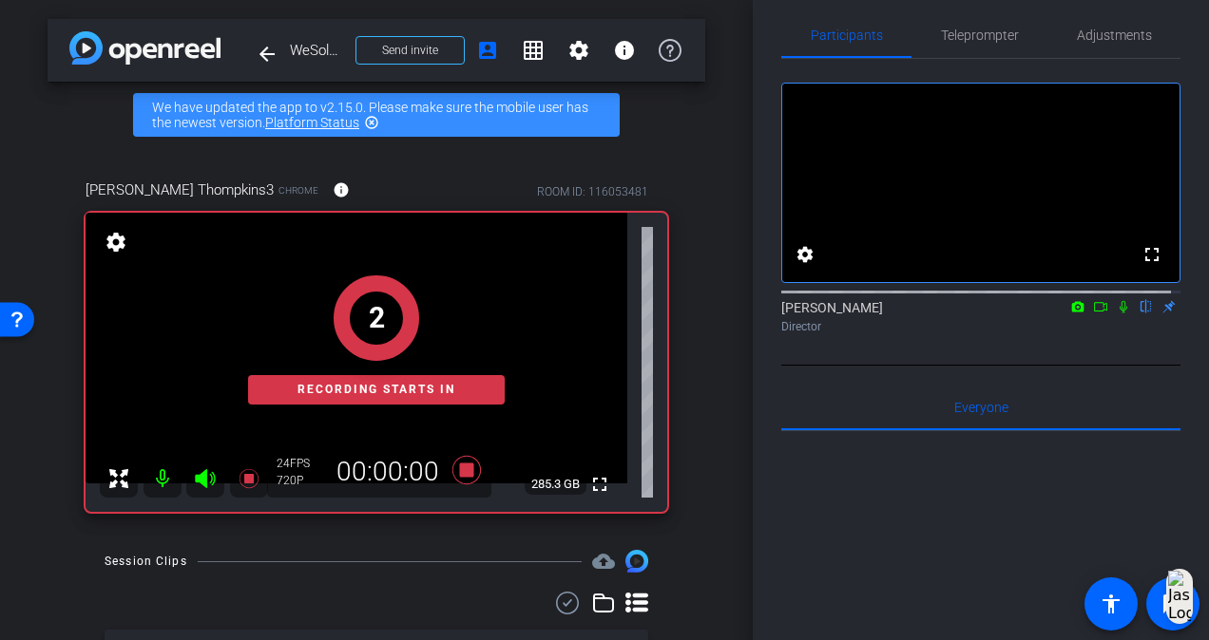
click at [1119, 314] on icon at bounding box center [1123, 307] width 8 height 12
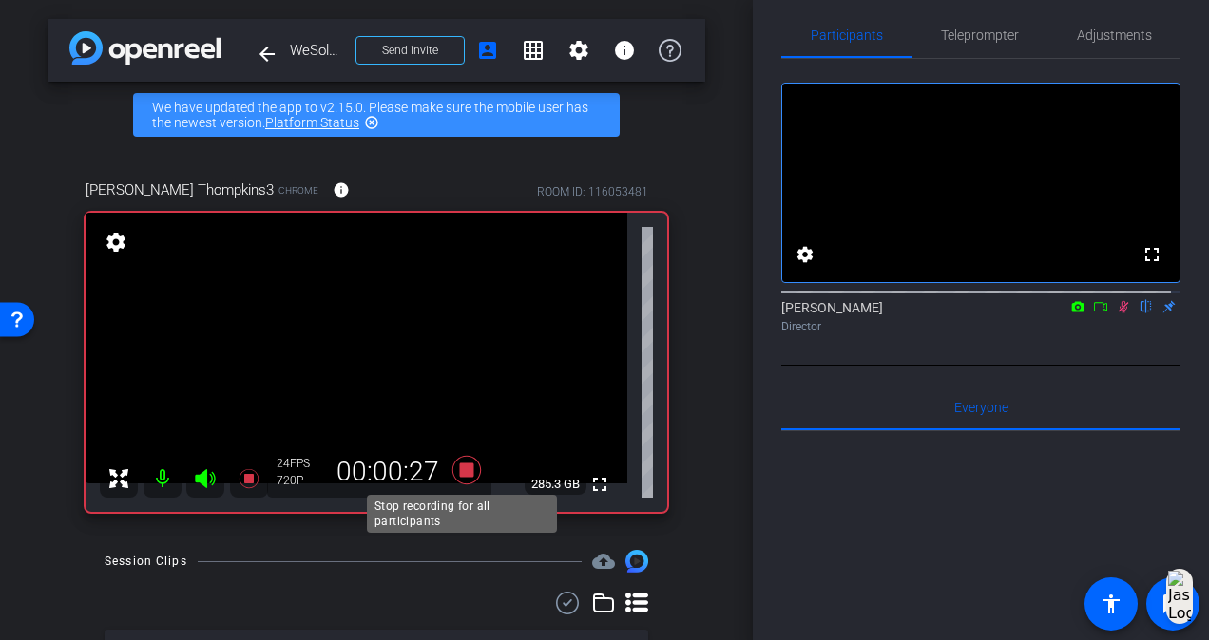
click at [460, 462] on icon at bounding box center [467, 470] width 46 height 34
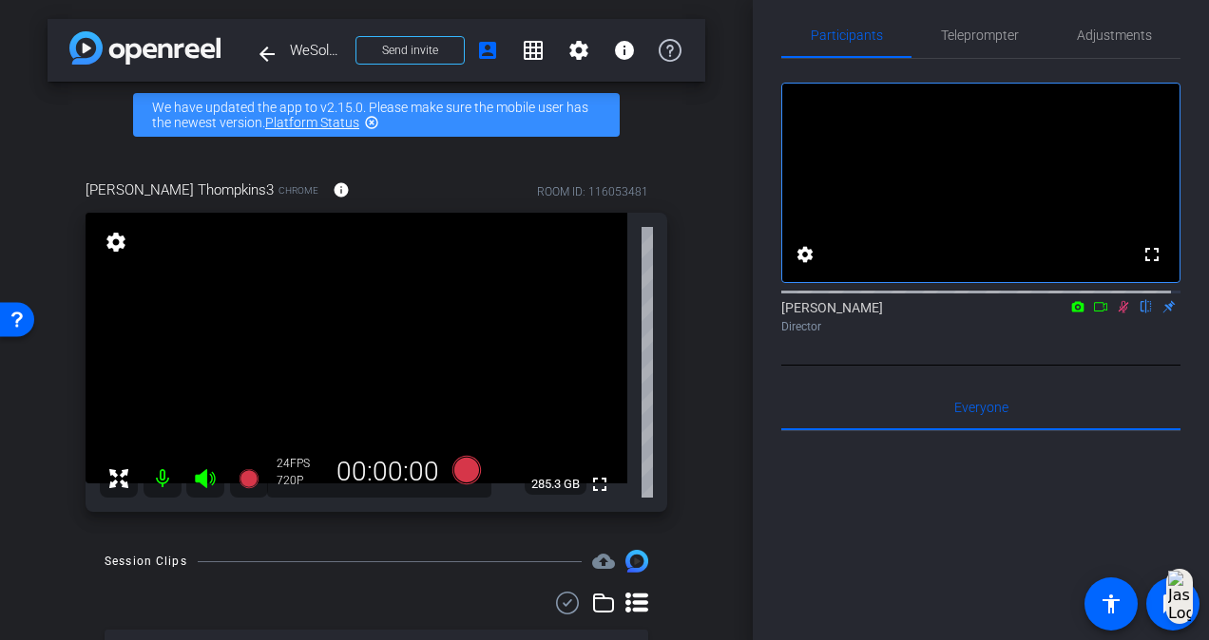
click at [1112, 315] on mat-icon at bounding box center [1123, 306] width 23 height 17
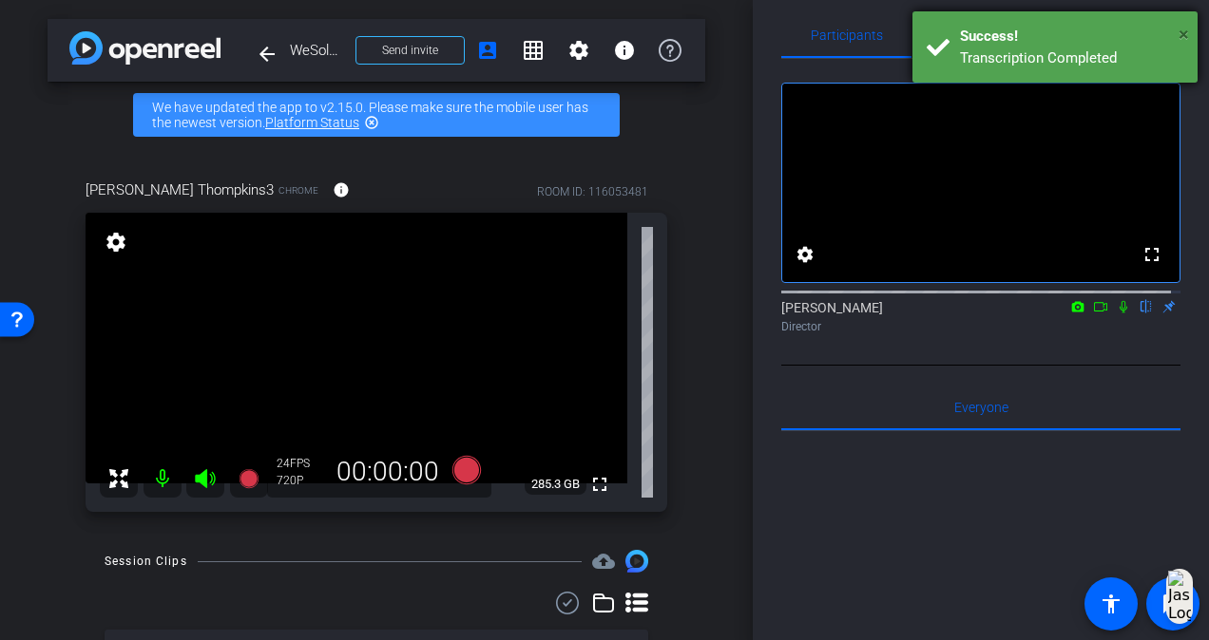
click at [1184, 29] on span "×" at bounding box center [1183, 34] width 10 height 23
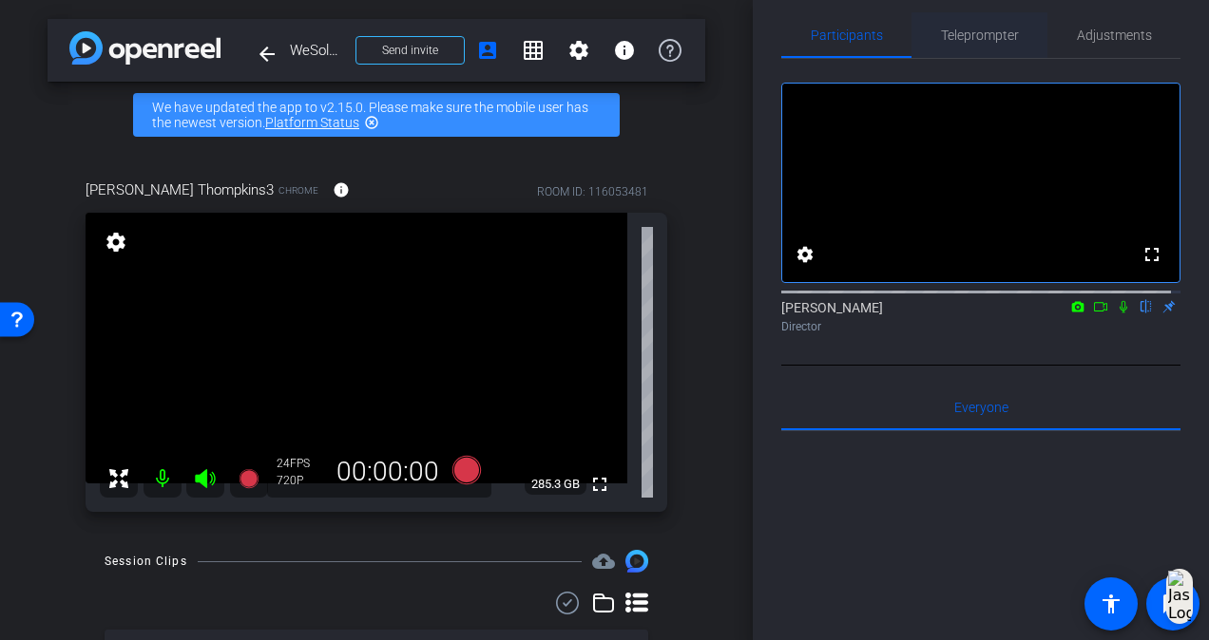
click at [990, 54] on span "Teleprompter" at bounding box center [980, 35] width 78 height 46
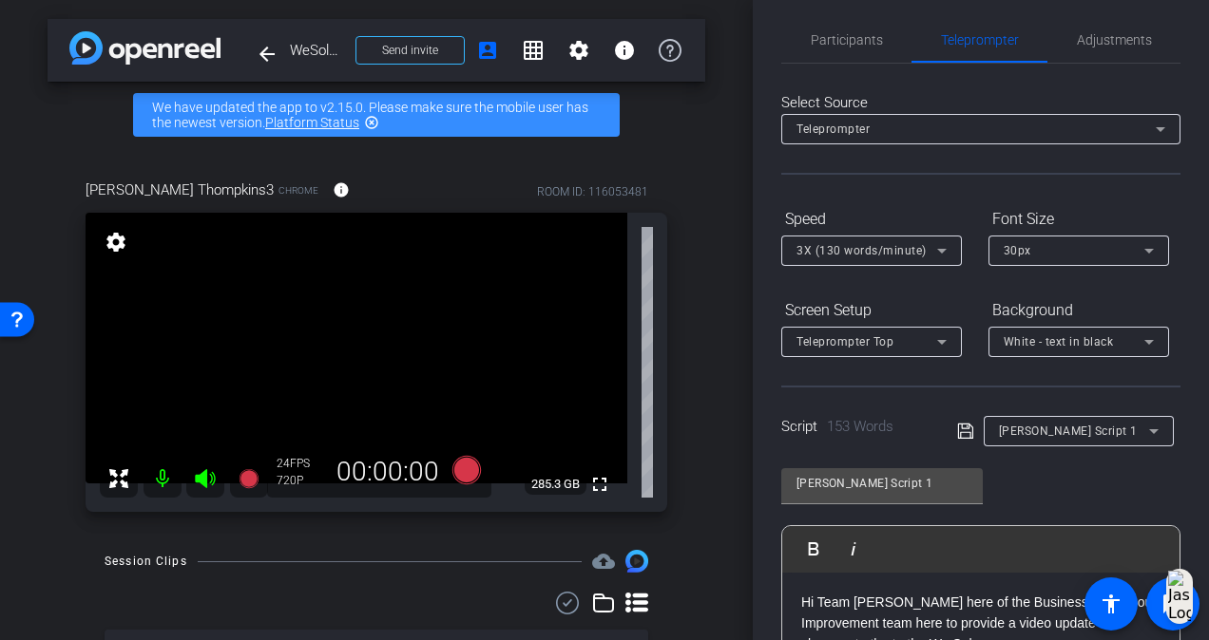
scroll to position [0, 0]
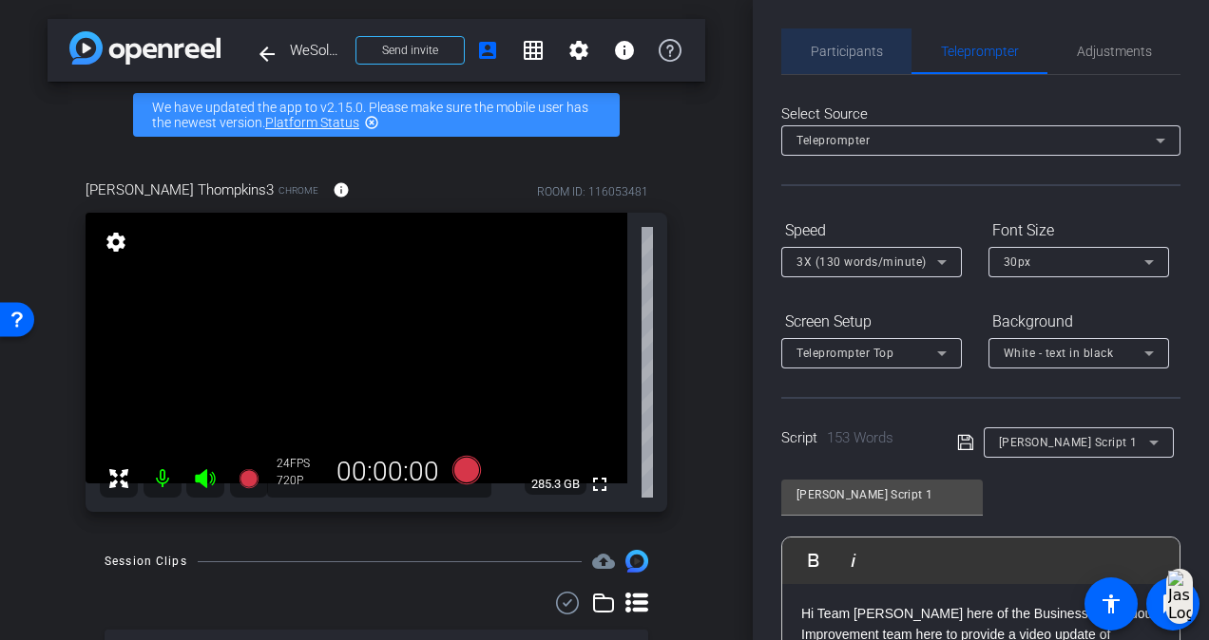
click at [880, 51] on div "Participants" at bounding box center [846, 52] width 130 height 46
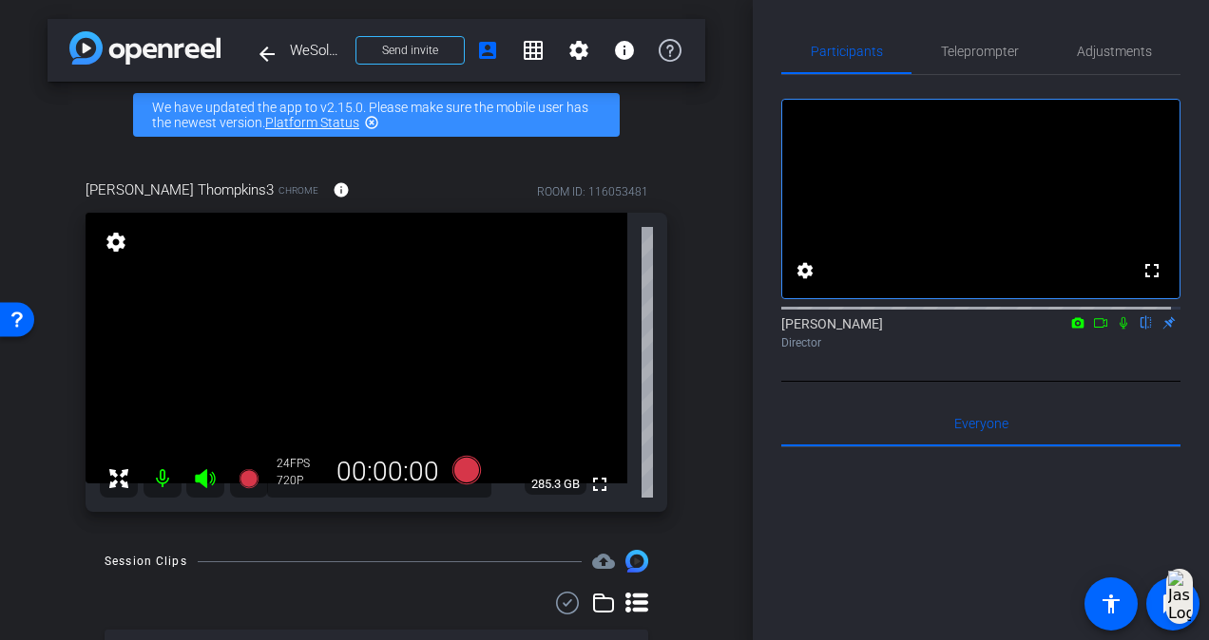
click at [1120, 330] on icon at bounding box center [1122, 322] width 15 height 13
click at [455, 465] on icon at bounding box center [466, 470] width 29 height 29
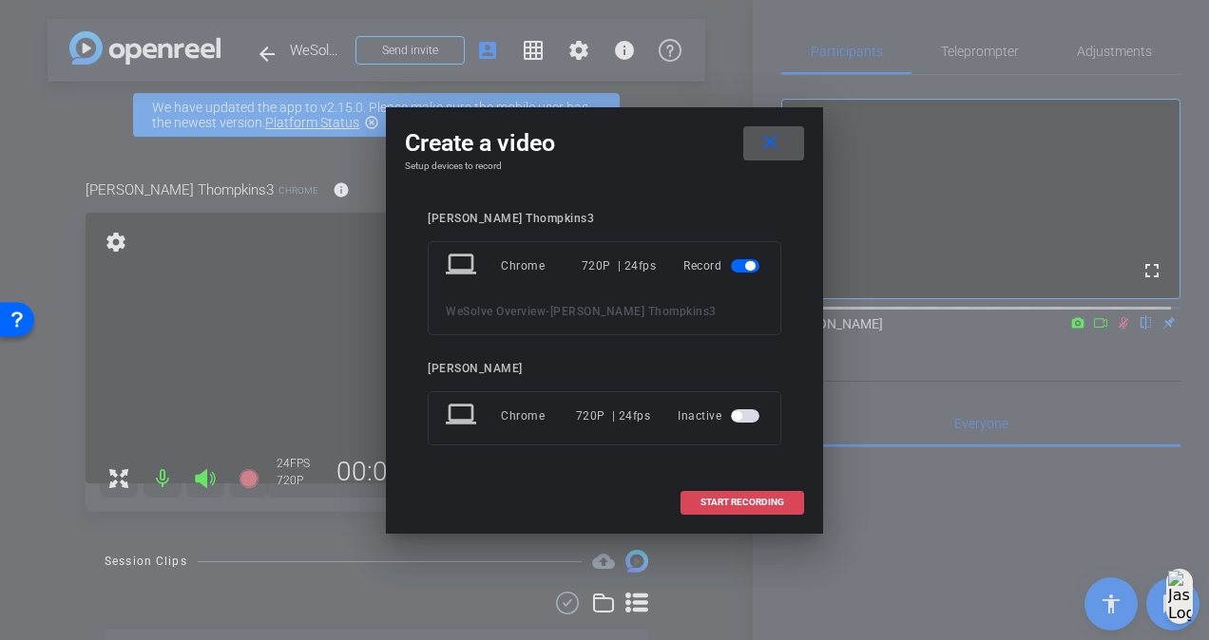
click at [714, 494] on span at bounding box center [742, 503] width 122 height 46
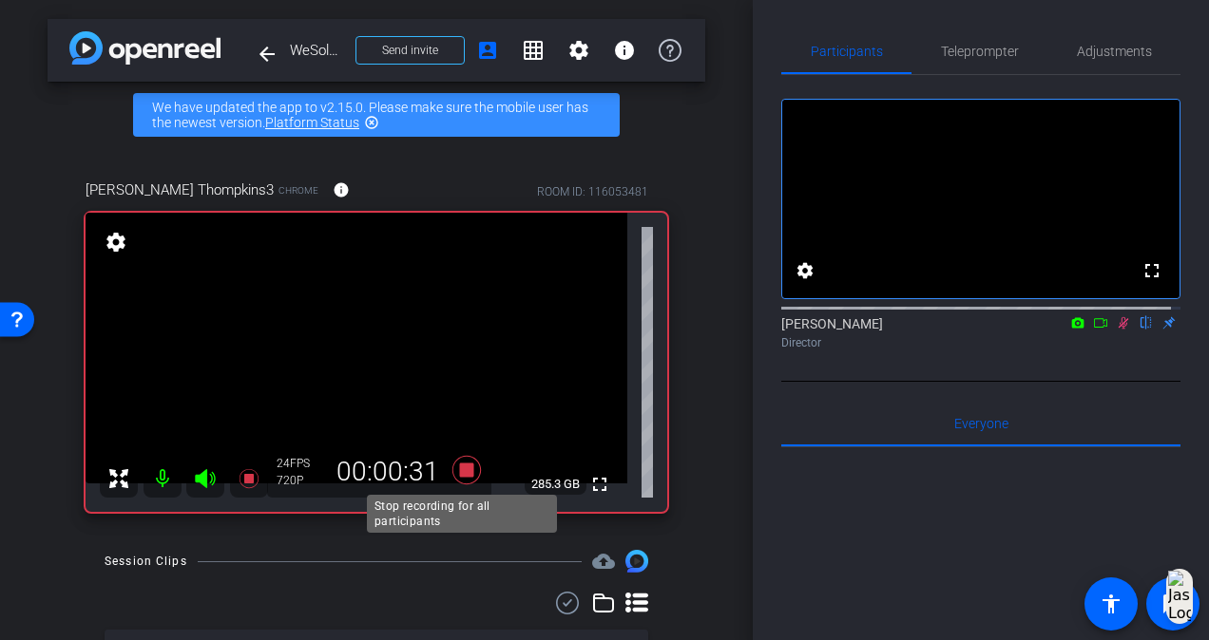
click at [460, 472] on icon at bounding box center [466, 470] width 29 height 29
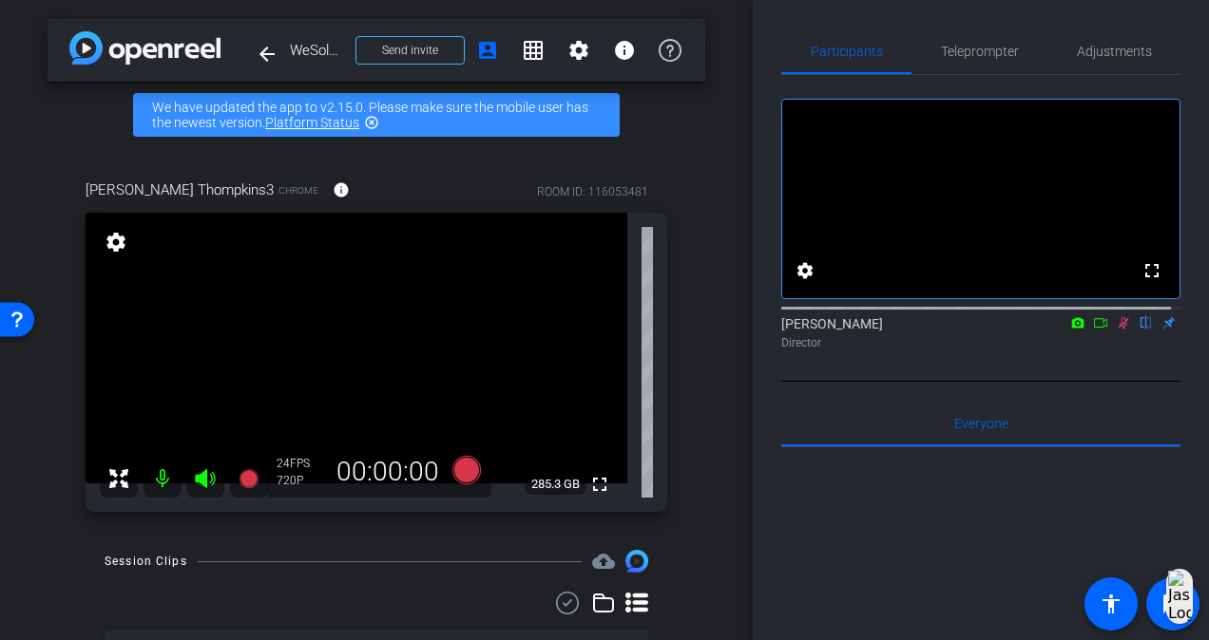
click at [1117, 330] on icon at bounding box center [1122, 322] width 15 height 13
click at [1119, 330] on icon at bounding box center [1123, 323] width 8 height 12
click at [458, 479] on icon at bounding box center [466, 470] width 29 height 29
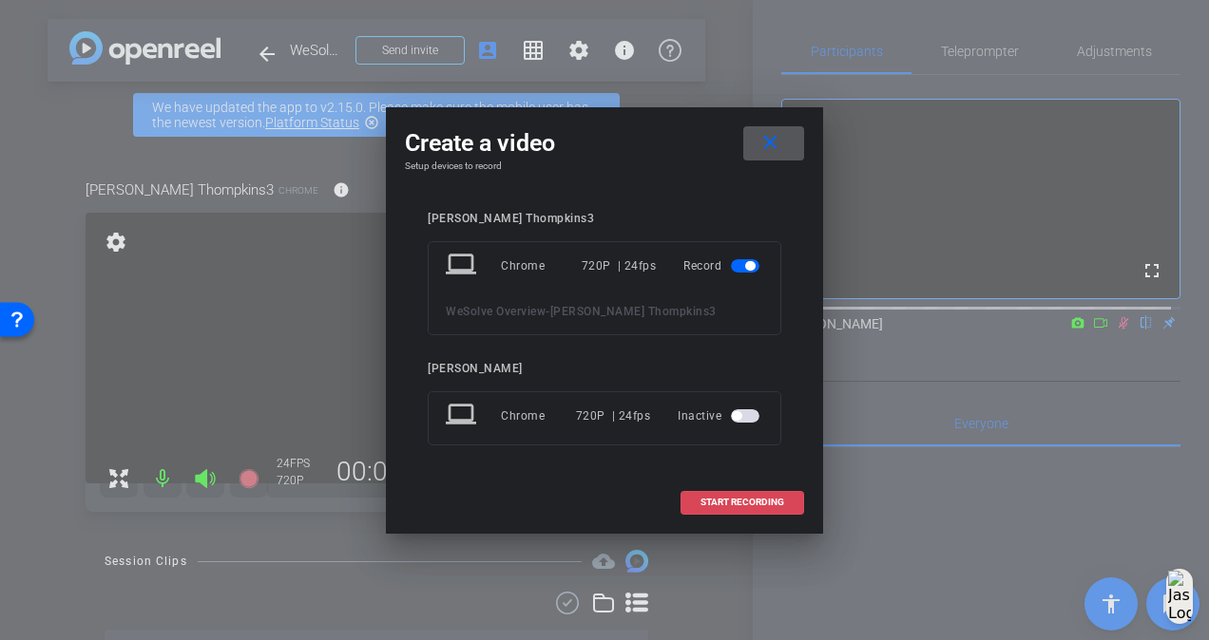
click at [733, 507] on span at bounding box center [742, 503] width 122 height 46
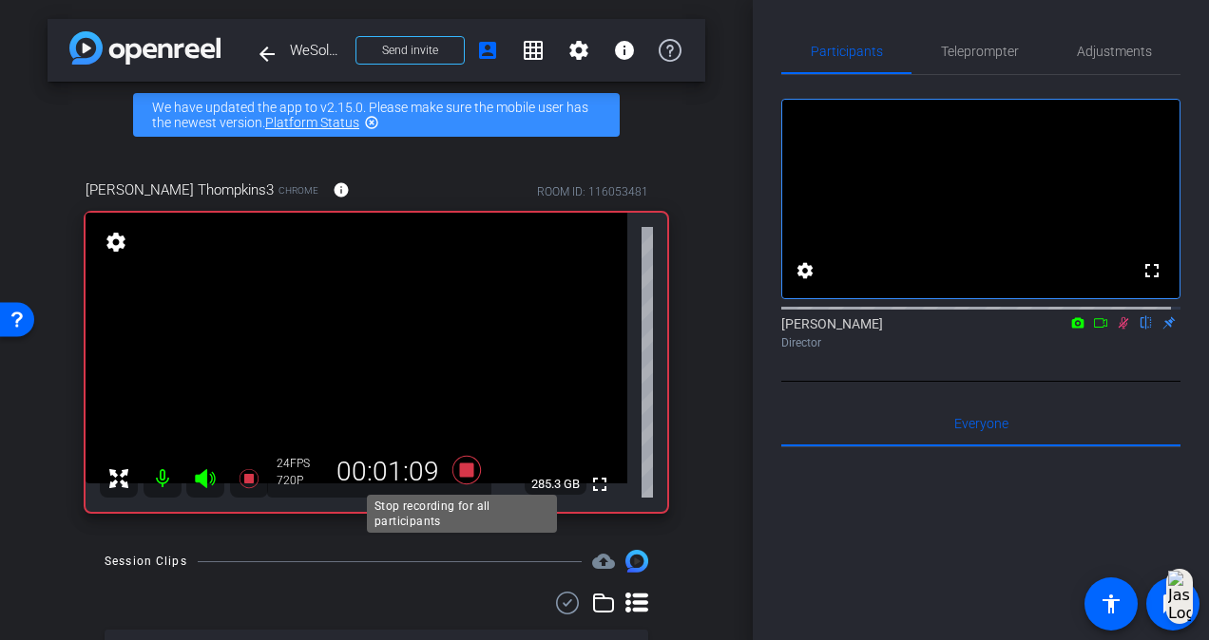
click at [454, 476] on icon at bounding box center [466, 470] width 29 height 29
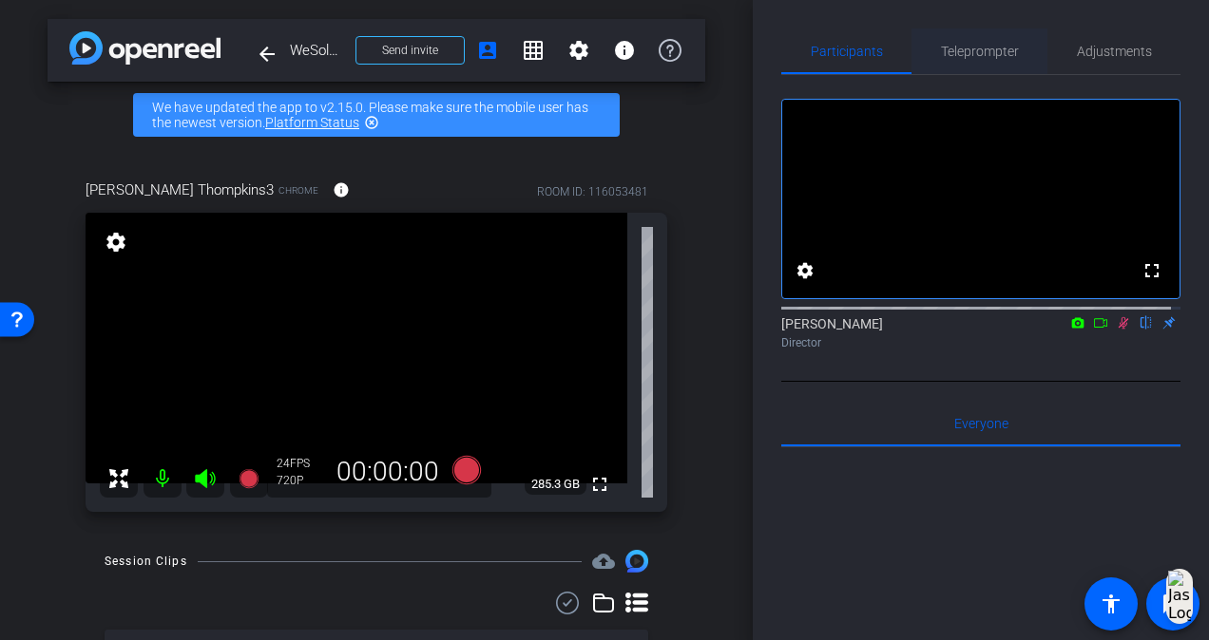
click at [992, 53] on span "Teleprompter" at bounding box center [980, 51] width 78 height 13
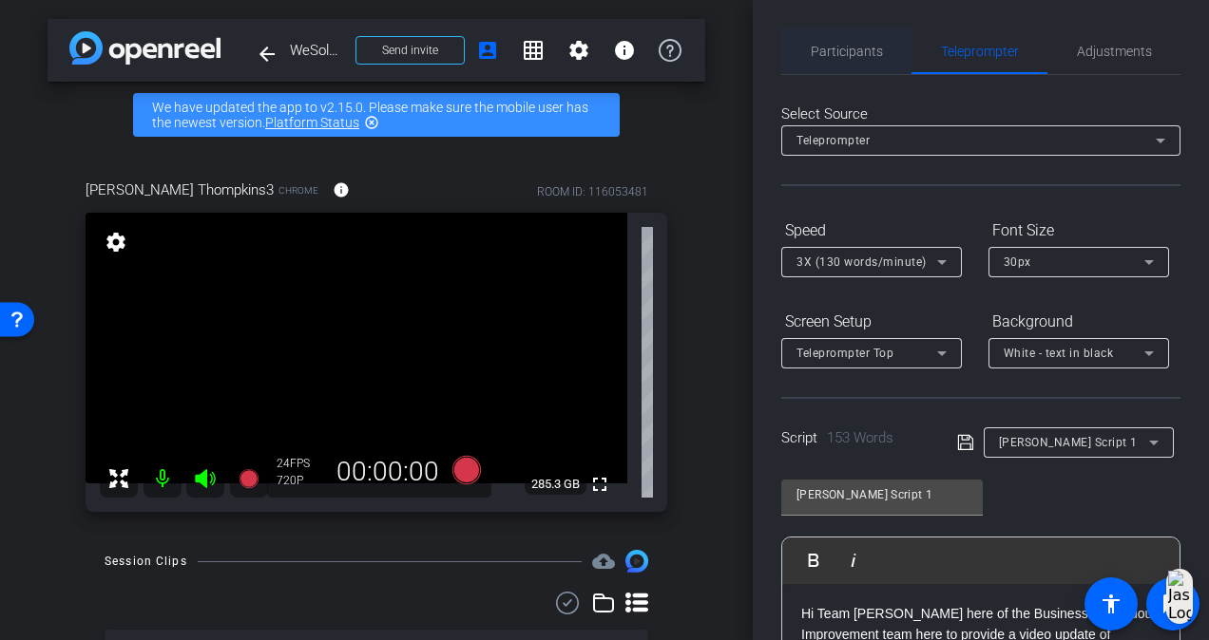
click at [857, 47] on span "Participants" at bounding box center [846, 51] width 72 height 13
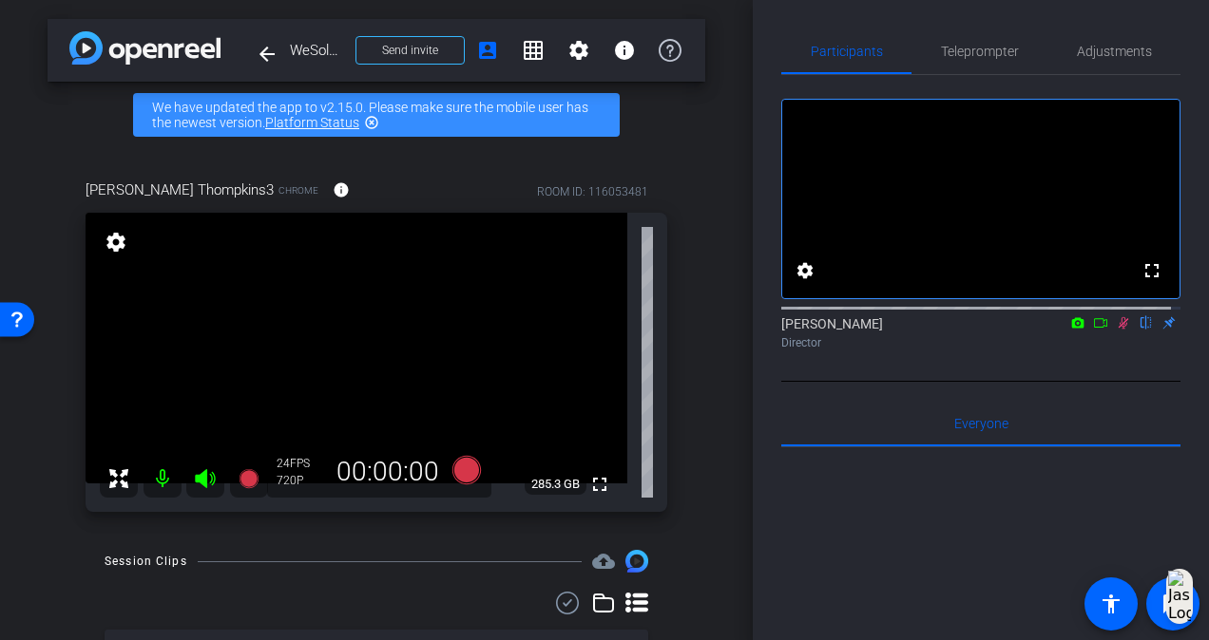
click at [1115, 330] on icon at bounding box center [1122, 322] width 15 height 13
click at [980, 57] on span "Teleprompter" at bounding box center [980, 51] width 78 height 13
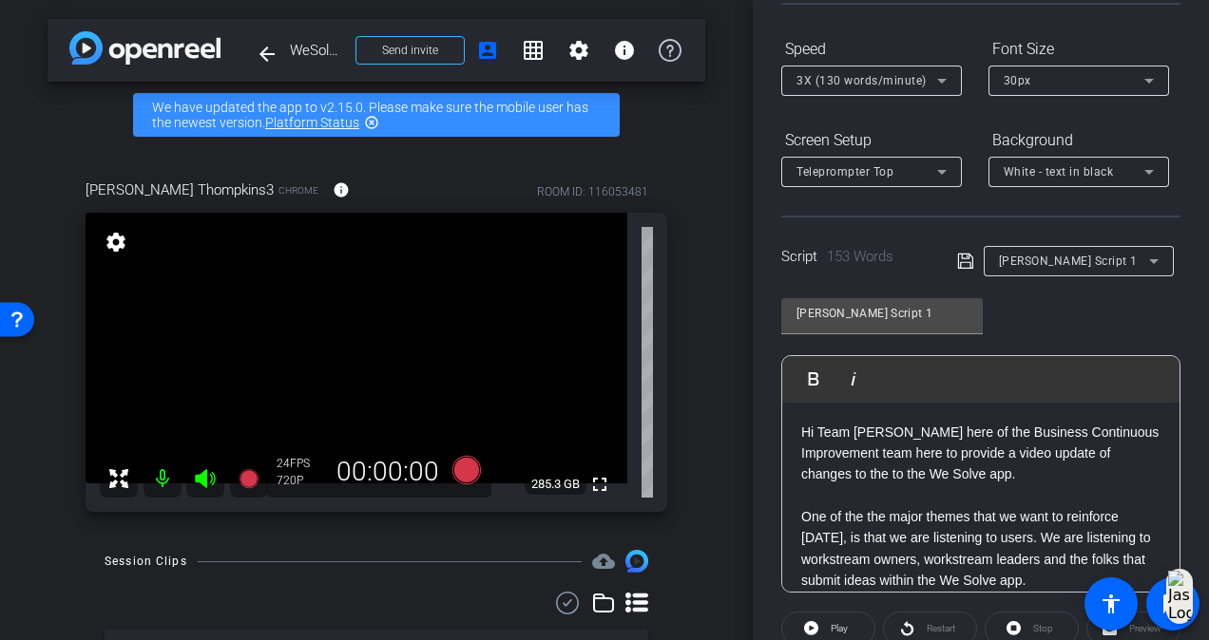
scroll to position [396, 0]
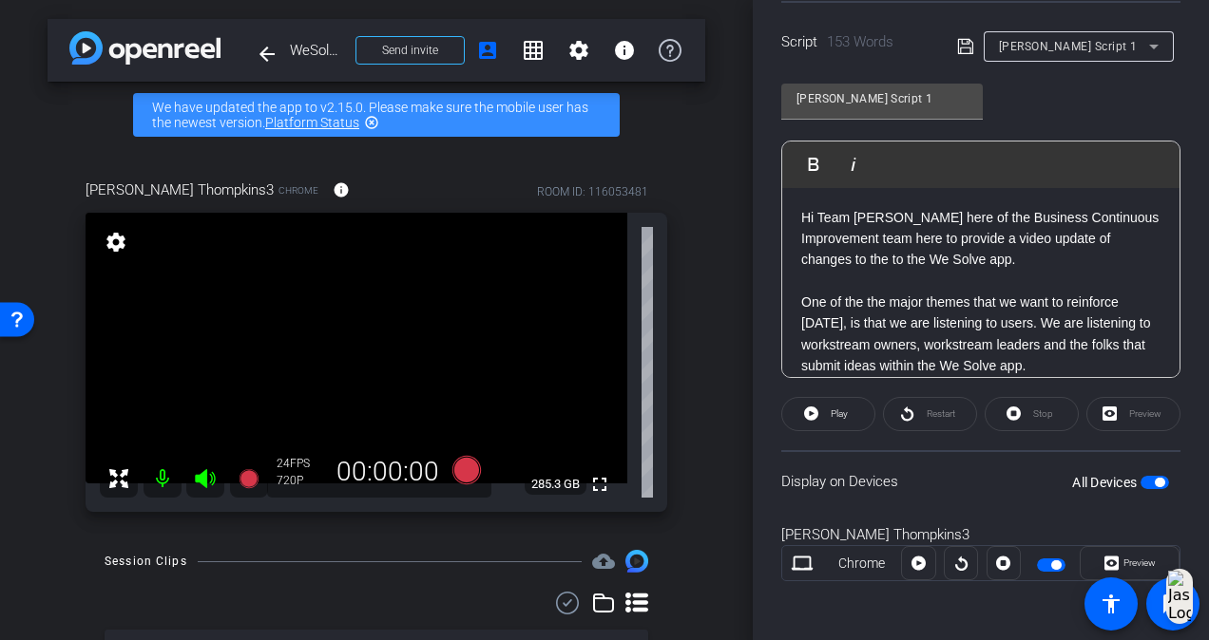
click at [1093, 49] on div "[PERSON_NAME] Script 1" at bounding box center [1074, 46] width 150 height 24
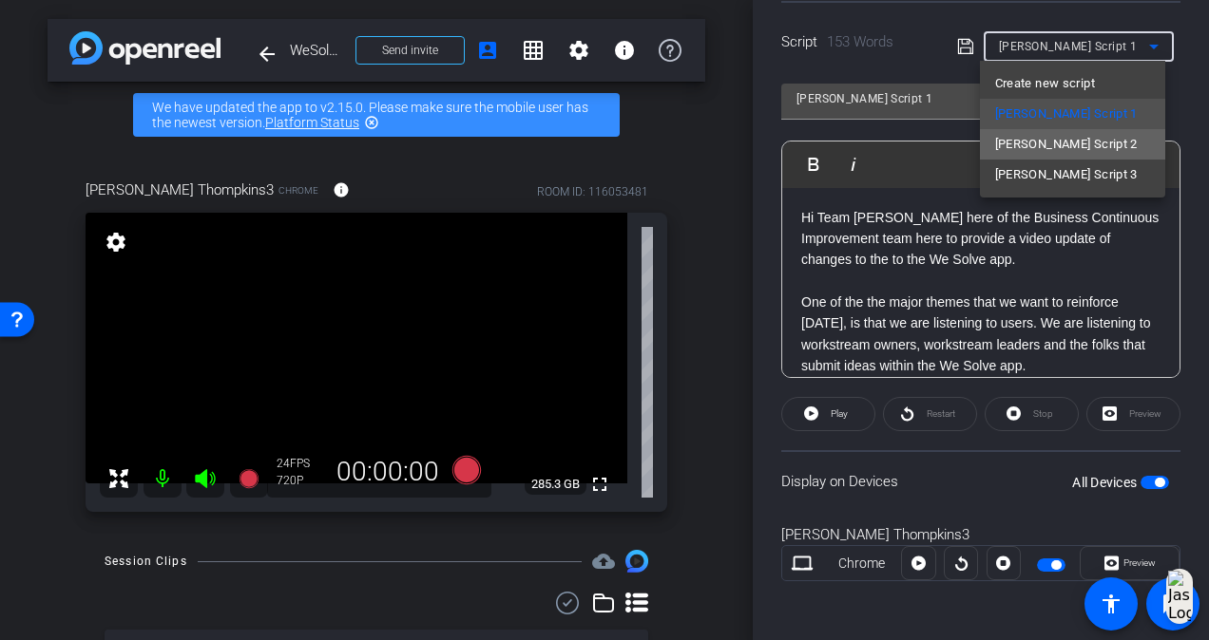
click at [1073, 142] on span "[PERSON_NAME] Script 2" at bounding box center [1066, 144] width 143 height 23
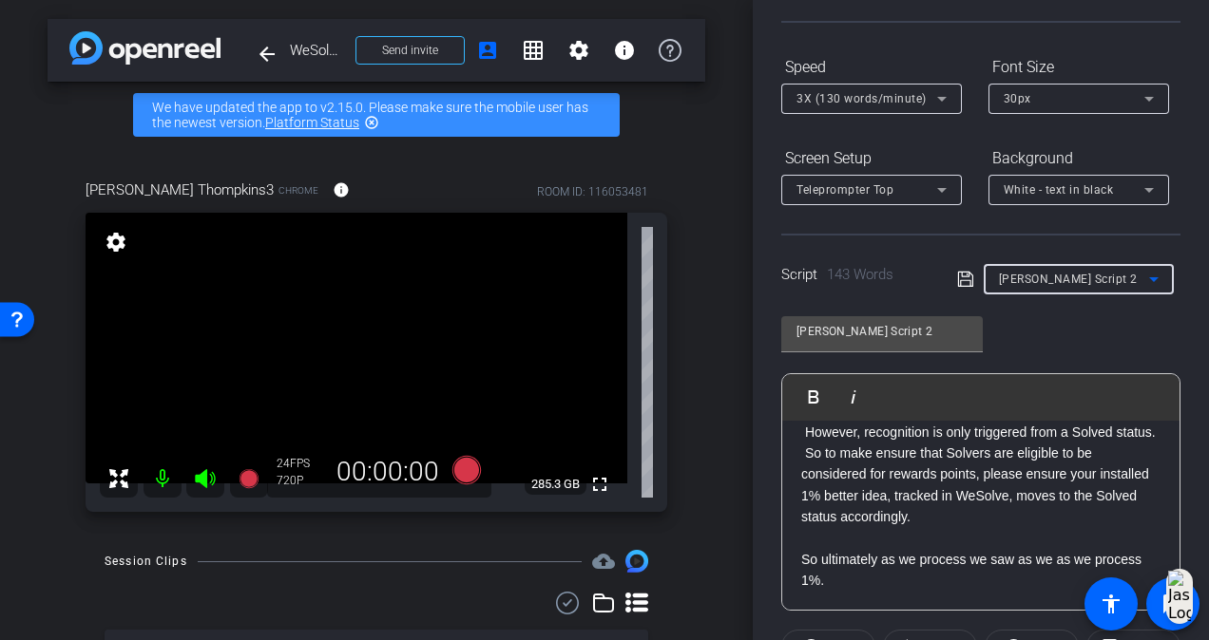
scroll to position [0, 0]
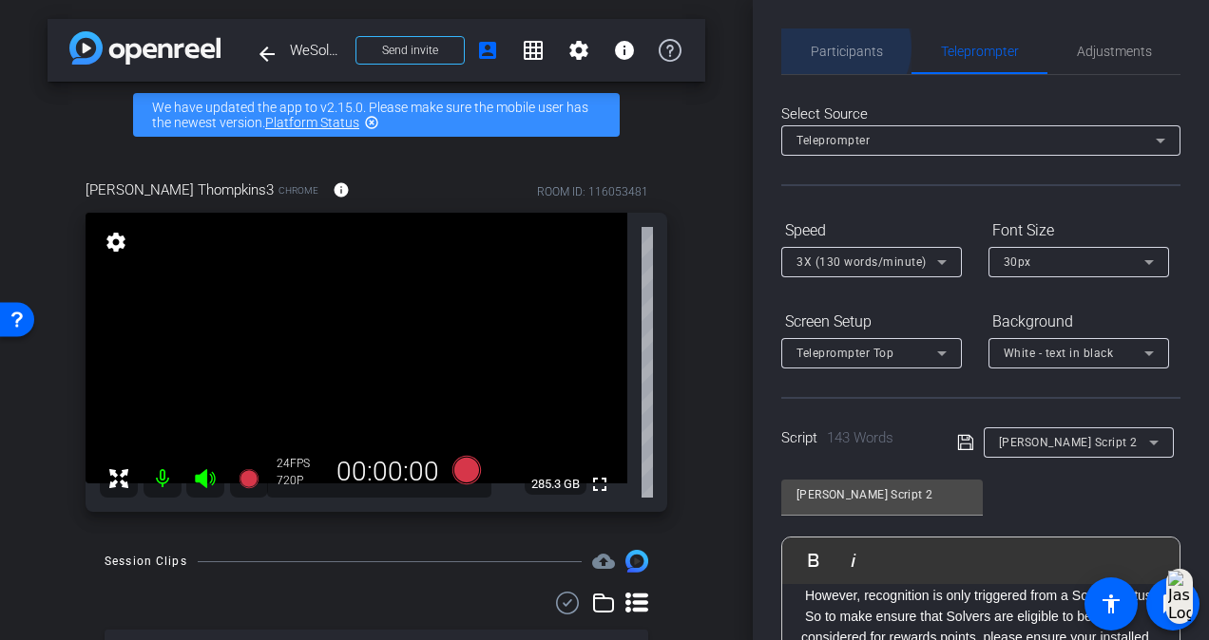
click at [835, 48] on span "Participants" at bounding box center [846, 51] width 72 height 13
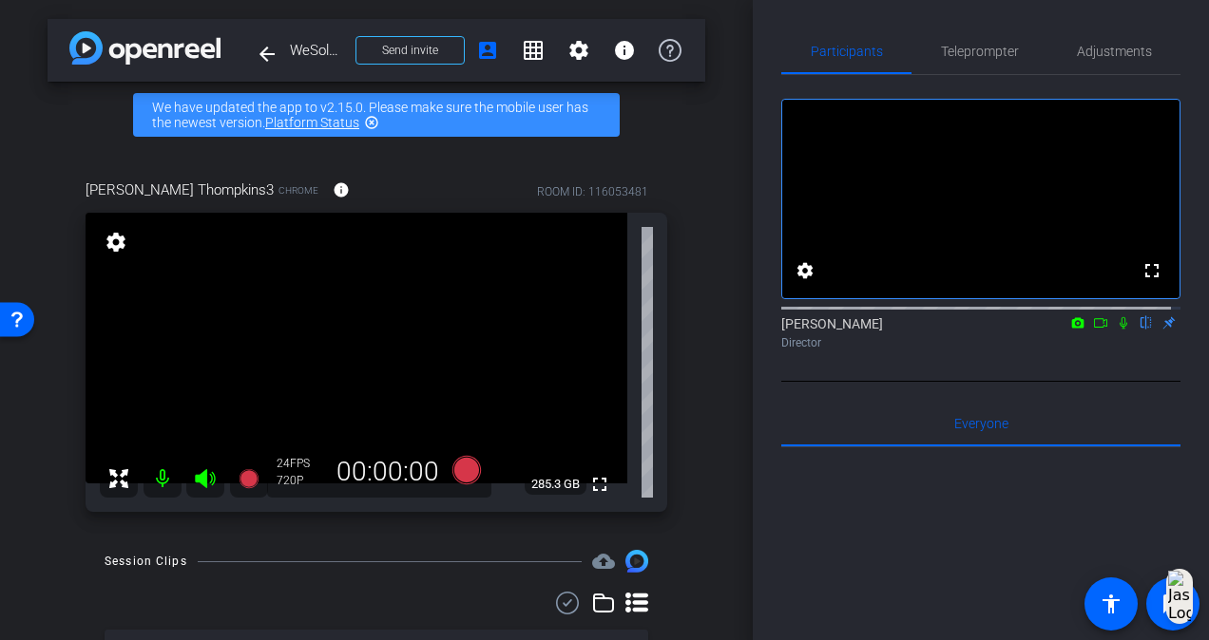
click at [1119, 330] on icon at bounding box center [1123, 323] width 8 height 12
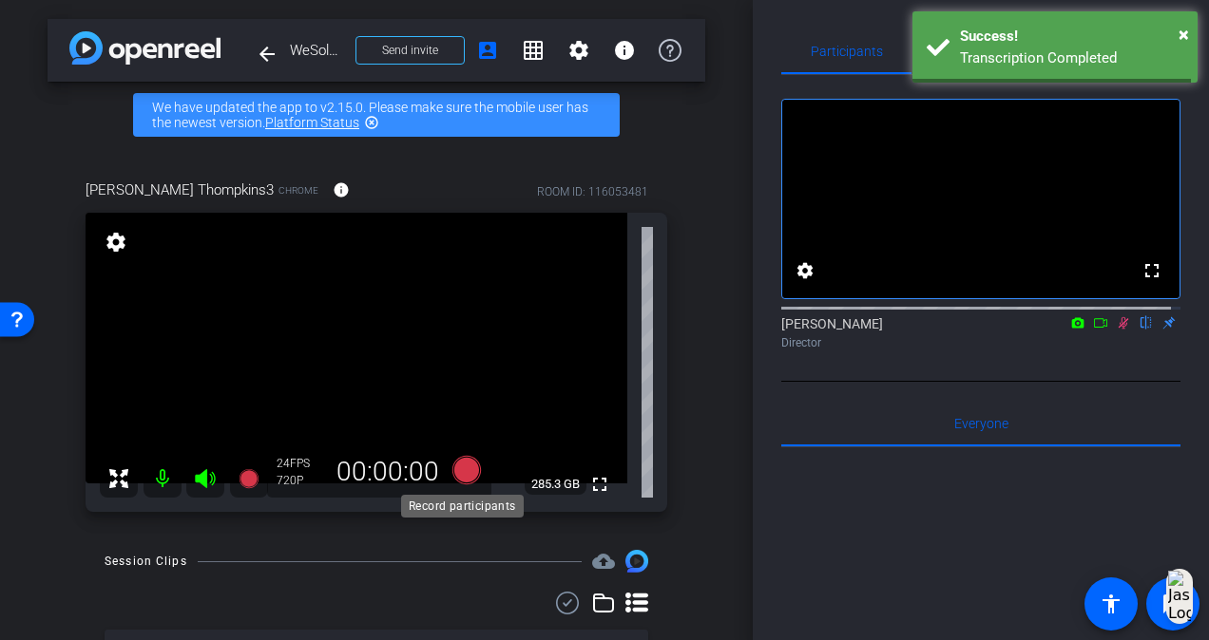
click at [465, 467] on icon at bounding box center [466, 470] width 29 height 29
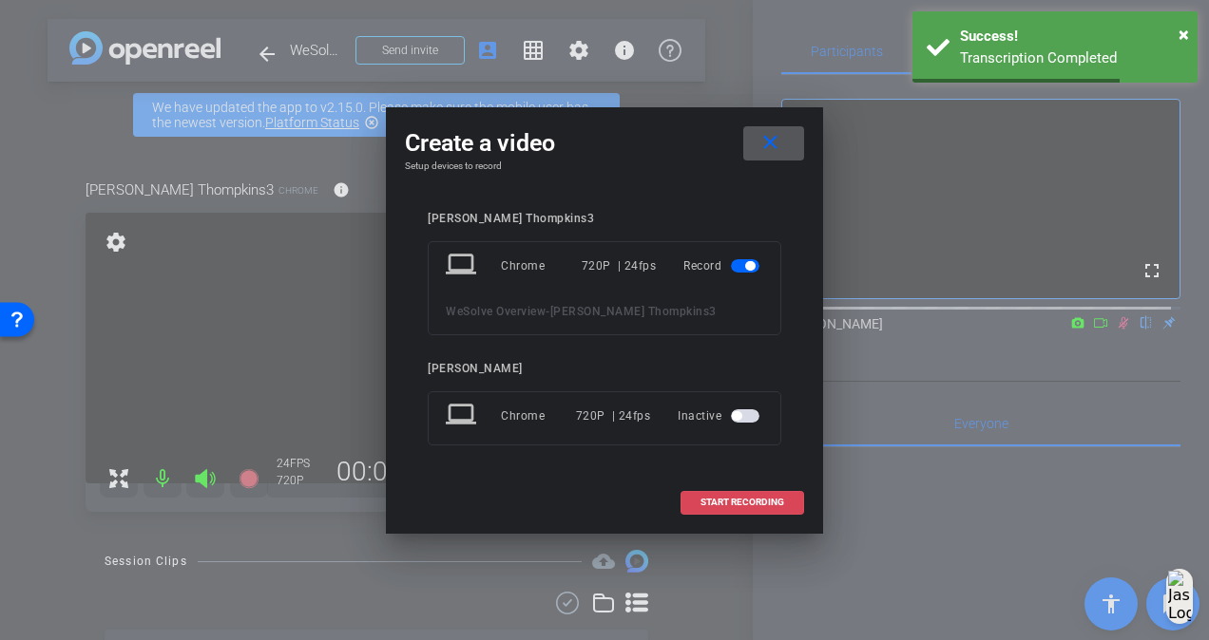
click at [760, 492] on span at bounding box center [742, 503] width 122 height 46
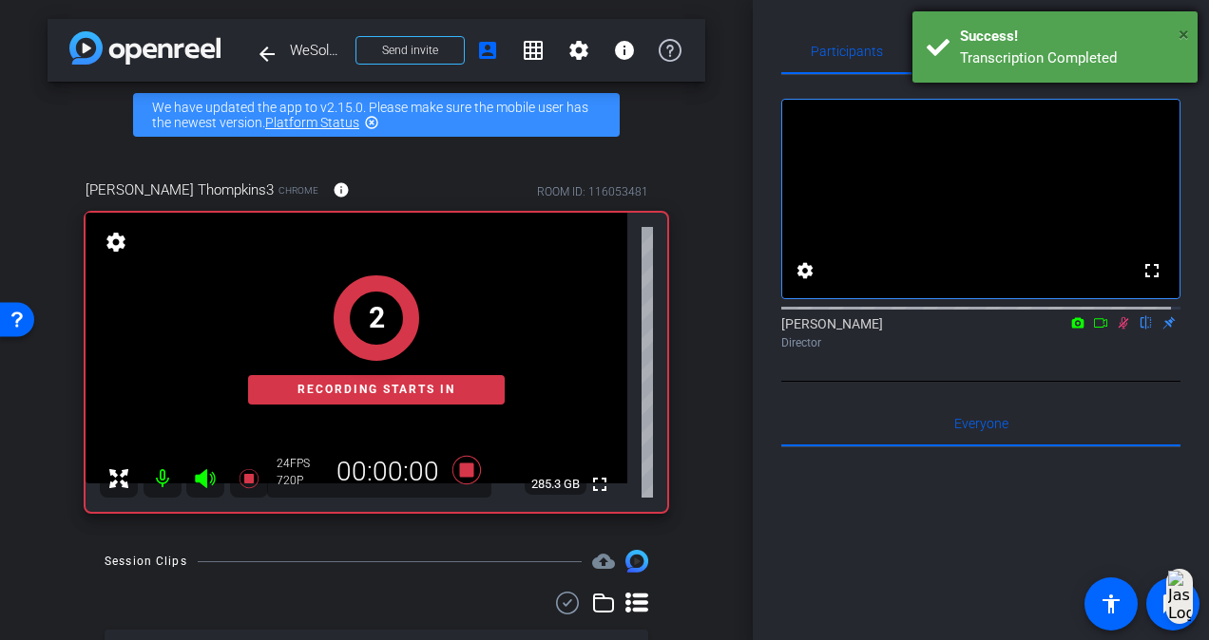
click at [1178, 33] on span "×" at bounding box center [1183, 34] width 10 height 23
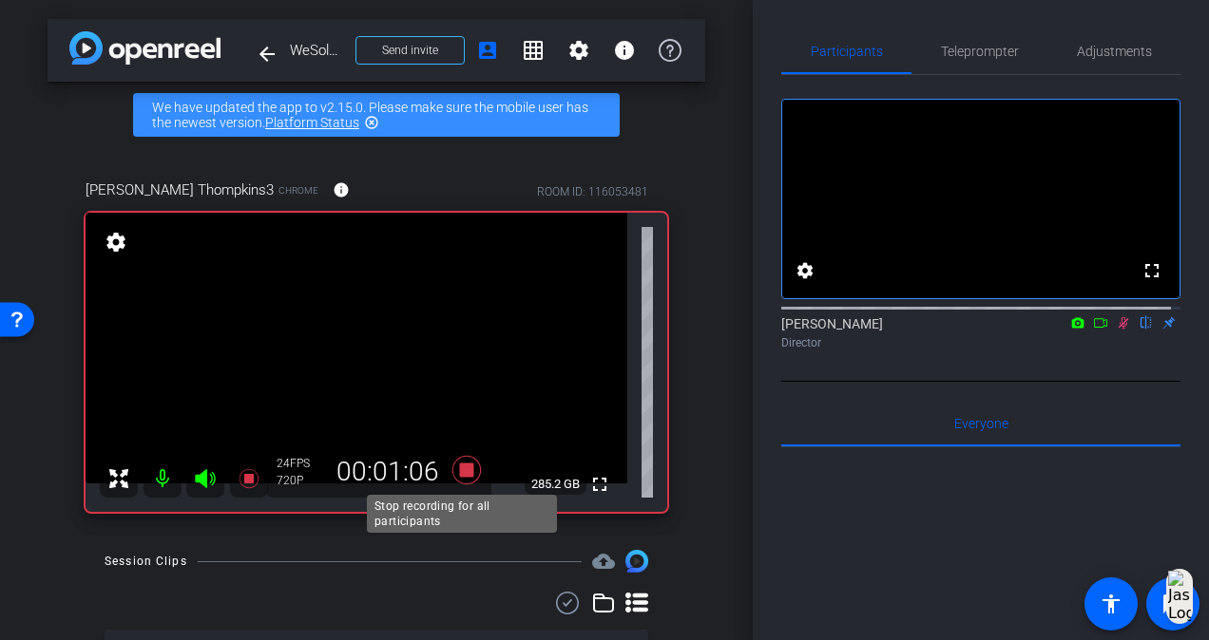
click at [462, 472] on icon at bounding box center [466, 470] width 29 height 29
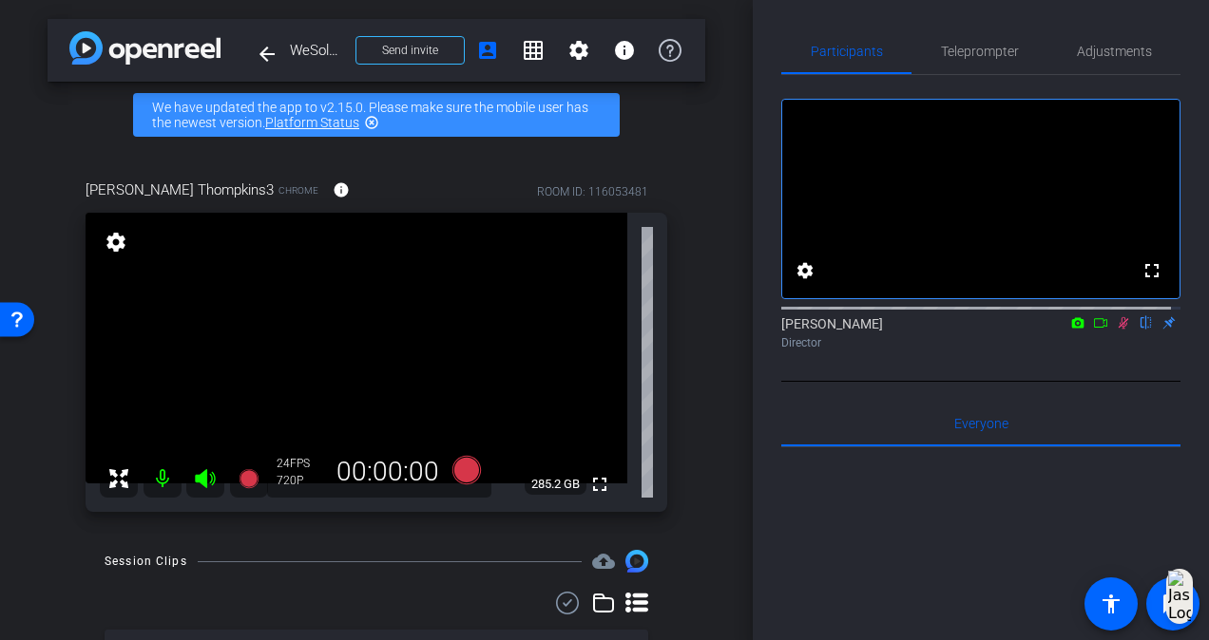
click at [1118, 330] on icon at bounding box center [1123, 323] width 10 height 12
click at [986, 65] on span "Teleprompter" at bounding box center [980, 52] width 78 height 46
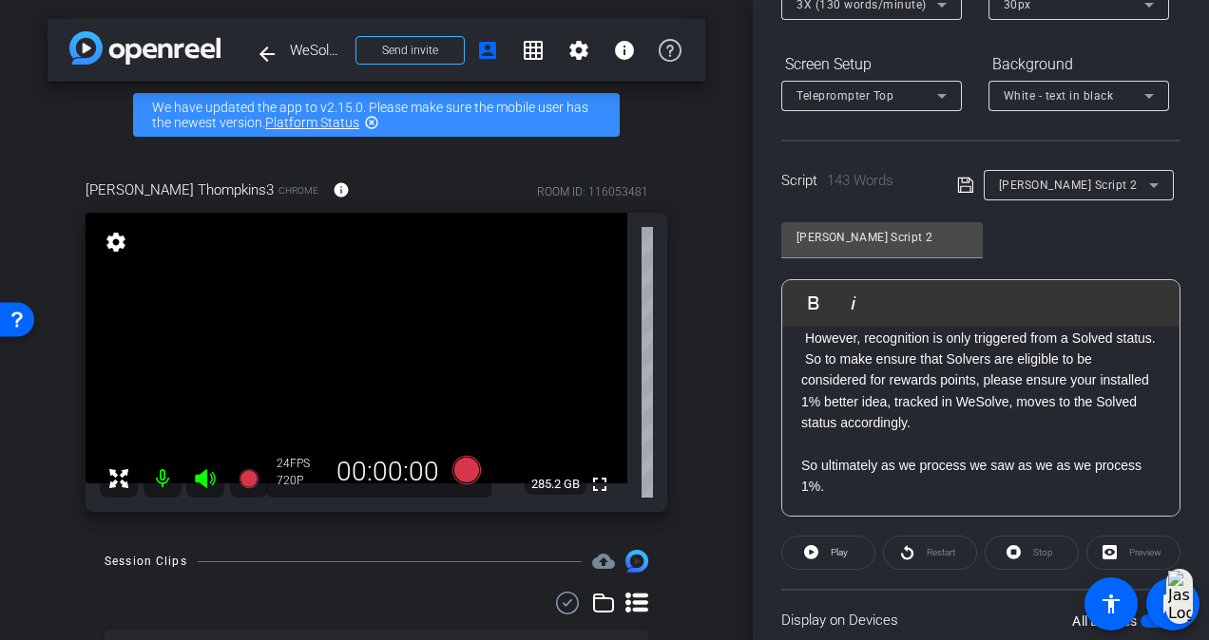
scroll to position [285, 0]
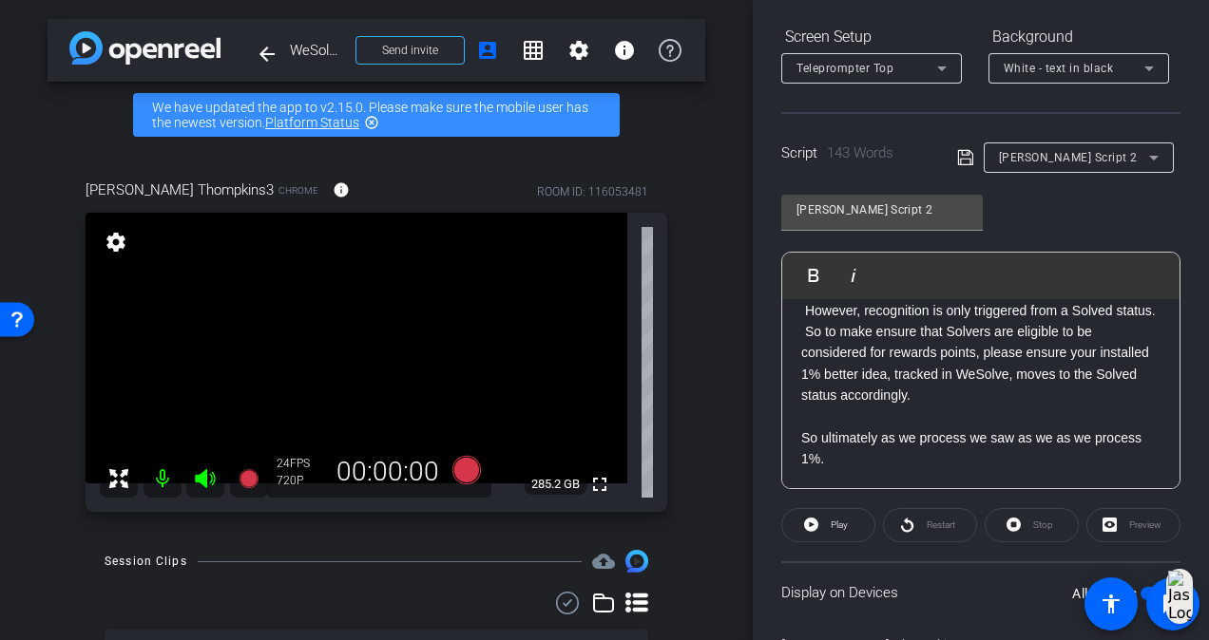
click at [1118, 146] on div "[PERSON_NAME] Script 2" at bounding box center [1074, 157] width 150 height 24
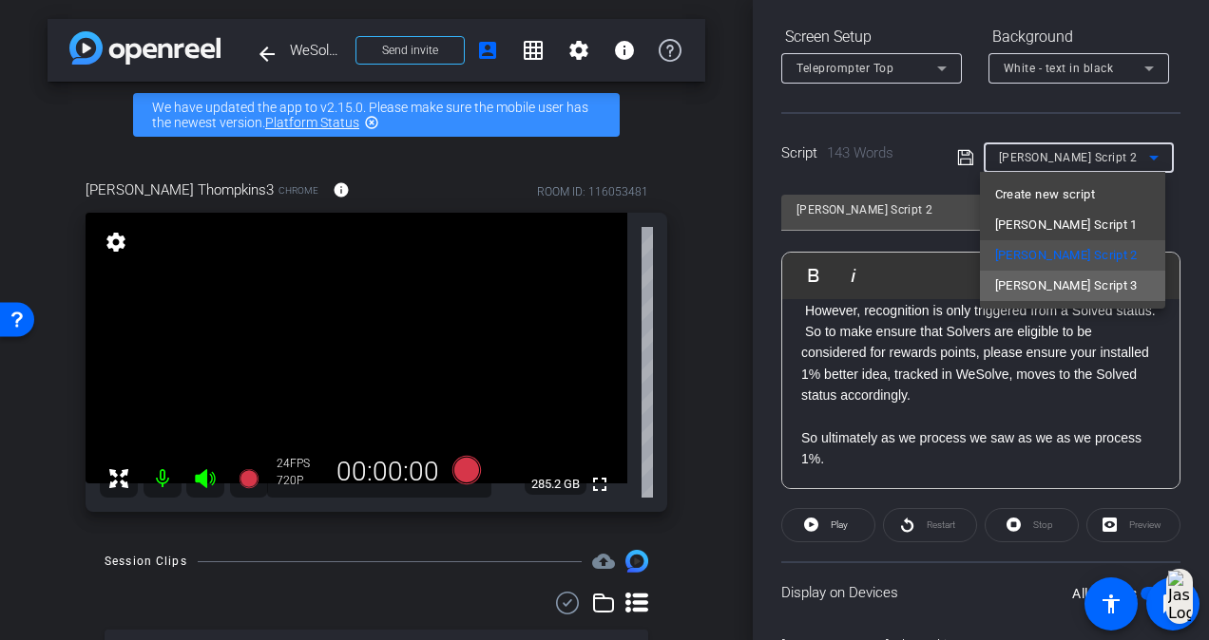
click at [1092, 279] on mat-option "[PERSON_NAME] Script 3" at bounding box center [1072, 286] width 185 height 30
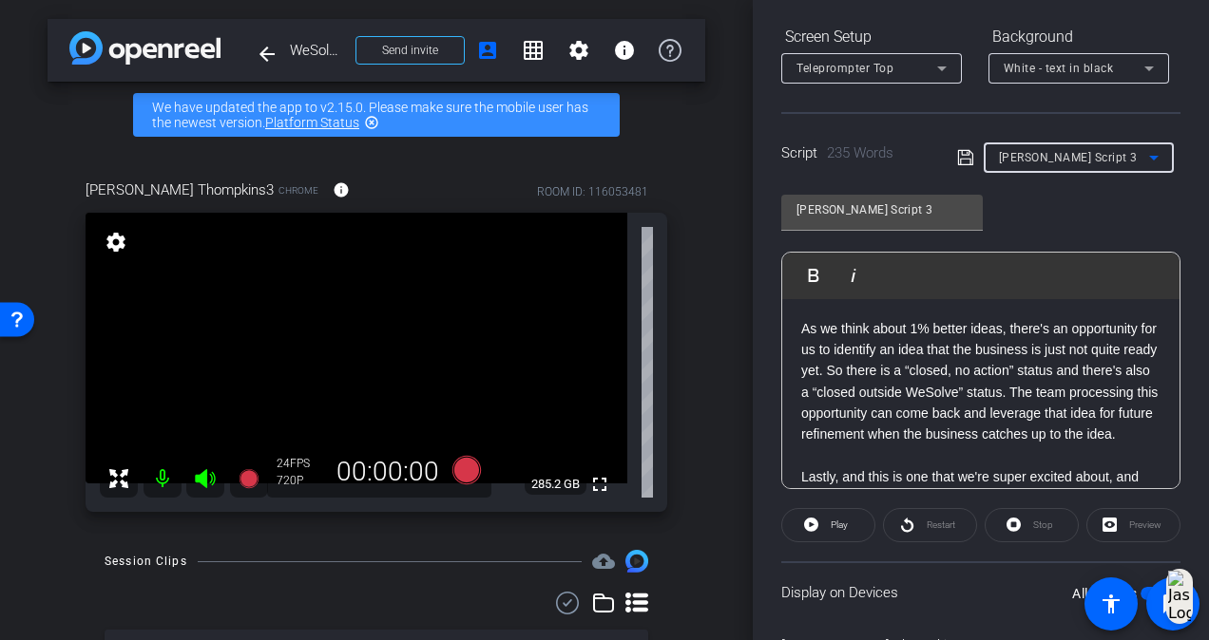
scroll to position [396, 0]
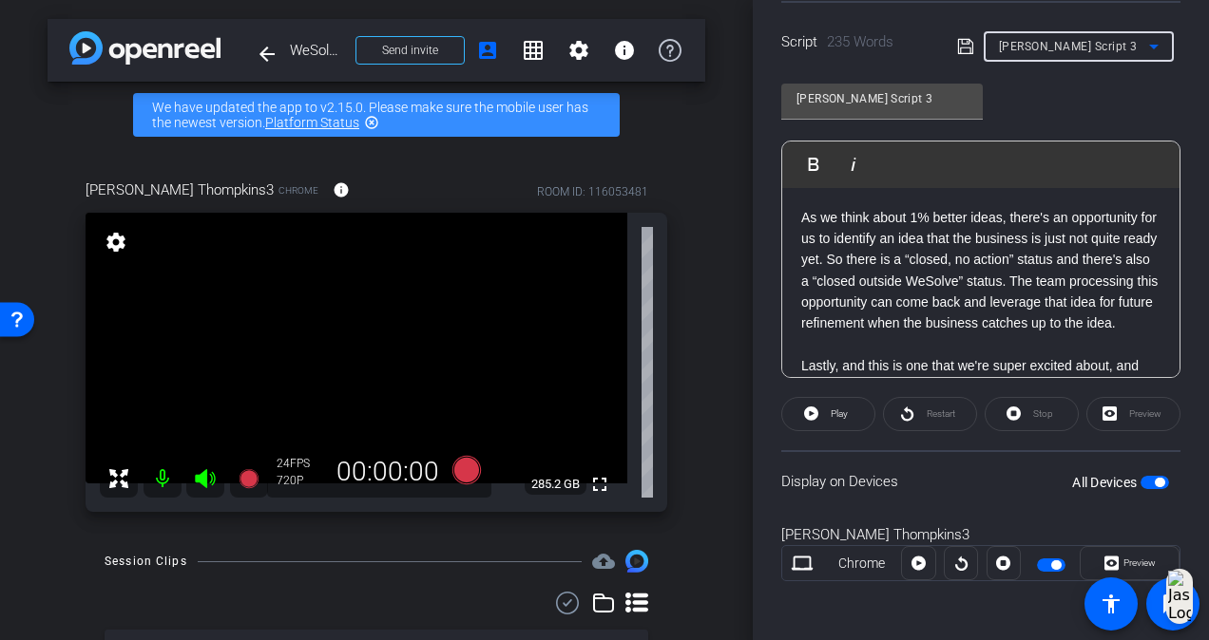
click at [1003, 495] on div "Display on Devices All Devices" at bounding box center [980, 481] width 399 height 62
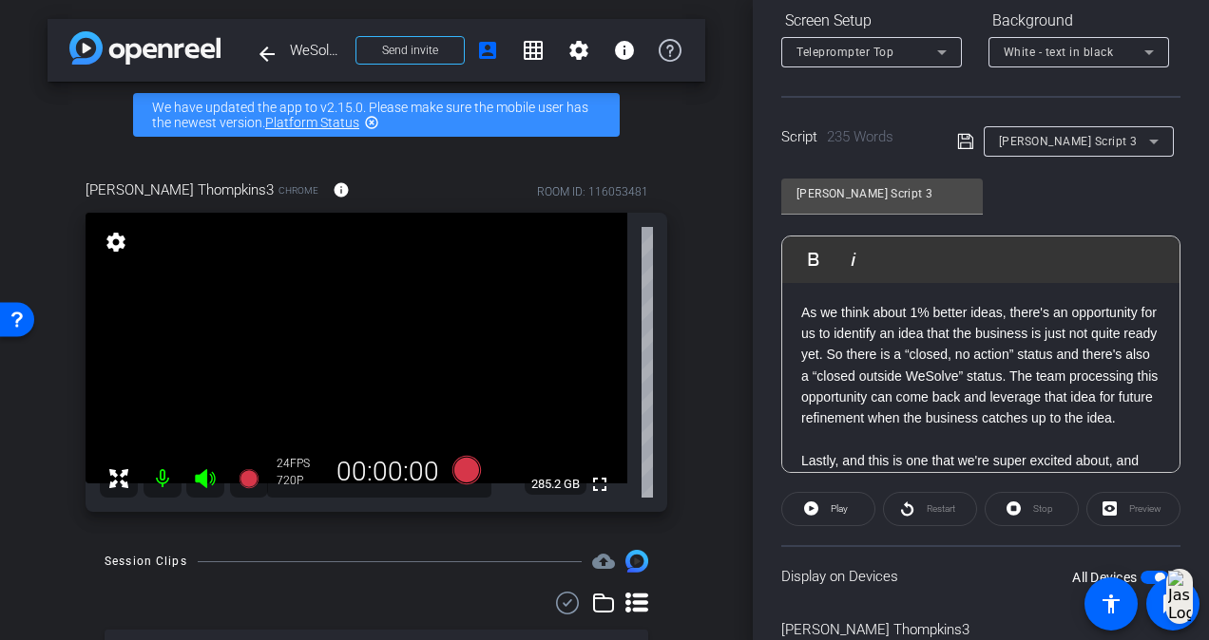
scroll to position [0, 0]
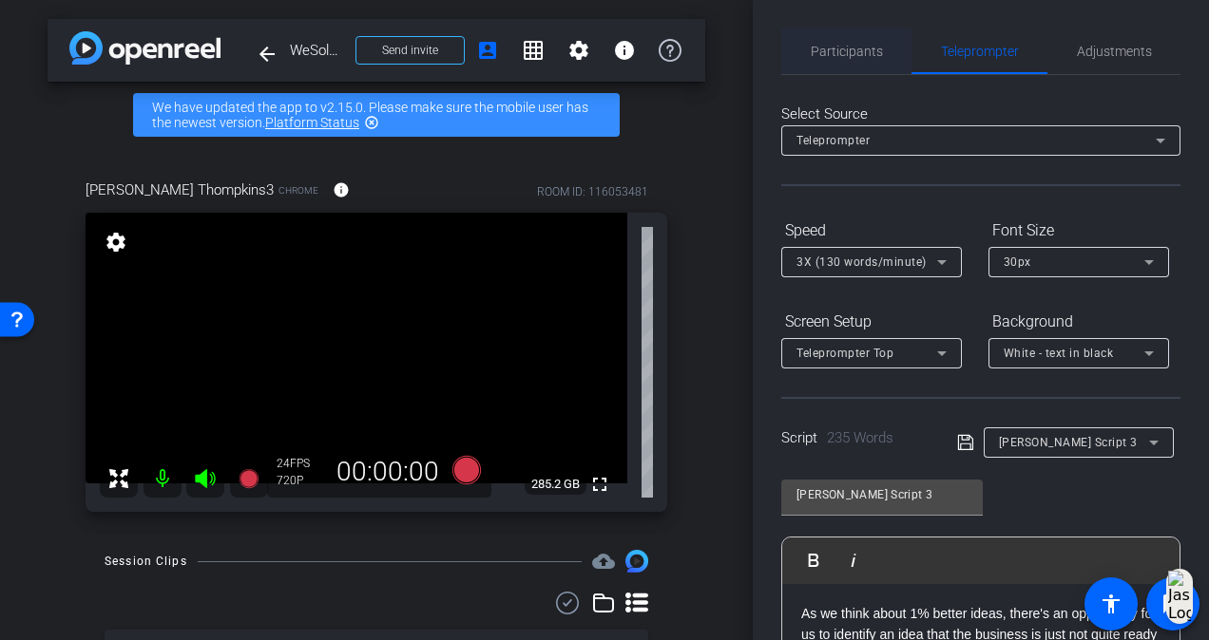
click at [833, 61] on span "Participants" at bounding box center [846, 52] width 72 height 46
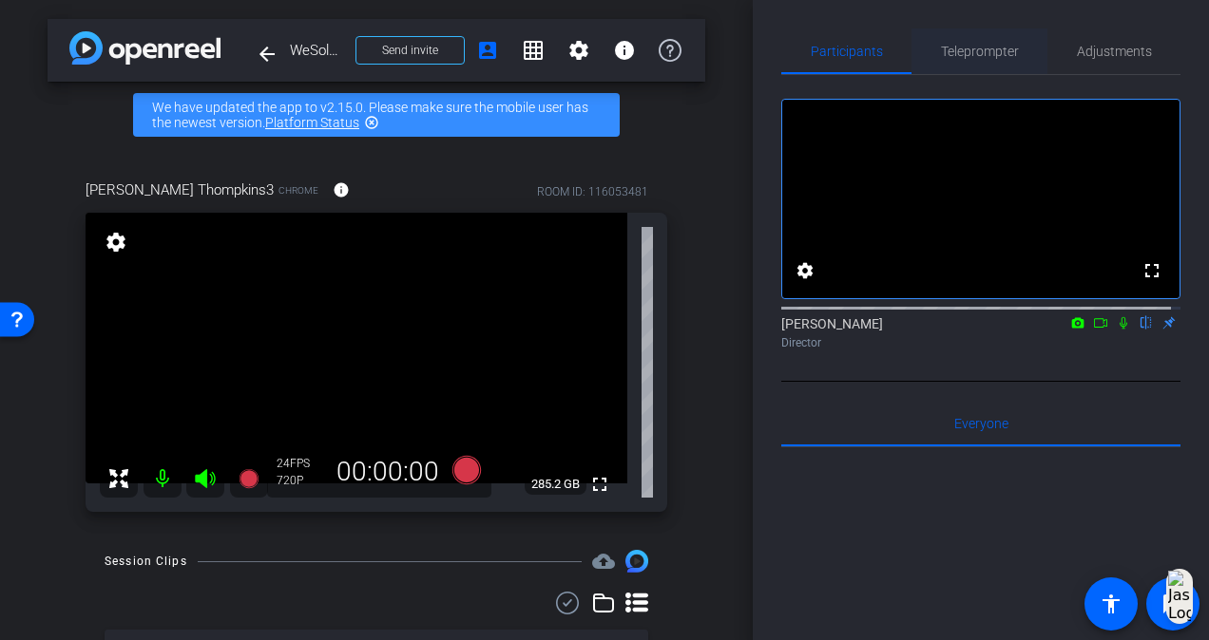
click at [995, 63] on span "Teleprompter" at bounding box center [980, 52] width 78 height 46
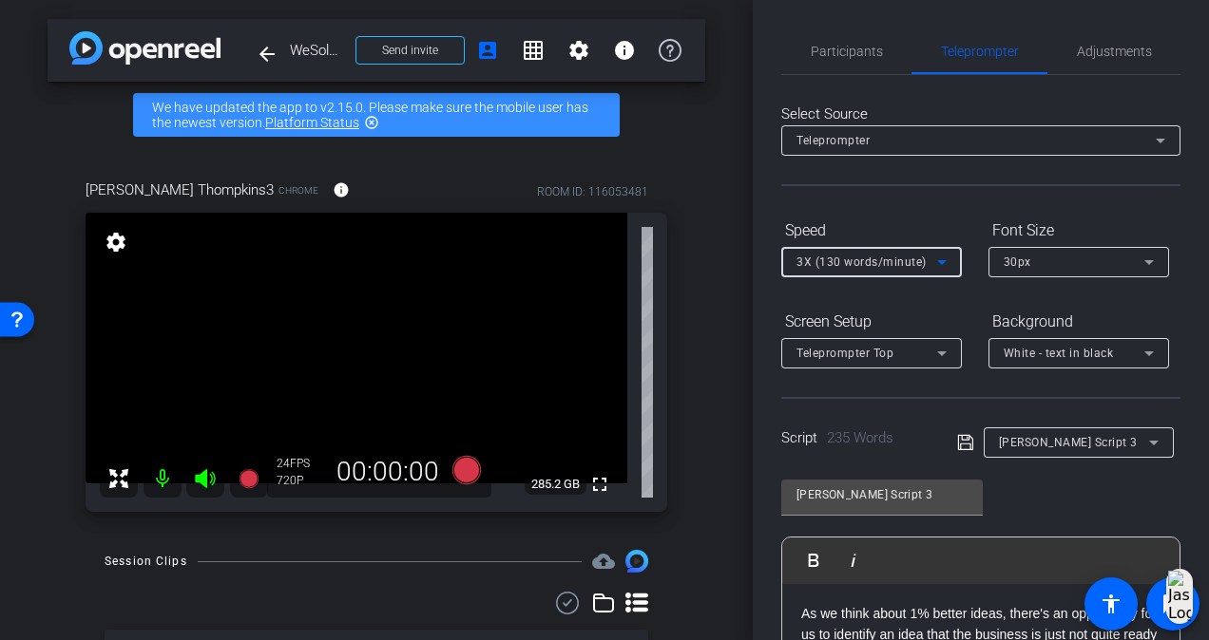
click at [876, 268] on span "3X (130 words/minute)" at bounding box center [861, 262] width 130 height 13
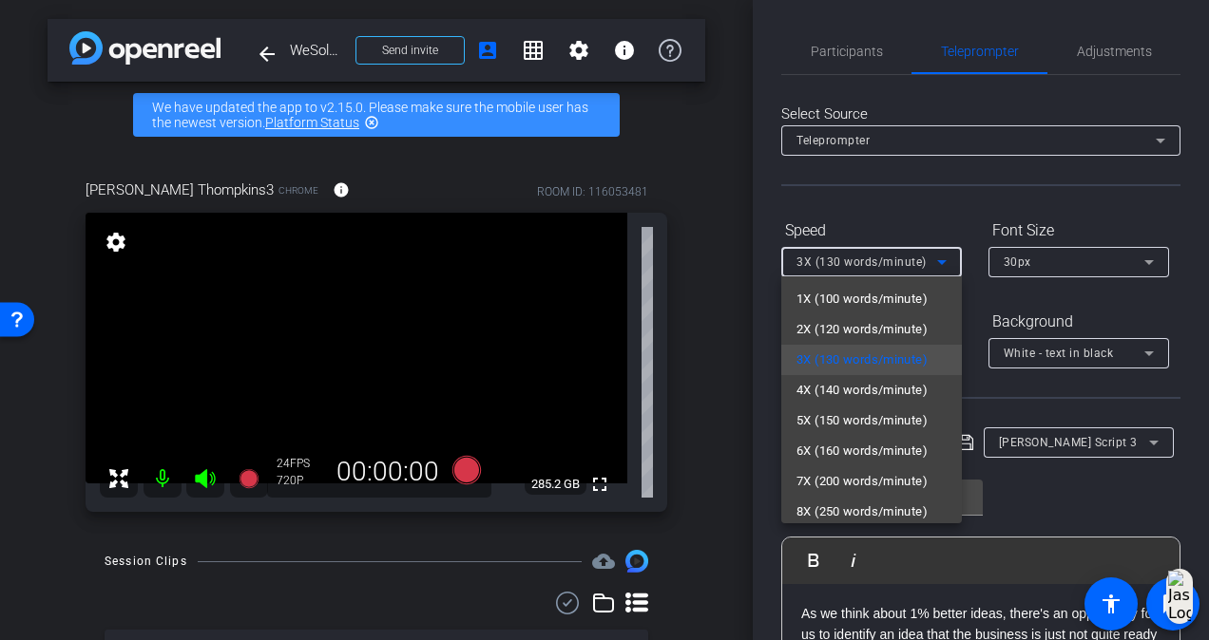
click at [768, 374] on div at bounding box center [604, 320] width 1209 height 640
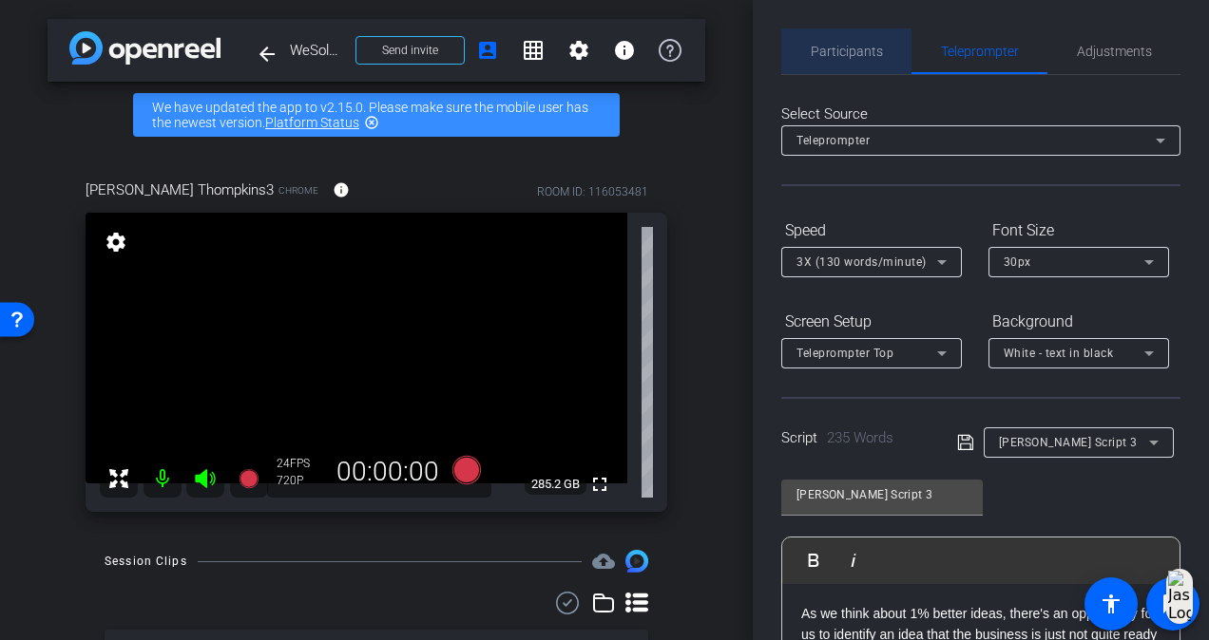
click at [855, 52] on span "Participants" at bounding box center [846, 51] width 72 height 13
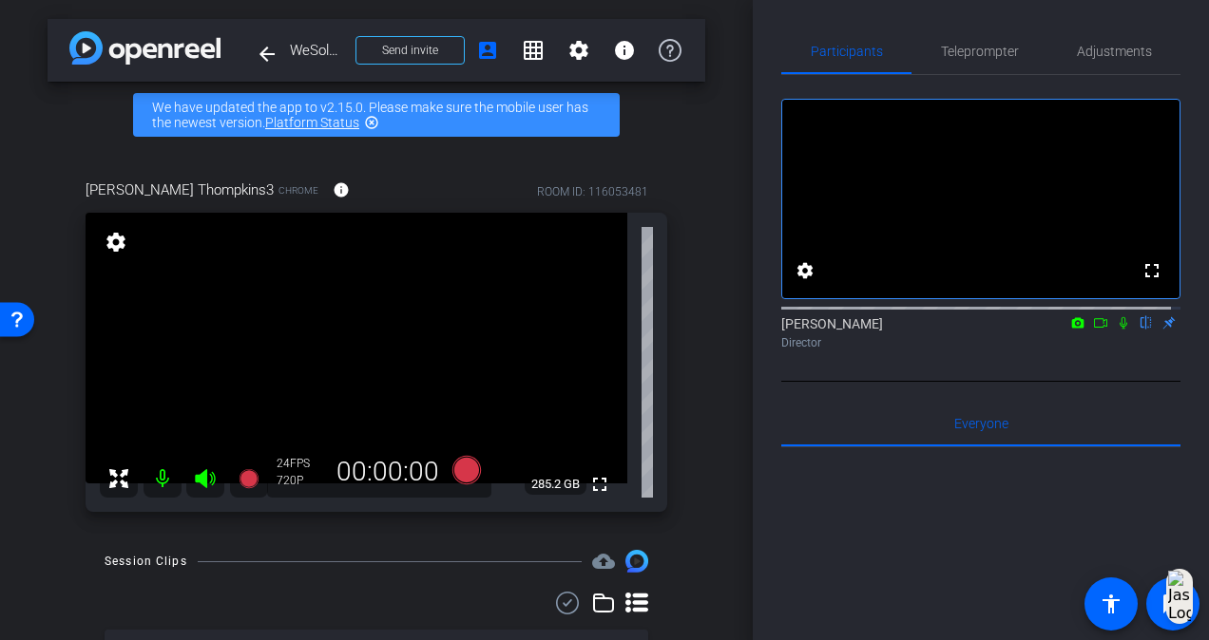
click at [1115, 330] on icon at bounding box center [1122, 322] width 15 height 13
click at [456, 470] on icon at bounding box center [466, 470] width 29 height 29
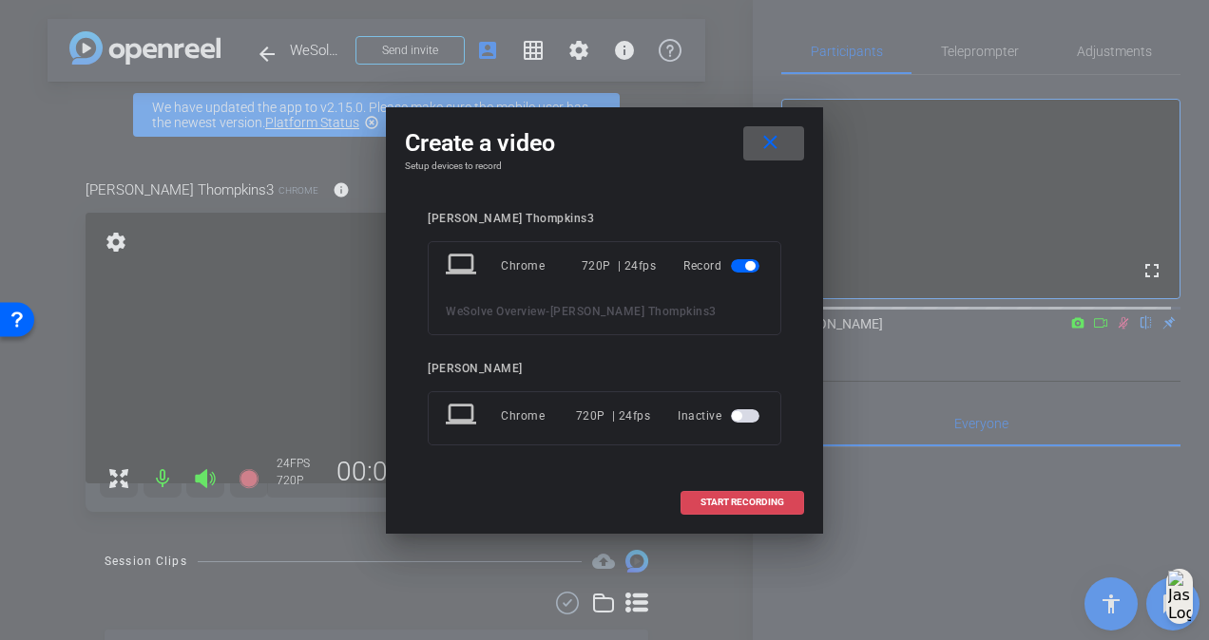
click at [718, 493] on span at bounding box center [742, 503] width 122 height 46
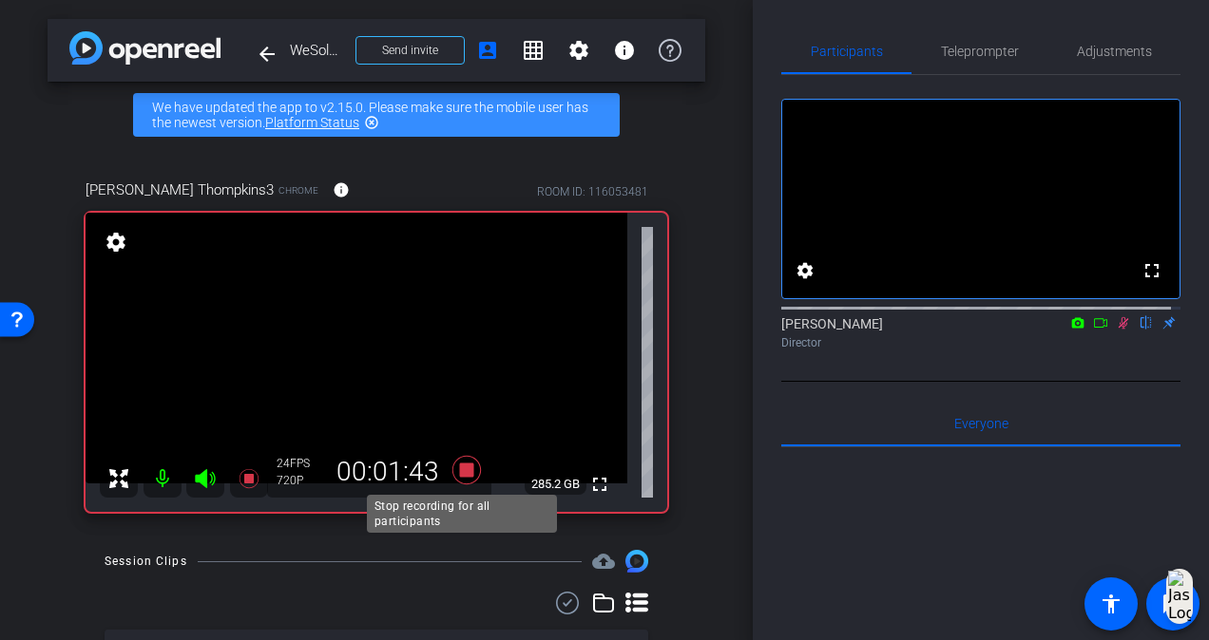
click at [458, 466] on icon at bounding box center [466, 470] width 29 height 29
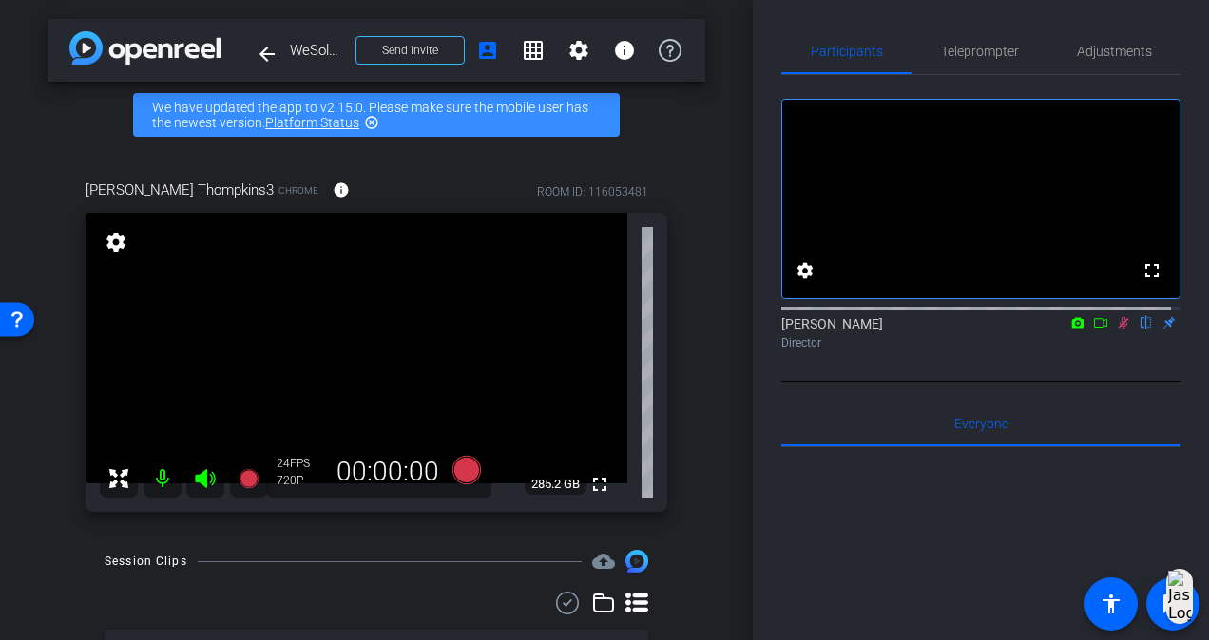
click at [1115, 330] on icon at bounding box center [1122, 322] width 15 height 13
click at [982, 62] on span "Teleprompter" at bounding box center [980, 52] width 78 height 46
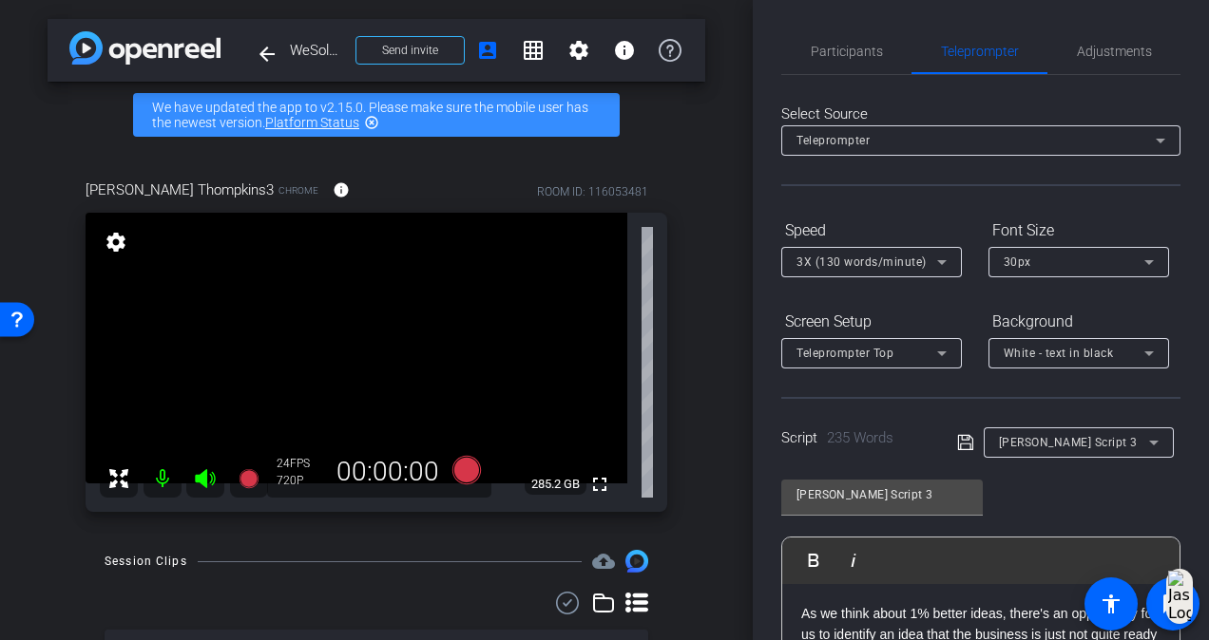
click at [902, 266] on span "3X (130 words/minute)" at bounding box center [861, 262] width 130 height 13
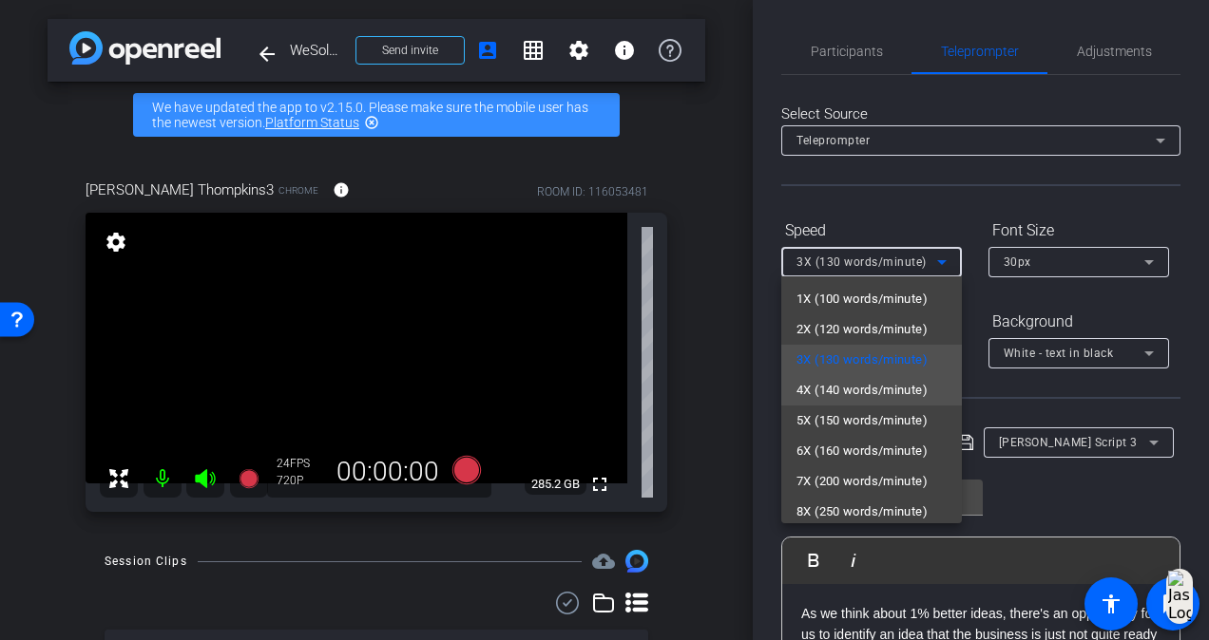
click at [895, 385] on span "4X (140 words/minute)" at bounding box center [861, 390] width 131 height 23
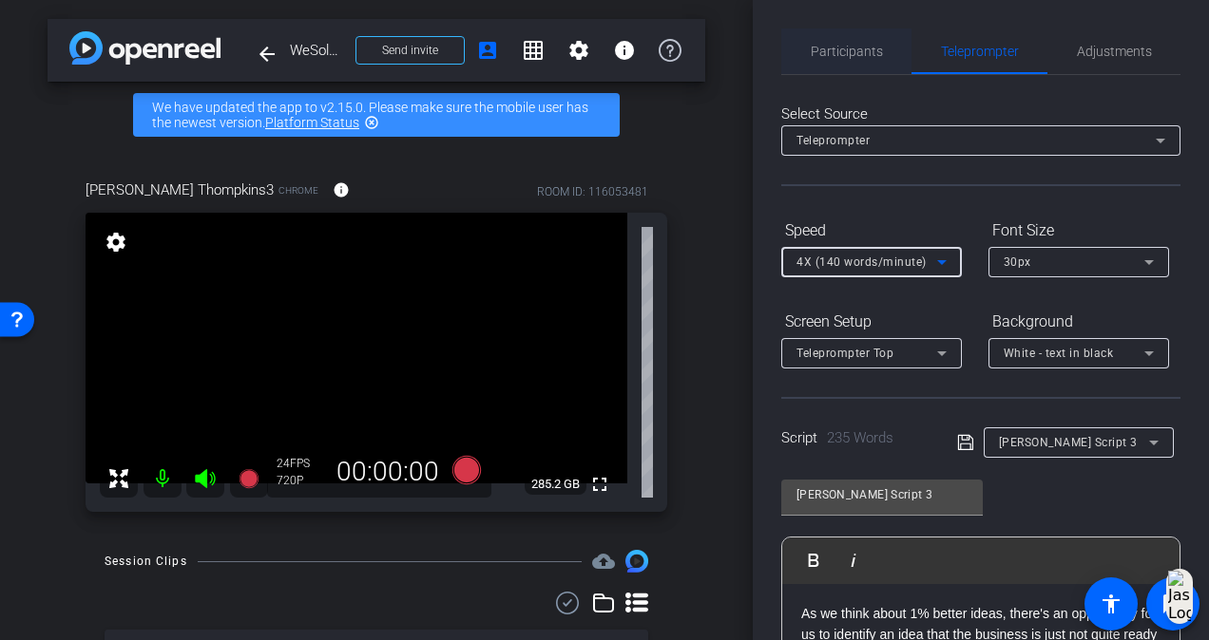
click at [847, 49] on span "Participants" at bounding box center [846, 51] width 72 height 13
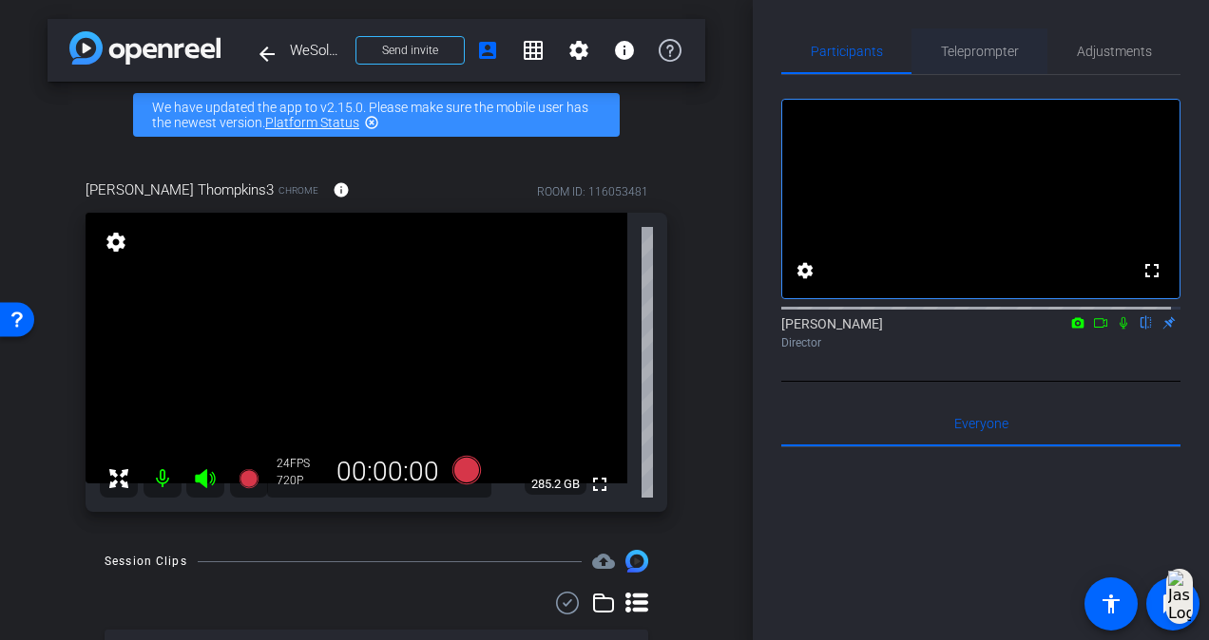
click at [979, 68] on span "Teleprompter" at bounding box center [980, 52] width 78 height 46
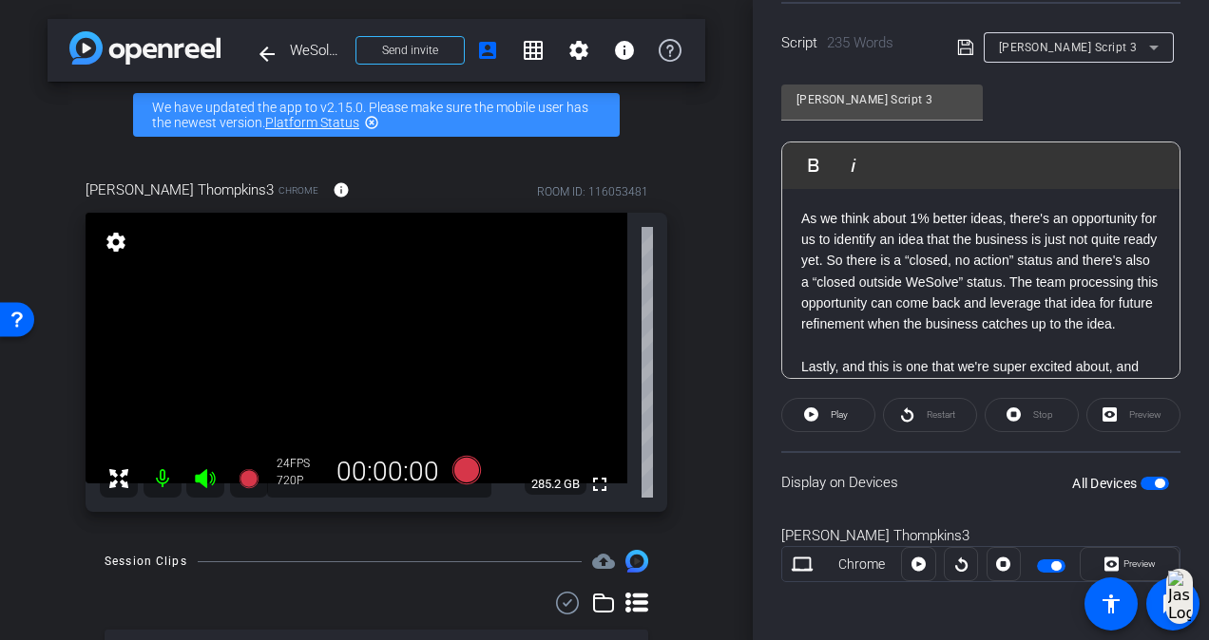
scroll to position [396, 0]
click at [1089, 48] on div "[PERSON_NAME] Script 3" at bounding box center [1074, 46] width 150 height 24
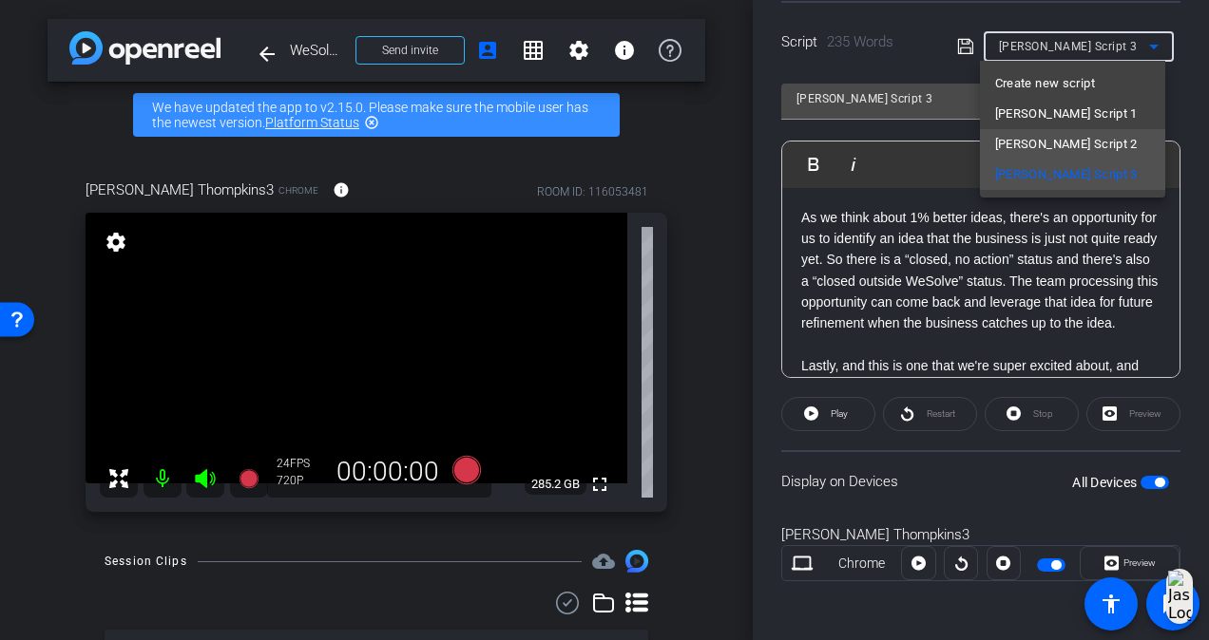
click at [1098, 144] on mat-option "[PERSON_NAME] Script 2" at bounding box center [1072, 144] width 185 height 30
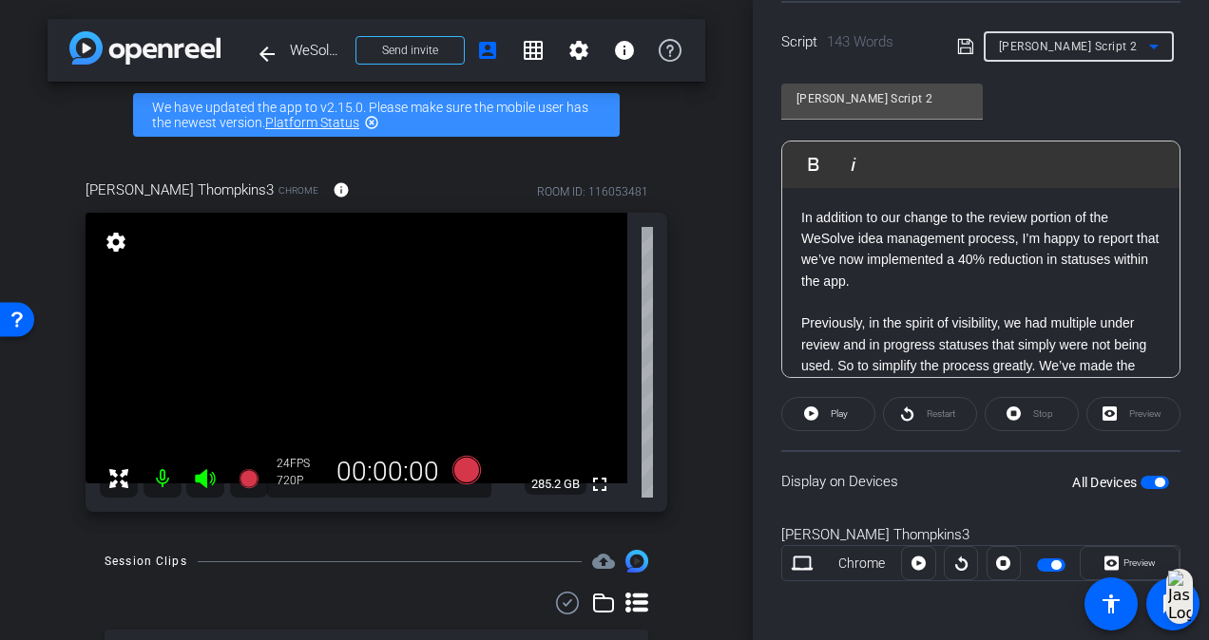
click at [764, 341] on div "Participants Teleprompter Adjustments settings [PERSON_NAME] flip Director Ever…" at bounding box center [980, 320] width 456 height 640
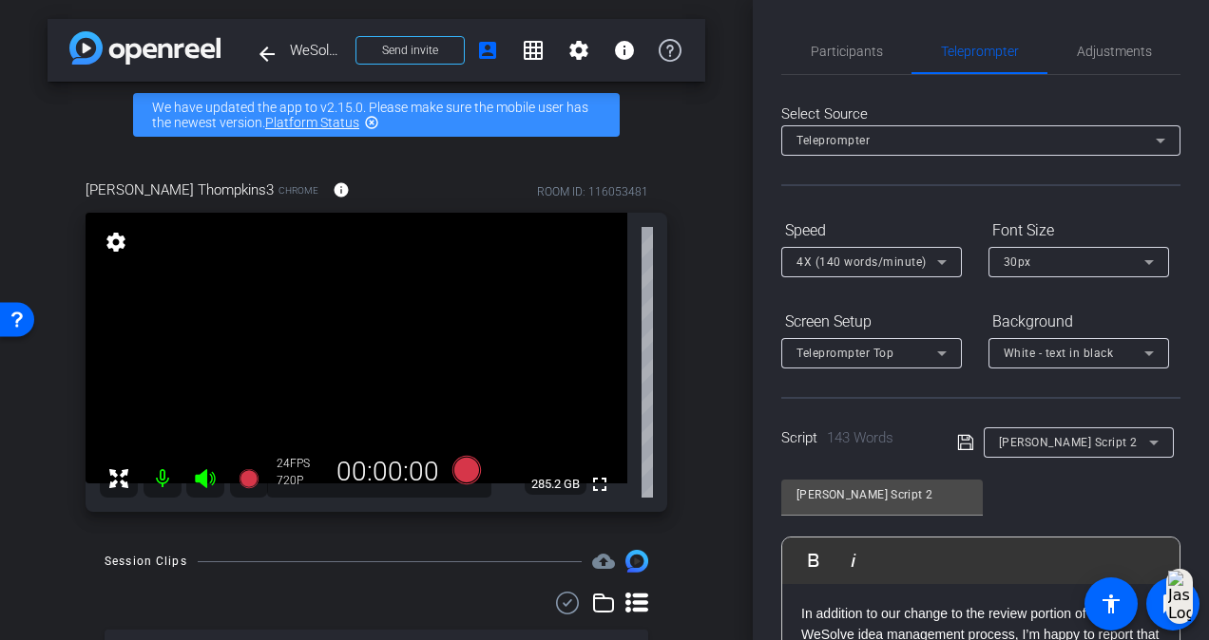
click at [890, 268] on span "4X (140 words/minute)" at bounding box center [861, 262] width 130 height 13
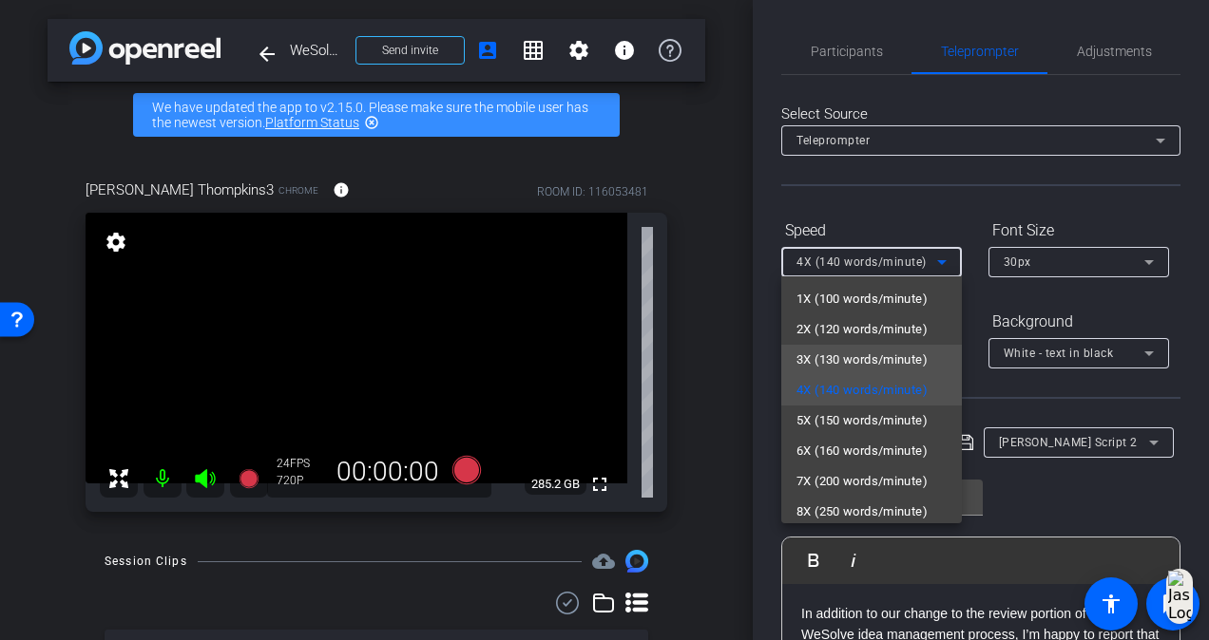
click at [895, 361] on span "3X (130 words/minute)" at bounding box center [861, 360] width 131 height 23
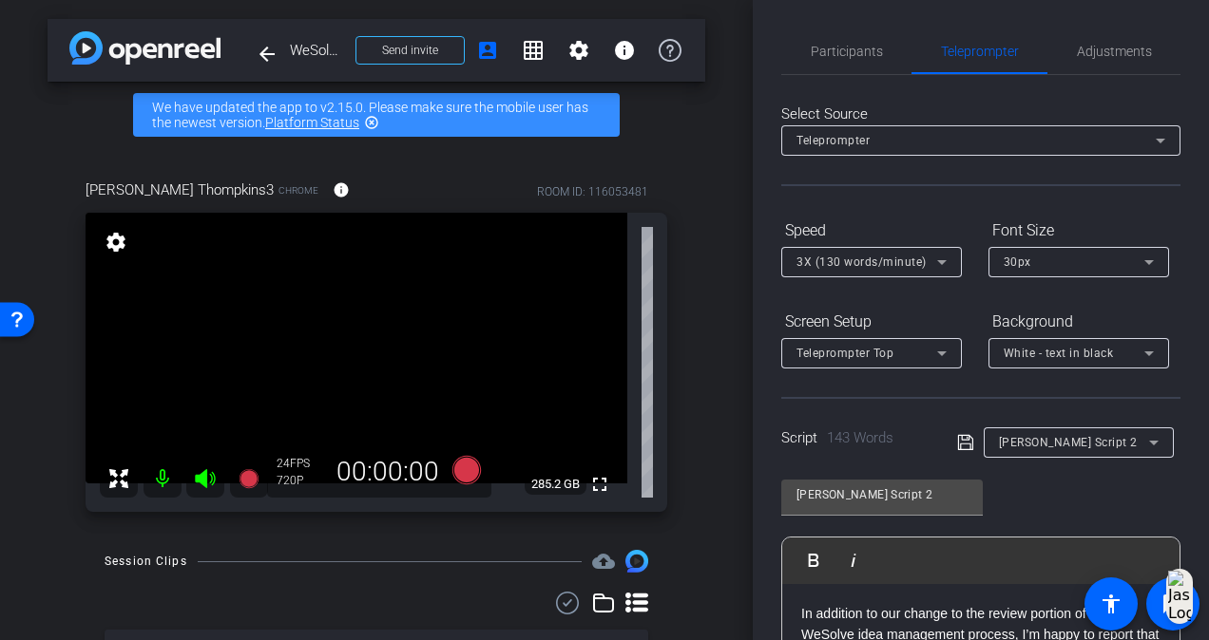
click at [795, 284] on div at bounding box center [871, 287] width 181 height 21
click at [821, 49] on span "Participants" at bounding box center [846, 51] width 72 height 13
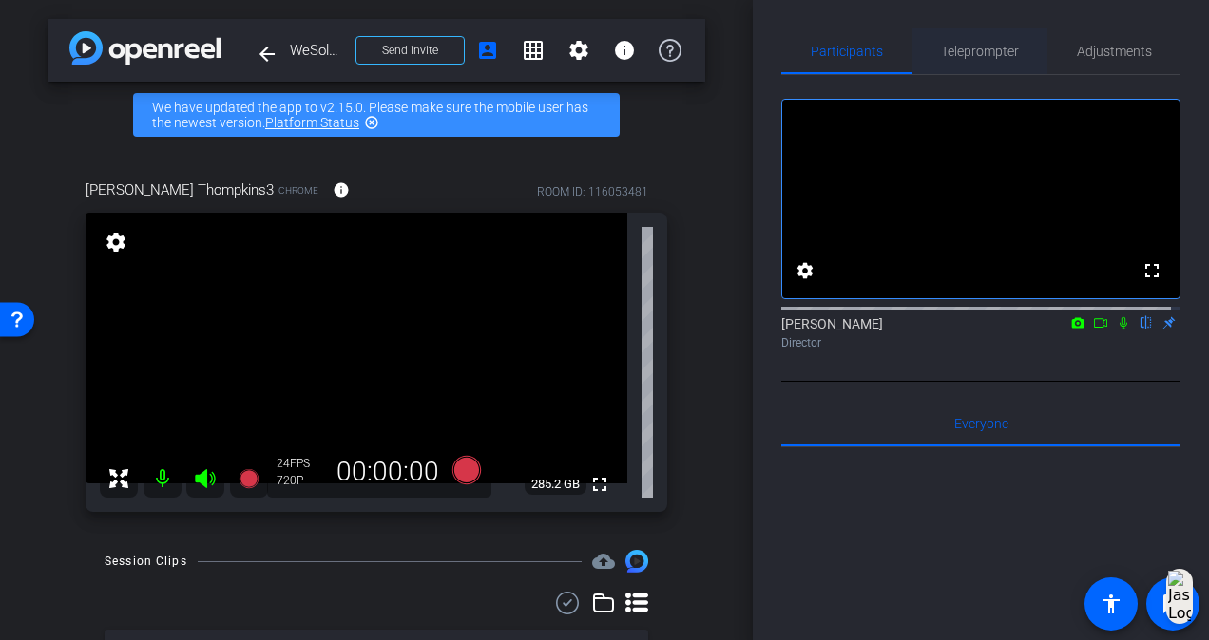
click at [995, 52] on span "Teleprompter" at bounding box center [980, 51] width 78 height 13
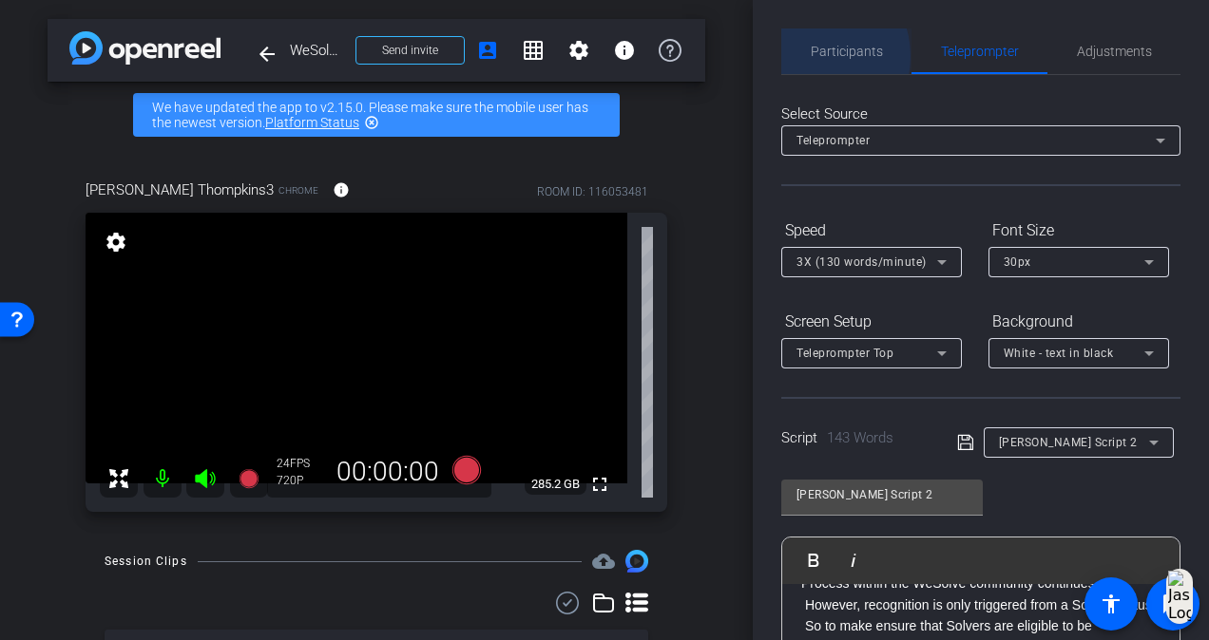
click at [808, 56] on div "Participants" at bounding box center [846, 52] width 130 height 46
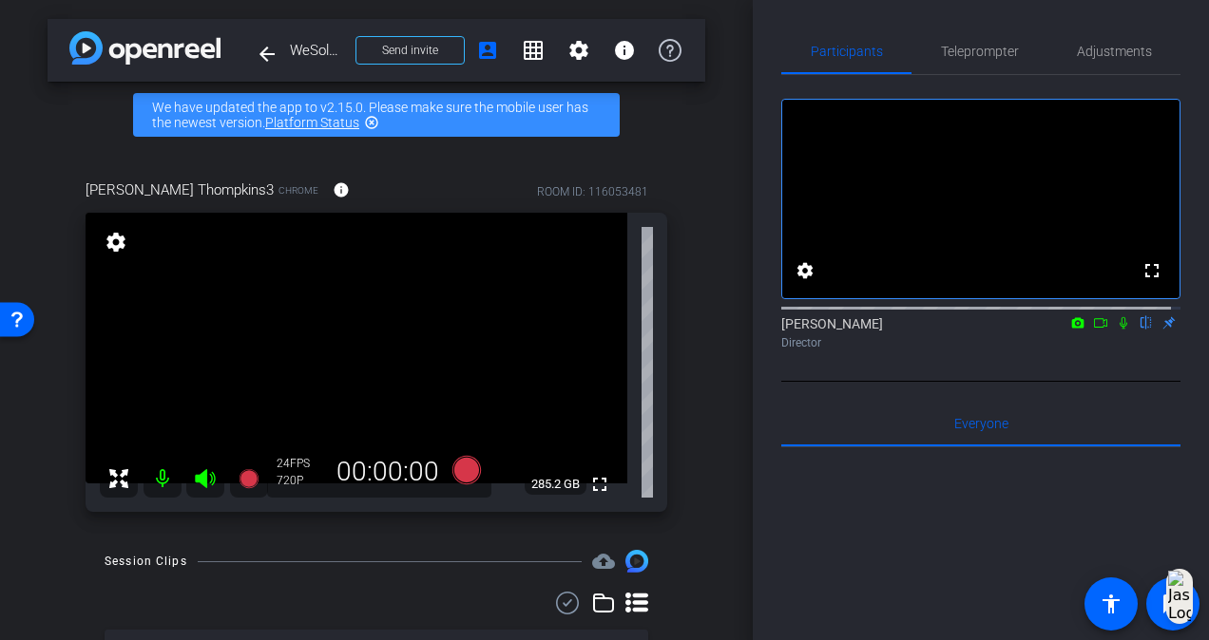
click at [1117, 330] on icon at bounding box center [1122, 322] width 15 height 13
click at [457, 468] on icon at bounding box center [466, 470] width 29 height 29
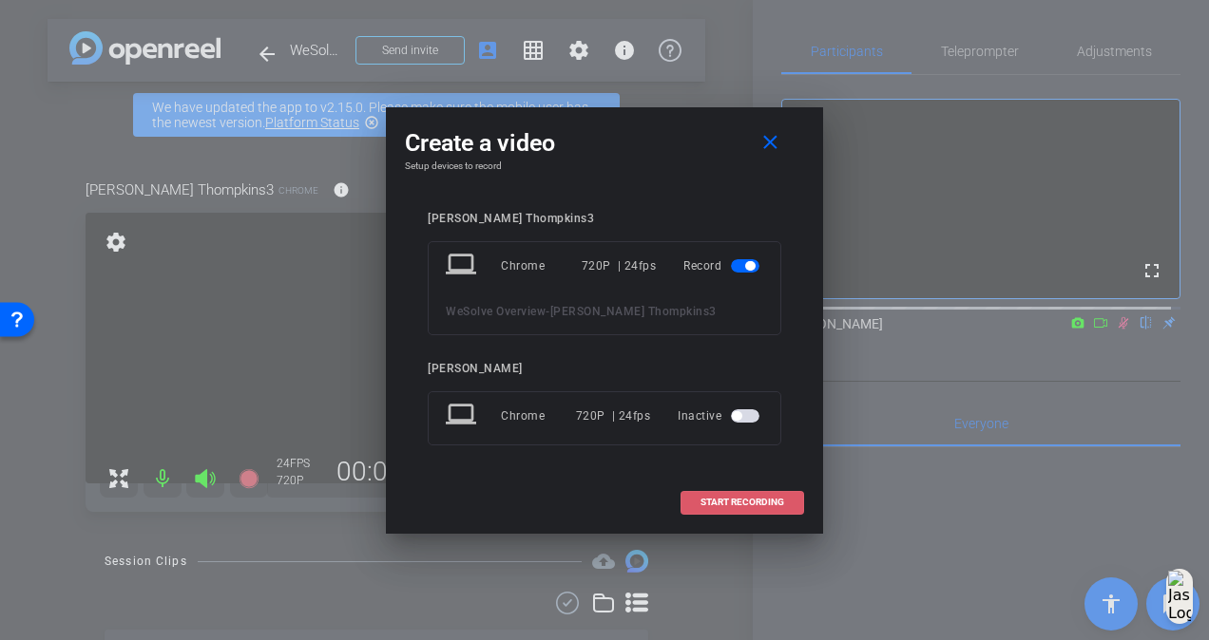
click at [738, 511] on span at bounding box center [742, 503] width 122 height 46
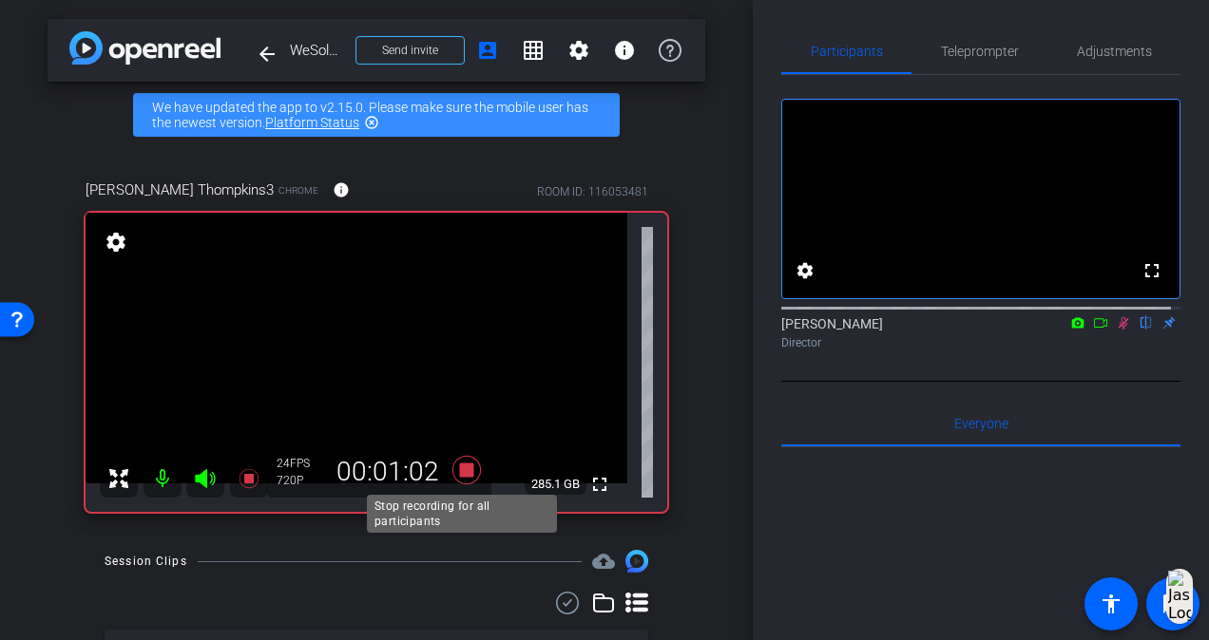
click at [464, 475] on icon at bounding box center [466, 470] width 29 height 29
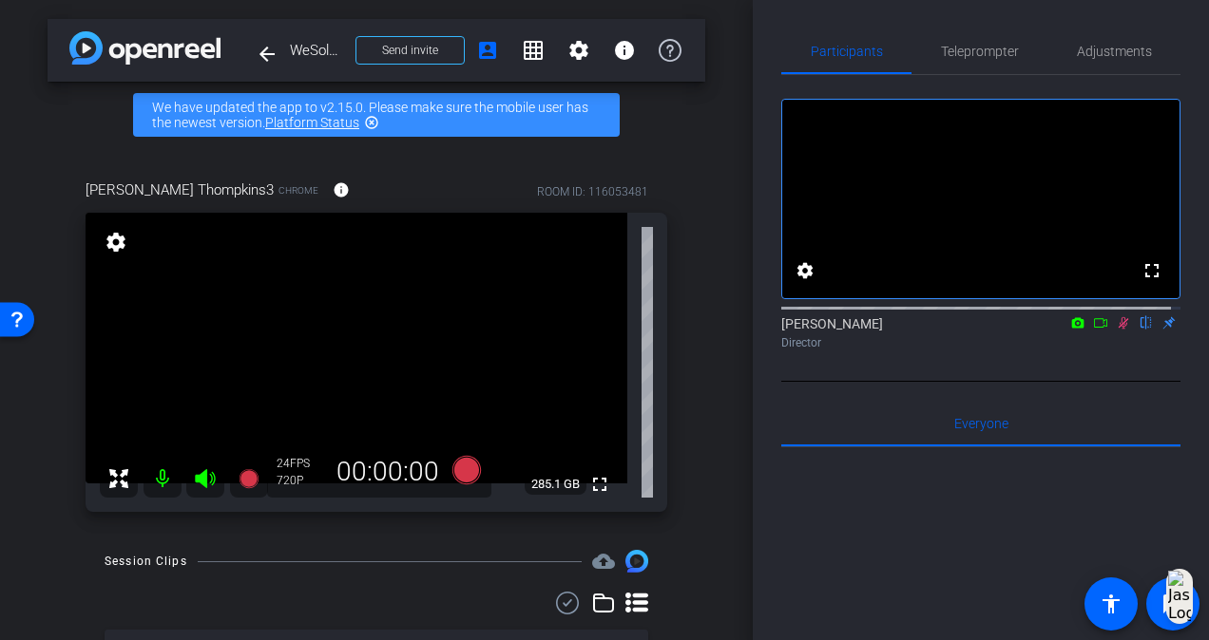
click at [1118, 330] on icon at bounding box center [1123, 323] width 10 height 12
click at [965, 54] on span "Teleprompter" at bounding box center [980, 51] width 78 height 13
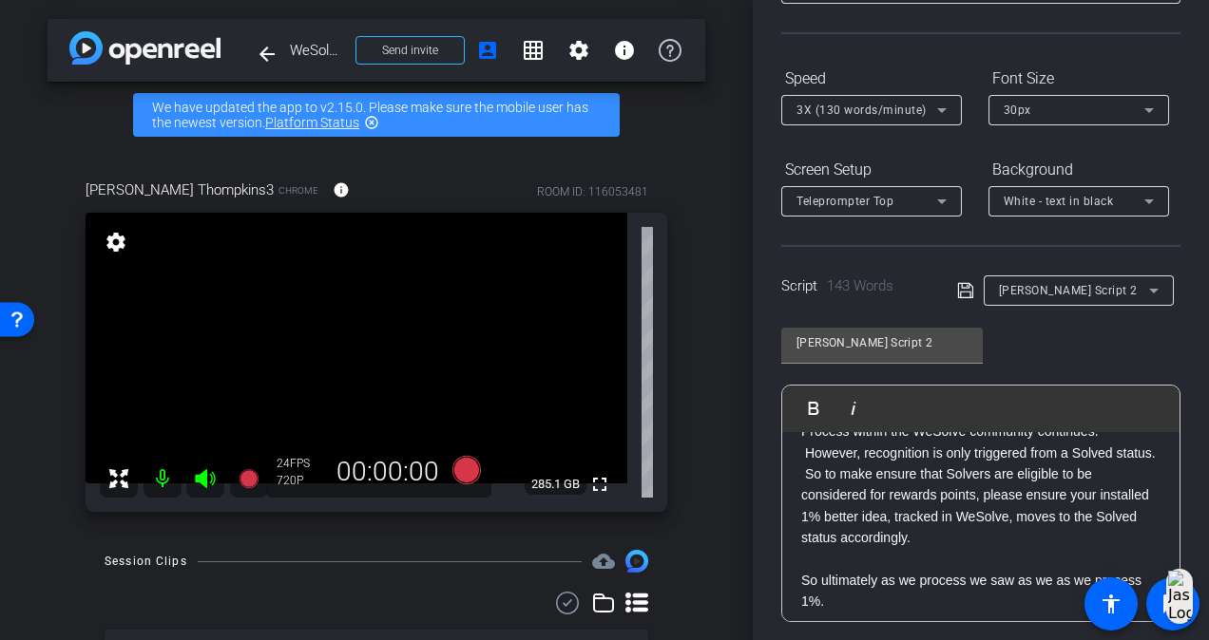
scroll to position [285, 0]
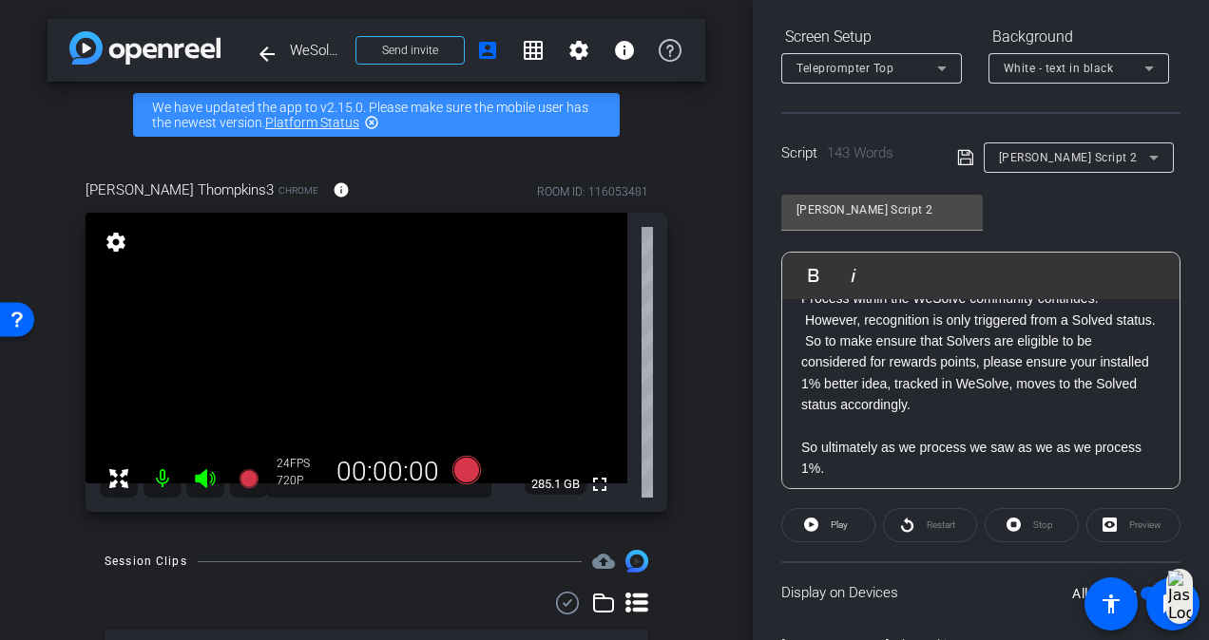
click at [1030, 143] on div "[PERSON_NAME] Script 2" at bounding box center [1079, 158] width 160 height 30
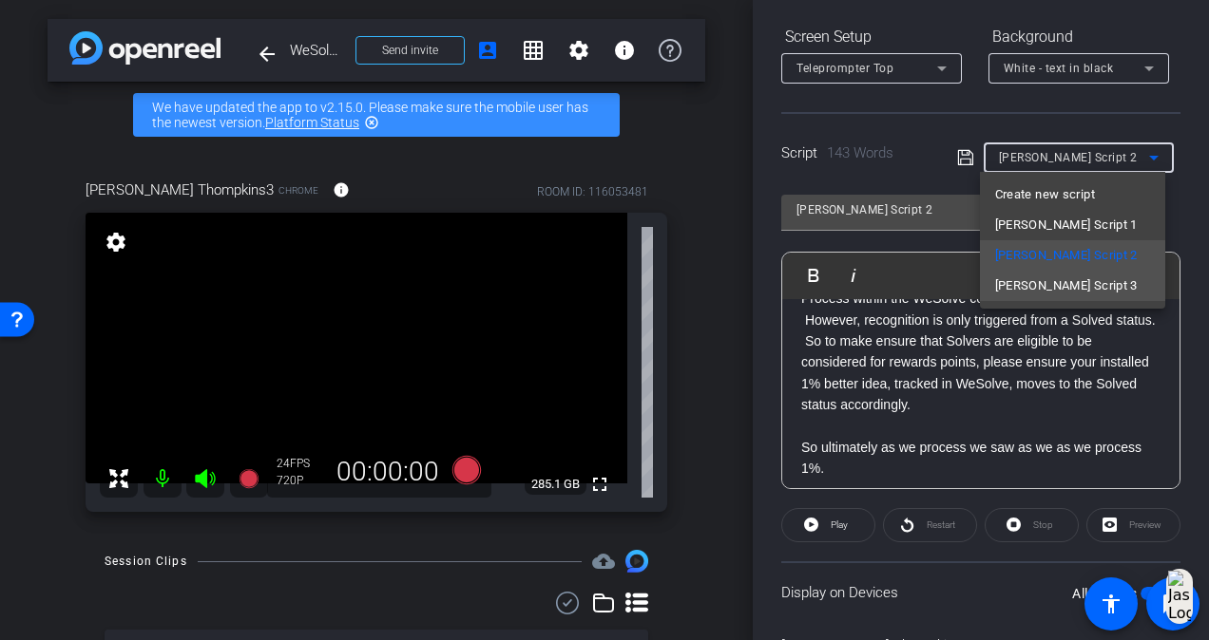
click at [1102, 278] on mat-option "[PERSON_NAME] Script 3" at bounding box center [1072, 286] width 185 height 30
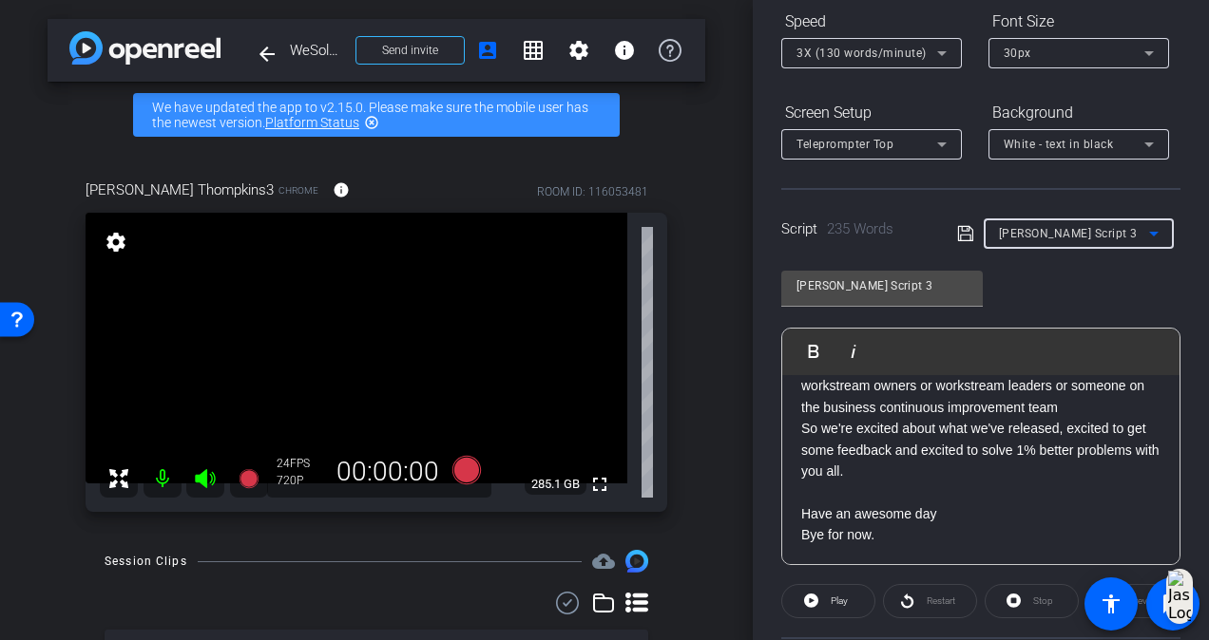
scroll to position [206, 0]
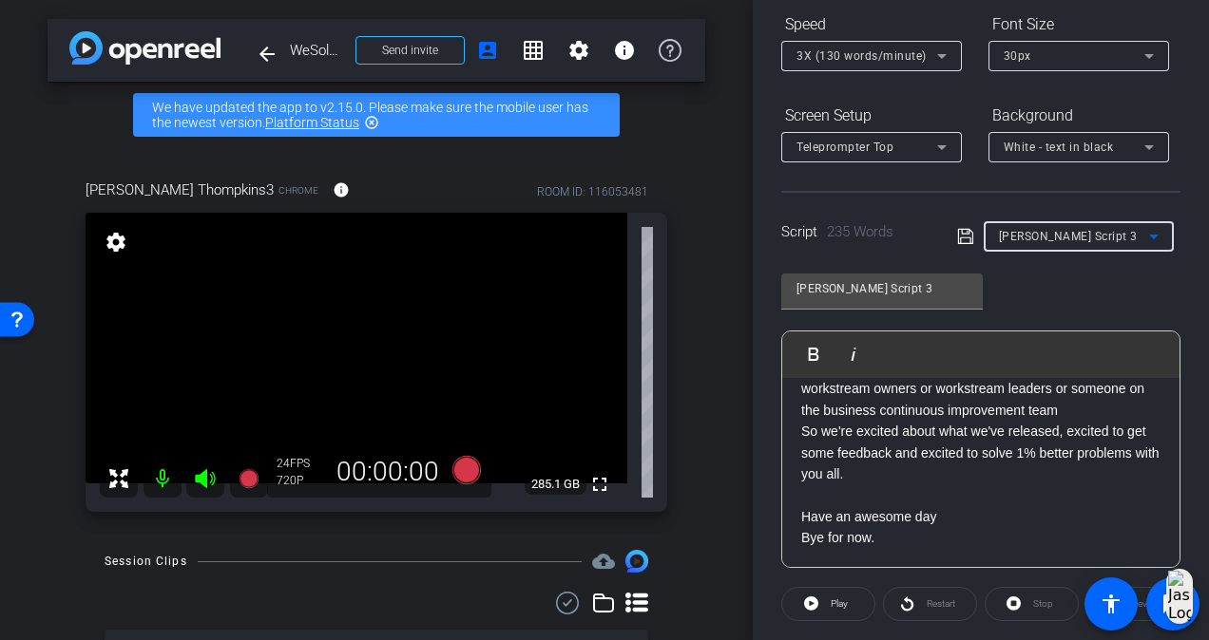
click at [1123, 243] on div "[PERSON_NAME] Script 3" at bounding box center [1074, 236] width 150 height 24
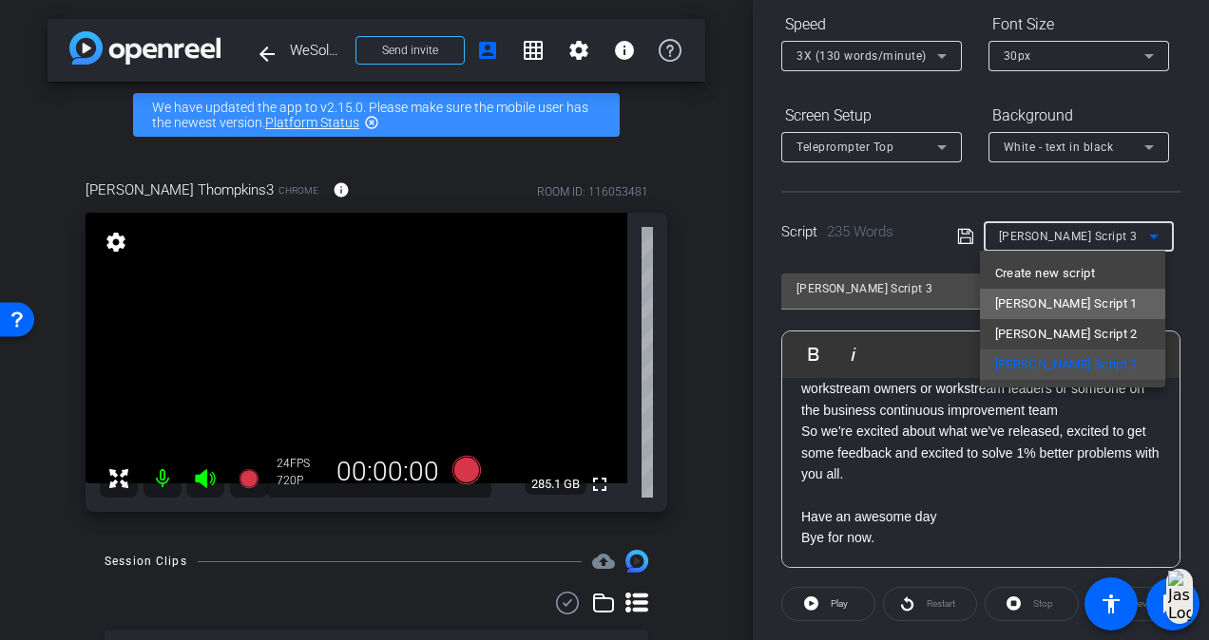
click at [1093, 310] on mat-option "[PERSON_NAME] Script 1" at bounding box center [1072, 304] width 185 height 30
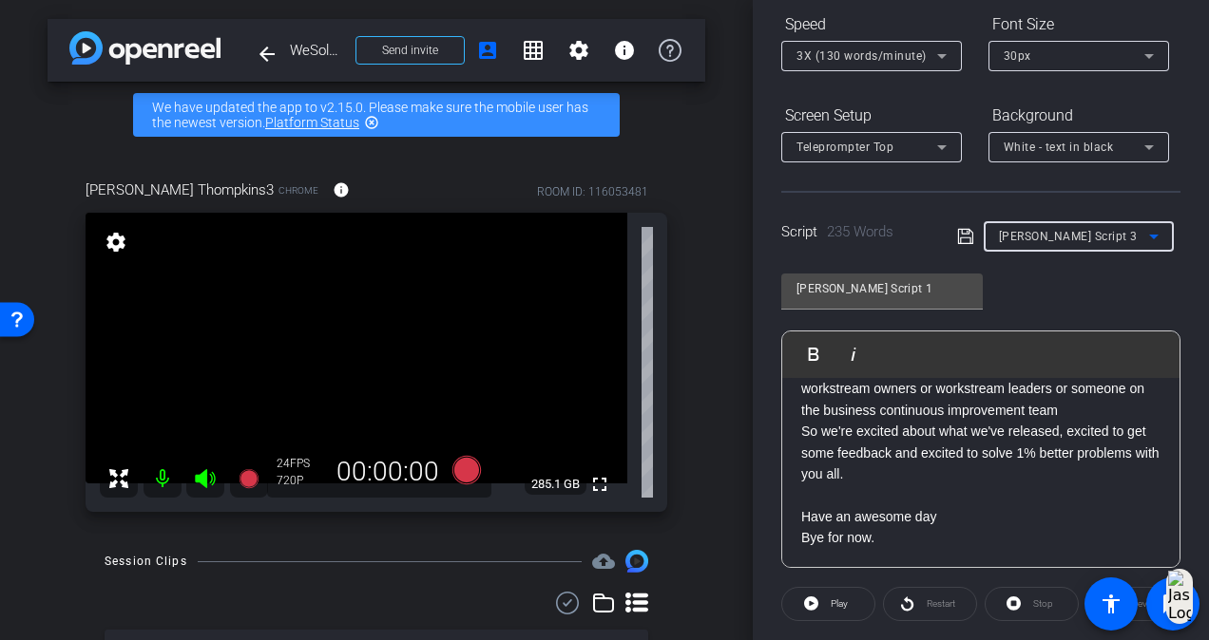
scroll to position [315, 0]
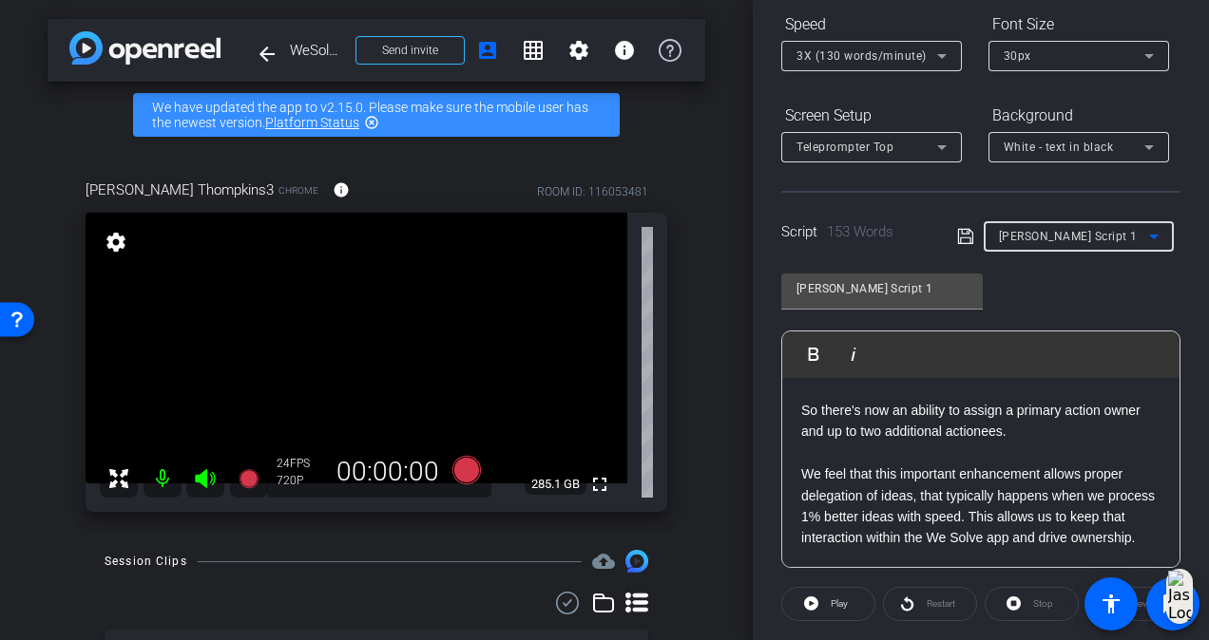
click at [1094, 225] on div "[PERSON_NAME] Script 1" at bounding box center [1074, 236] width 150 height 24
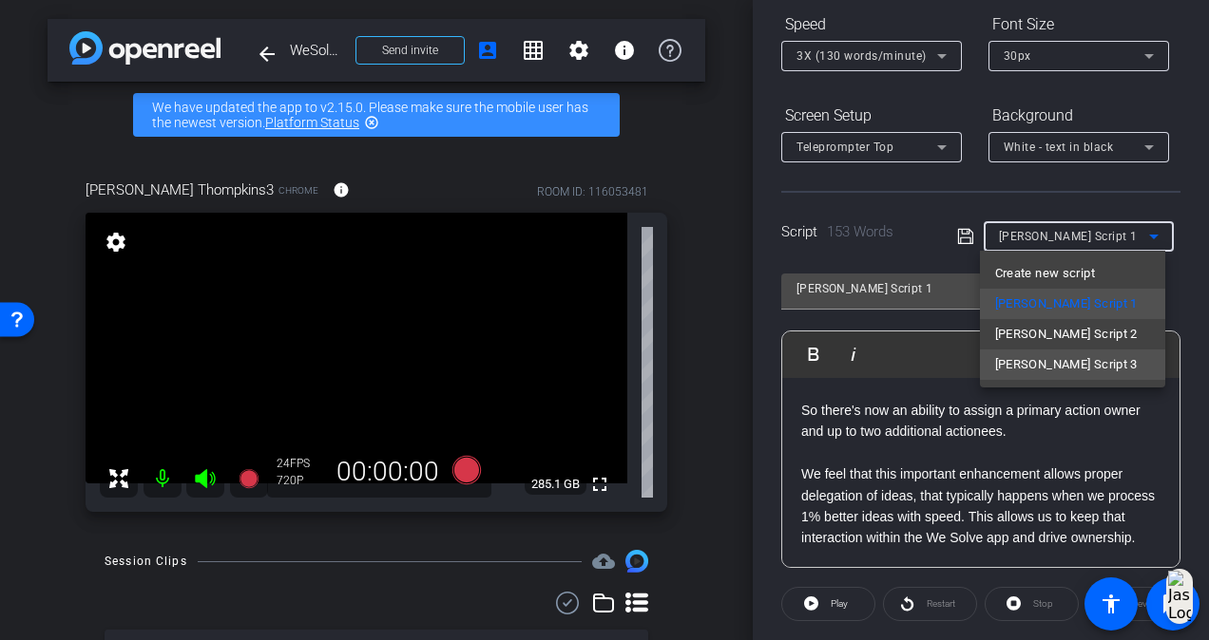
click at [1070, 371] on span "[PERSON_NAME] Script 3" at bounding box center [1066, 364] width 143 height 23
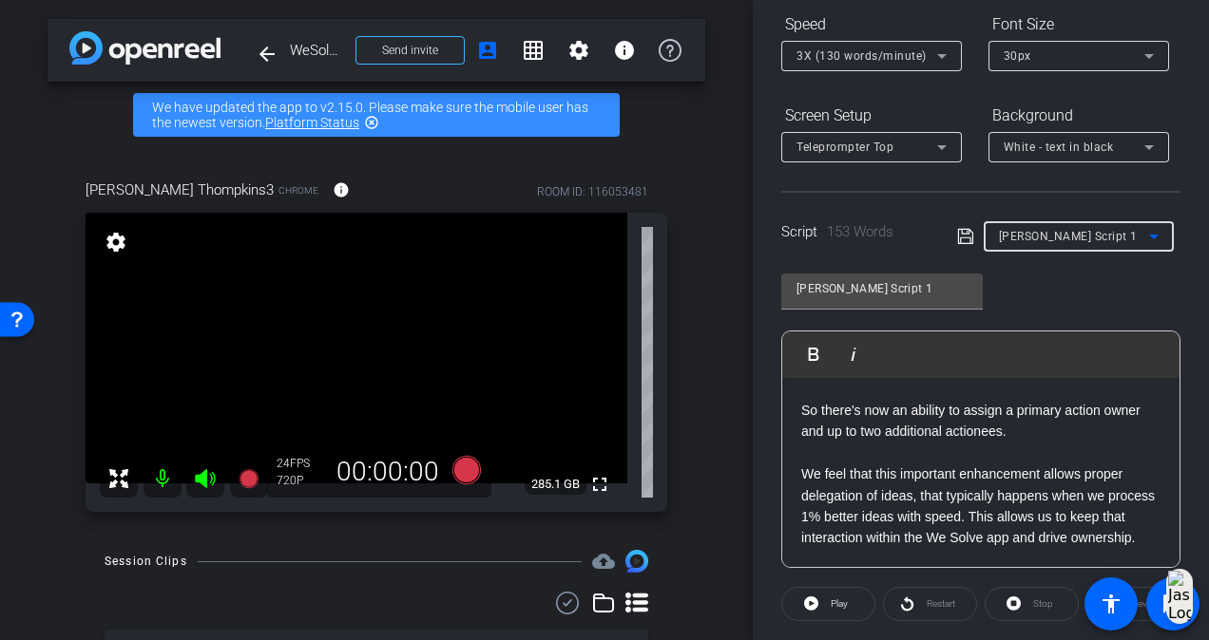
type input "[PERSON_NAME] Script 3"
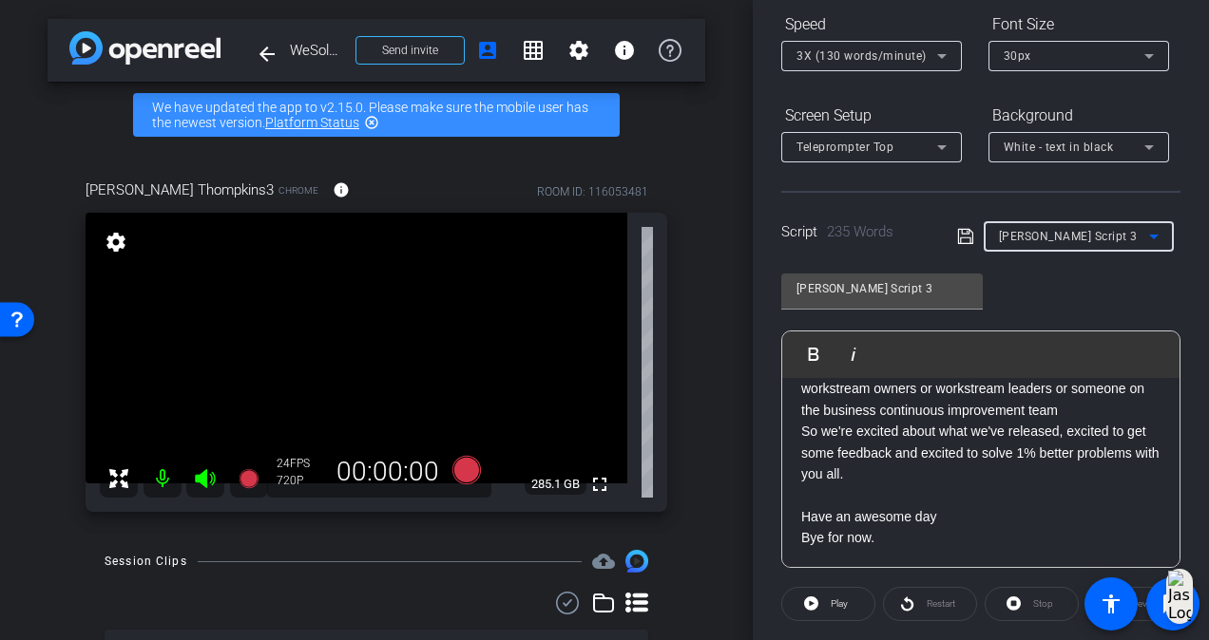
scroll to position [396, 0]
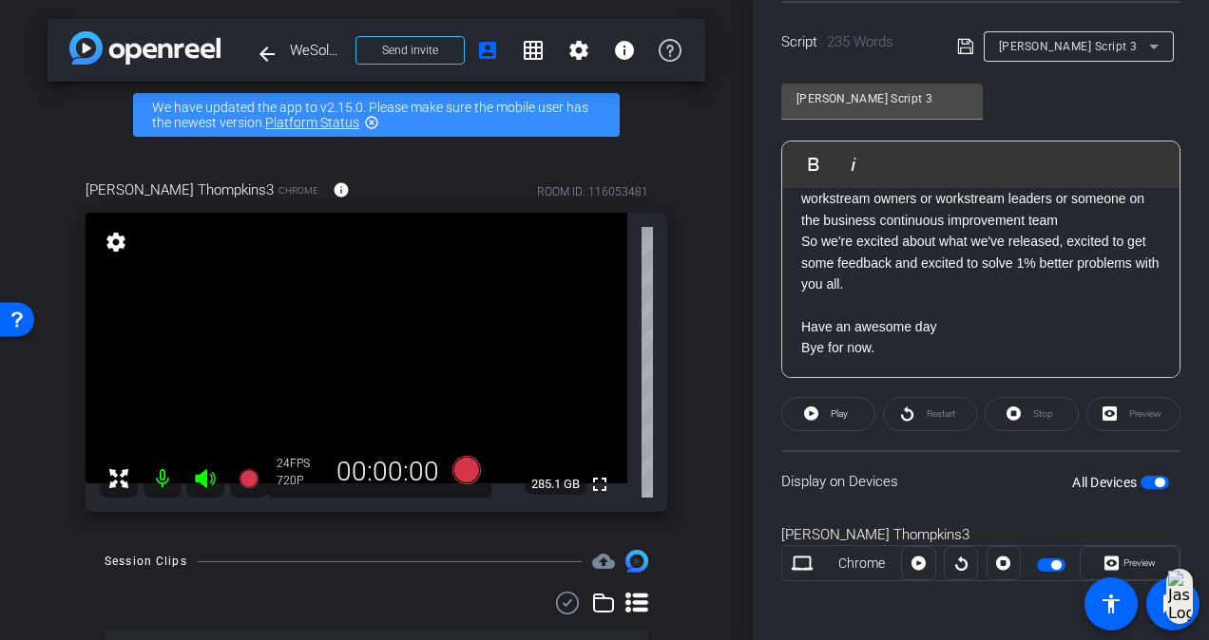
click at [1029, 478] on div "Display on Devices All Devices" at bounding box center [980, 481] width 399 height 62
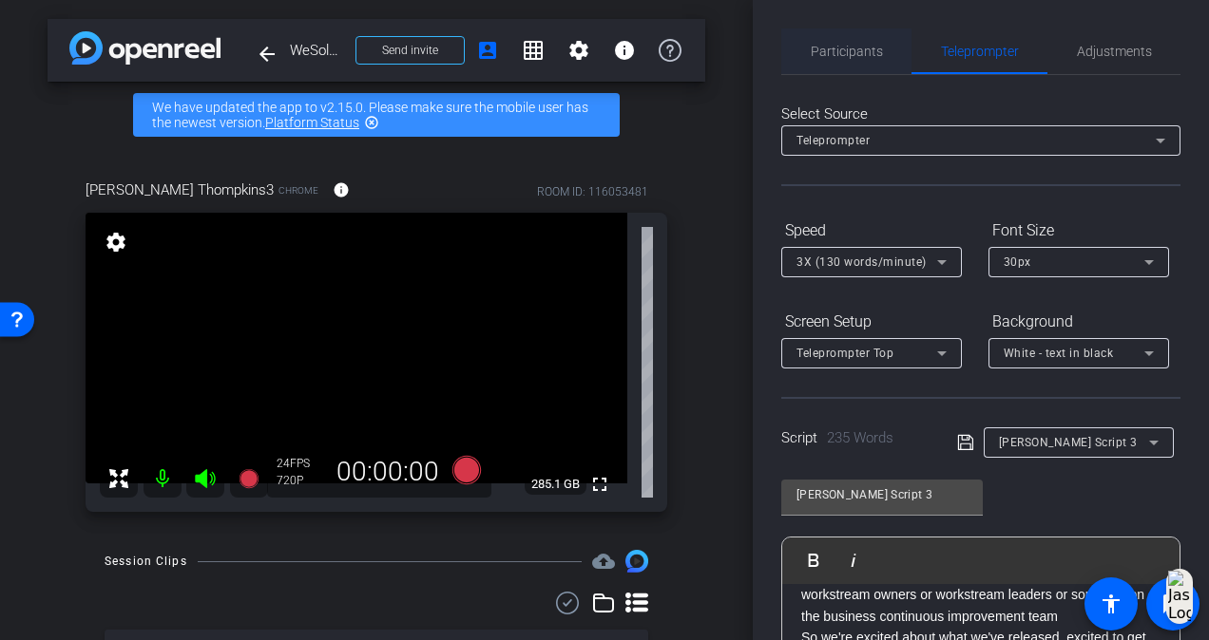
click at [822, 48] on span "Participants" at bounding box center [846, 51] width 72 height 13
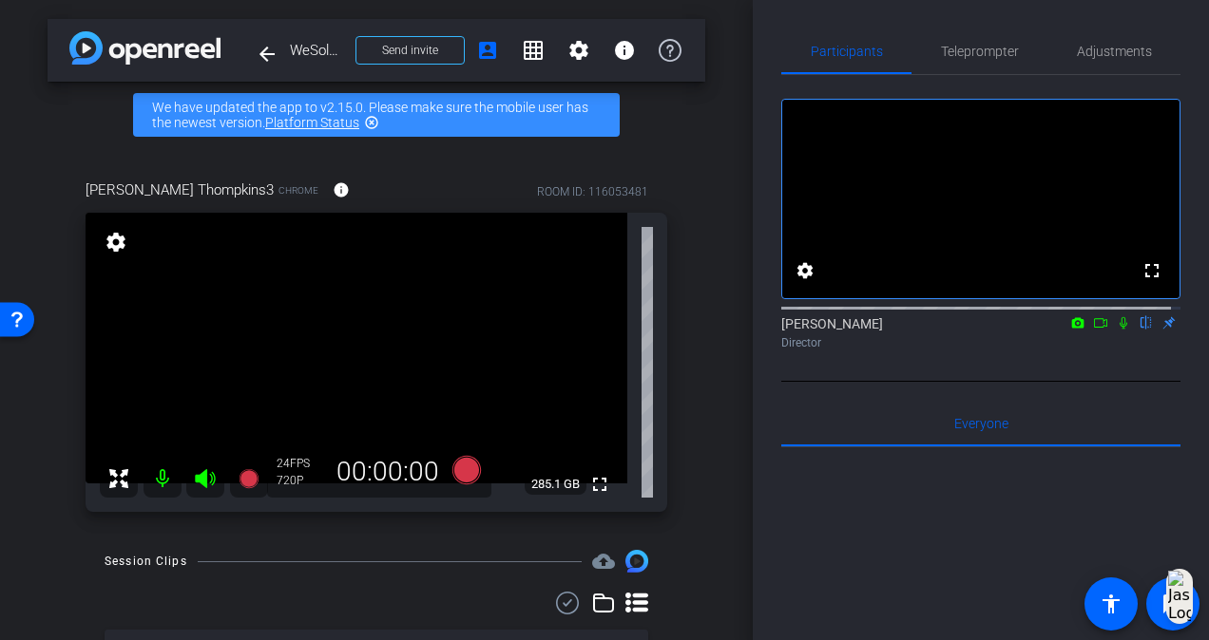
click at [1112, 332] on mat-icon at bounding box center [1123, 322] width 23 height 17
click at [459, 469] on icon at bounding box center [466, 470] width 29 height 29
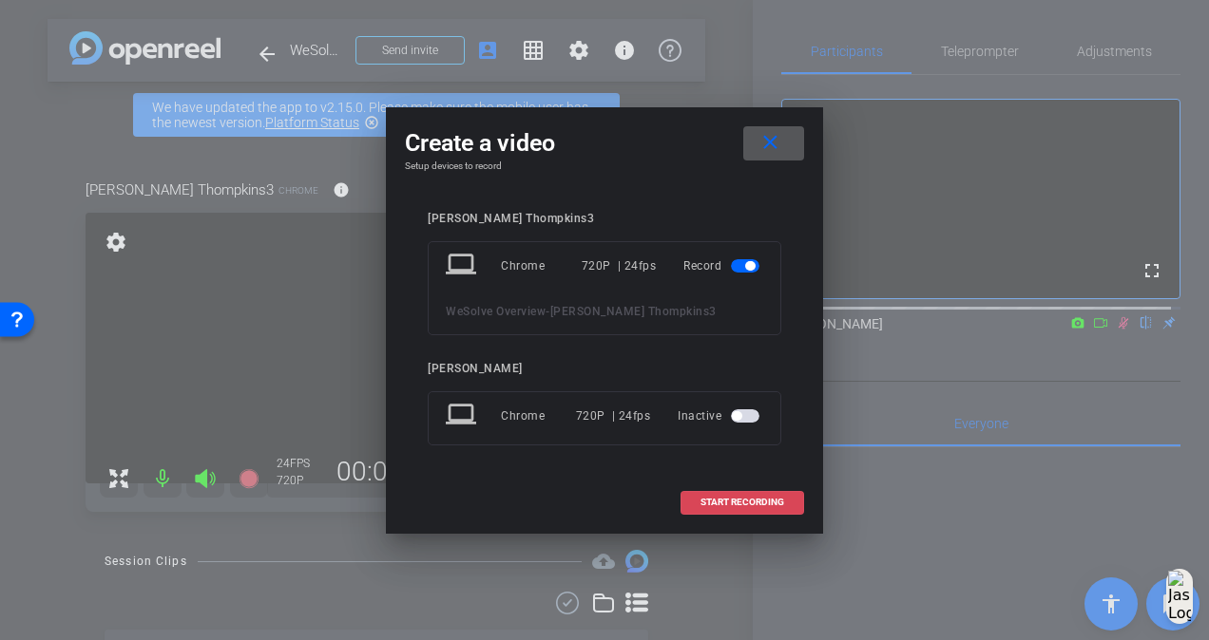
click at [752, 498] on span "START RECORDING" at bounding box center [742, 503] width 84 height 10
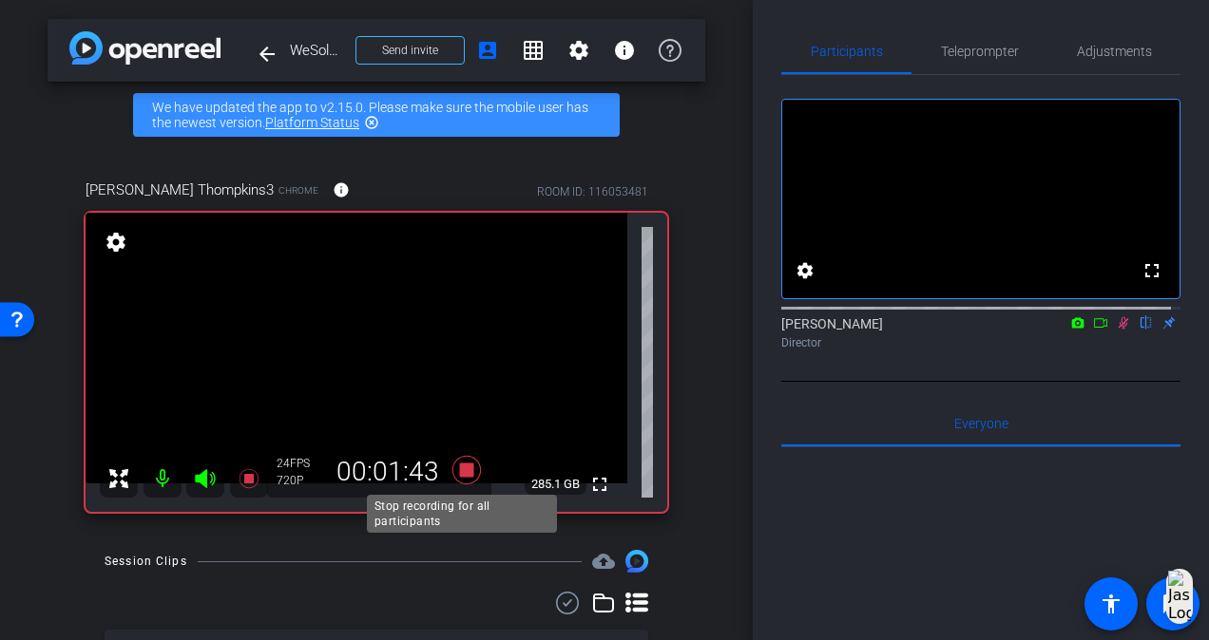
click at [462, 475] on icon at bounding box center [466, 470] width 29 height 29
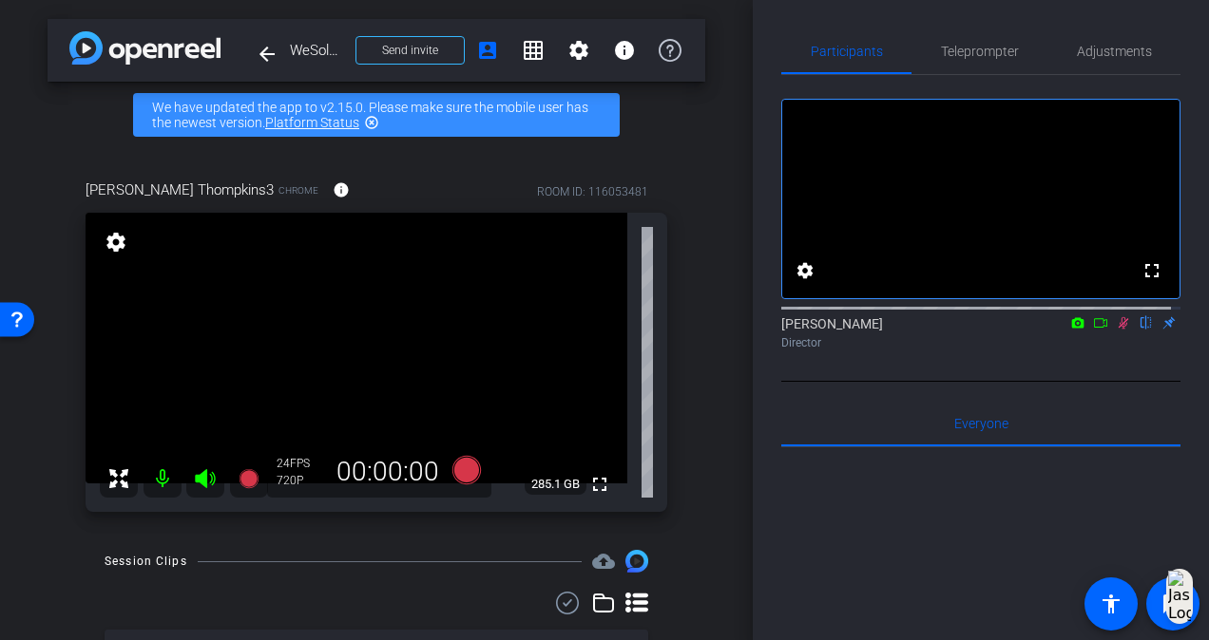
click at [1116, 330] on icon at bounding box center [1122, 322] width 15 height 13
click at [955, 56] on span "Teleprompter" at bounding box center [980, 51] width 78 height 13
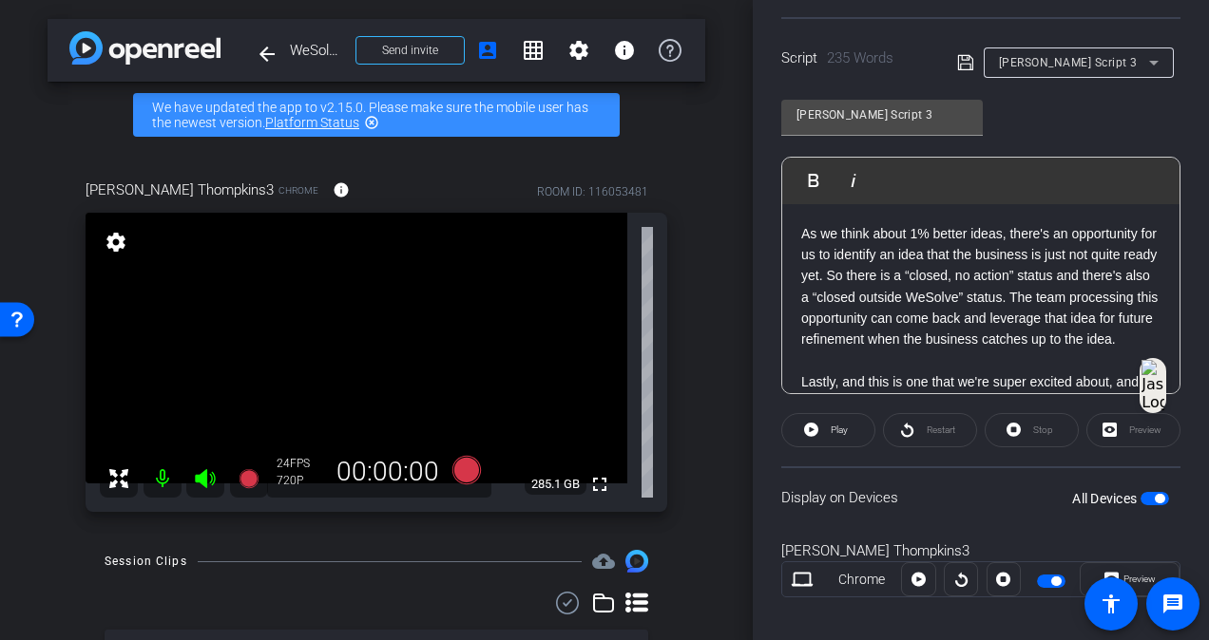
drag, startPoint x: 923, startPoint y: 360, endPoint x: 774, endPoint y: 202, distance: 216.4
click at [773, 202] on div "Participants Teleprompter Adjustments settings [PERSON_NAME] flip Director Ever…" at bounding box center [980, 320] width 456 height 640
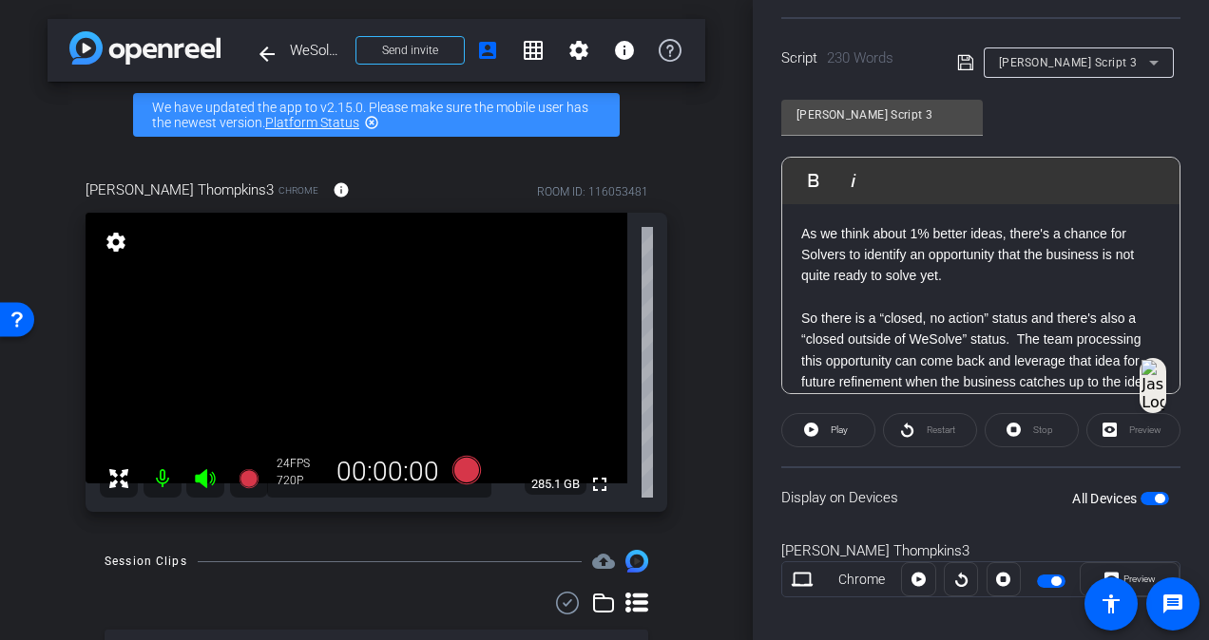
click at [942, 300] on p at bounding box center [980, 297] width 359 height 21
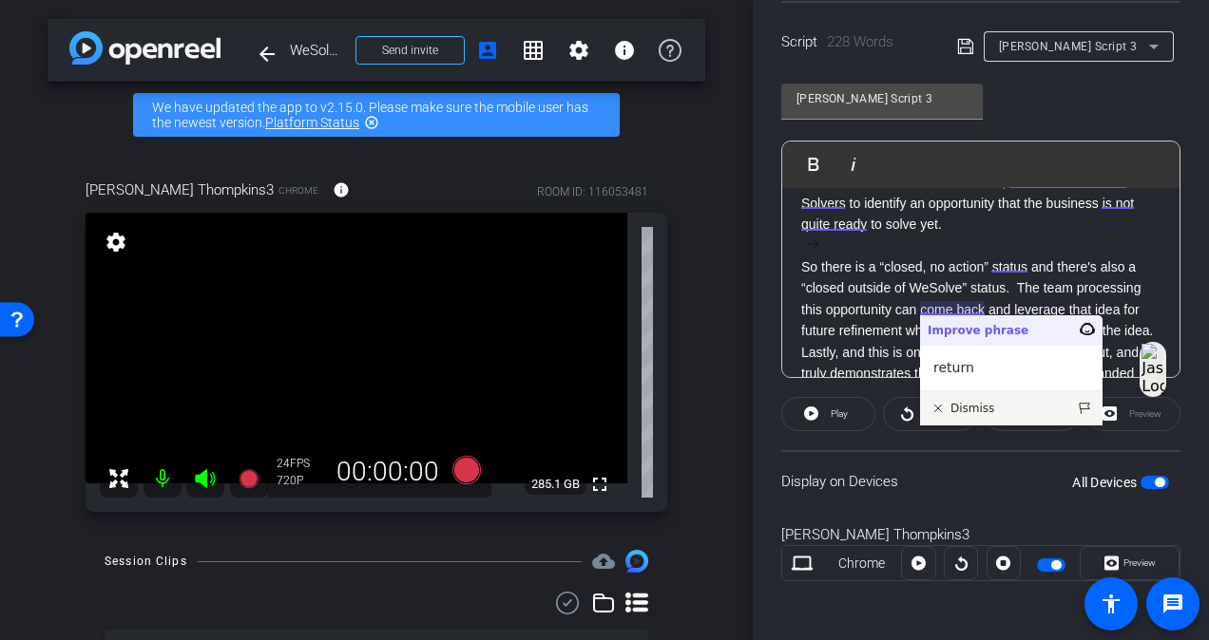
scroll to position [34, 0]
click at [864, 343] on p "So there is a “closed, no action” status and there's also a “closed outside of …" at bounding box center [980, 300] width 359 height 86
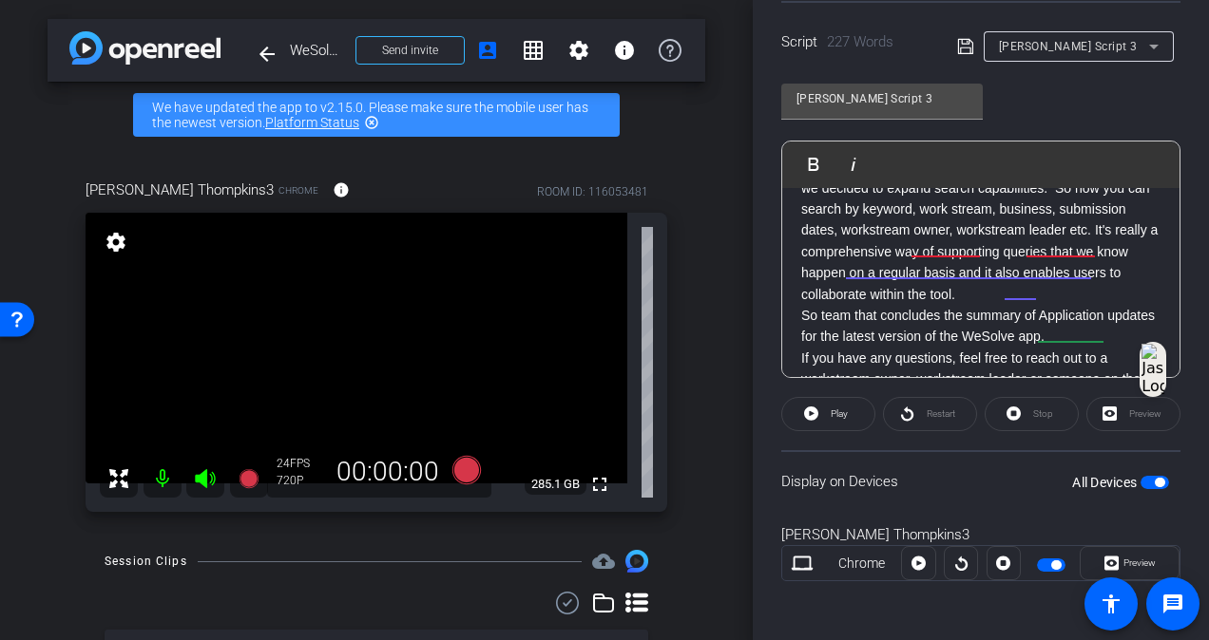
scroll to position [306, 0]
click at [1076, 305] on p "Lastly, and this is one that we're super excited about, and truly demonstrates …" at bounding box center [980, 198] width 359 height 213
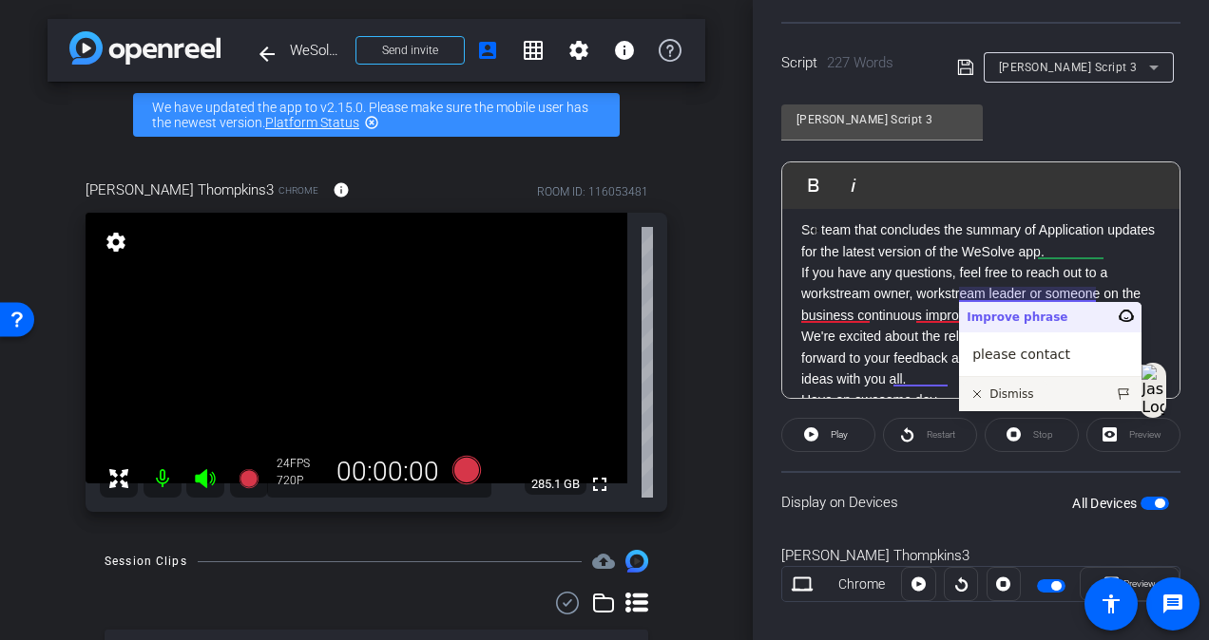
scroll to position [431, 0]
click at [896, 352] on p "We're excited about the released enhancements, looking forward to your feedback…" at bounding box center [980, 360] width 359 height 64
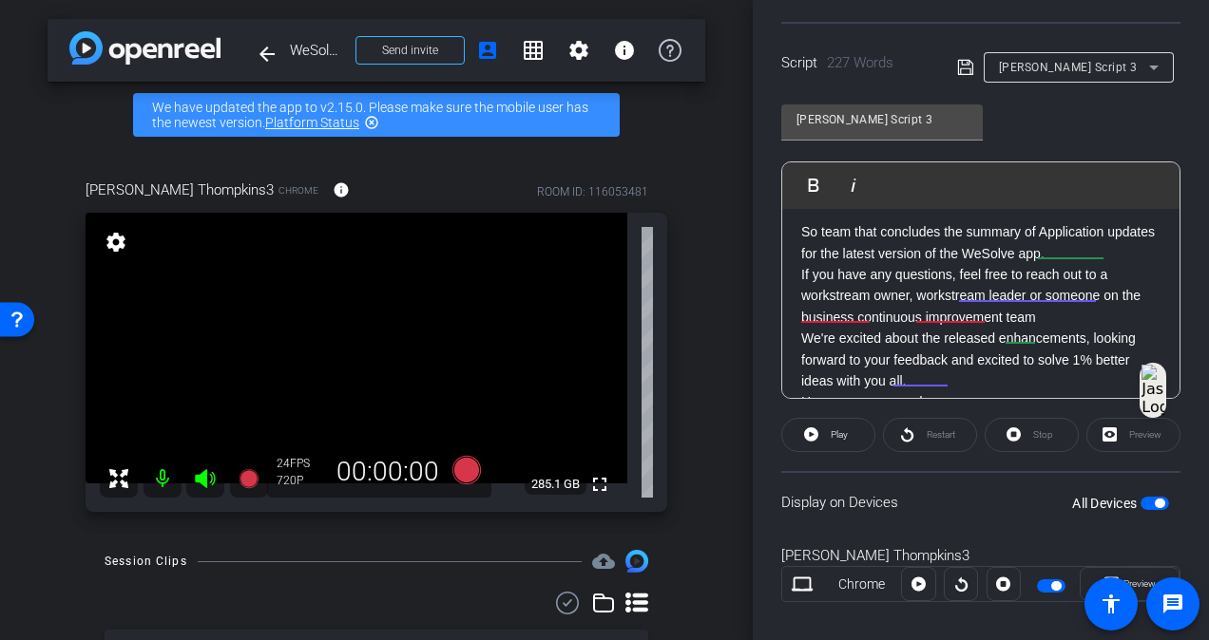
click at [1053, 328] on p "If you have any questions, feel free to reach out to a workstream owner, workst…" at bounding box center [980, 296] width 359 height 64
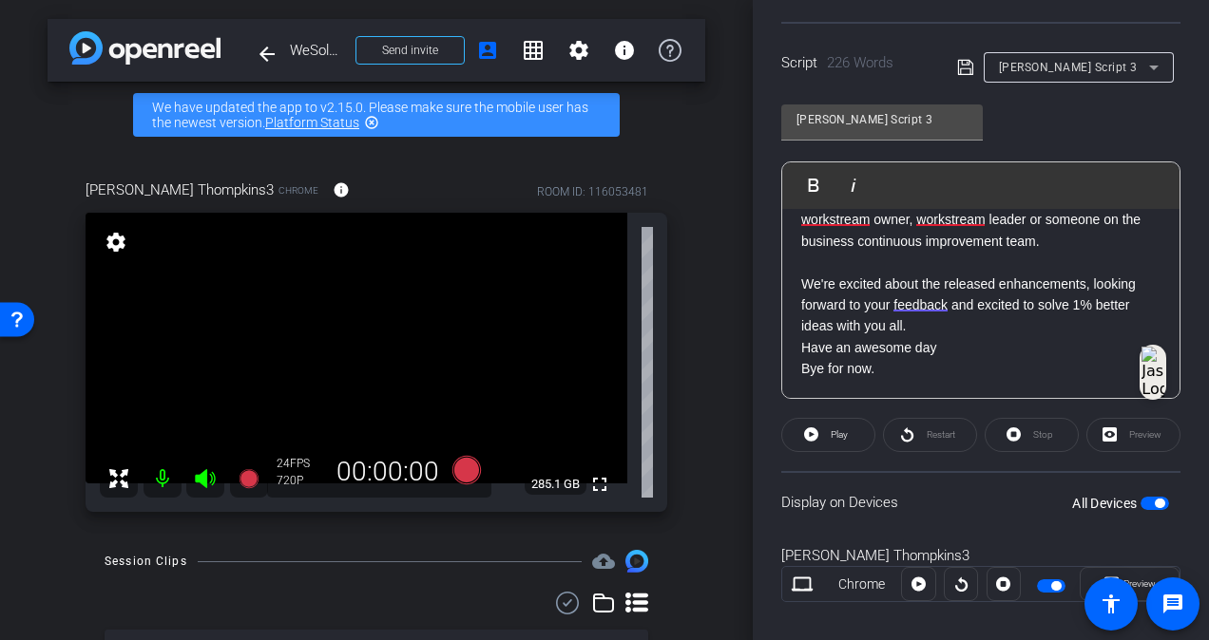
scroll to position [526, 0]
click at [1022, 323] on p "We're excited about the released enhancements, looking forward to your feedback…" at bounding box center [980, 306] width 359 height 64
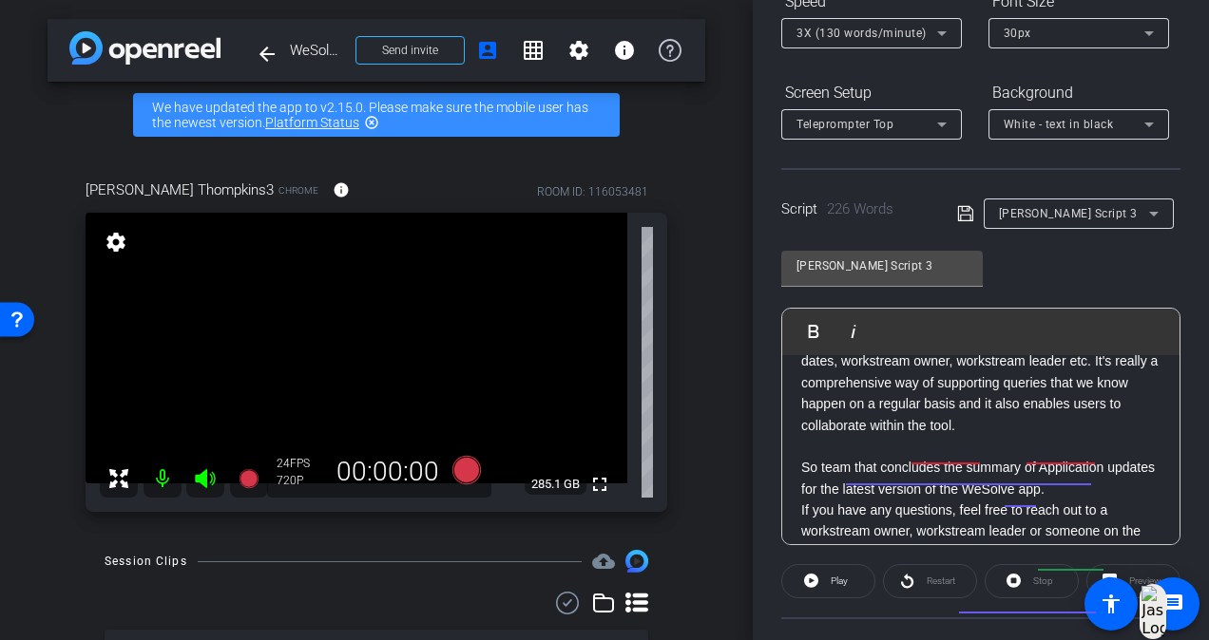
scroll to position [0, 0]
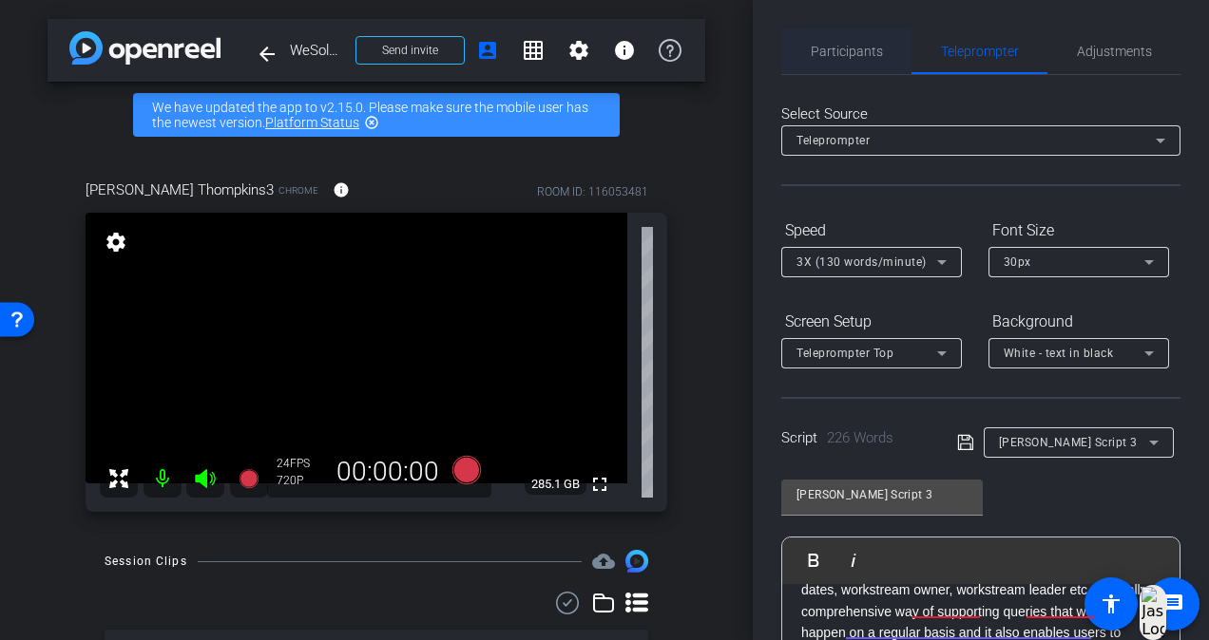
click at [838, 53] on span "Participants" at bounding box center [846, 51] width 72 height 13
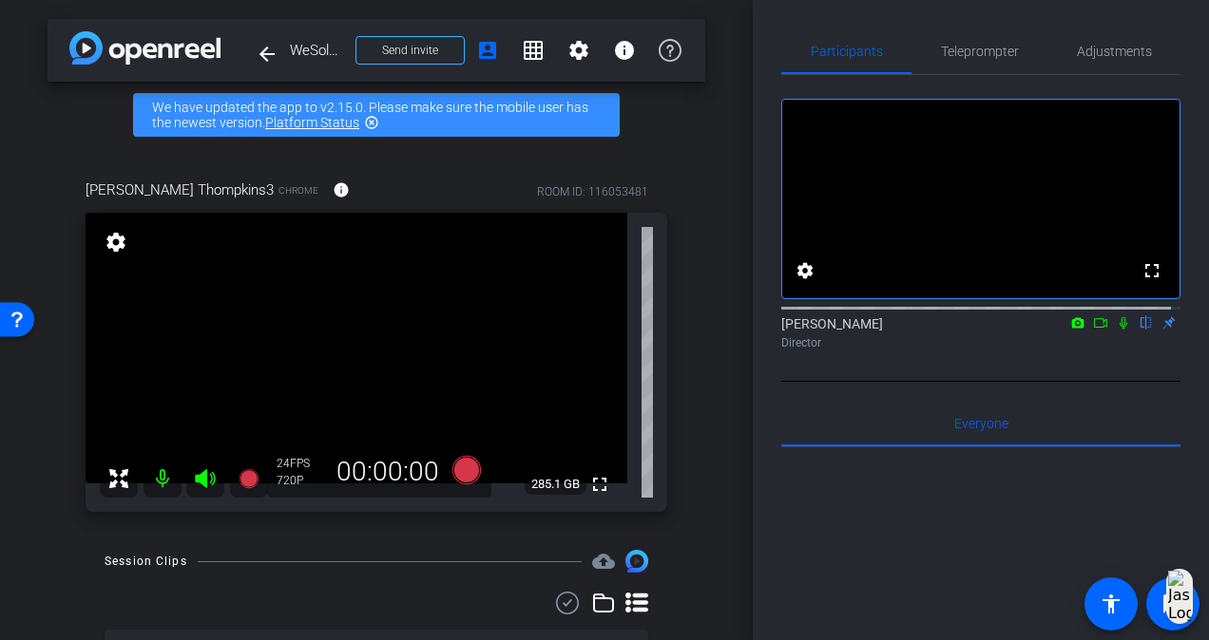
click at [1119, 330] on icon at bounding box center [1123, 323] width 8 height 12
click at [457, 479] on icon at bounding box center [466, 470] width 29 height 29
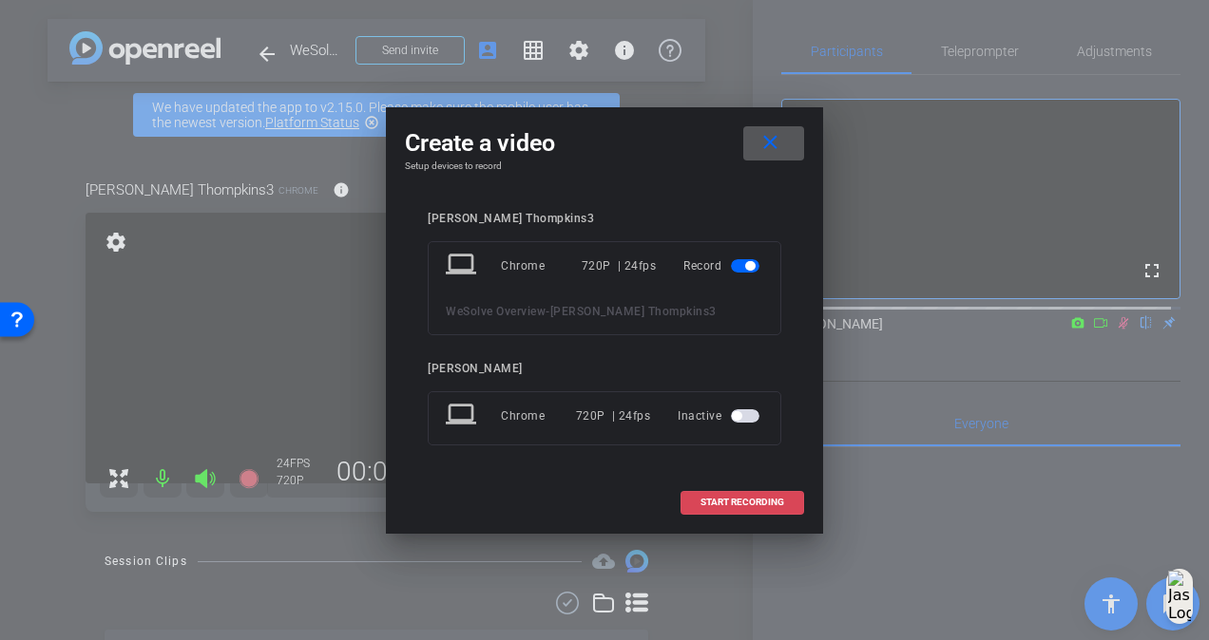
click at [743, 500] on span "START RECORDING" at bounding box center [742, 503] width 84 height 10
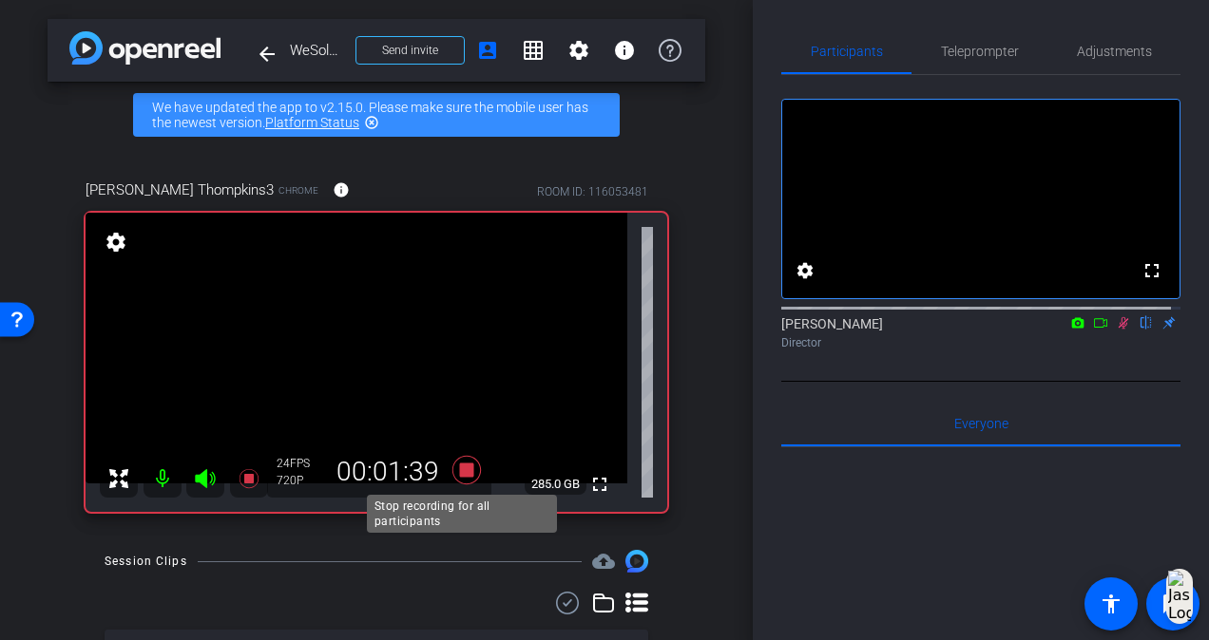
click at [461, 467] on icon at bounding box center [466, 470] width 29 height 29
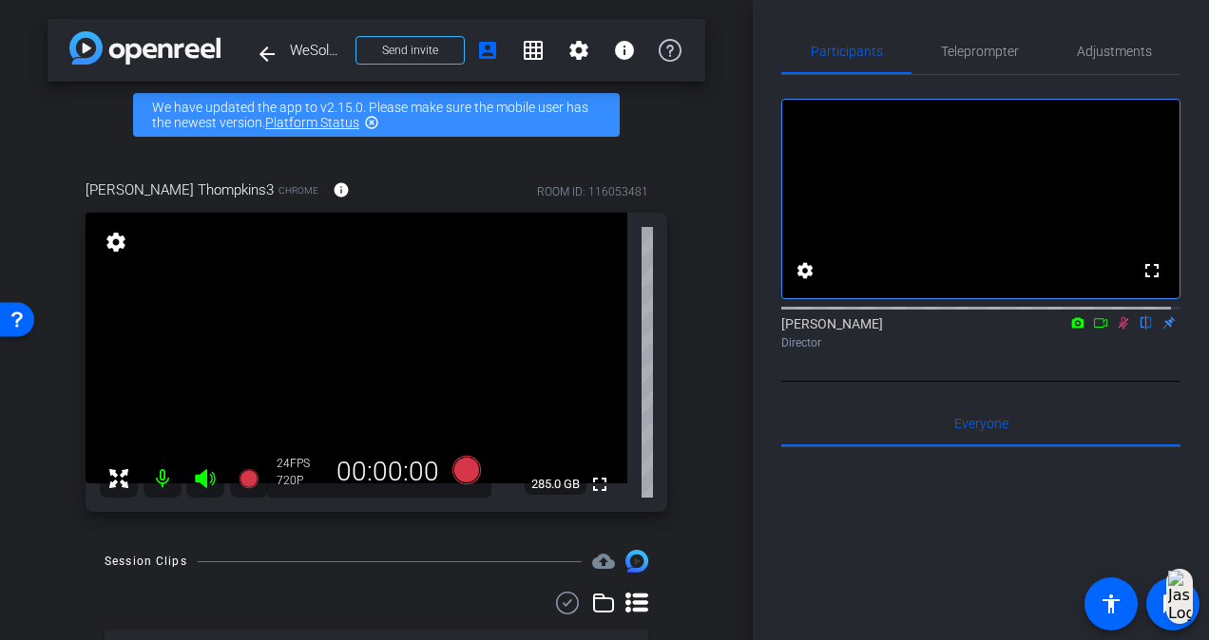
click at [1117, 330] on icon at bounding box center [1122, 322] width 15 height 13
click at [264, 55] on mat-icon "arrow_back" at bounding box center [267, 54] width 23 height 23
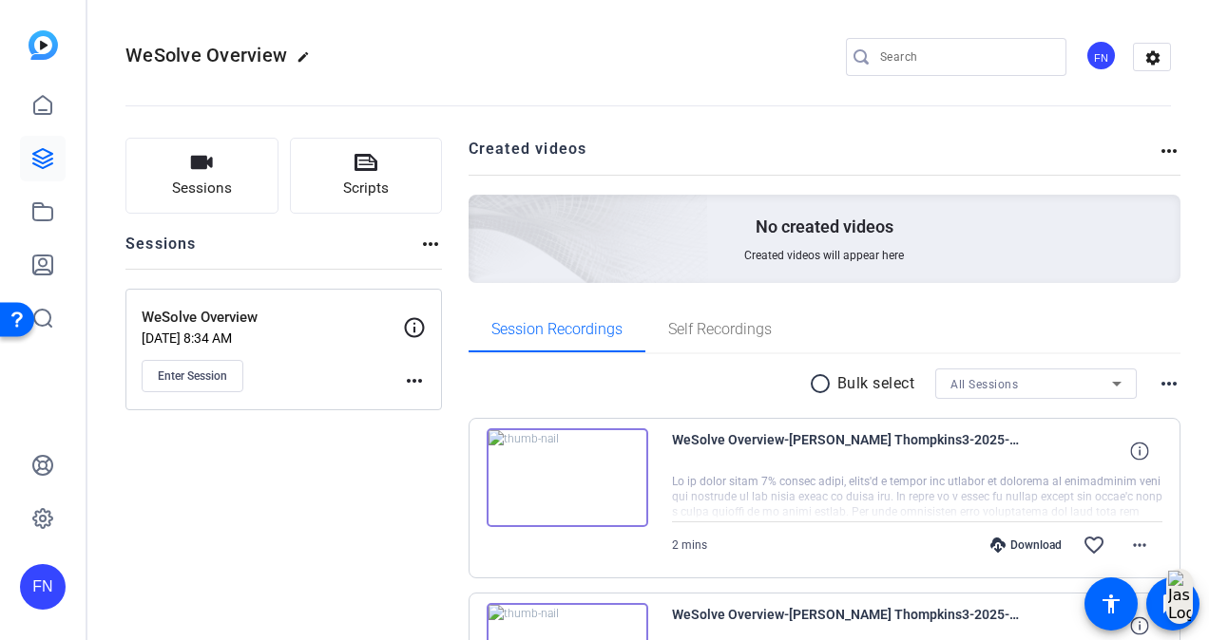
click at [270, 53] on span "WeSolve Overview" at bounding box center [206, 55] width 162 height 23
click at [261, 53] on span "WeSolve Overview" at bounding box center [206, 55] width 162 height 23
drag, startPoint x: 261, startPoint y: 53, endPoint x: 295, endPoint y: 32, distance: 39.3
click at [289, 26] on div "WeSolve Overview edit FN settings" at bounding box center [647, 57] width 1045 height 143
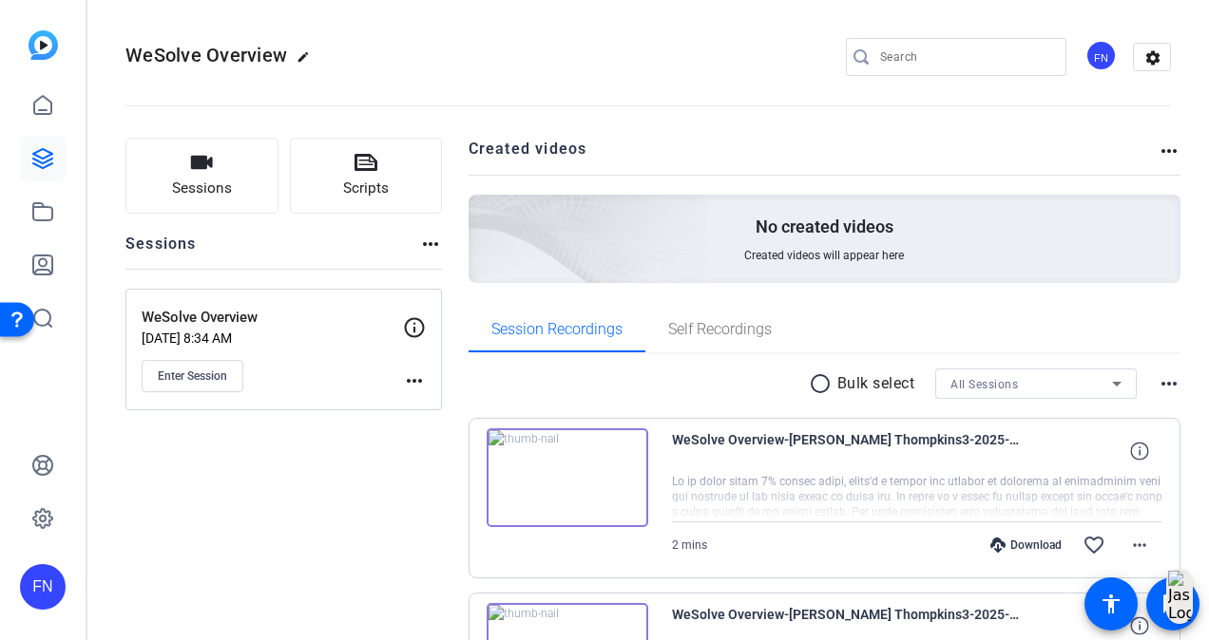
click at [302, 73] on openreel-divider-bar at bounding box center [647, 100] width 1045 height 58
click at [301, 57] on mat-icon "edit" at bounding box center [307, 61] width 23 height 23
click at [215, 53] on input "WeSolve Overview" at bounding box center [203, 57] width 124 height 23
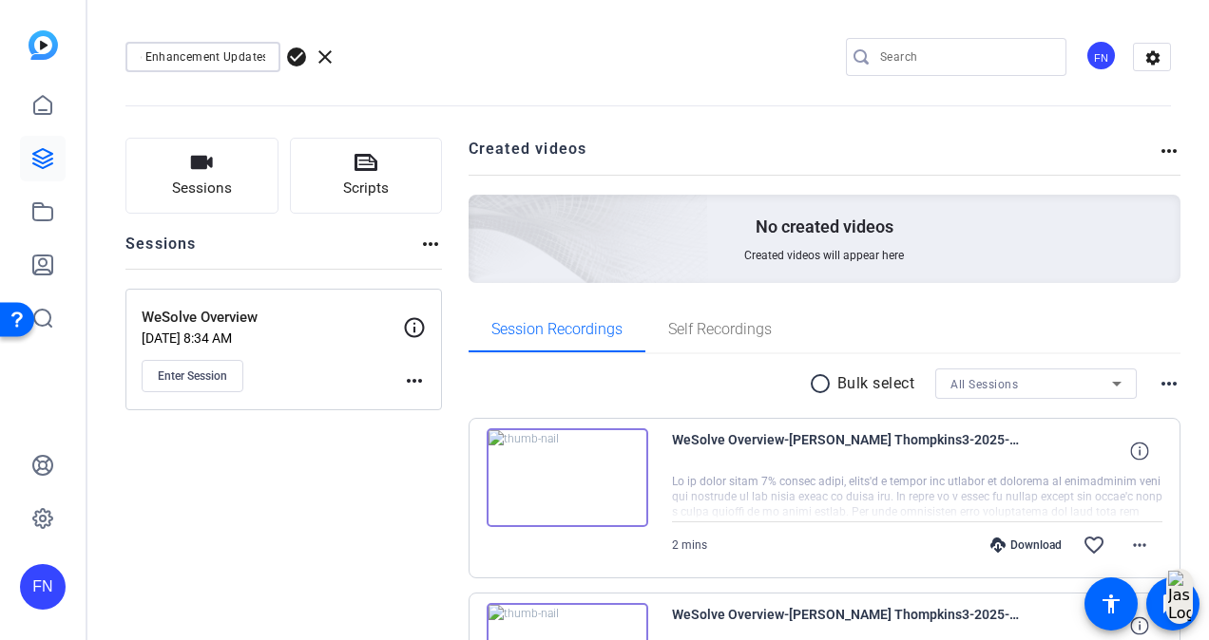
type input "WeSolve App Enhancement Updates"
click at [210, 117] on openreel-divider-bar at bounding box center [647, 100] width 1045 height 58
click at [300, 67] on span "check_circle" at bounding box center [296, 57] width 23 height 23
